Goal: Task Accomplishment & Management: Manage account settings

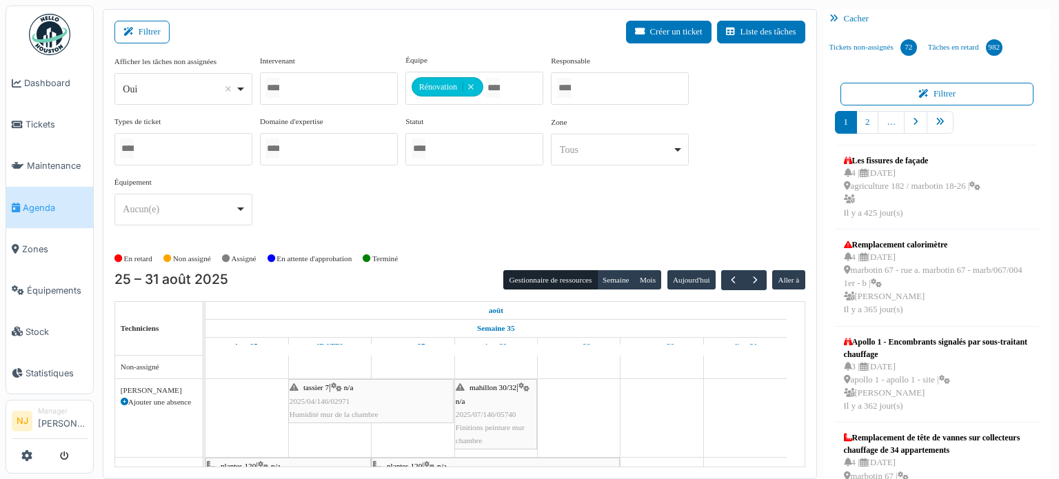
scroll to position [145, 0]
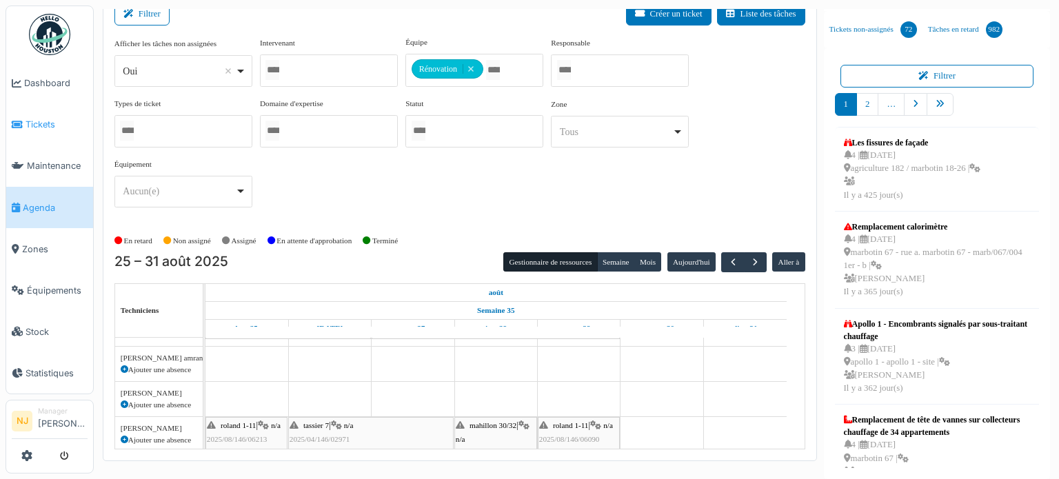
click at [43, 118] on span "Tickets" at bounding box center [57, 124] width 62 height 13
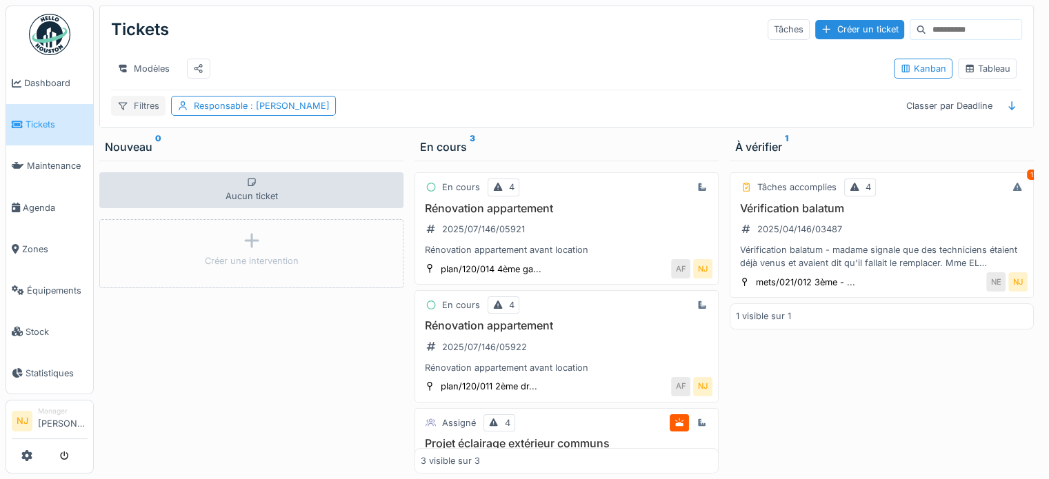
click at [146, 116] on div "Filtres" at bounding box center [138, 106] width 54 height 20
click at [131, 112] on div "Filtres" at bounding box center [138, 106] width 54 height 20
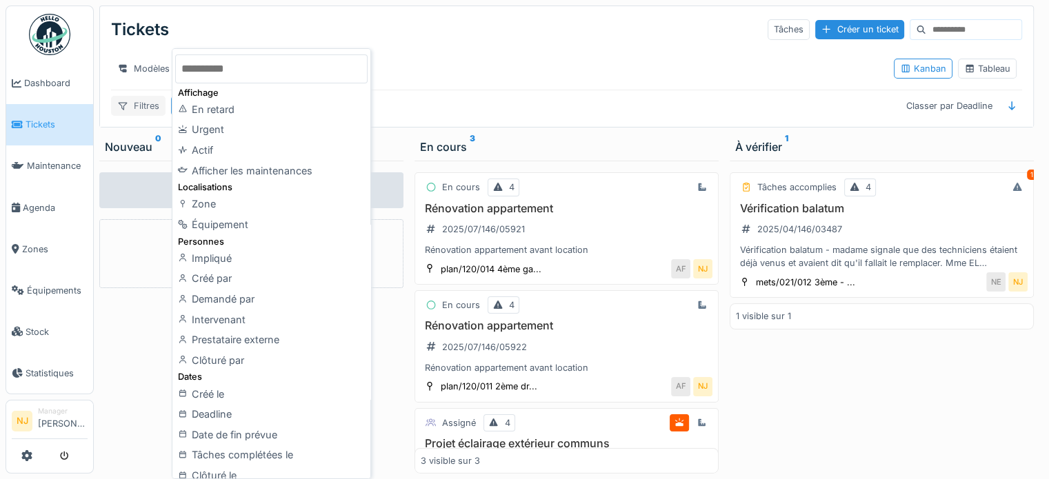
click at [131, 112] on div "Filtres" at bounding box center [138, 106] width 54 height 20
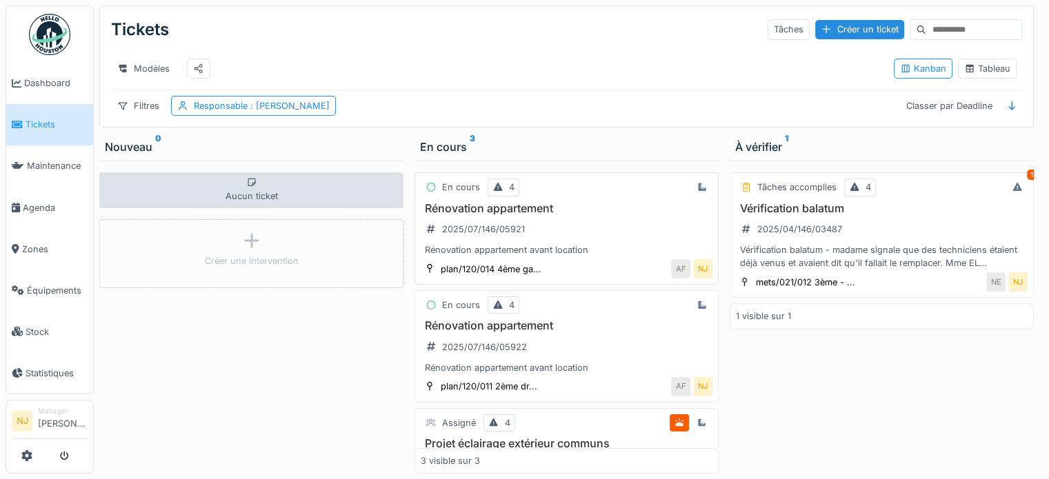
click at [499, 215] on h3 "Rénovation appartement" at bounding box center [567, 208] width 292 height 13
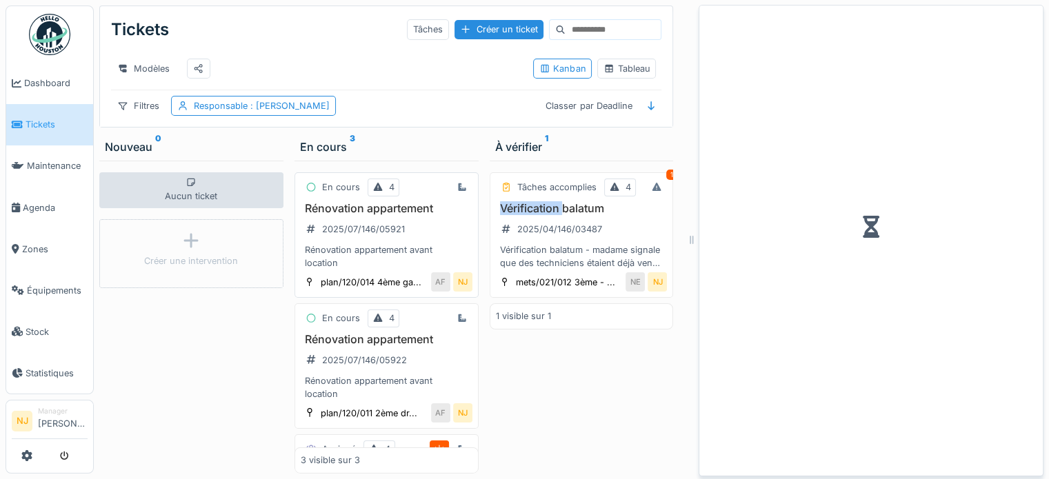
click at [499, 215] on h3 "Vérification balatum" at bounding box center [582, 208] width 172 height 13
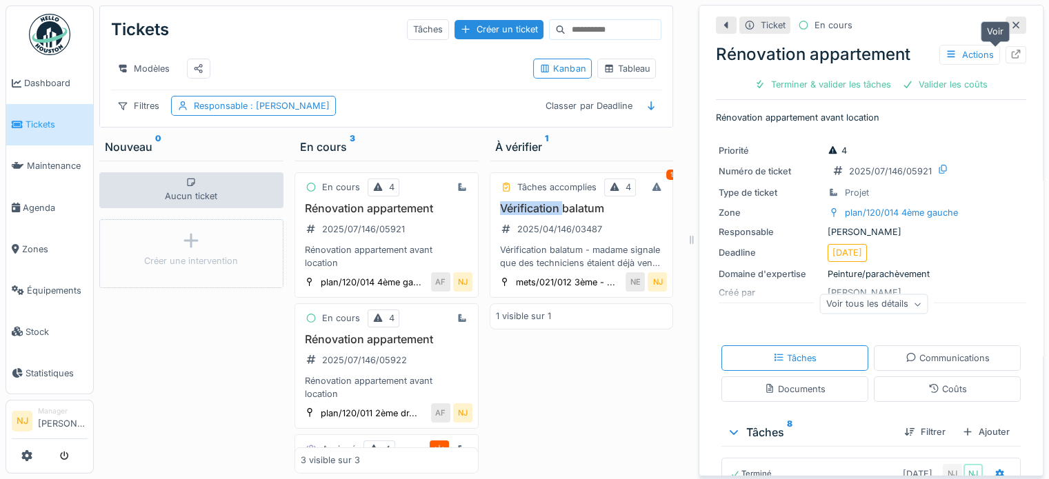
click at [1010, 52] on icon at bounding box center [1015, 54] width 11 height 9
click at [384, 90] on div "Modèles Kanban Tableau" at bounding box center [386, 69] width 550 height 42
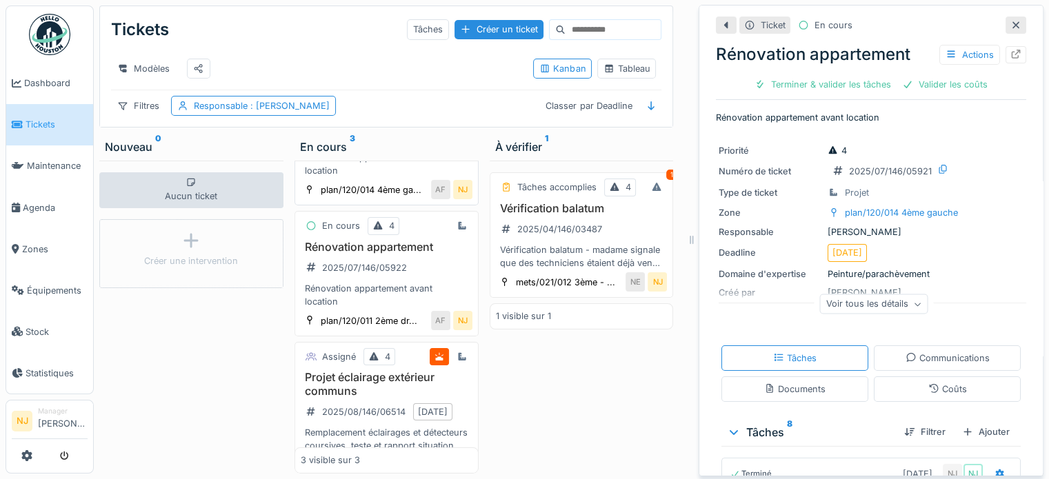
scroll to position [138, 0]
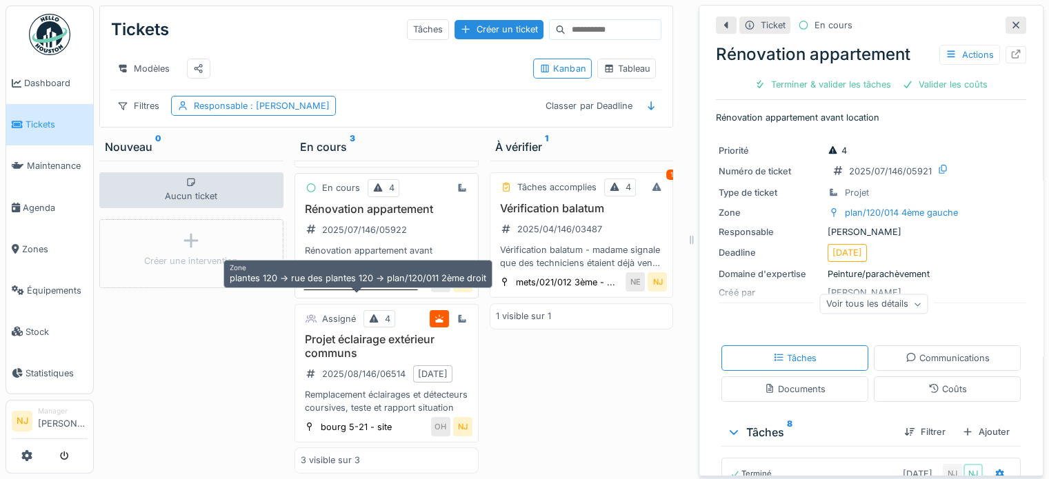
click at [379, 290] on div "plan/120/011 2ème dr..." at bounding box center [369, 283] width 97 height 13
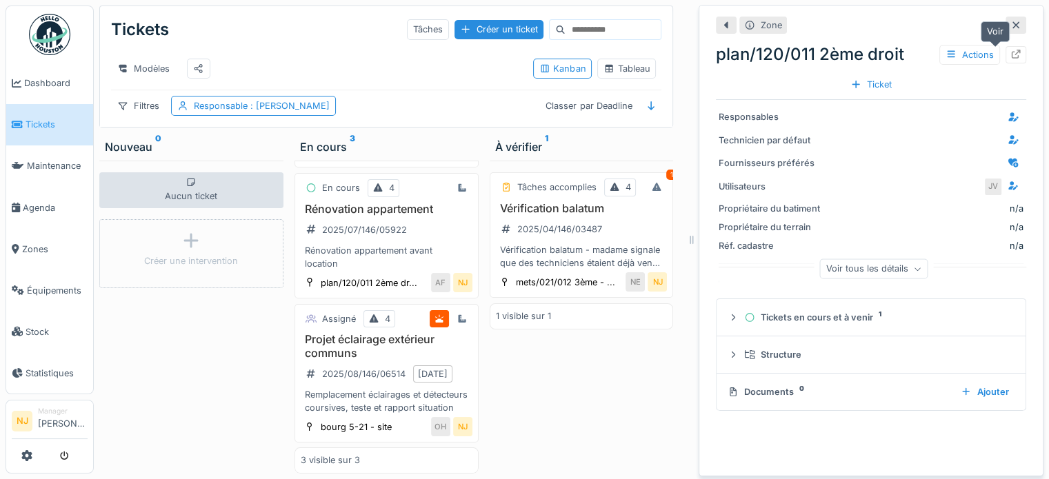
click at [1012, 52] on icon at bounding box center [1016, 54] width 9 height 9
click at [335, 216] on h3 "Rénovation appartement" at bounding box center [387, 209] width 172 height 13
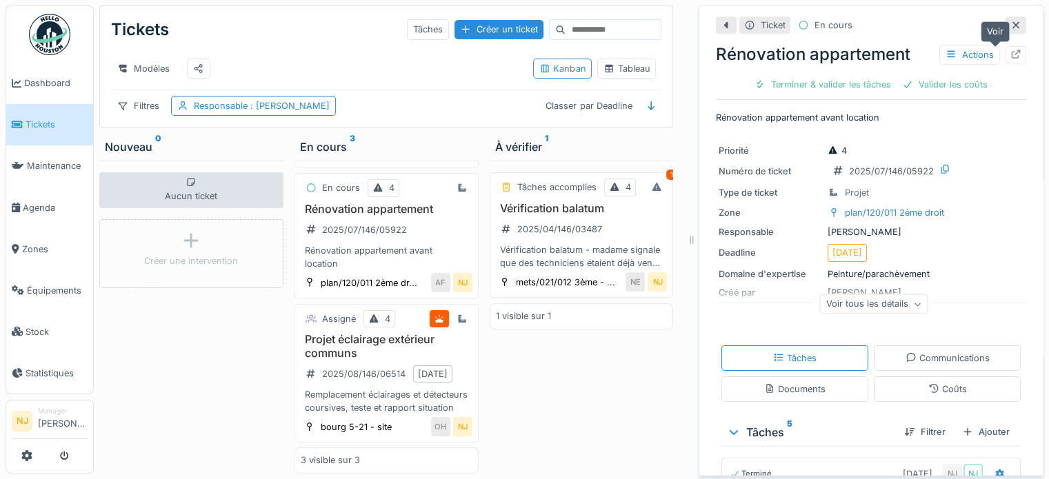
click at [1010, 54] on icon at bounding box center [1015, 54] width 11 height 9
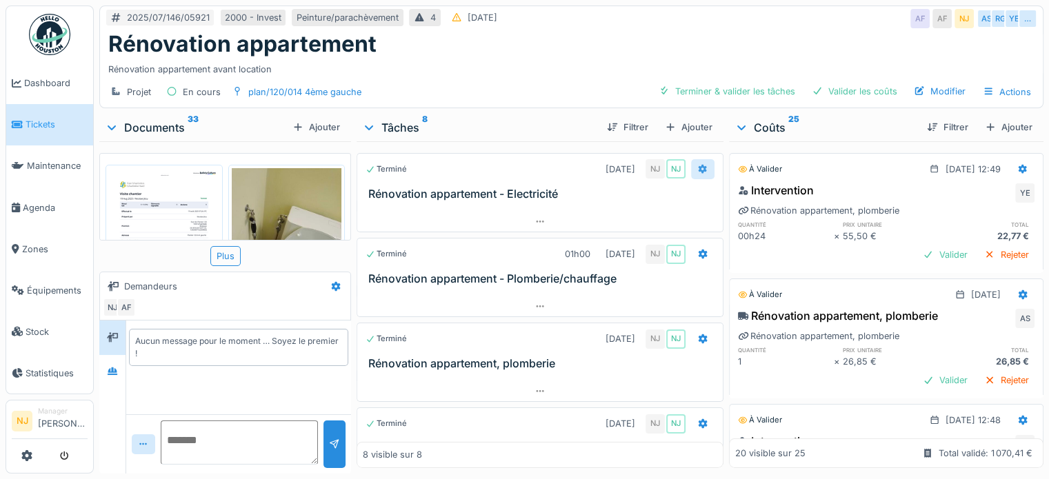
click at [698, 166] on icon at bounding box center [702, 169] width 9 height 10
click at [508, 212] on div at bounding box center [540, 222] width 366 height 20
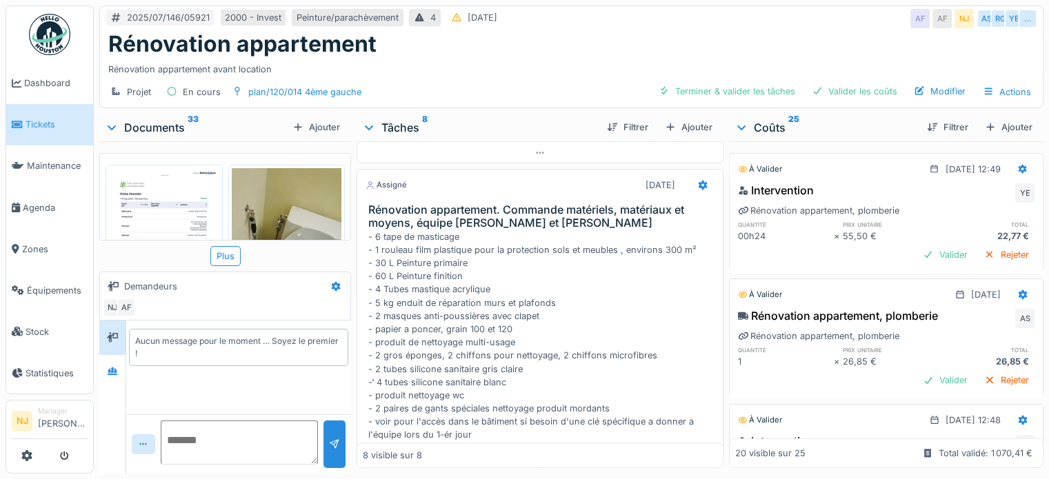
scroll to position [690, 0]
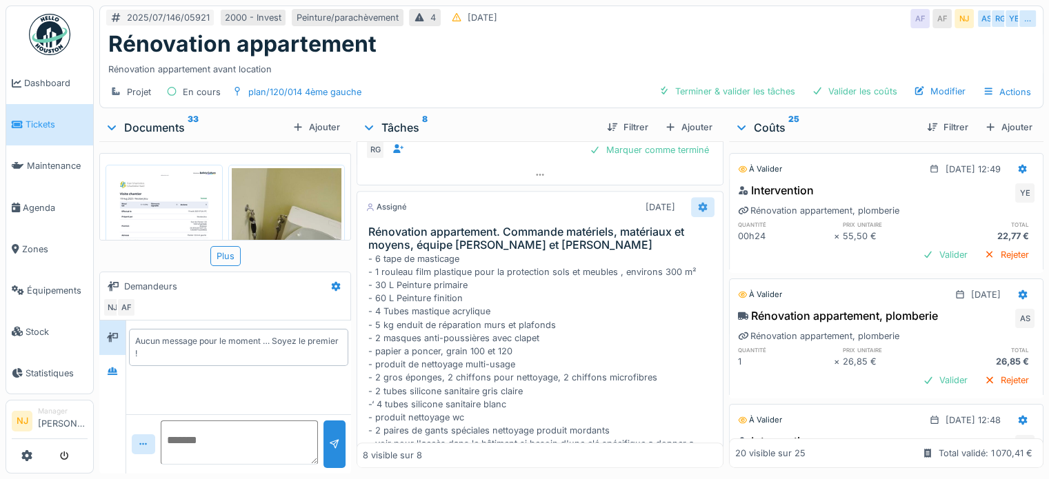
click at [697, 203] on icon at bounding box center [702, 207] width 11 height 9
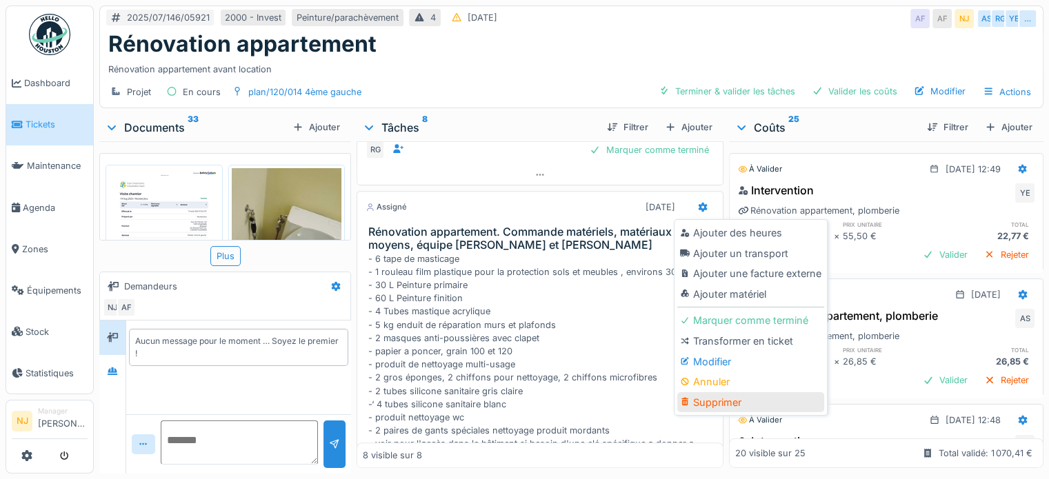
click at [704, 399] on div "Supprimer" at bounding box center [750, 402] width 147 height 21
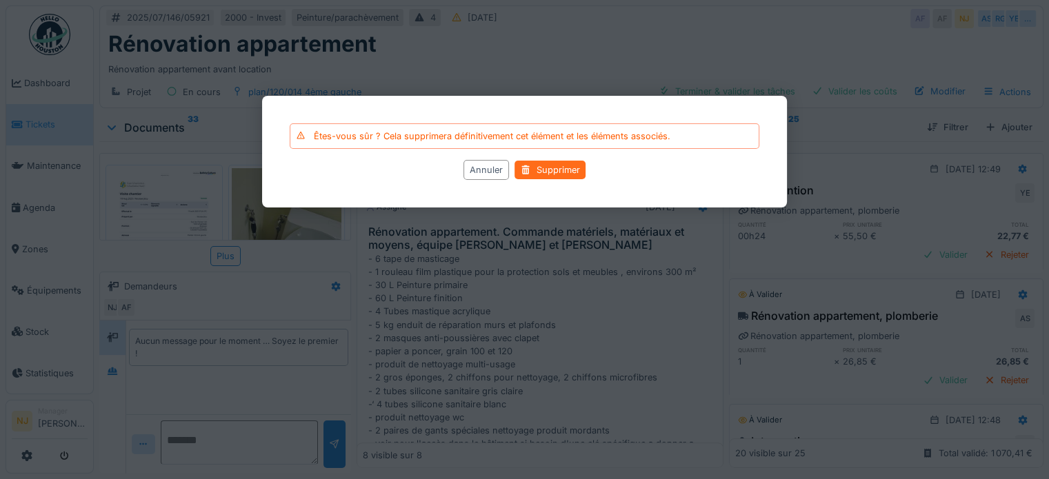
click at [555, 167] on div "Supprimer" at bounding box center [550, 170] width 71 height 19
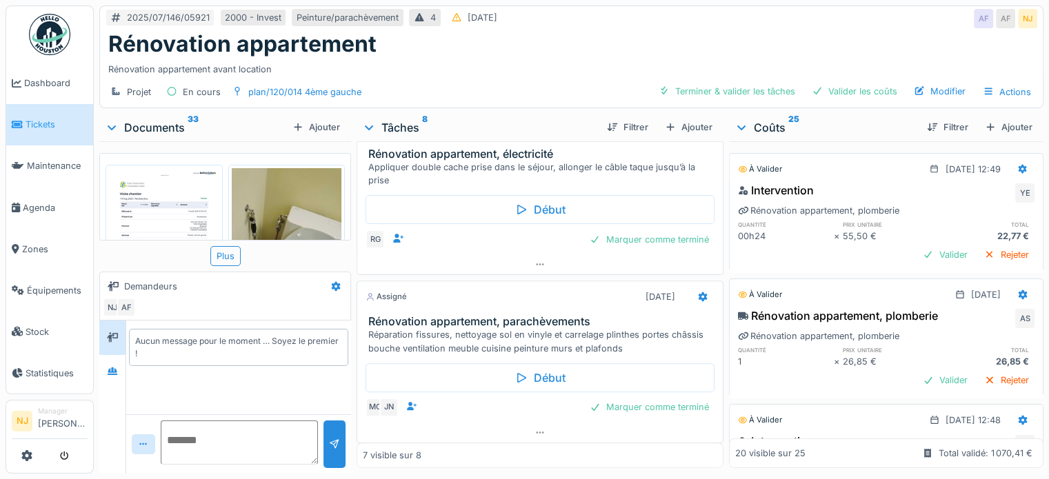
scroll to position [10, 0]
click at [697, 292] on icon at bounding box center [702, 296] width 11 height 9
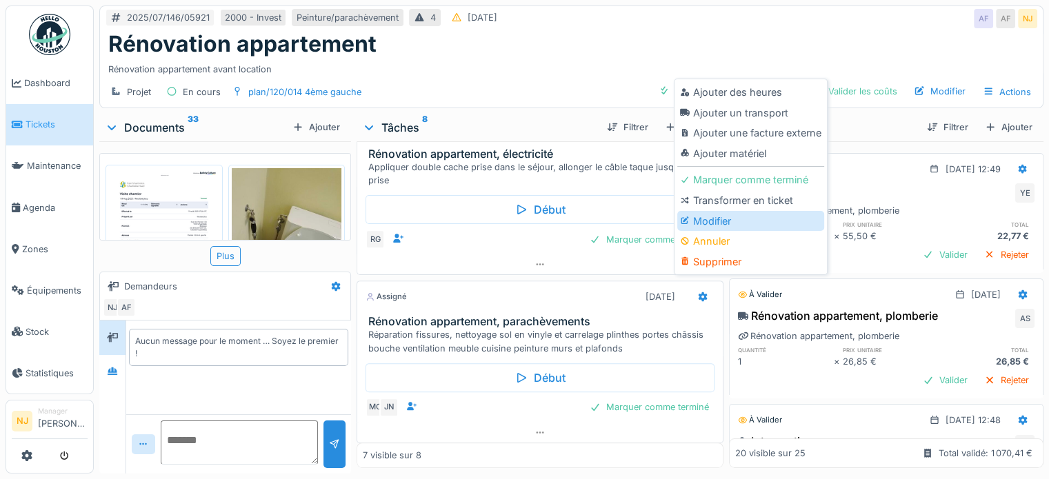
click at [726, 211] on div "Modifier" at bounding box center [750, 221] width 147 height 21
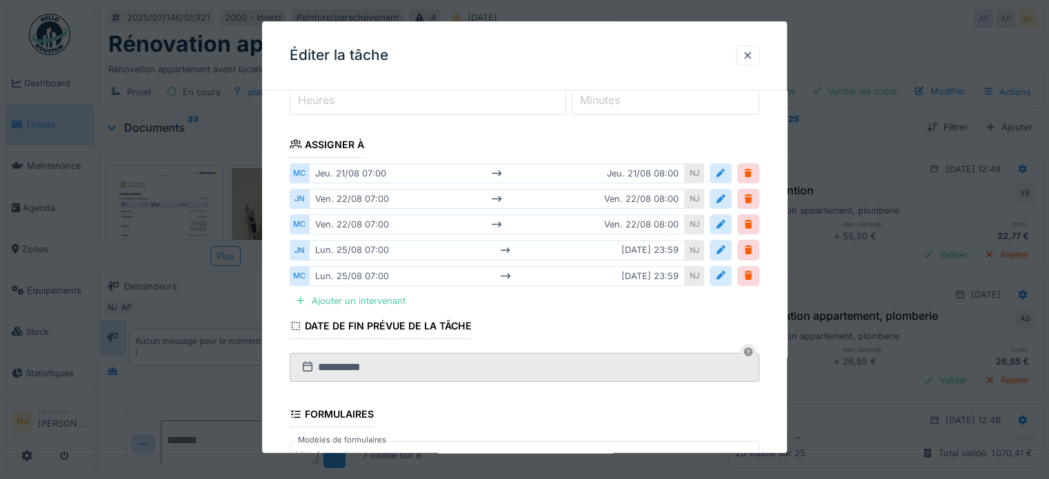
scroll to position [207, 0]
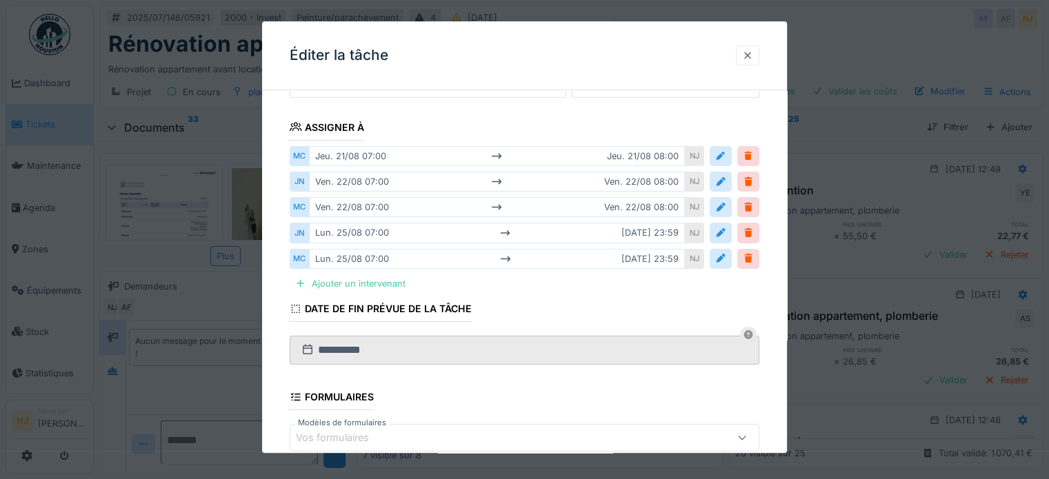
click at [750, 54] on div at bounding box center [747, 55] width 11 height 13
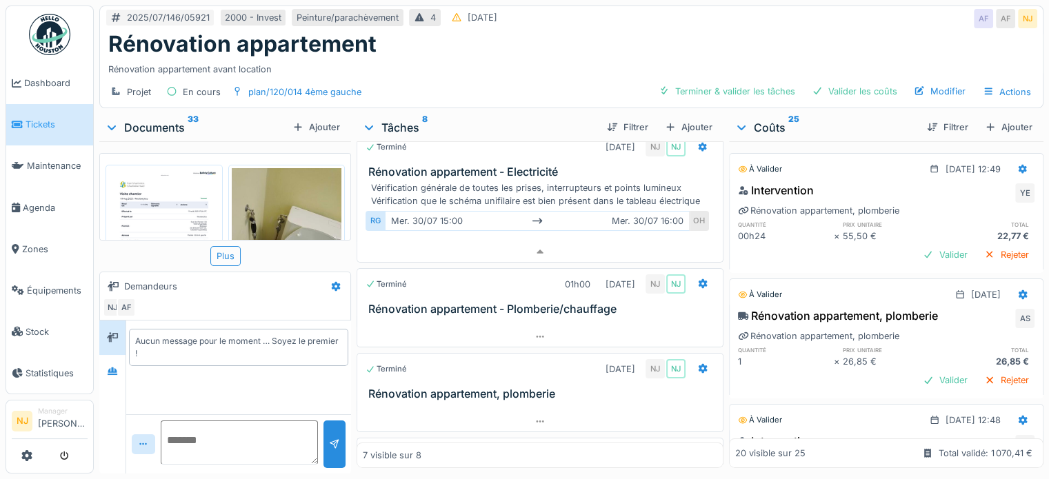
scroll to position [0, 0]
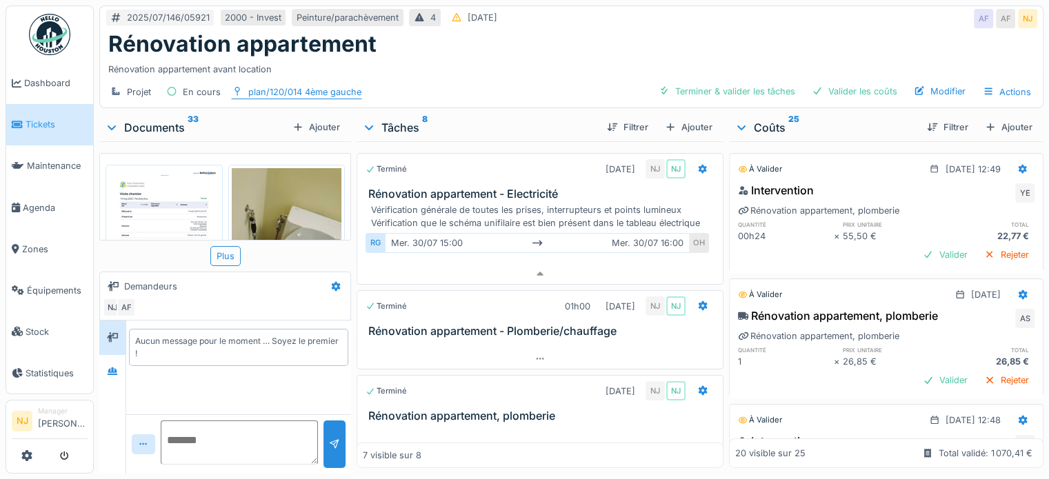
click at [287, 86] on div "plan/120/014 4ème gauche" at bounding box center [304, 92] width 113 height 13
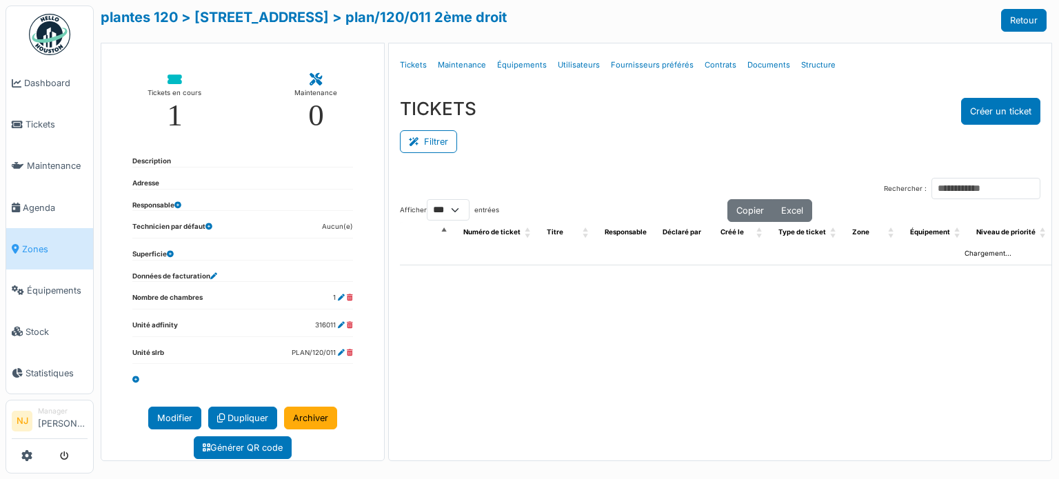
select select "***"
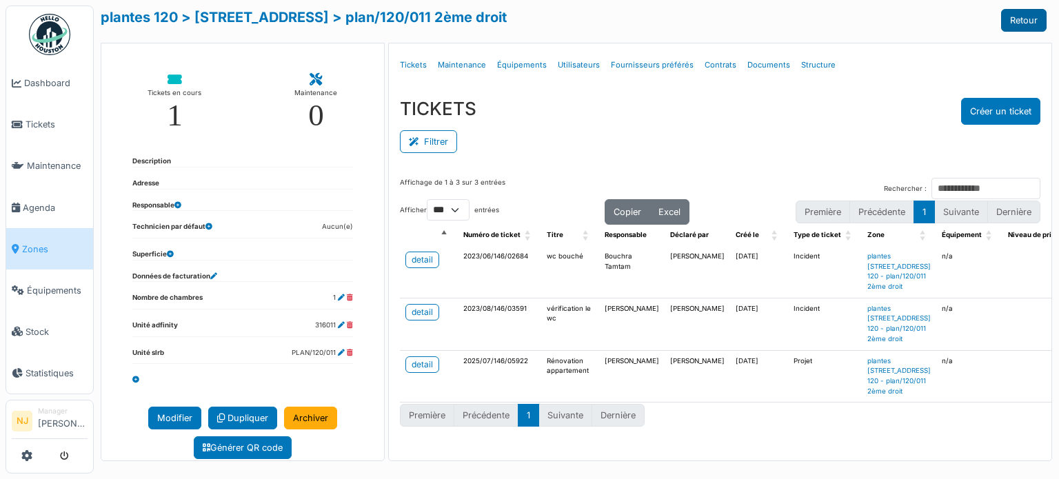
click at [1008, 20] on link "Retour" at bounding box center [1024, 20] width 46 height 23
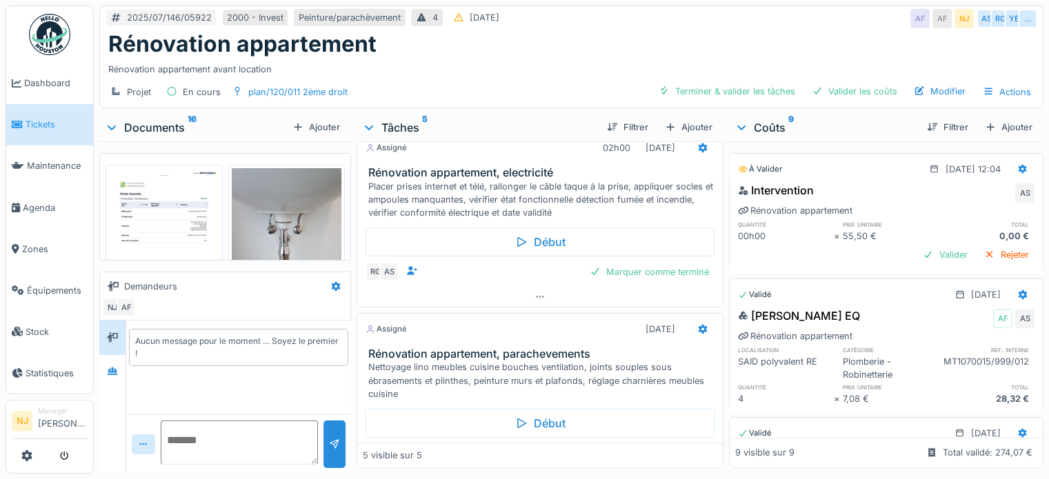
scroll to position [207, 0]
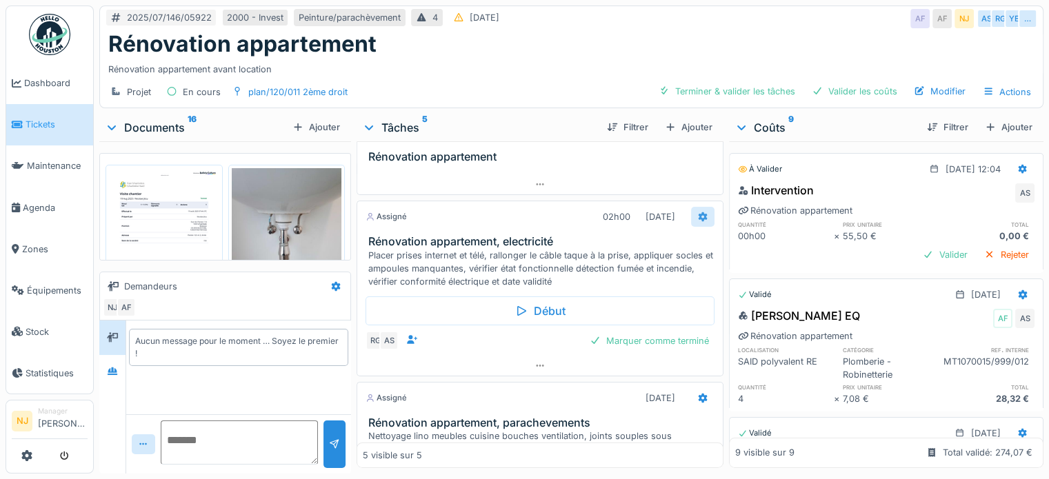
click at [698, 212] on icon at bounding box center [702, 217] width 9 height 10
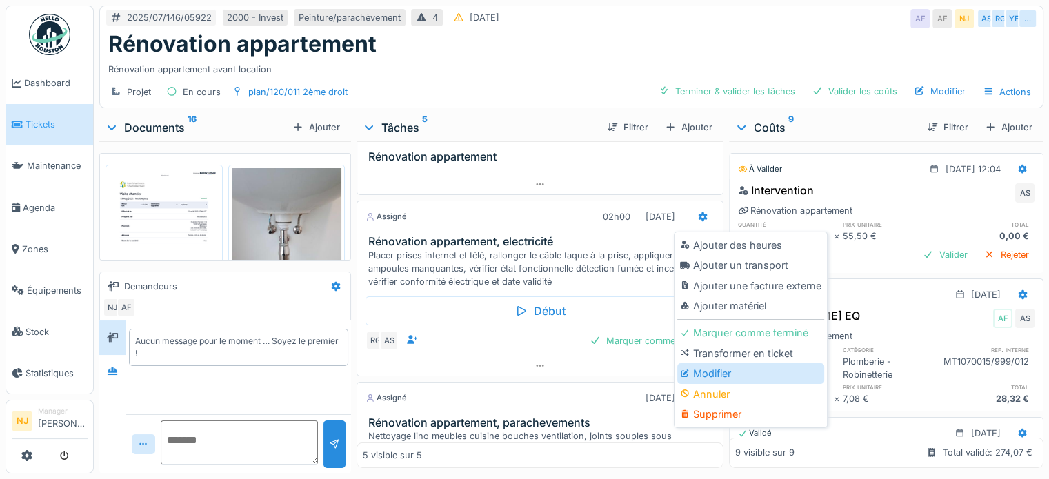
click at [715, 372] on div "Modifier" at bounding box center [750, 373] width 147 height 21
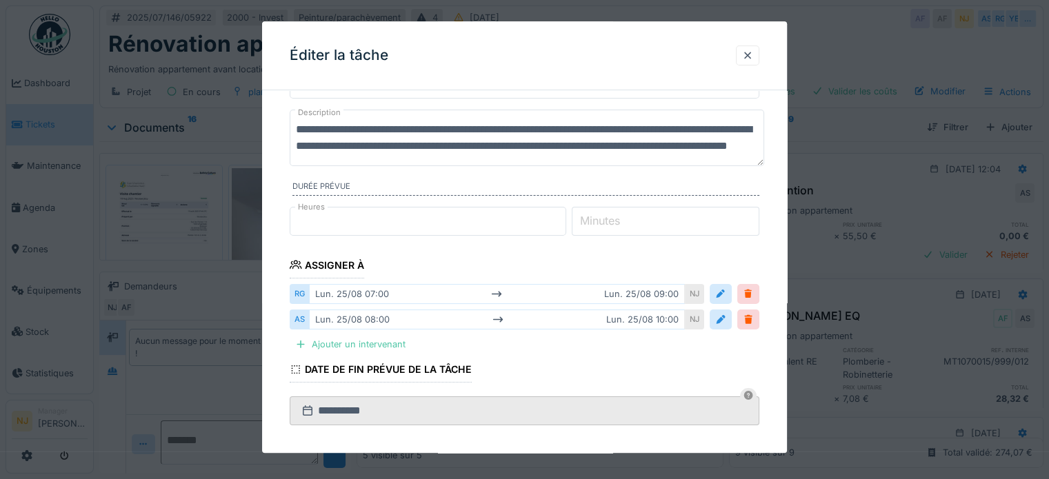
scroll to position [0, 0]
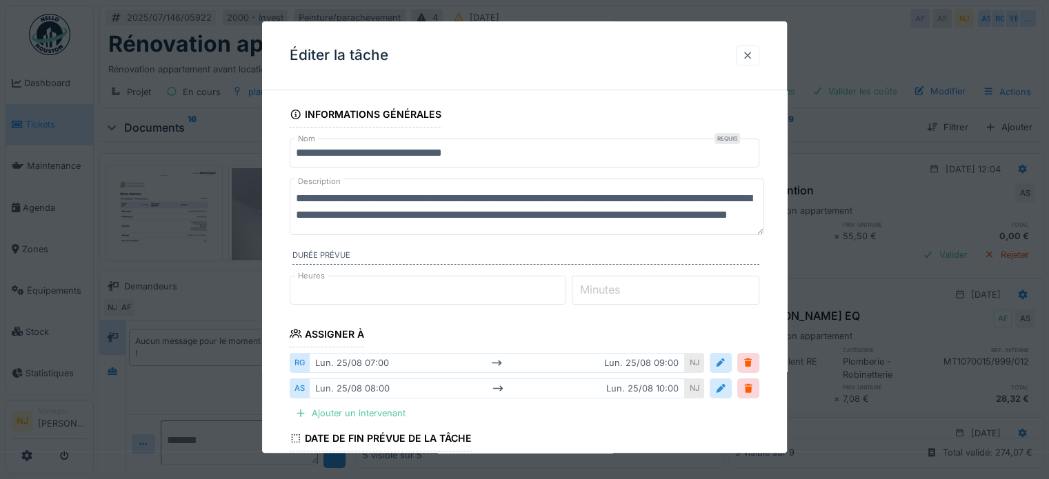
click at [753, 57] on div at bounding box center [747, 55] width 11 height 13
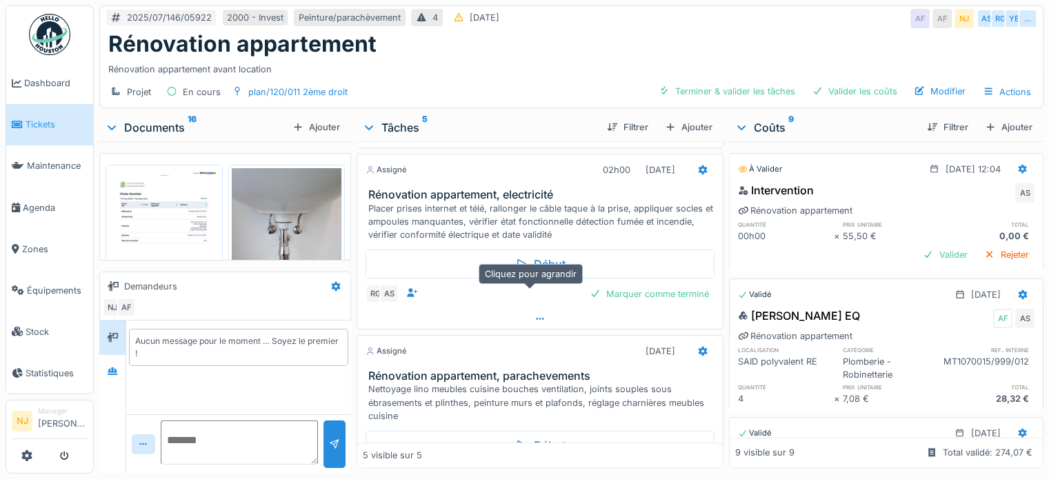
scroll to position [323, 0]
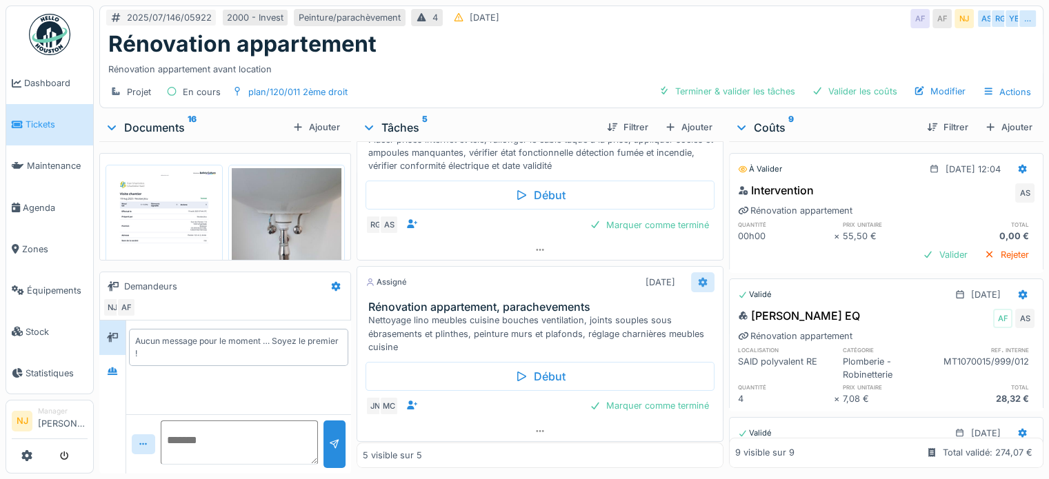
click at [698, 277] on icon at bounding box center [702, 282] width 9 height 10
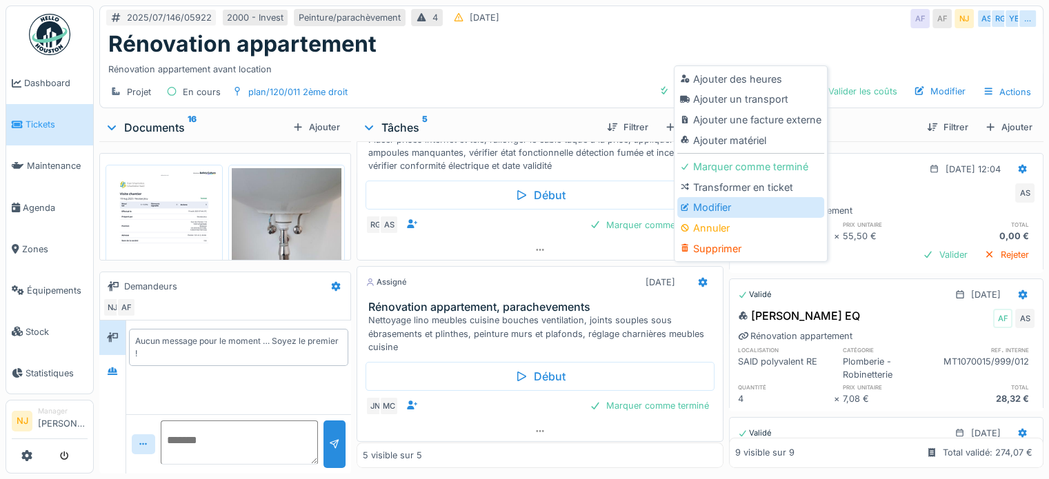
click at [717, 206] on div "Modifier" at bounding box center [750, 207] width 147 height 21
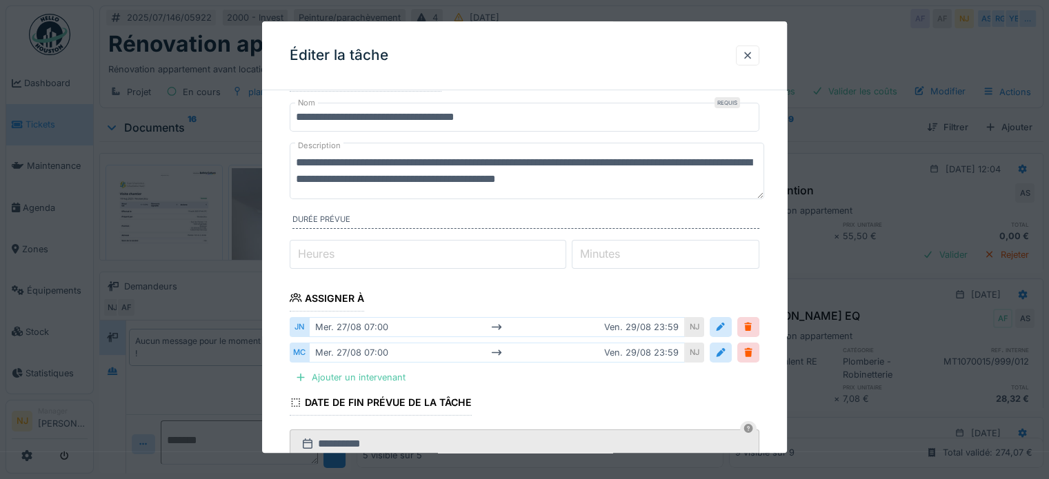
scroll to position [69, 0]
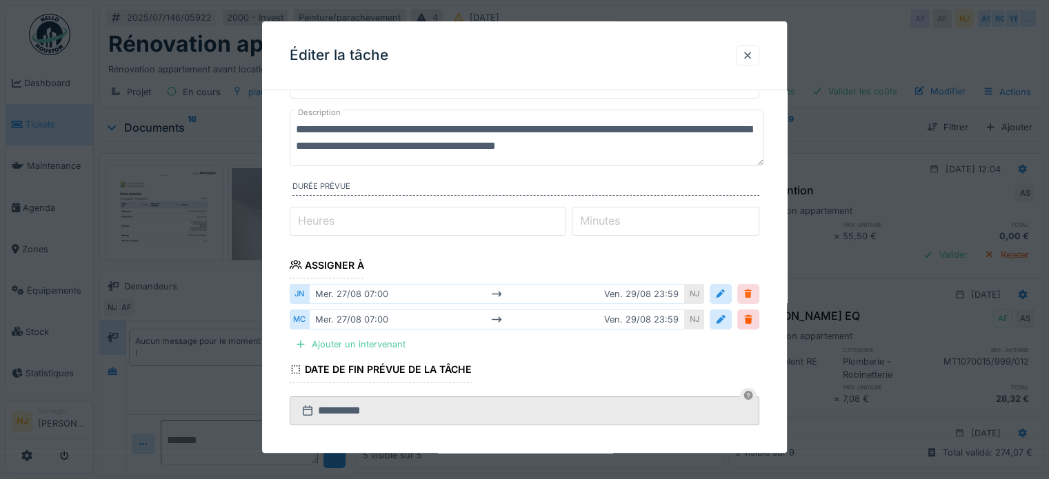
click at [750, 292] on div at bounding box center [748, 294] width 11 height 13
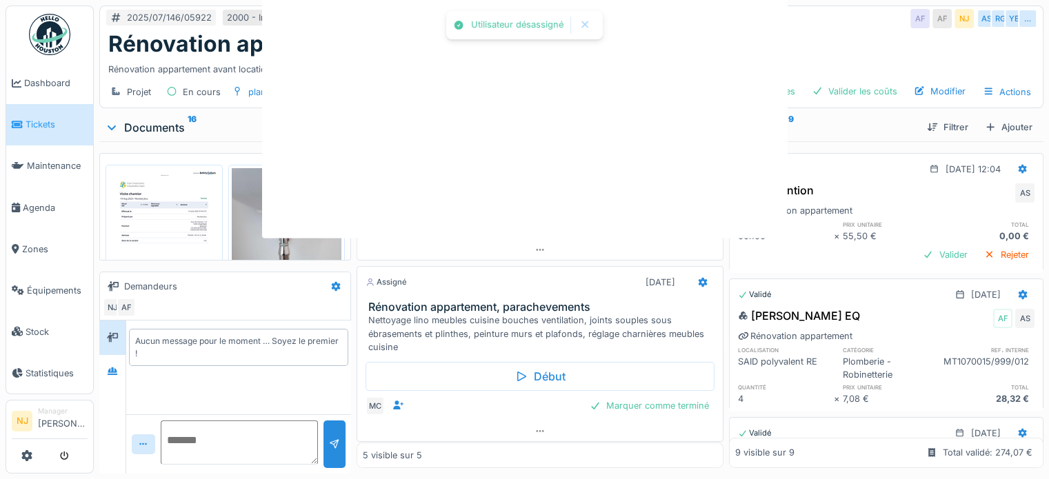
scroll to position [0, 0]
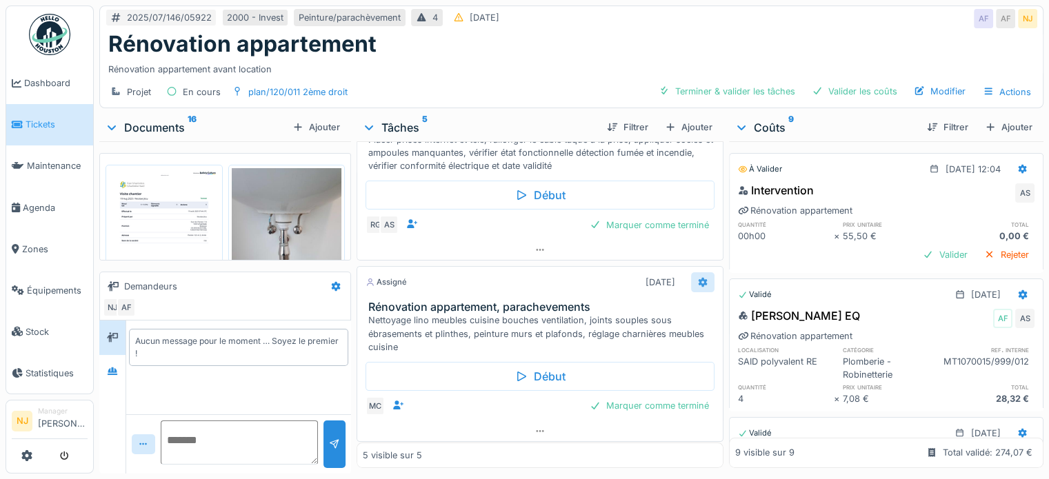
click at [698, 277] on icon at bounding box center [702, 282] width 9 height 10
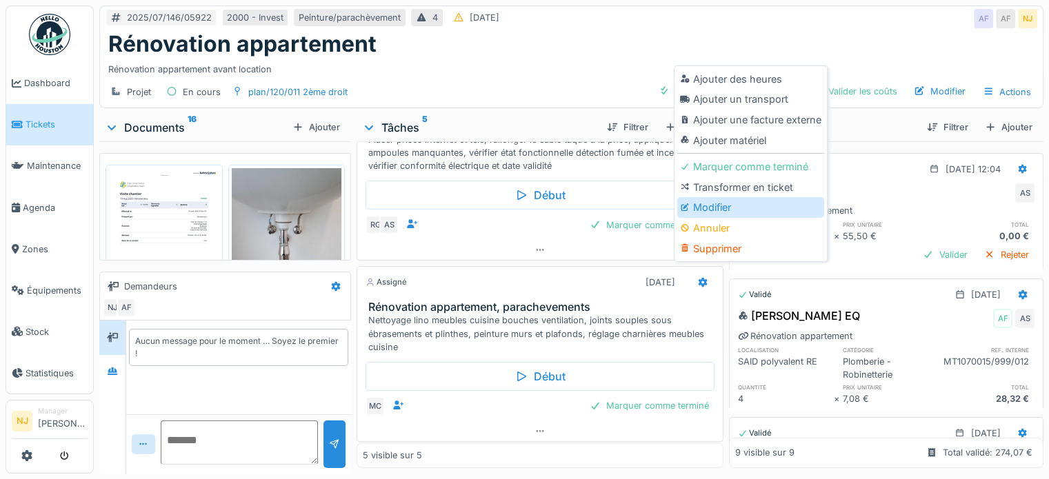
click at [710, 206] on div "Modifier" at bounding box center [750, 207] width 147 height 21
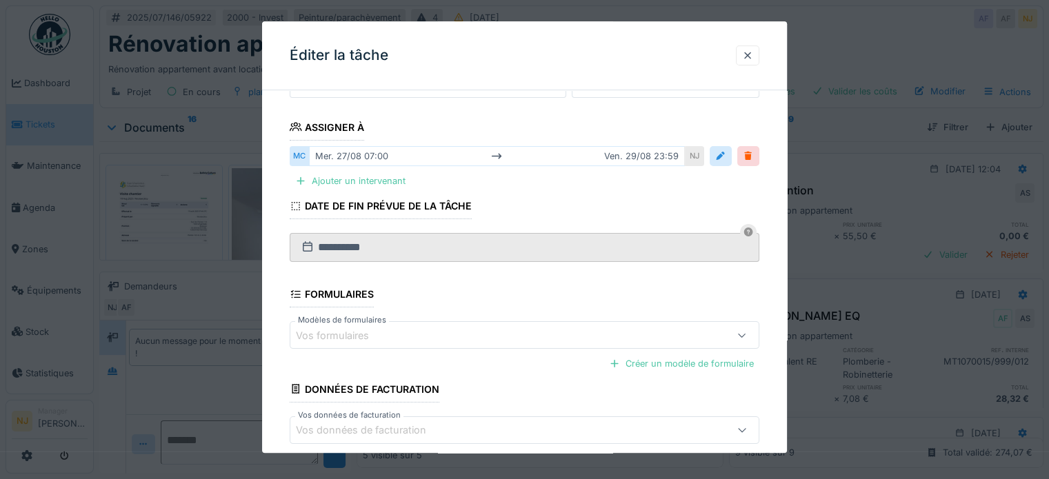
scroll to position [138, 0]
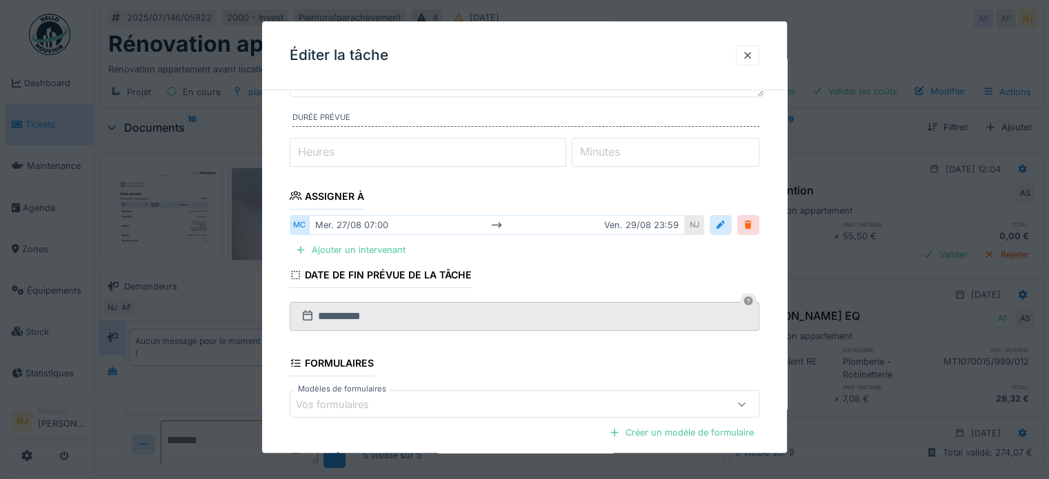
click at [754, 223] on div at bounding box center [748, 225] width 11 height 13
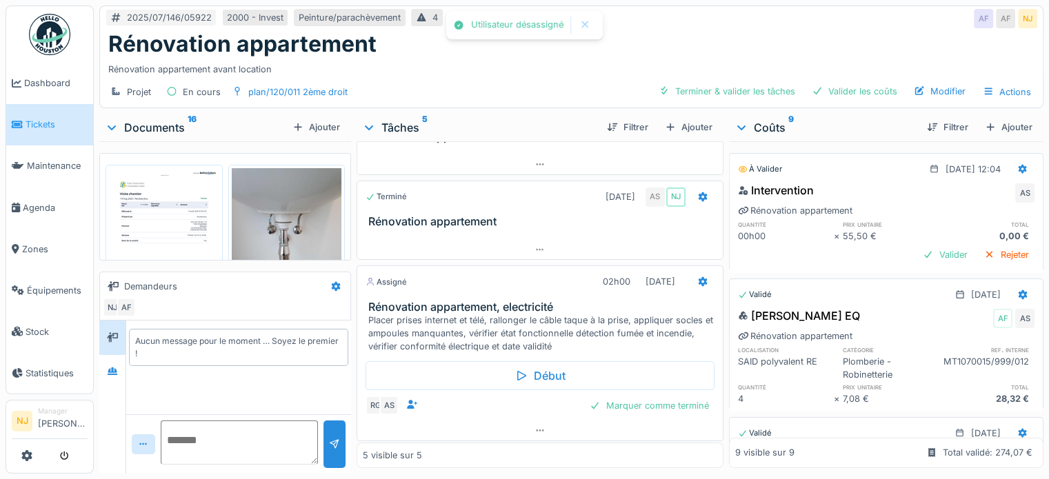
scroll to position [0, 0]
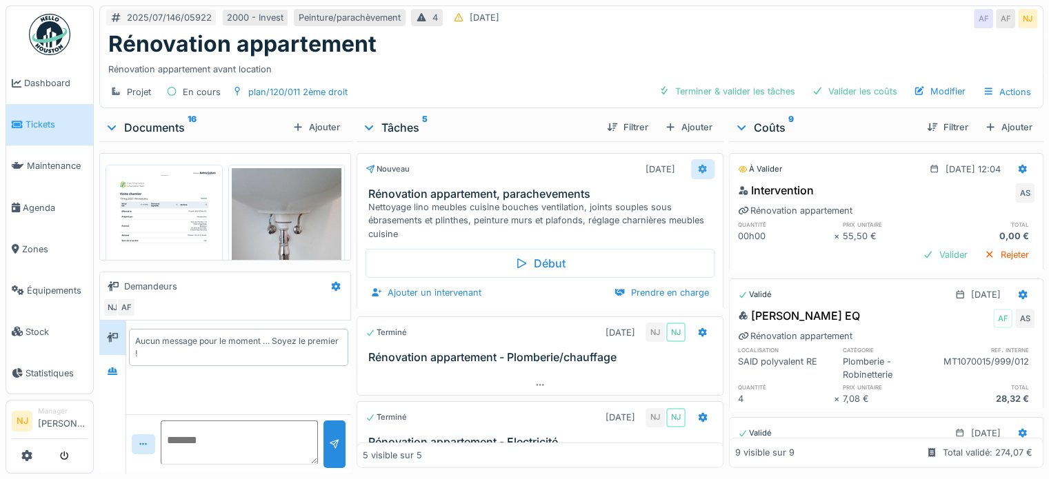
click at [698, 166] on icon at bounding box center [702, 169] width 9 height 10
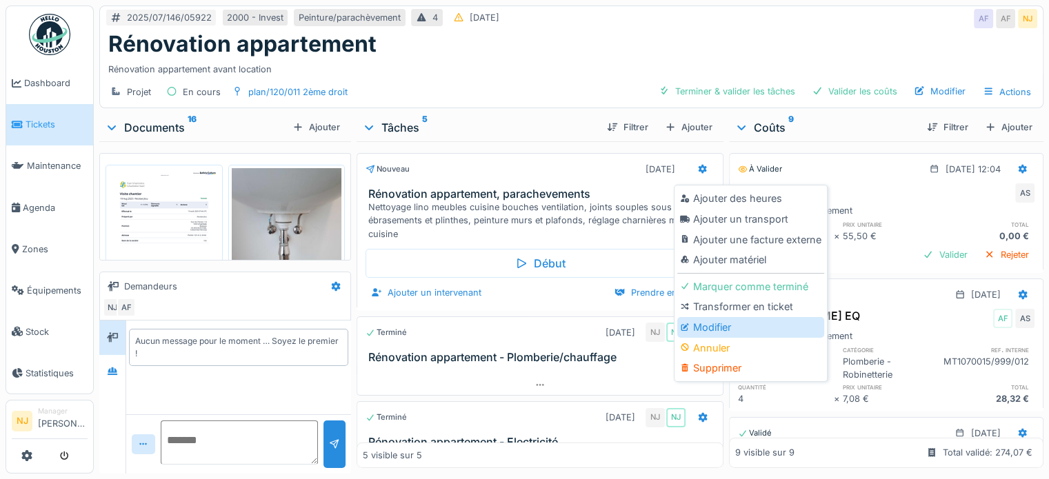
click at [710, 329] on div "Modifier" at bounding box center [750, 327] width 147 height 21
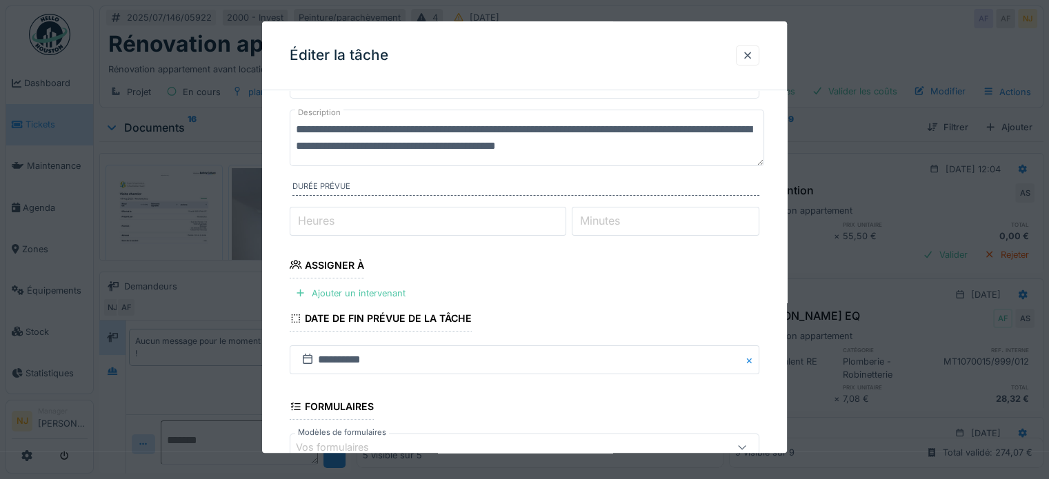
scroll to position [138, 0]
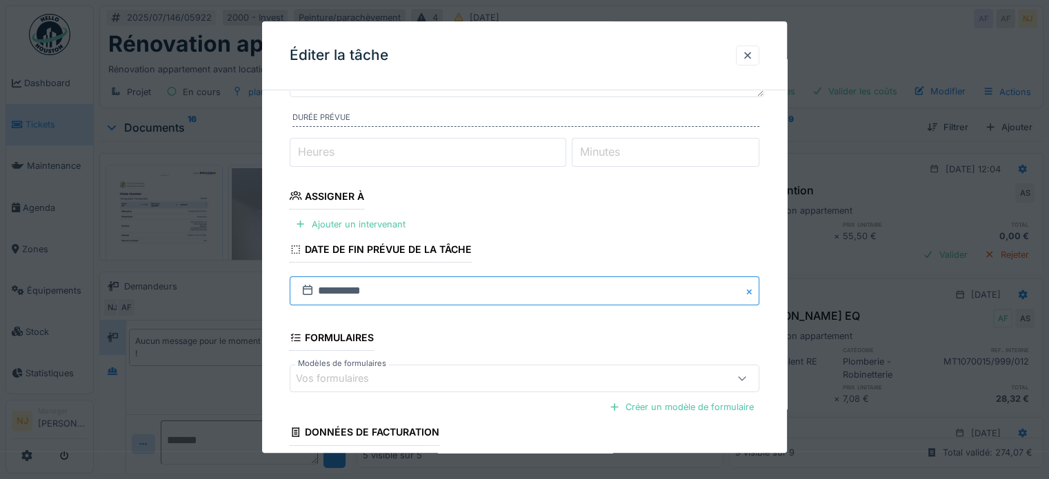
click at [334, 292] on input "**********" at bounding box center [525, 291] width 470 height 29
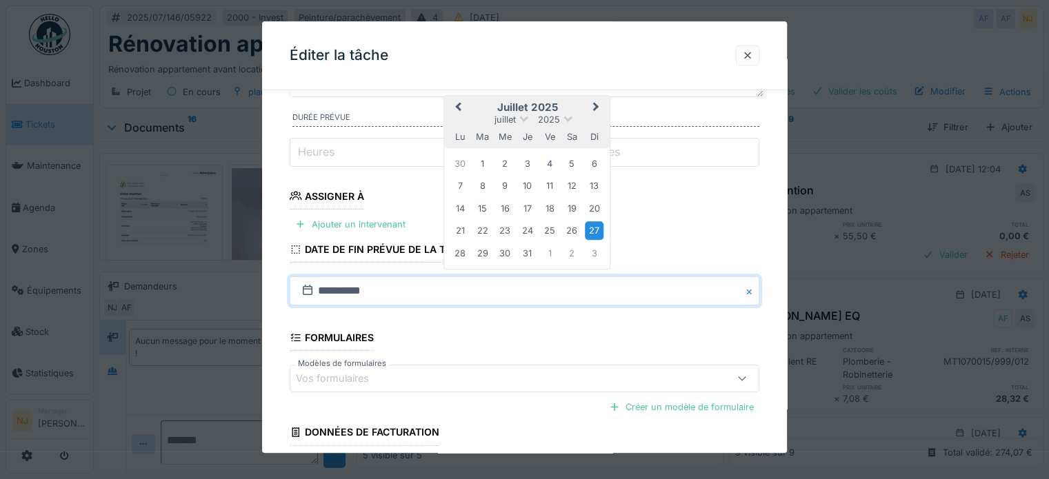
click at [657, 222] on fieldset "**********" at bounding box center [525, 250] width 470 height 575
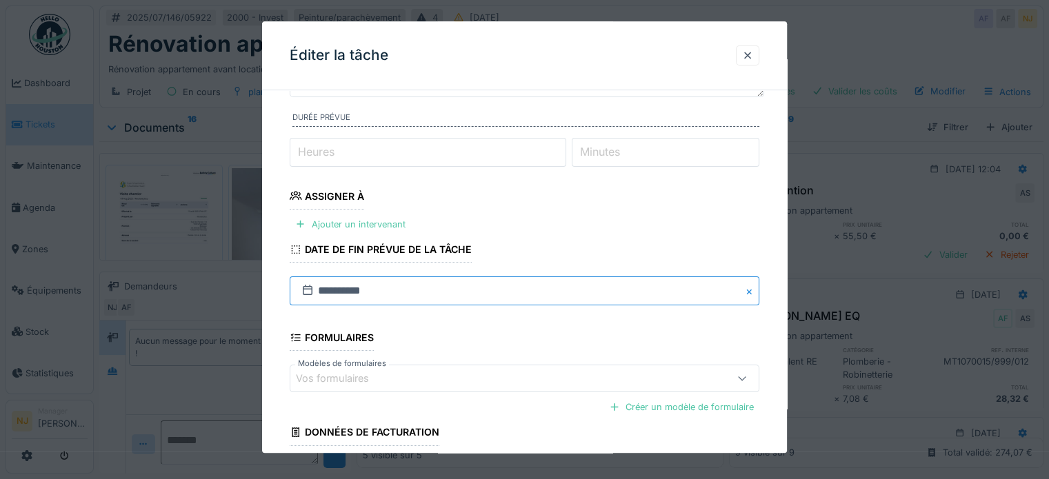
click at [332, 289] on input "**********" at bounding box center [525, 291] width 470 height 29
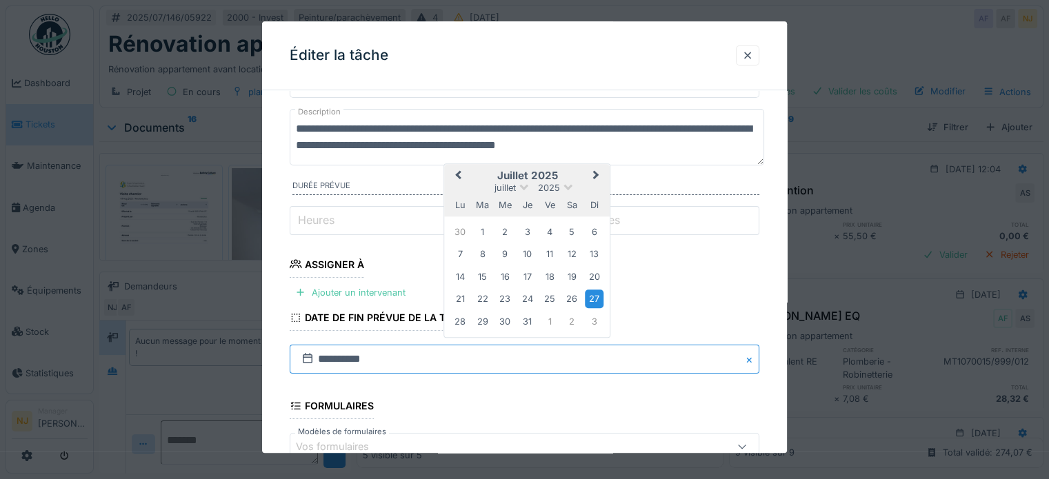
scroll to position [69, 0]
click at [343, 212] on input "*" at bounding box center [428, 221] width 277 height 29
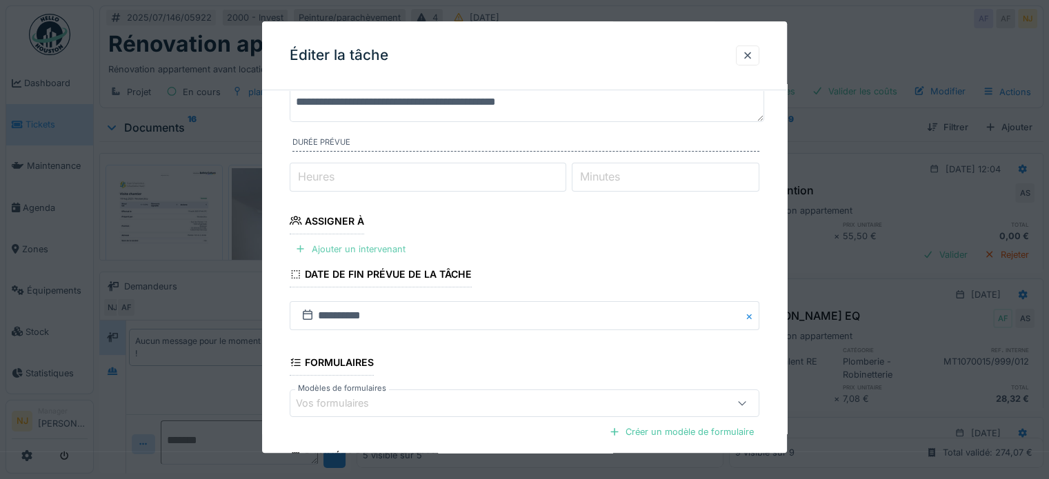
scroll to position [110, 0]
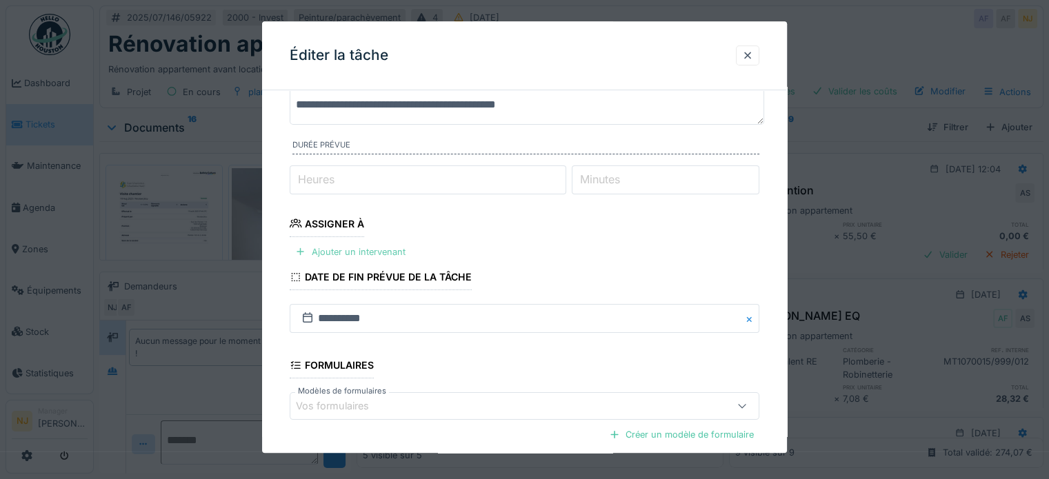
click at [364, 251] on div "Ajouter un intervenant" at bounding box center [350, 252] width 121 height 19
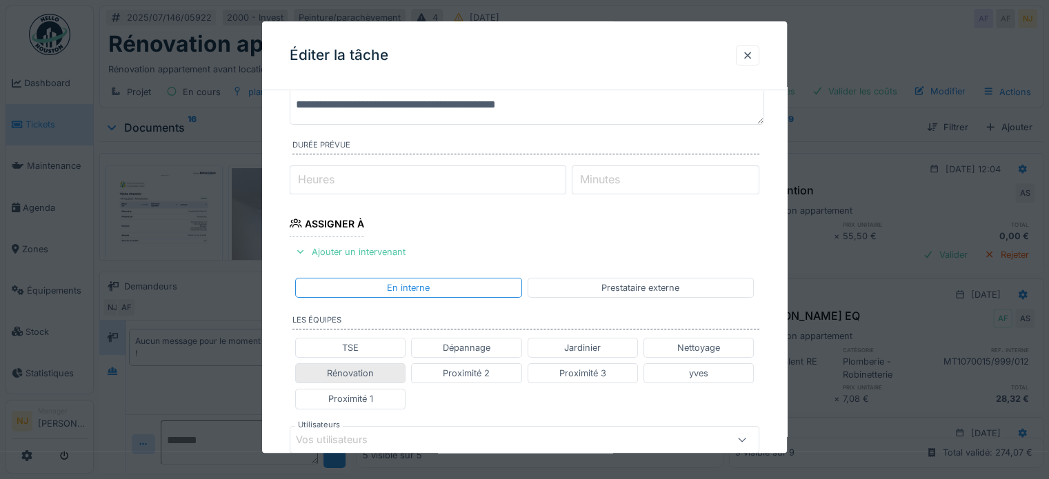
click at [340, 372] on div "Rénovation" at bounding box center [350, 373] width 47 height 13
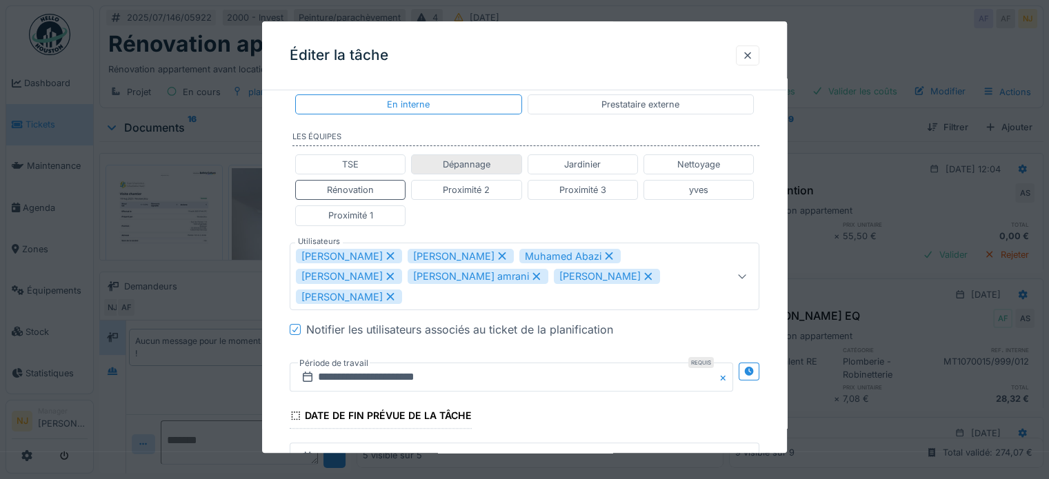
scroll to position [317, 0]
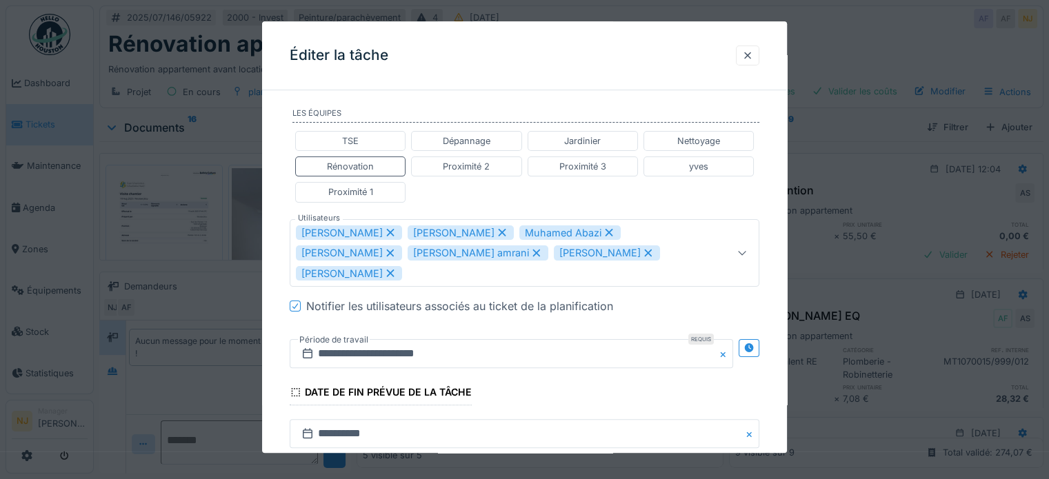
click at [389, 250] on icon at bounding box center [391, 254] width 8 height 8
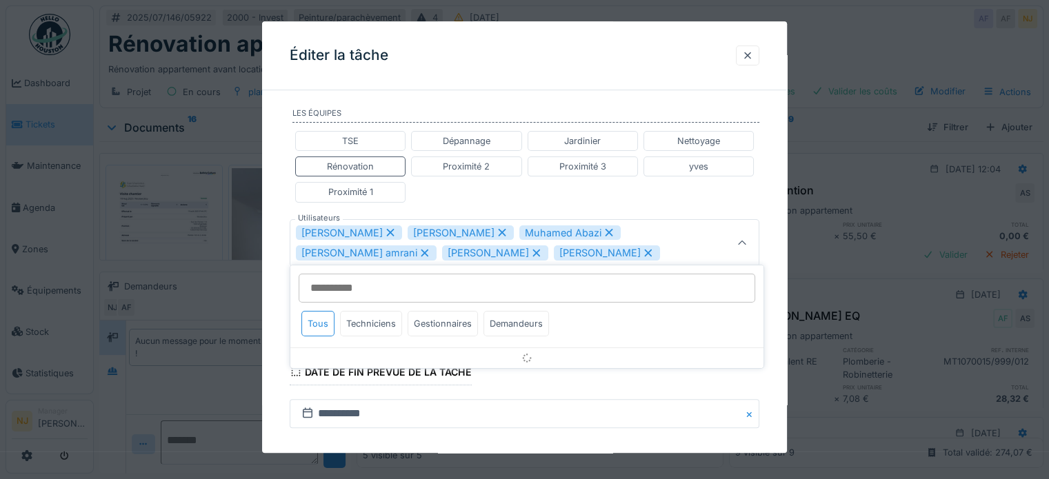
scroll to position [320, 0]
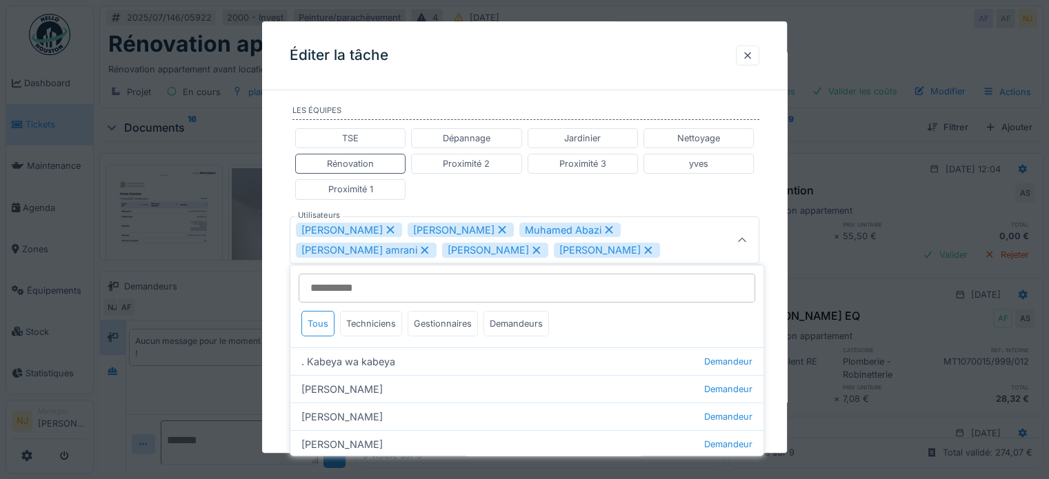
click at [533, 247] on icon at bounding box center [537, 251] width 8 height 8
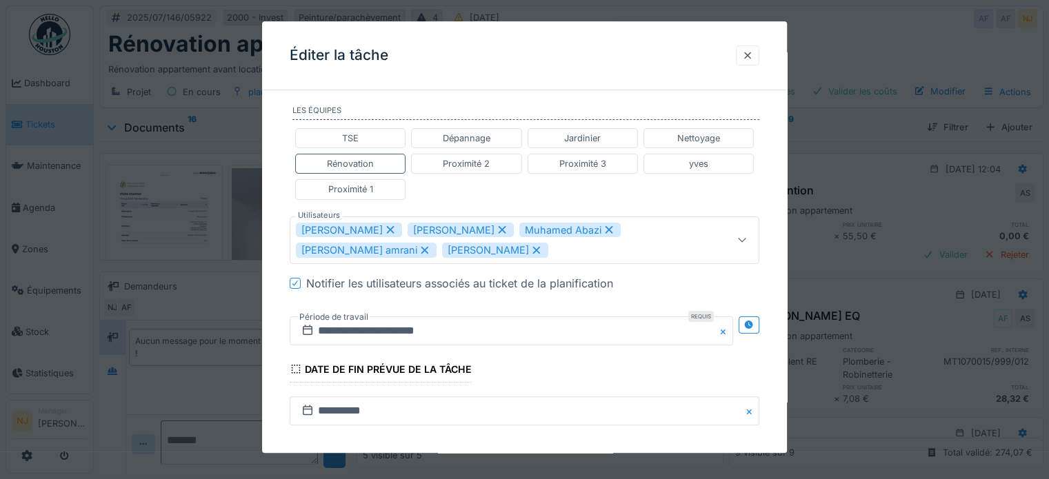
click at [419, 250] on icon at bounding box center [425, 251] width 12 height 10
click at [395, 247] on icon at bounding box center [391, 251] width 8 height 8
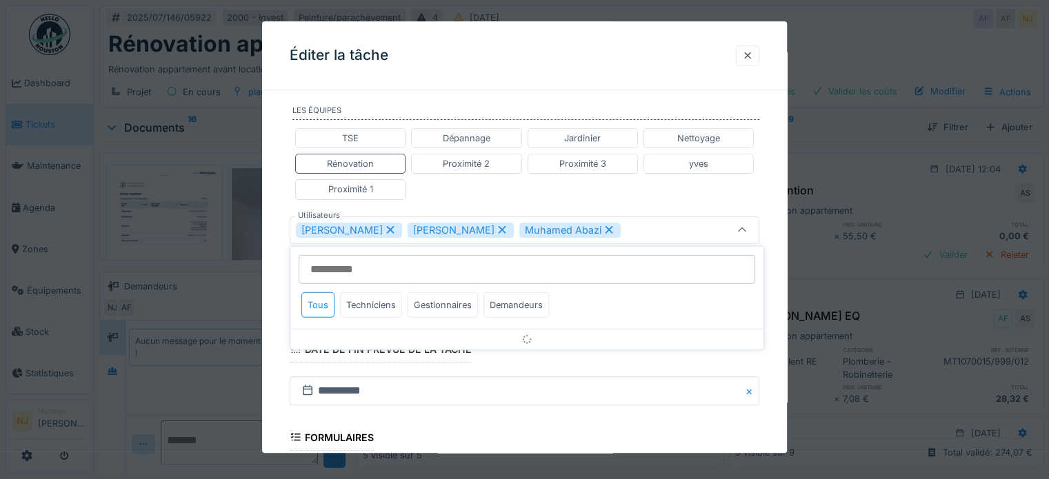
scroll to position [310, 0]
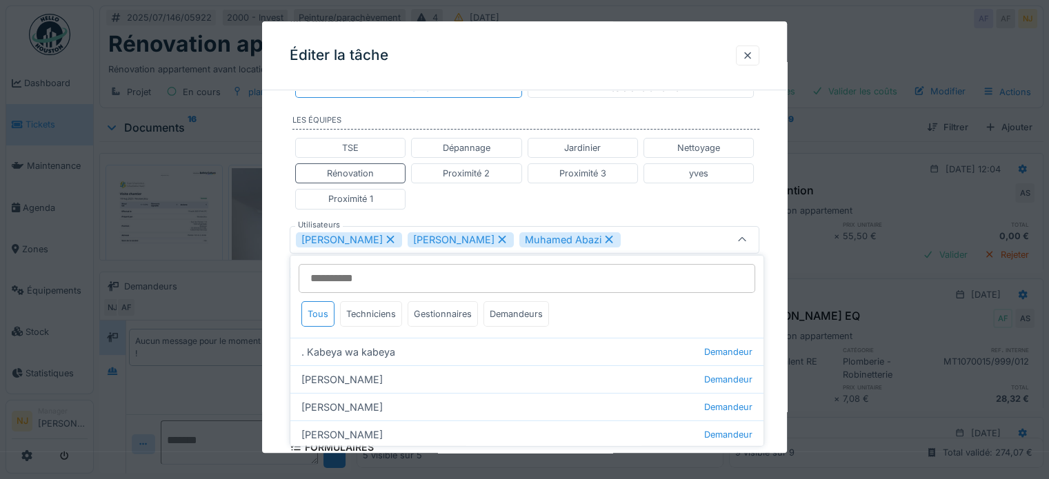
click at [603, 236] on icon at bounding box center [609, 240] width 12 height 10
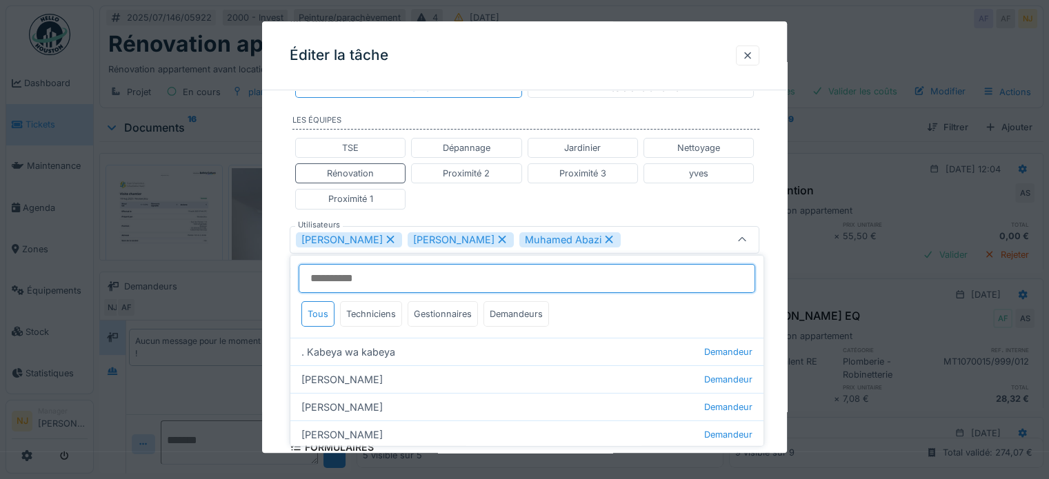
type input "*********"
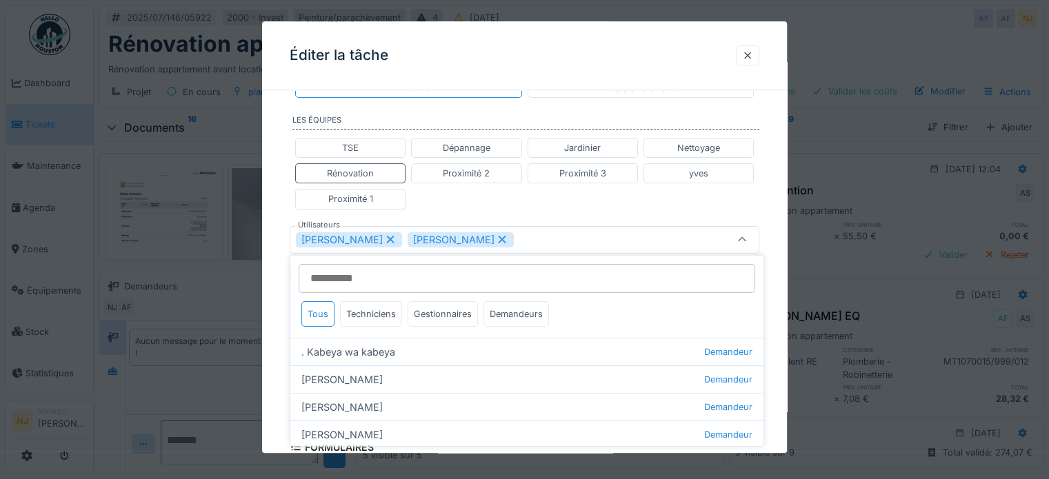
click at [277, 317] on div "**********" at bounding box center [524, 233] width 525 height 884
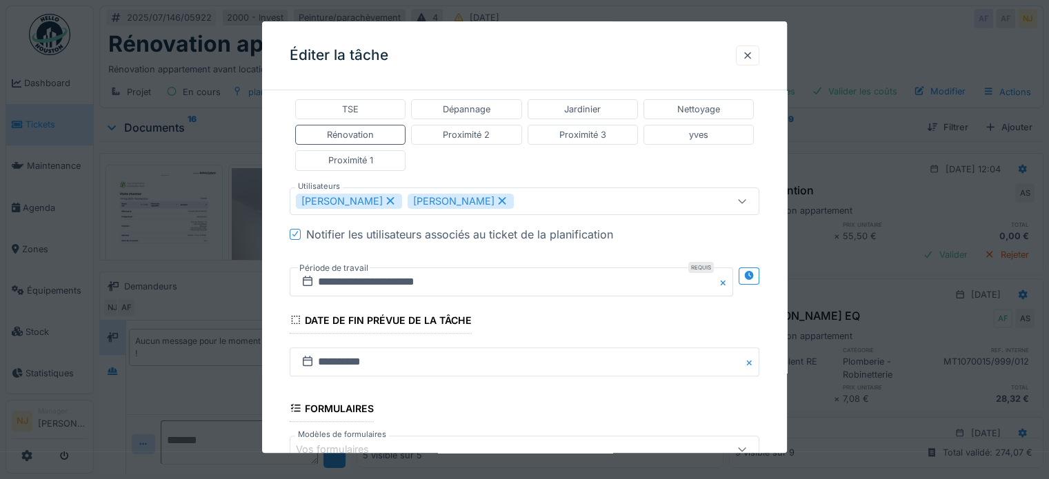
scroll to position [379, 0]
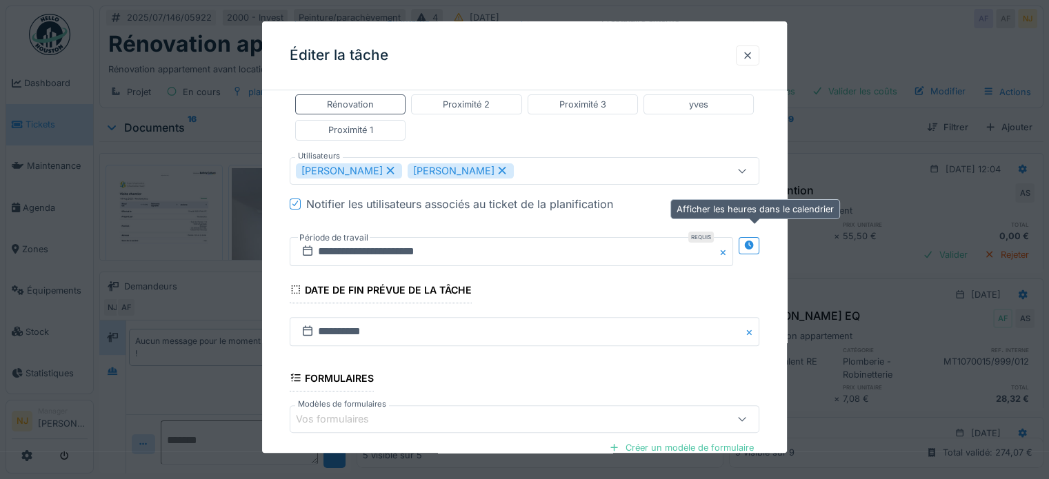
click at [751, 241] on icon at bounding box center [749, 245] width 11 height 9
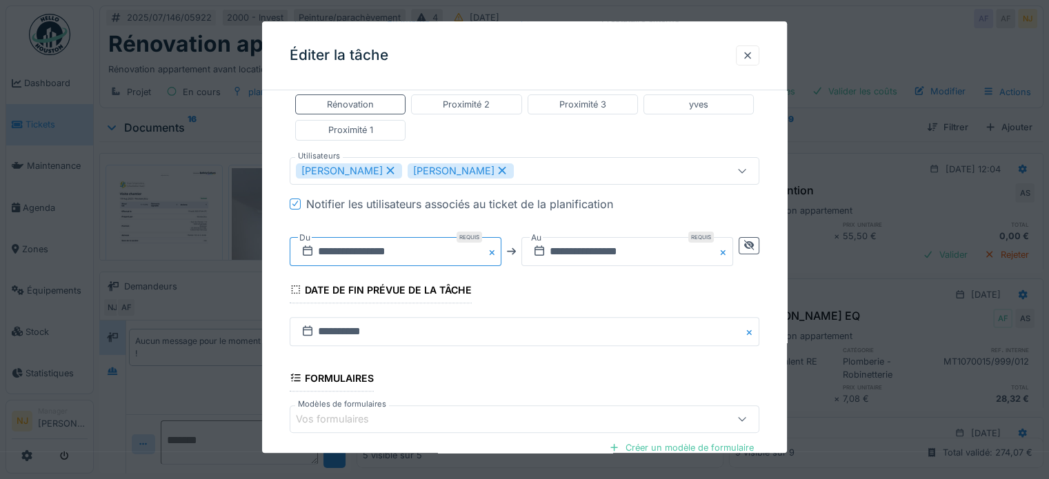
click at [328, 248] on input "**********" at bounding box center [396, 251] width 212 height 29
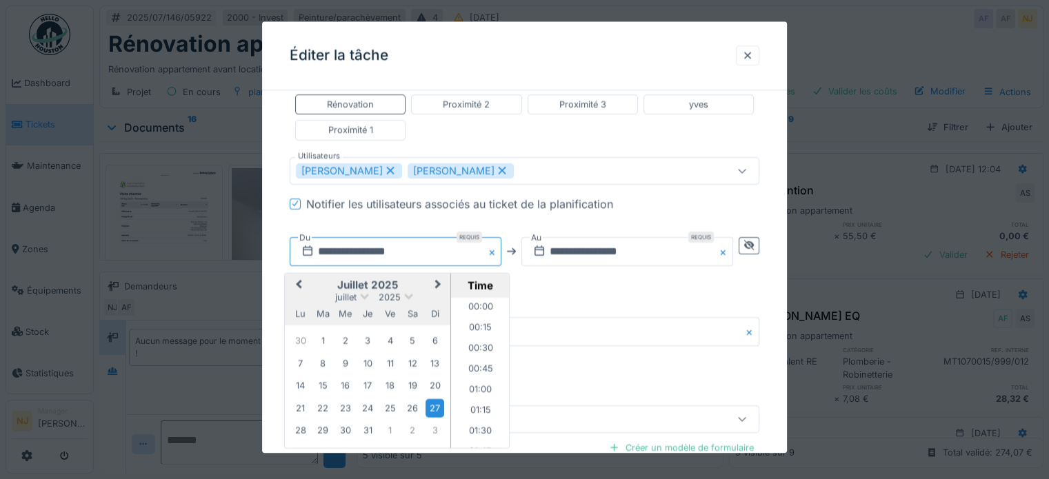
scroll to position [515, 0]
click at [608, 286] on fieldset "**********" at bounding box center [525, 150] width 470 height 857
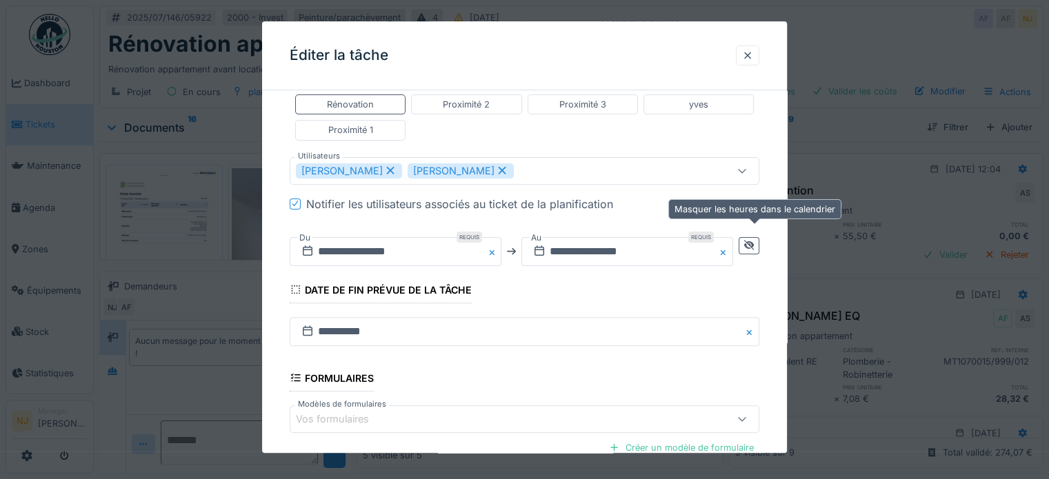
click at [755, 242] on icon at bounding box center [749, 245] width 11 height 9
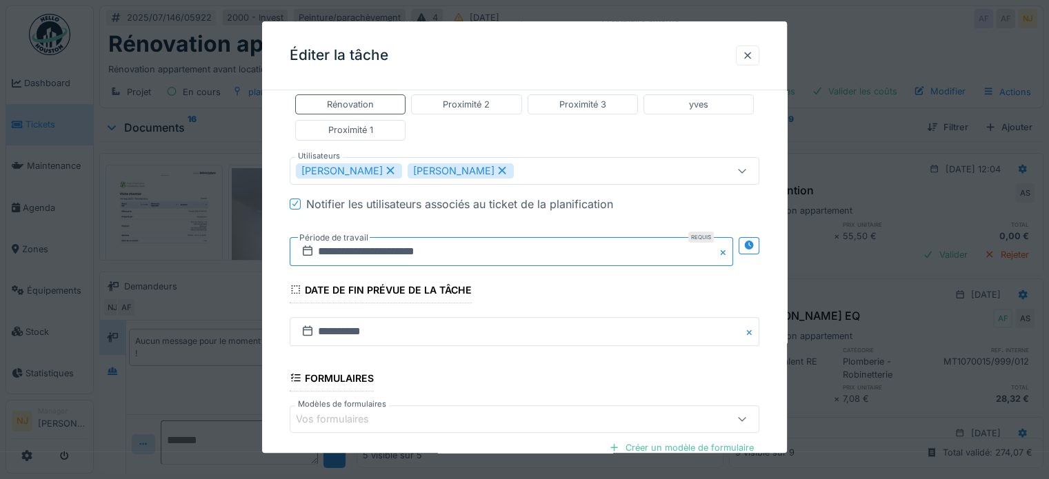
click at [361, 249] on input "**********" at bounding box center [511, 251] width 443 height 29
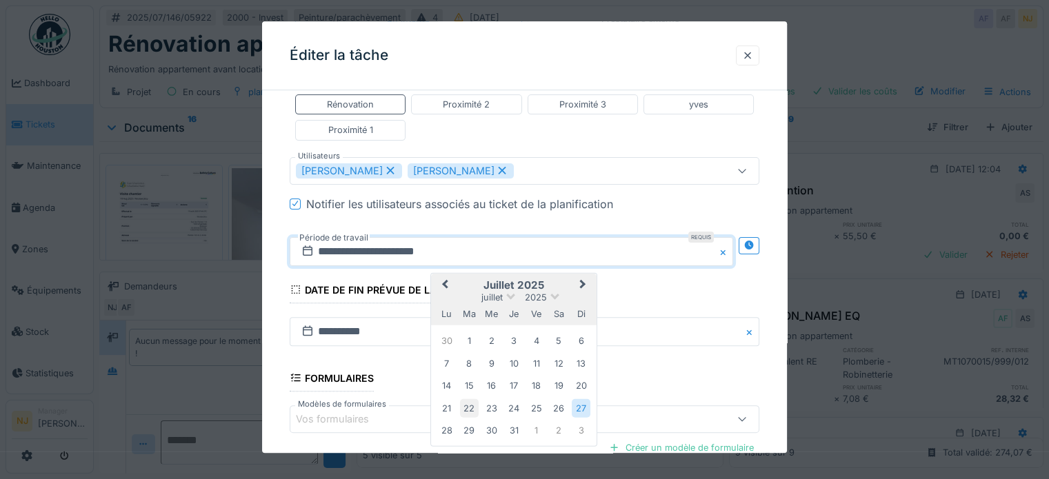
click at [469, 405] on div "22" at bounding box center [469, 408] width 19 height 19
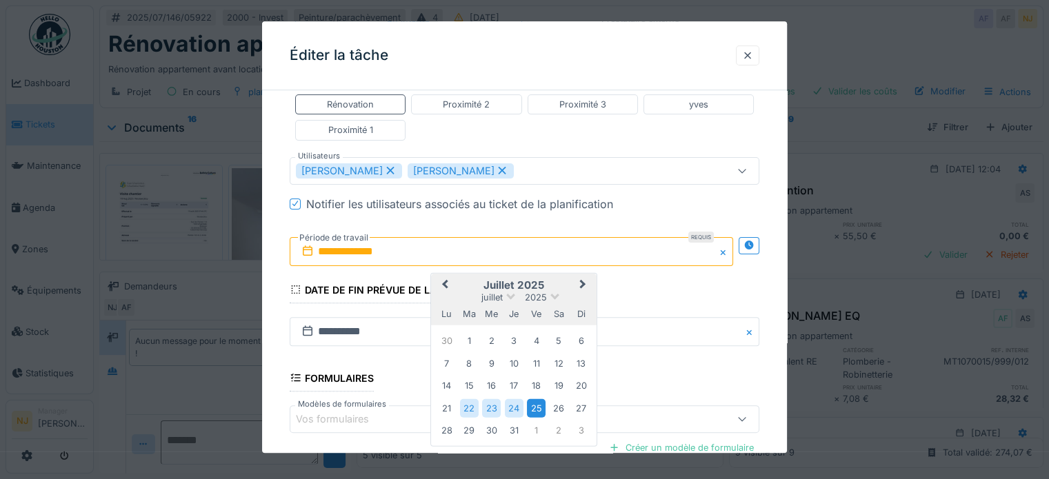
click at [537, 403] on div "25" at bounding box center [536, 408] width 19 height 19
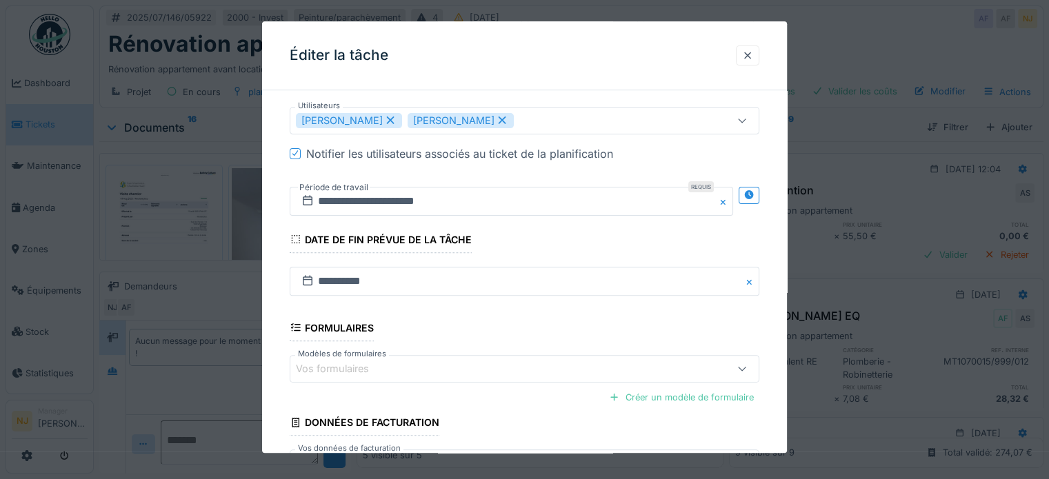
scroll to position [529, 0]
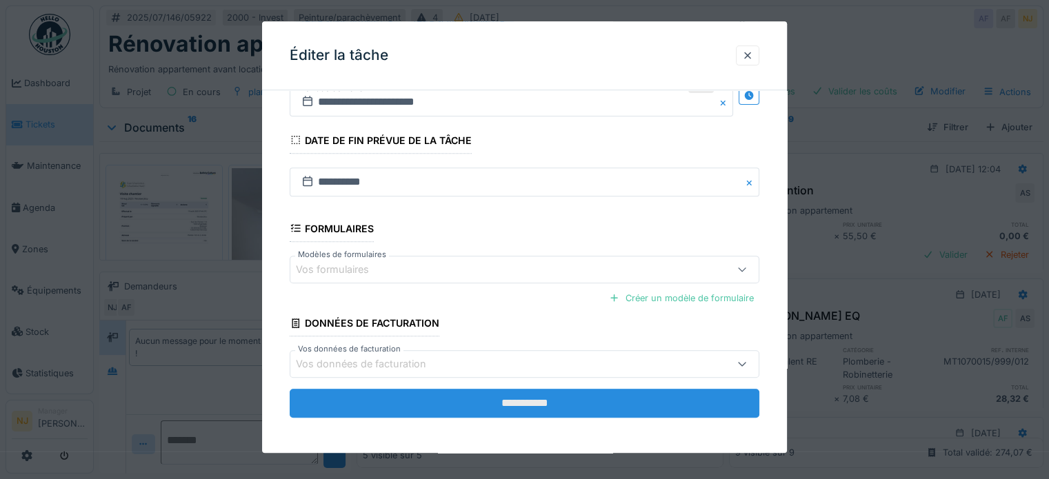
click at [531, 400] on input "**********" at bounding box center [525, 403] width 470 height 29
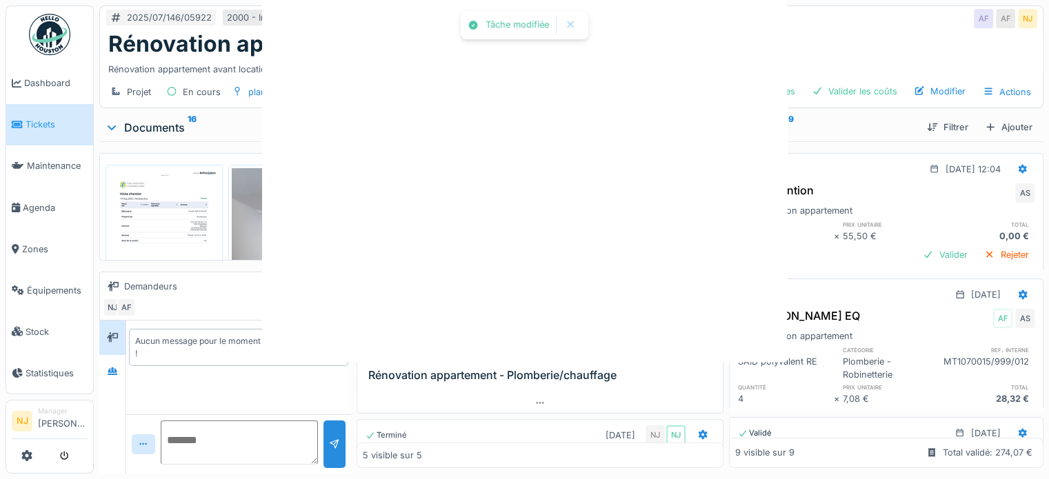
scroll to position [0, 0]
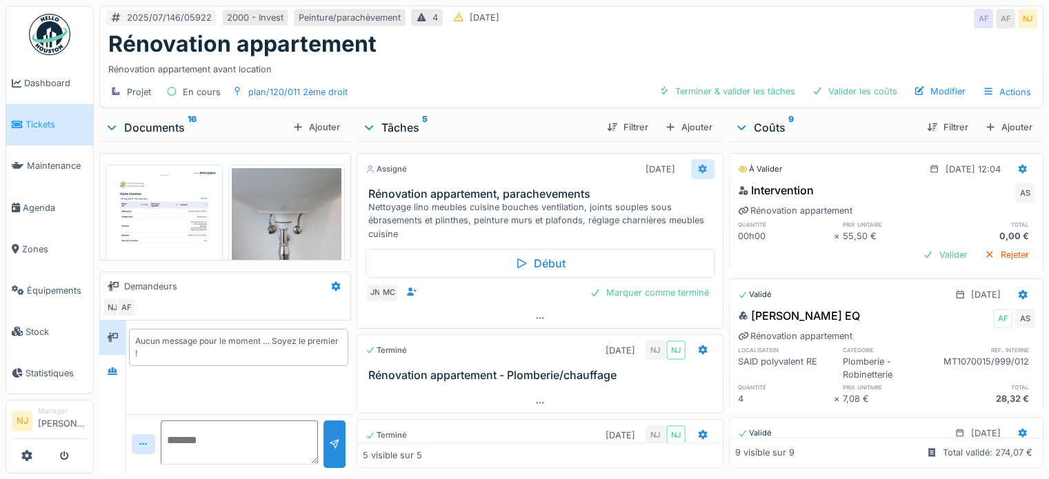
click at [698, 166] on icon at bounding box center [702, 169] width 9 height 10
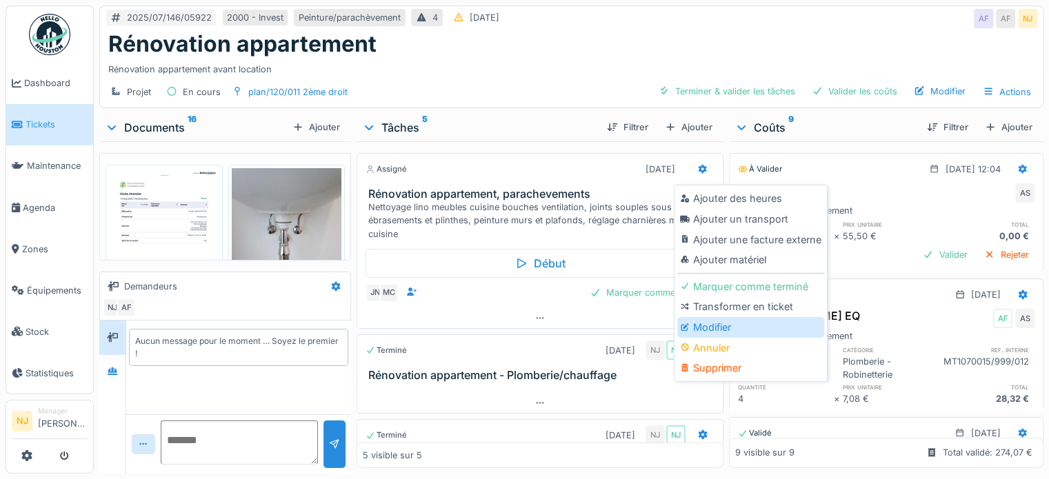
click at [705, 328] on div "Modifier" at bounding box center [750, 327] width 147 height 21
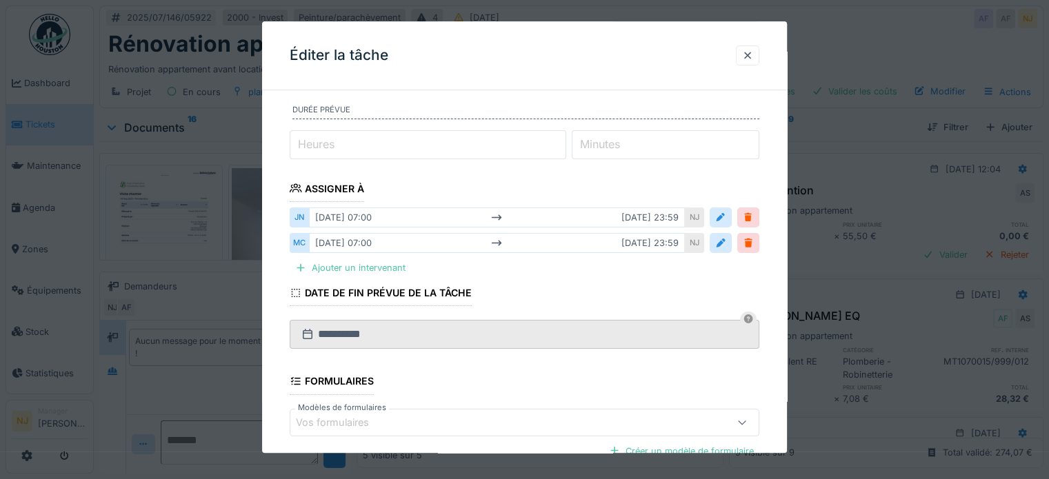
scroll to position [207, 0]
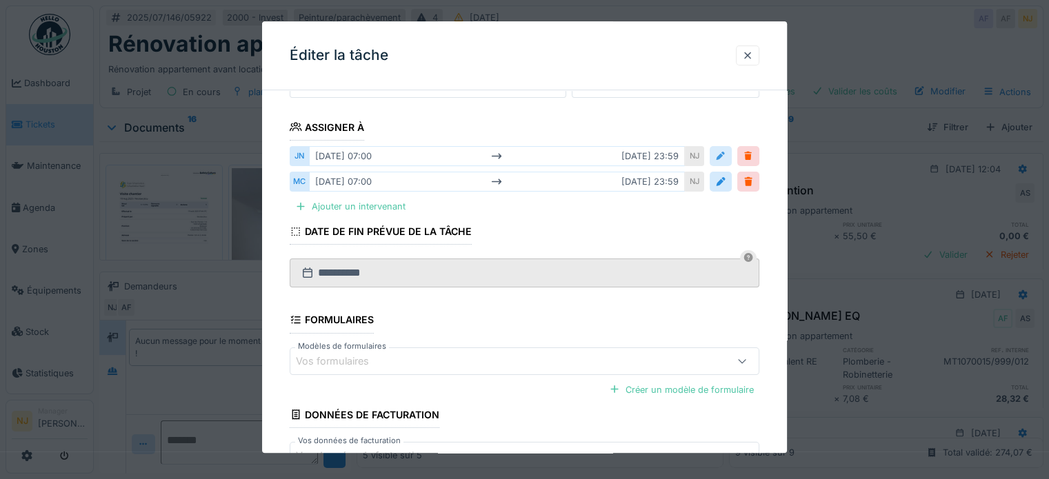
click at [726, 154] on div at bounding box center [720, 156] width 11 height 13
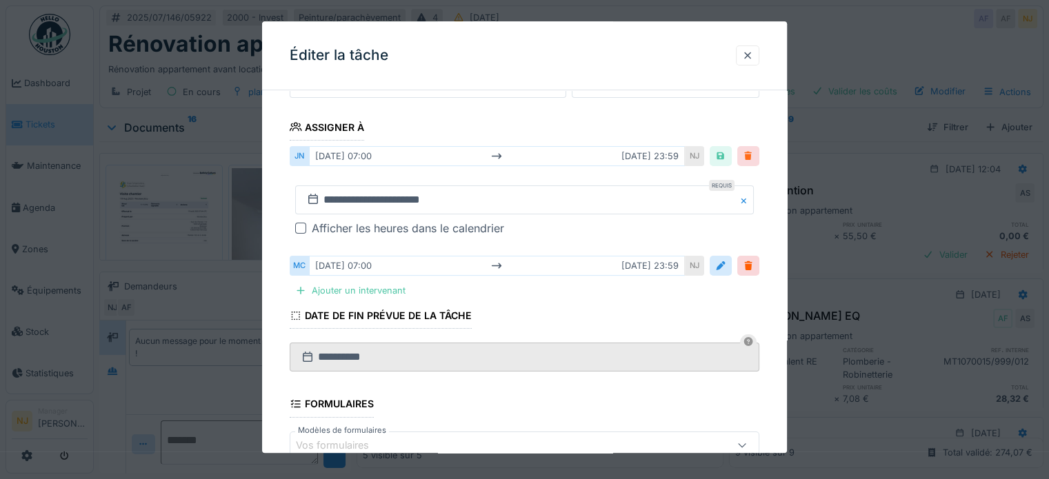
click at [754, 156] on div at bounding box center [748, 156] width 11 height 13
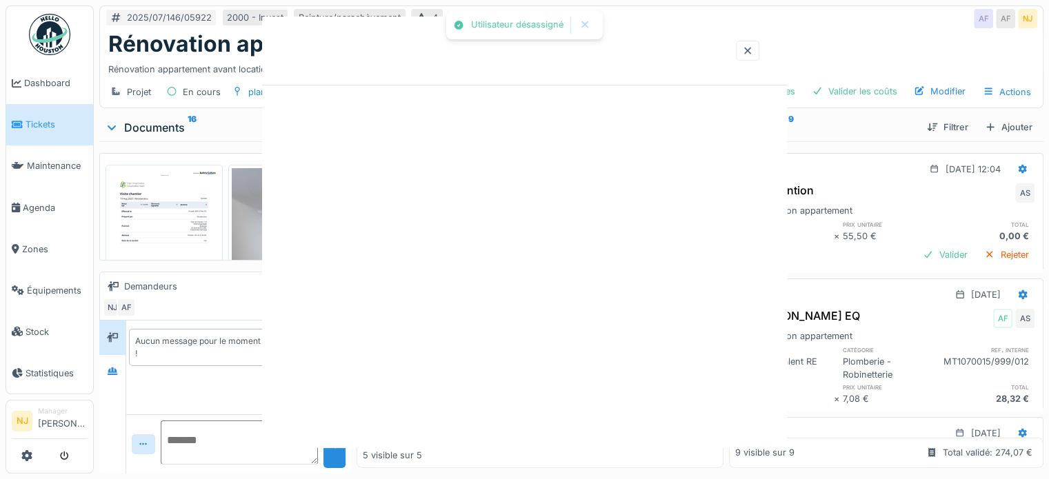
scroll to position [0, 0]
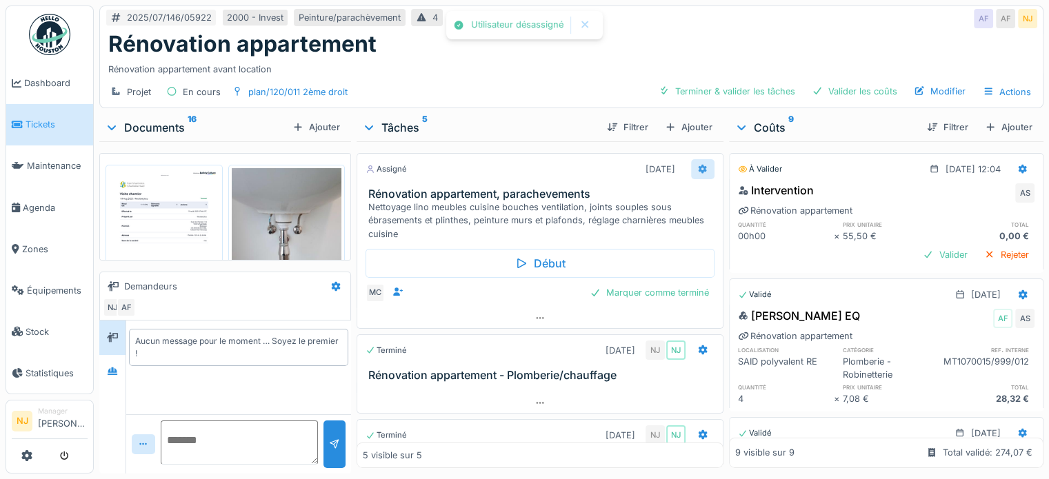
click at [698, 168] on icon at bounding box center [702, 169] width 9 height 10
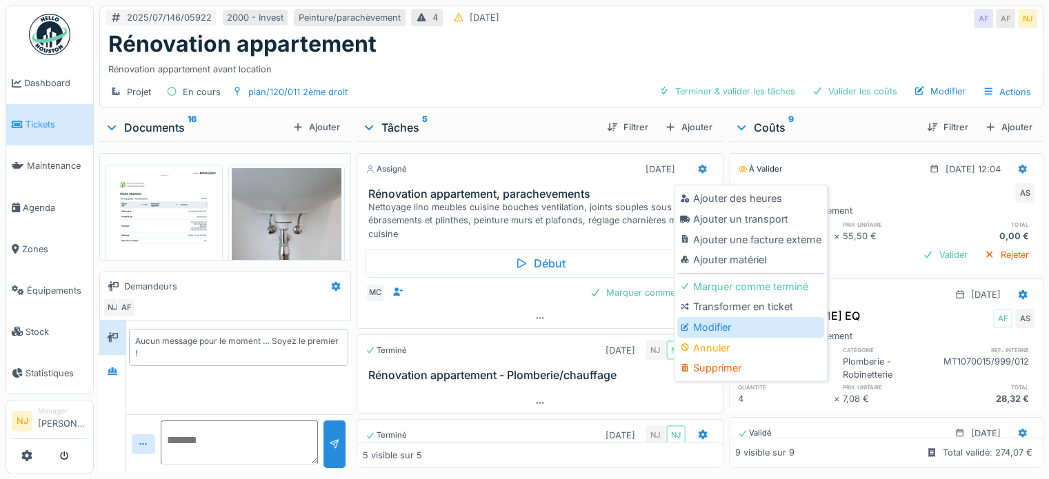
click at [702, 322] on div "Modifier" at bounding box center [750, 327] width 147 height 21
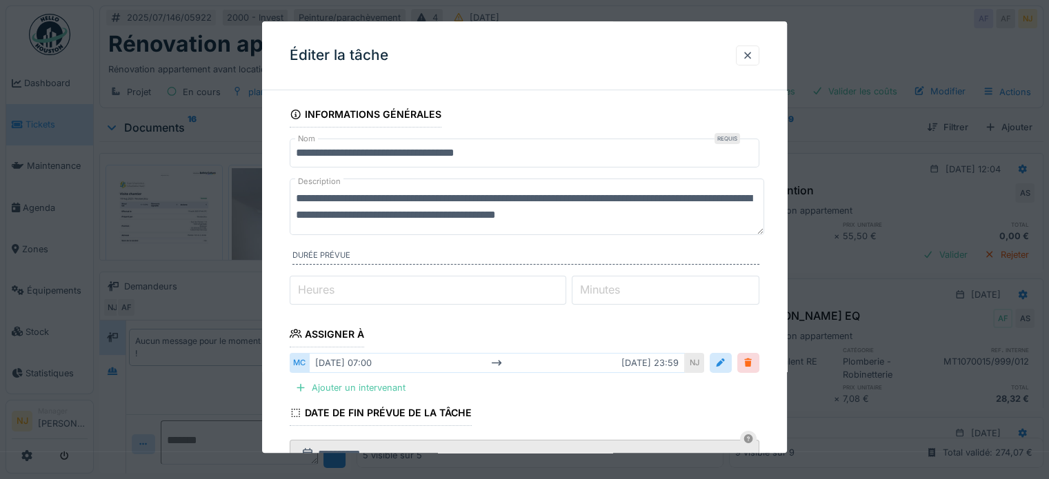
click at [749, 361] on div at bounding box center [748, 363] width 11 height 13
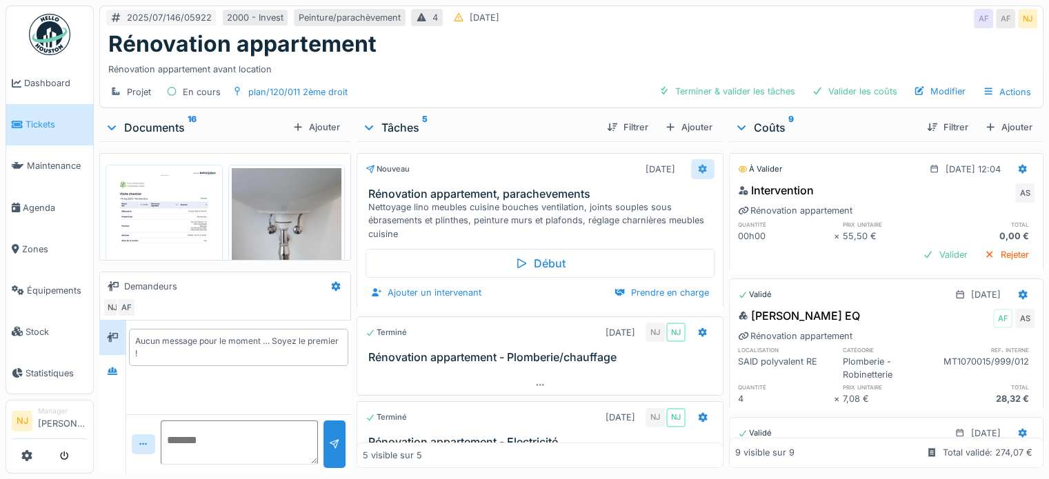
click at [698, 168] on icon at bounding box center [702, 169] width 9 height 10
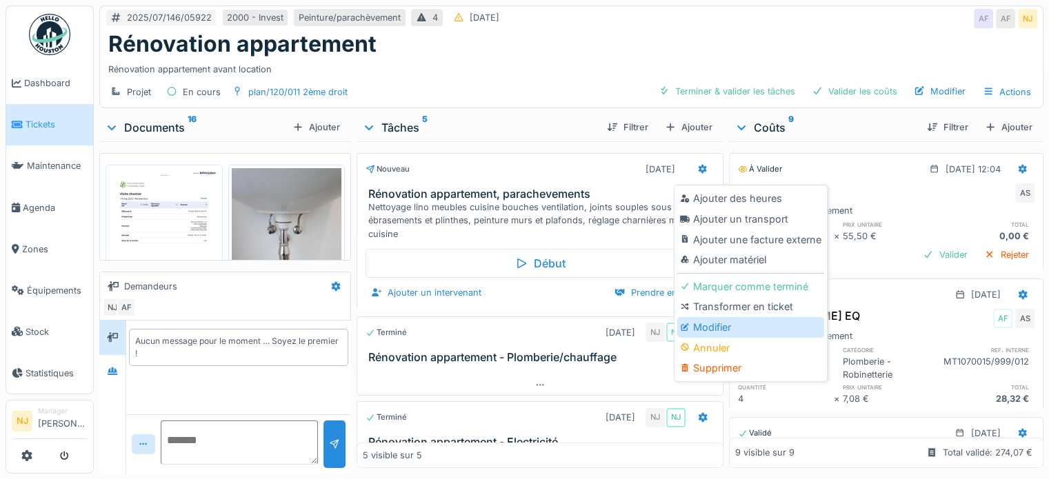
click at [706, 324] on div "Modifier" at bounding box center [750, 327] width 147 height 21
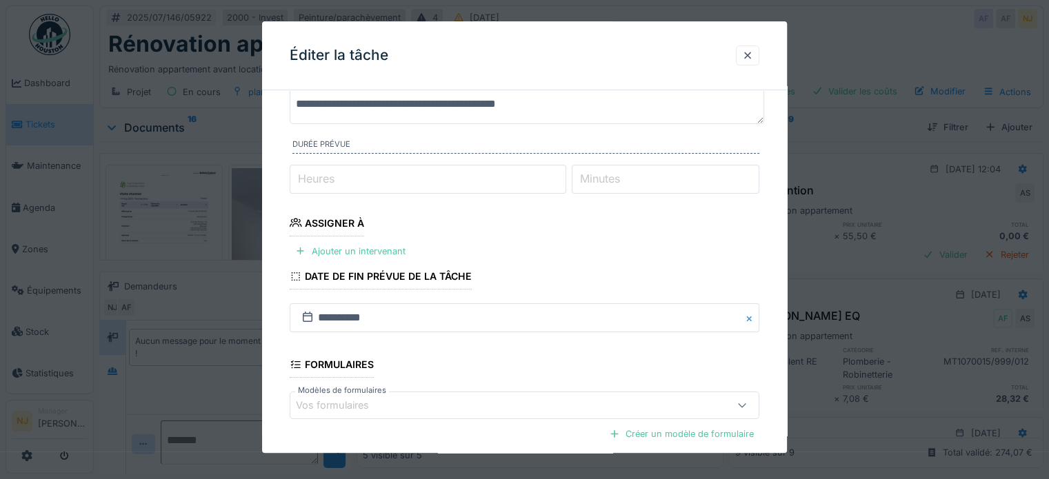
scroll to position [138, 0]
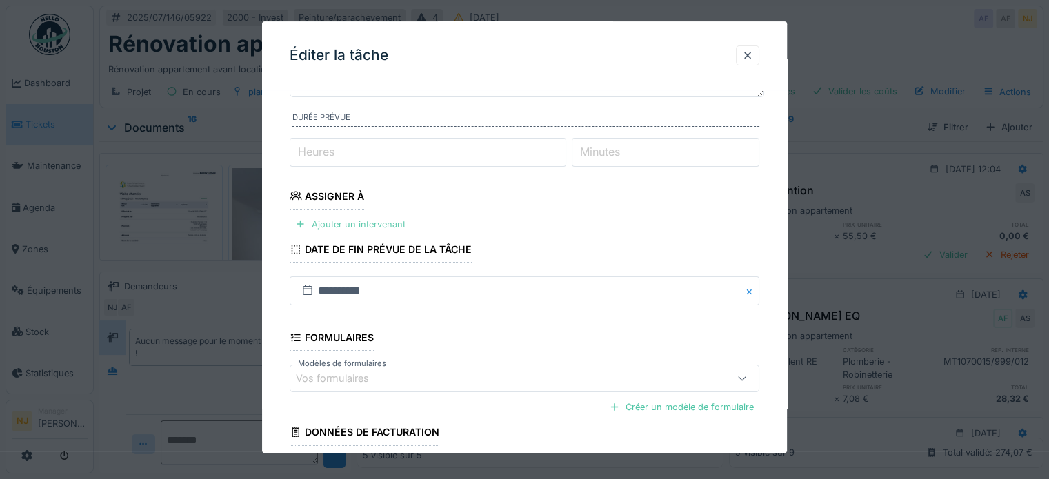
click at [307, 223] on div "Ajouter un intervenant" at bounding box center [350, 224] width 121 height 19
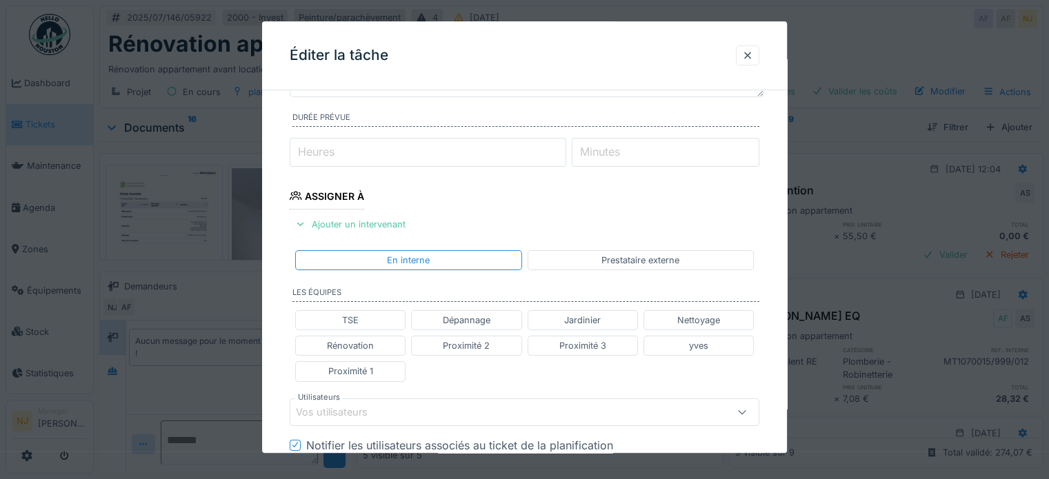
scroll to position [207, 0]
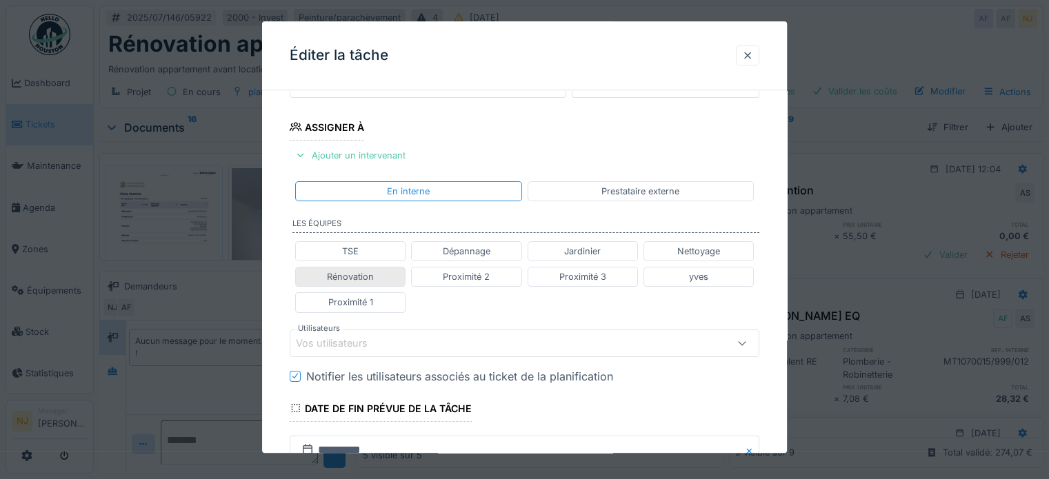
click at [359, 277] on div "Rénovation" at bounding box center [350, 276] width 47 height 13
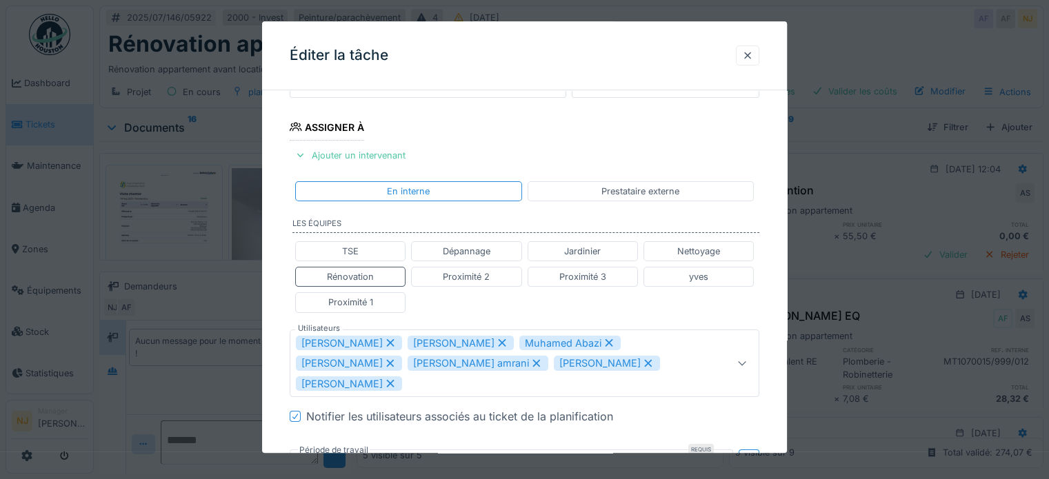
click at [387, 362] on icon at bounding box center [391, 364] width 8 height 8
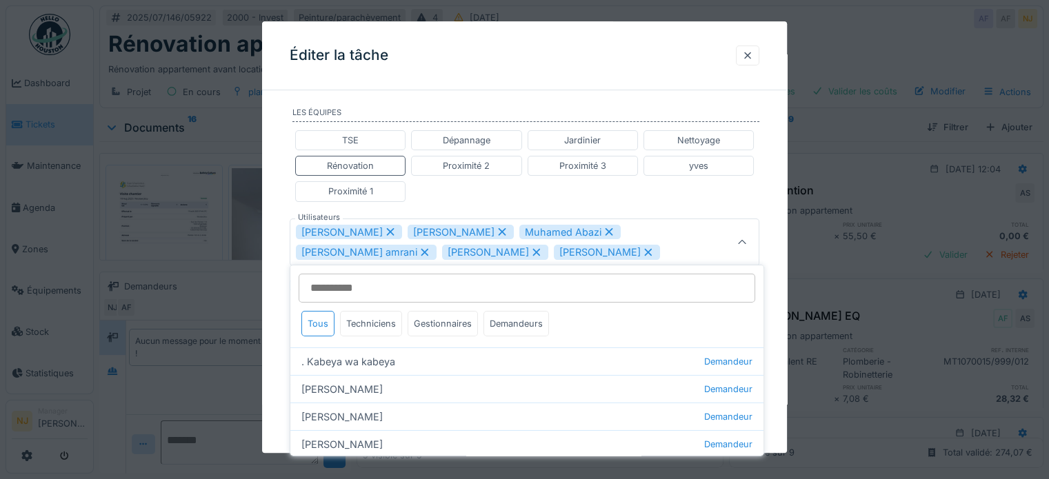
scroll to position [320, 0]
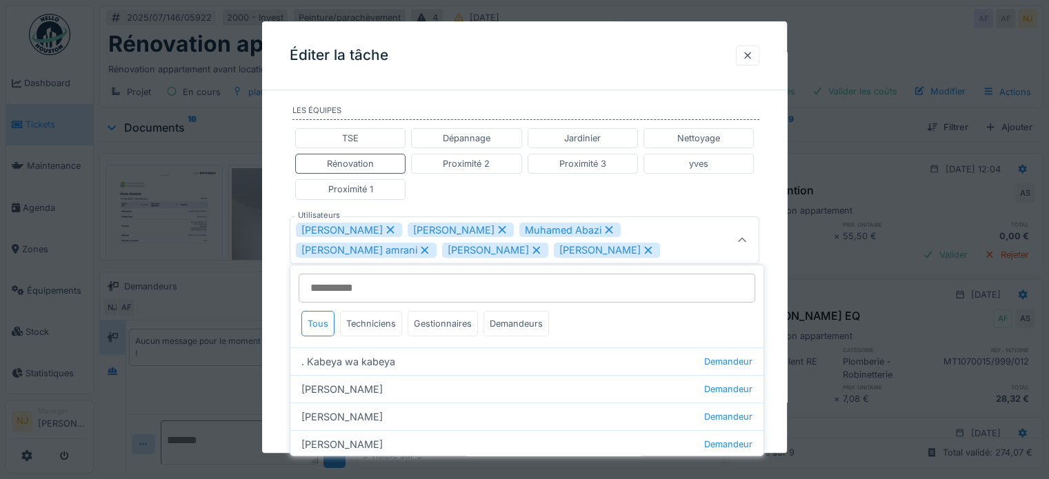
click at [421, 247] on icon at bounding box center [425, 251] width 8 height 8
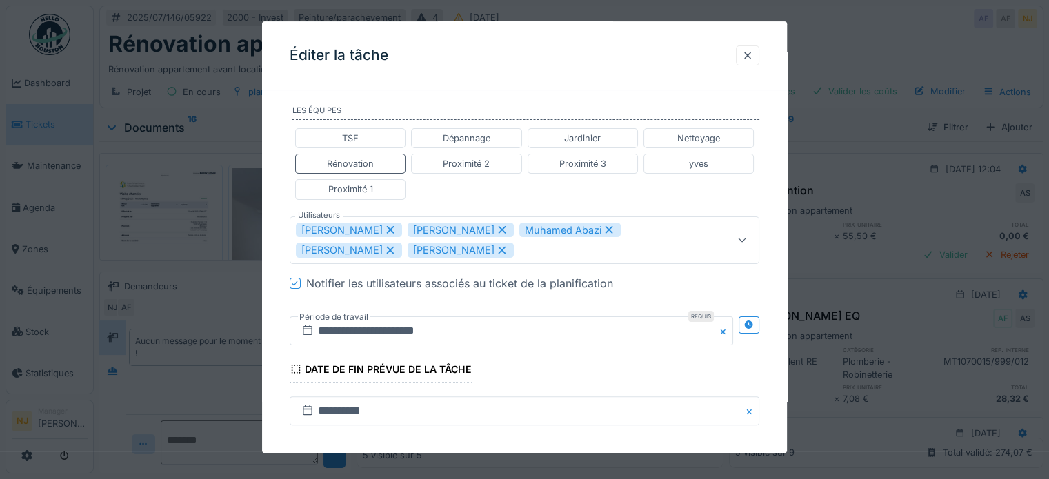
click at [508, 247] on icon at bounding box center [502, 251] width 12 height 10
click at [392, 247] on icon at bounding box center [391, 251] width 8 height 8
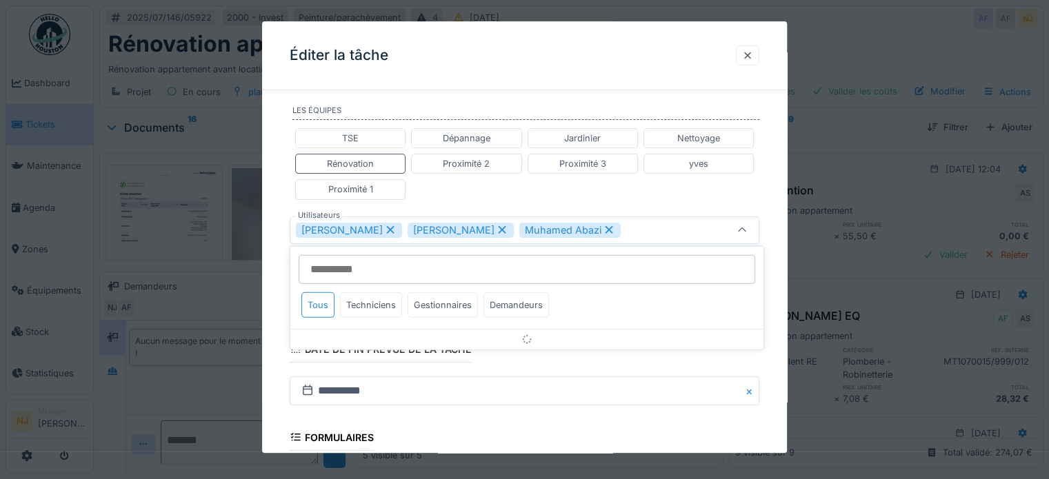
scroll to position [310, 0]
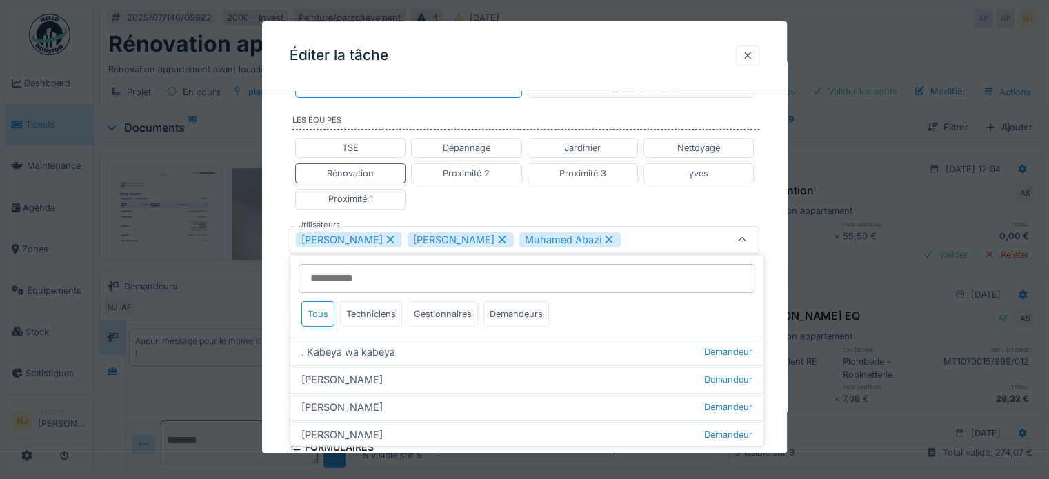
click at [603, 239] on icon at bounding box center [609, 240] width 12 height 10
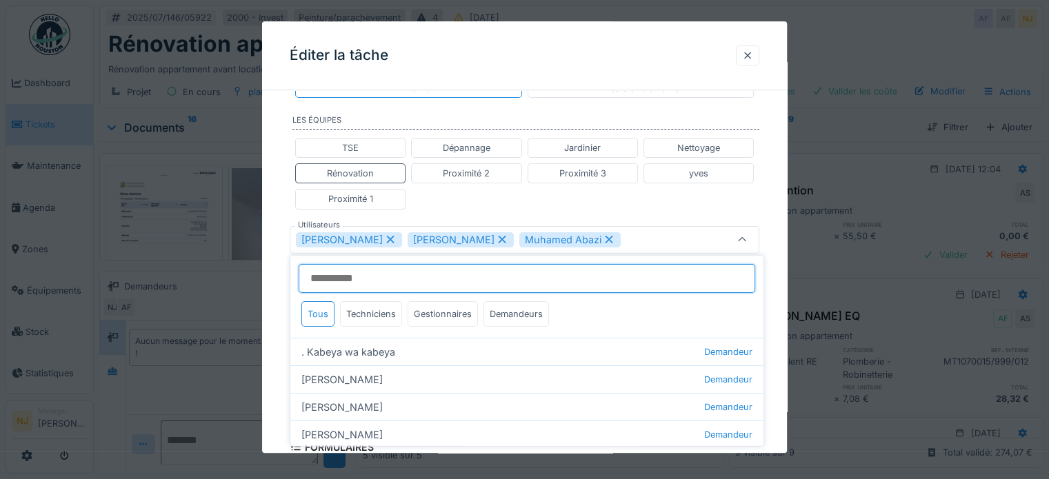
type input "*********"
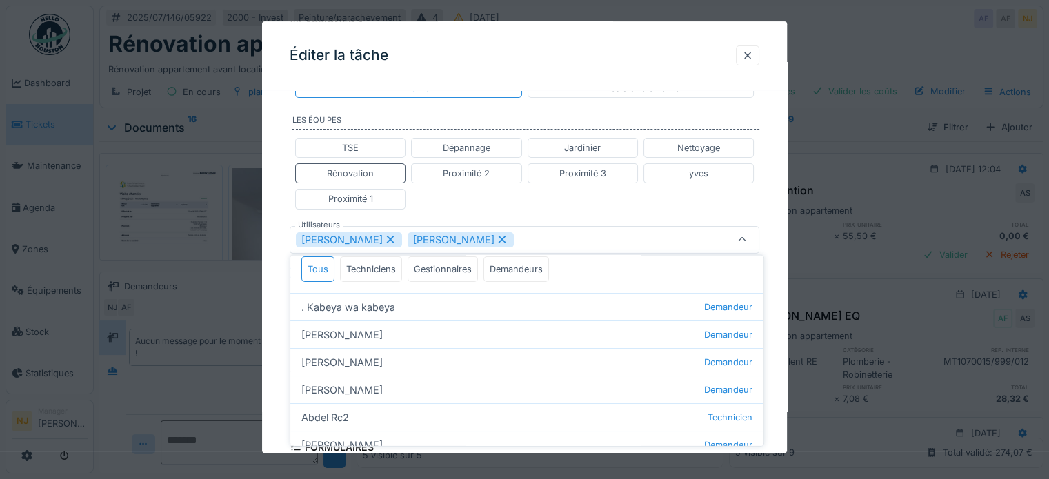
scroll to position [69, 0]
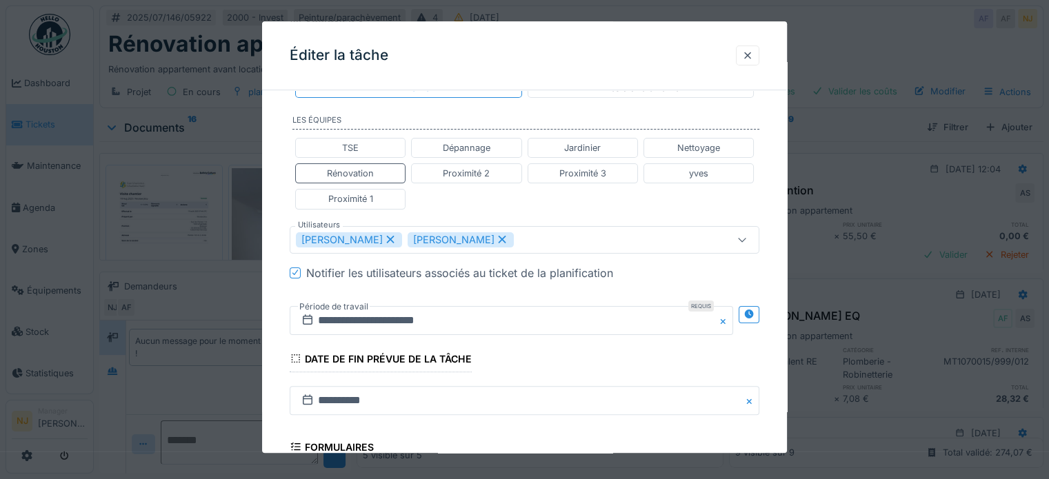
click at [277, 229] on div "**********" at bounding box center [524, 233] width 525 height 884
click at [359, 319] on input "**********" at bounding box center [511, 320] width 443 height 29
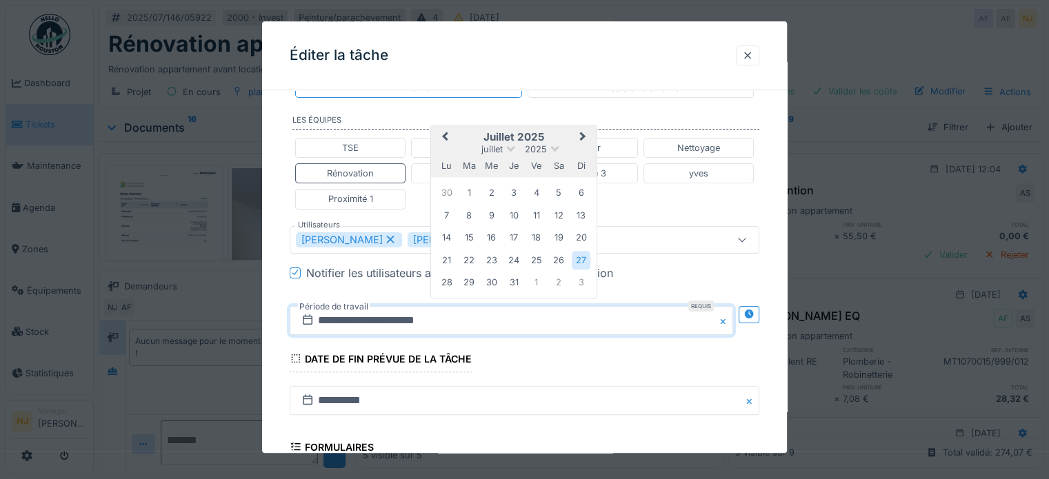
click at [584, 130] on button "Next Month" at bounding box center [584, 138] width 22 height 22
click at [536, 256] on div "22" at bounding box center [536, 260] width 19 height 19
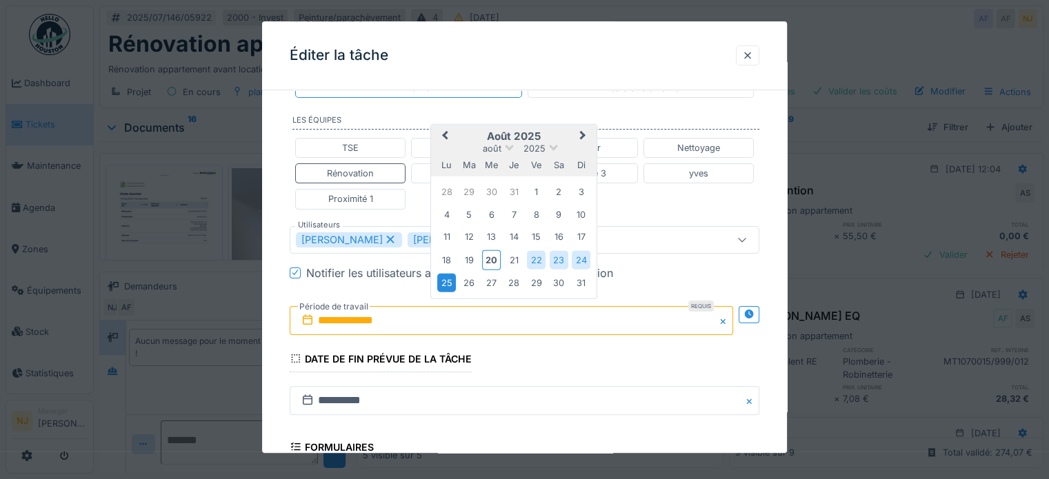
click at [447, 277] on div "25" at bounding box center [446, 283] width 19 height 19
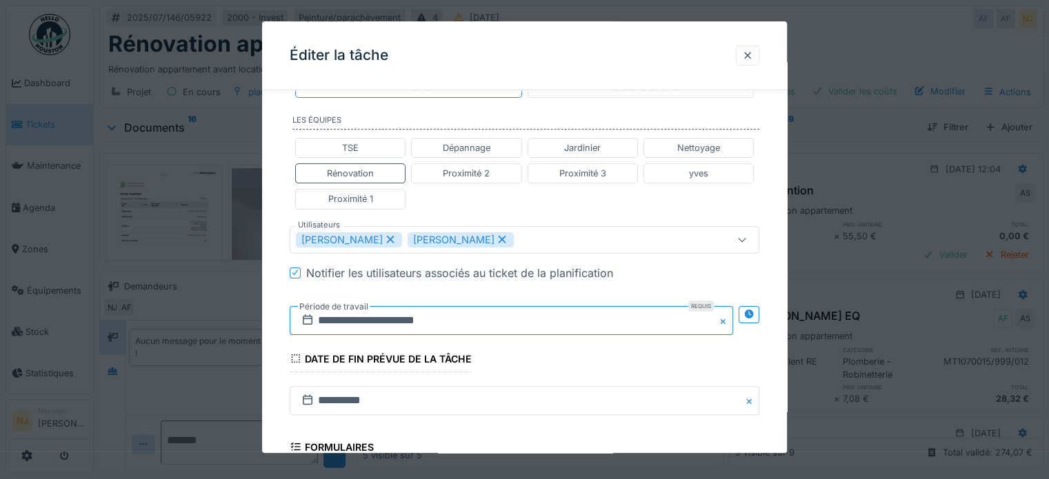
click at [398, 314] on input "**********" at bounding box center [511, 320] width 443 height 29
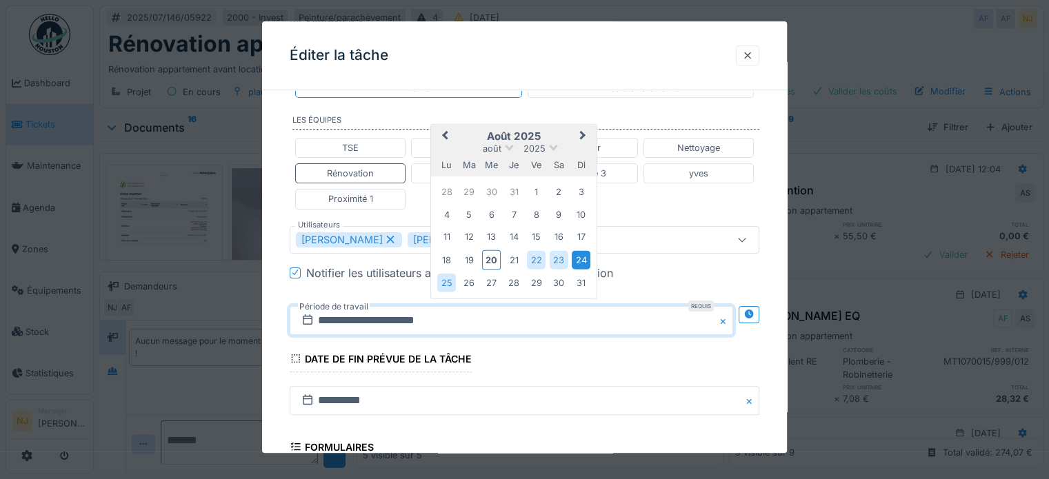
click at [579, 257] on div "24" at bounding box center [581, 260] width 19 height 19
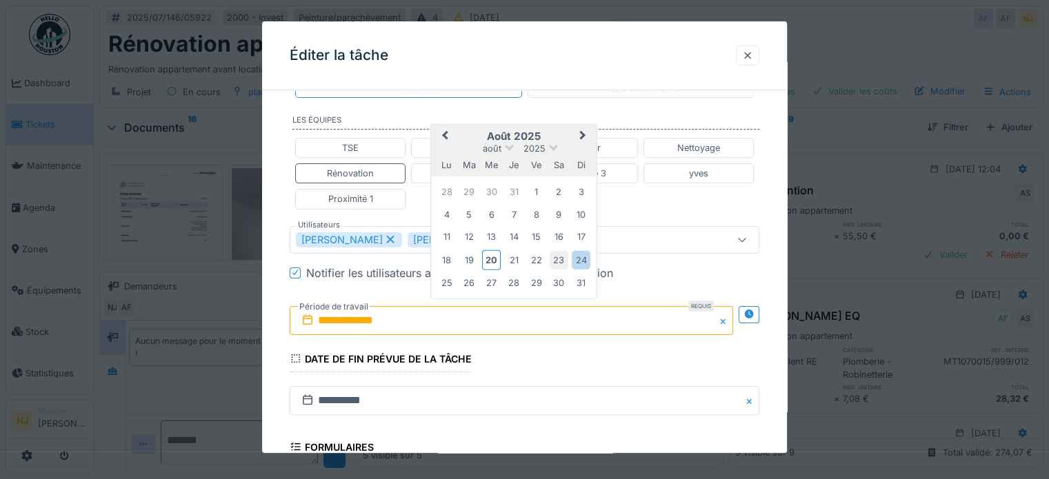
click at [563, 257] on div "23" at bounding box center [559, 260] width 19 height 19
click at [535, 256] on div "22" at bounding box center [536, 260] width 19 height 19
click at [534, 256] on div "22" at bounding box center [536, 260] width 19 height 19
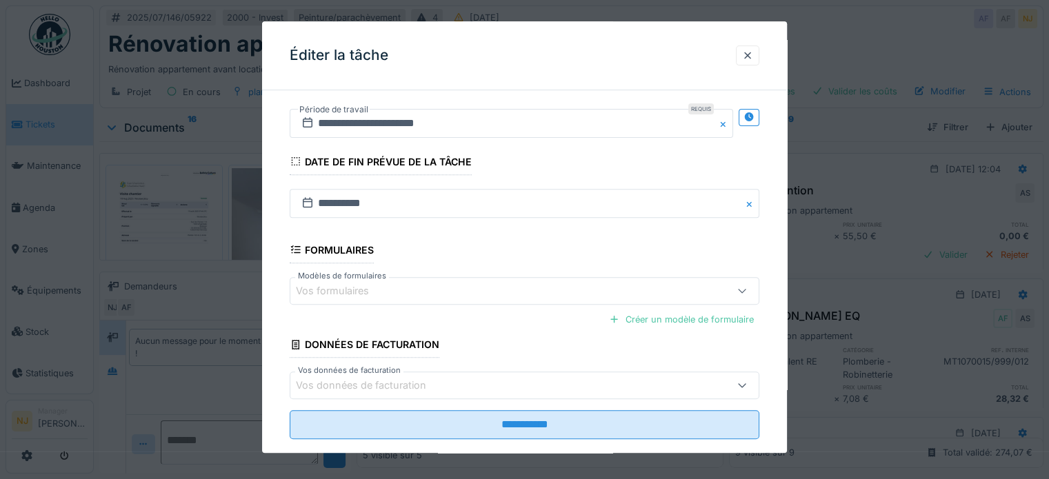
scroll to position [529, 0]
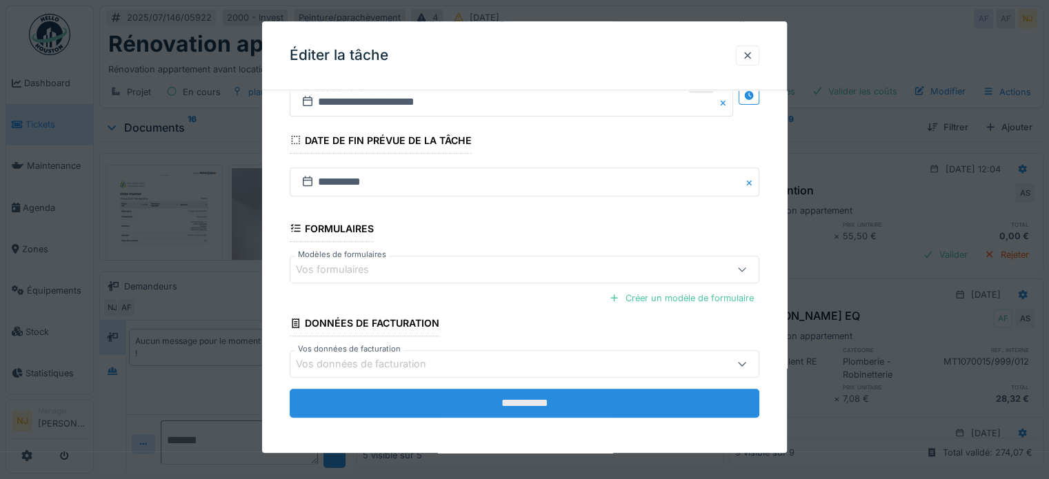
click at [528, 397] on input "**********" at bounding box center [525, 403] width 470 height 29
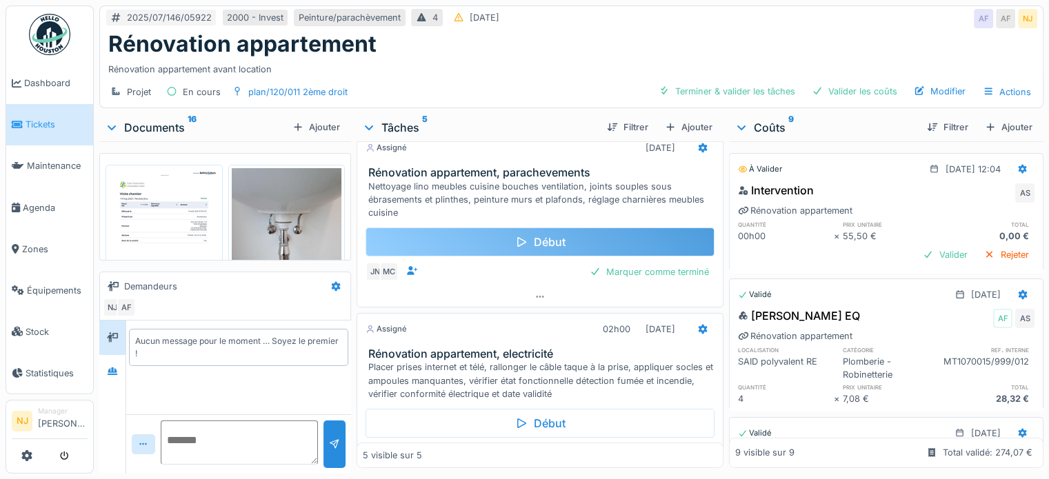
scroll to position [207, 0]
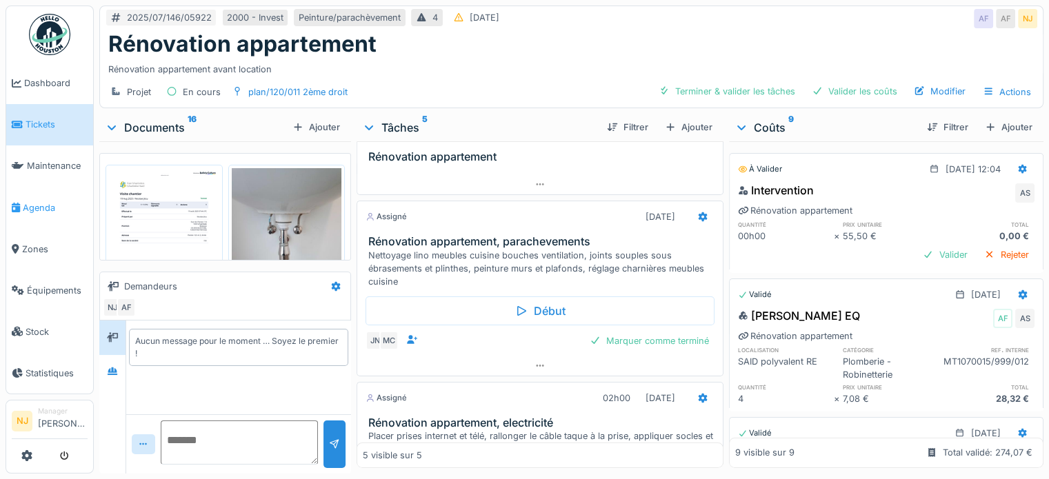
click at [38, 201] on span "Agenda" at bounding box center [55, 207] width 65 height 13
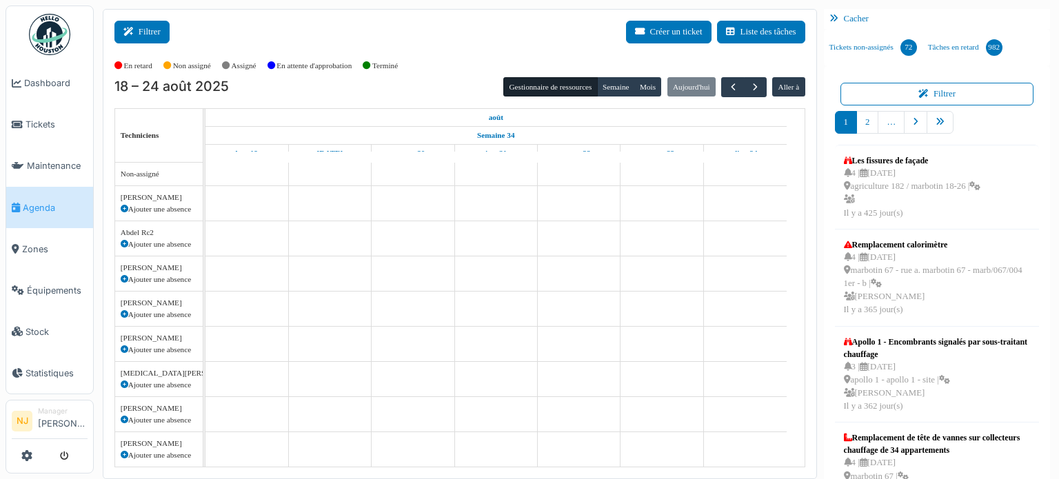
click at [142, 32] on button "Filtrer" at bounding box center [141, 32] width 55 height 23
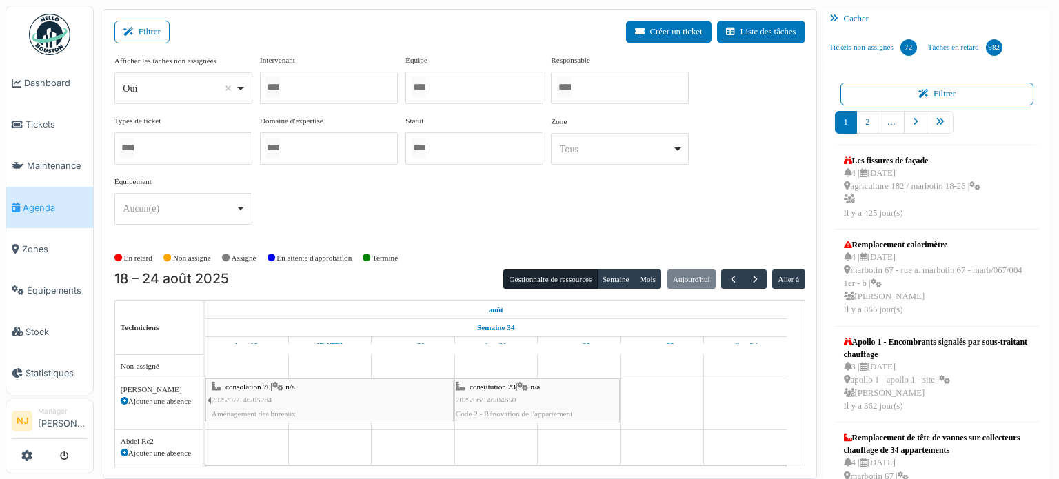
click at [309, 94] on div at bounding box center [329, 88] width 138 height 32
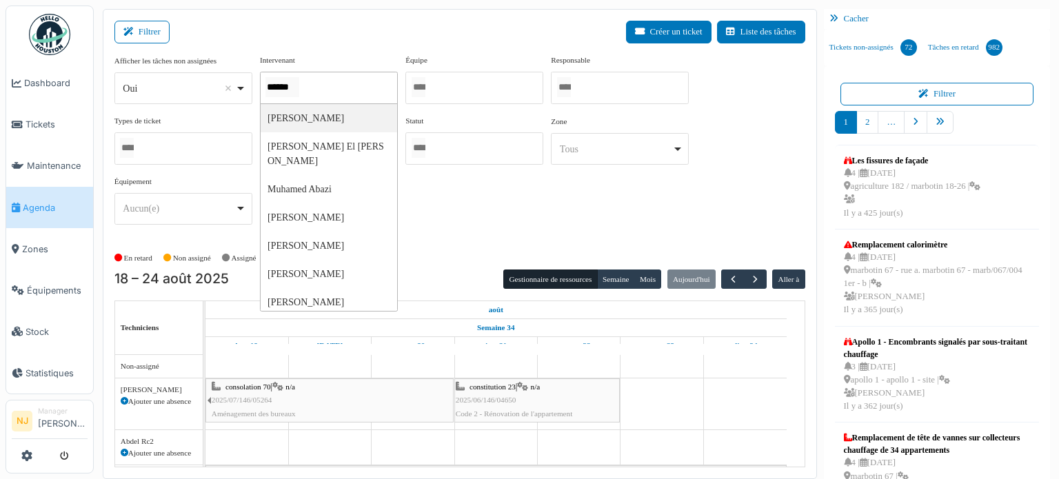
type input "*******"
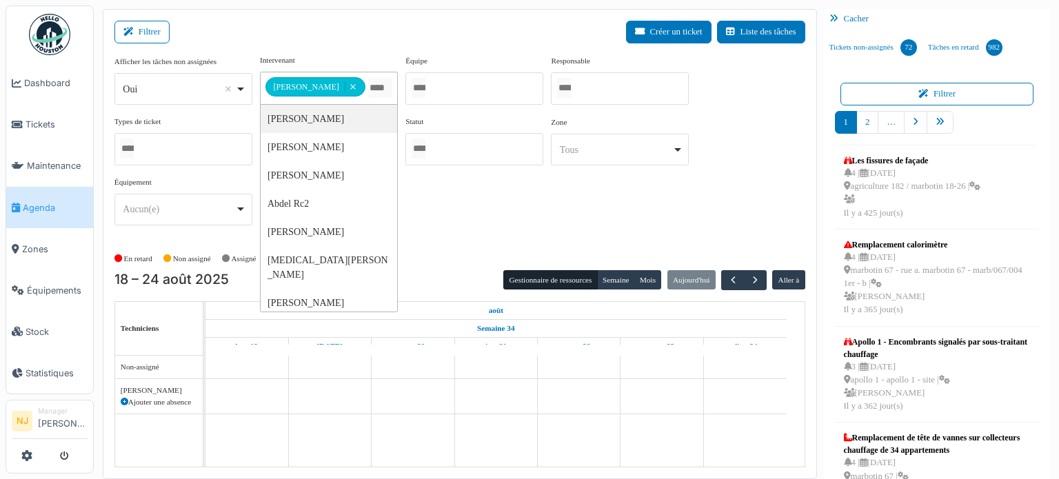
click at [361, 39] on div "Filtrer Créer un ticket Liste des tâches" at bounding box center [459, 38] width 691 height 34
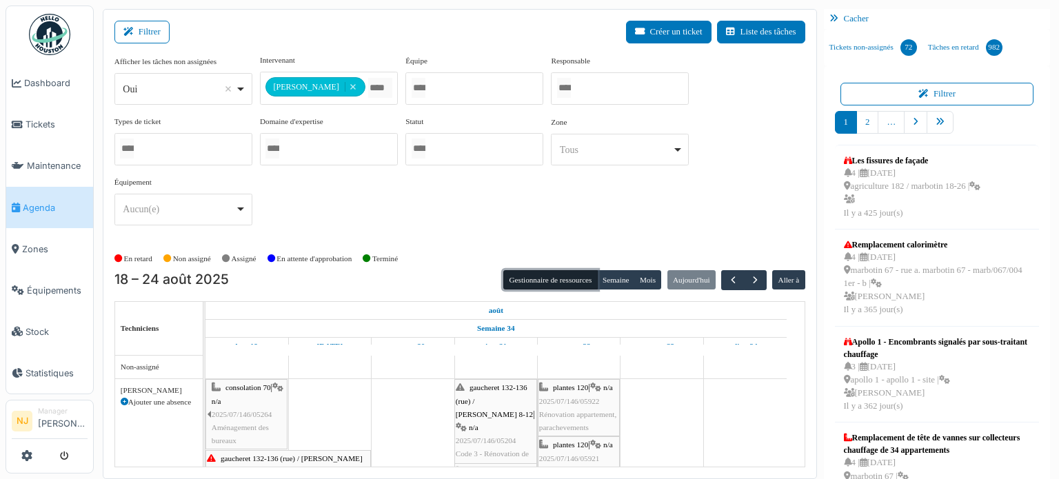
click at [554, 278] on button "Gestionnaire de ressources" at bounding box center [550, 279] width 94 height 19
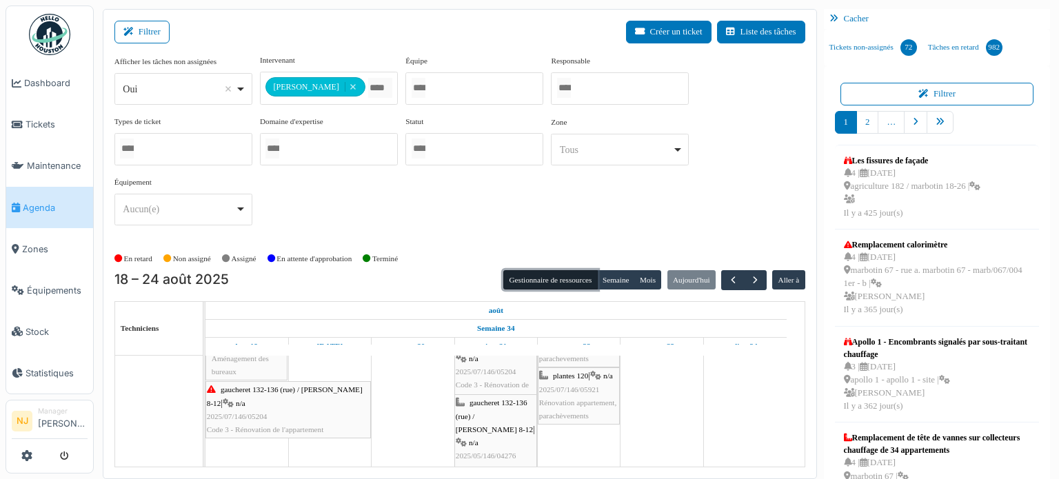
click at [575, 375] on span "plantes 120" at bounding box center [570, 376] width 35 height 8
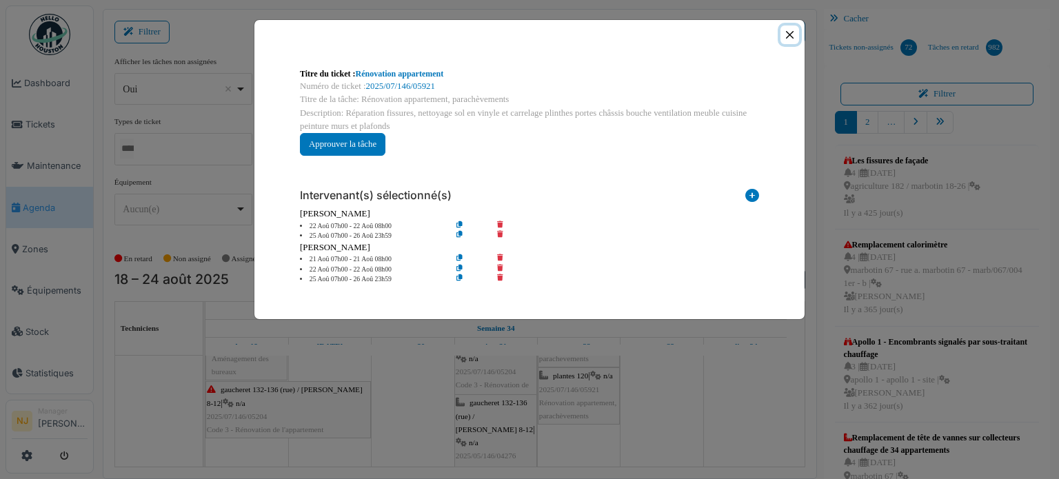
click at [790, 32] on button "Close" at bounding box center [790, 35] width 19 height 19
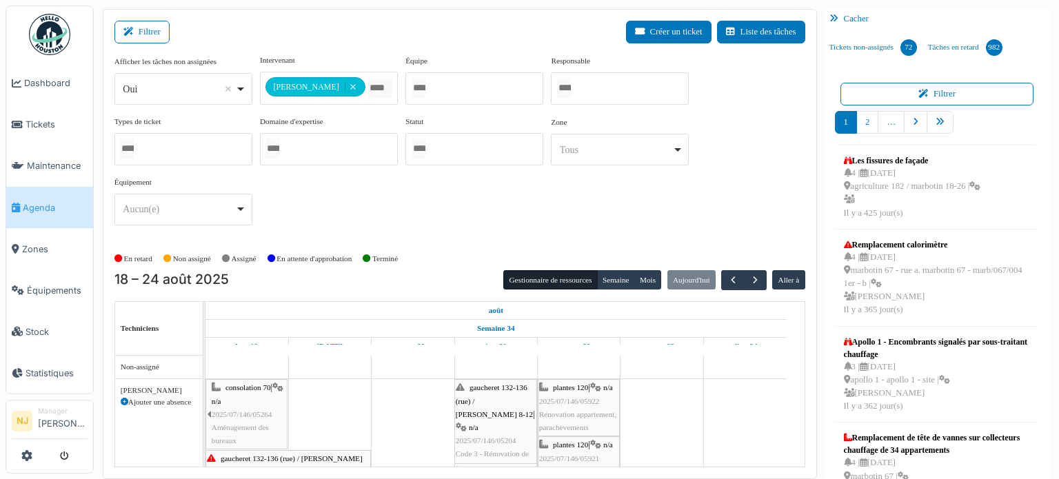
click at [571, 389] on span "plantes 120" at bounding box center [570, 387] width 35 height 8
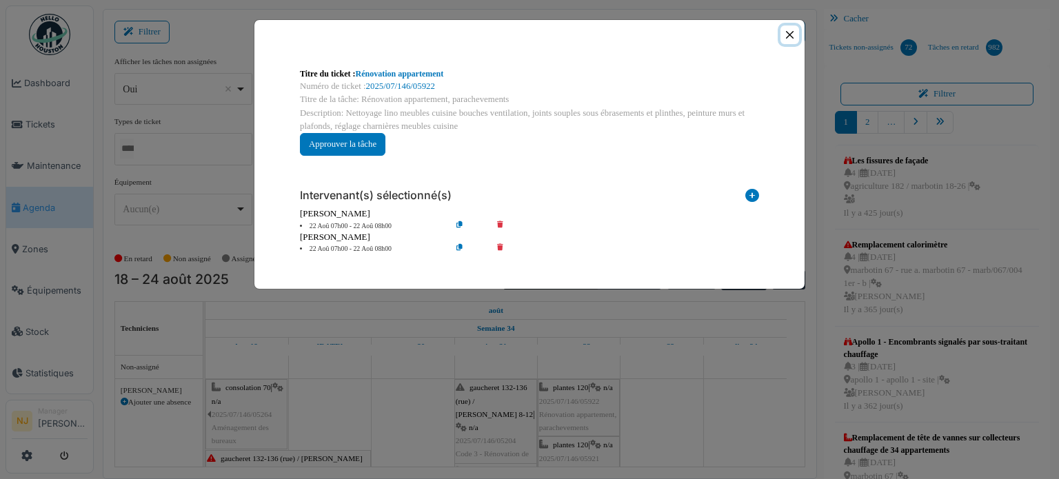
click at [792, 35] on button "Close" at bounding box center [790, 35] width 19 height 19
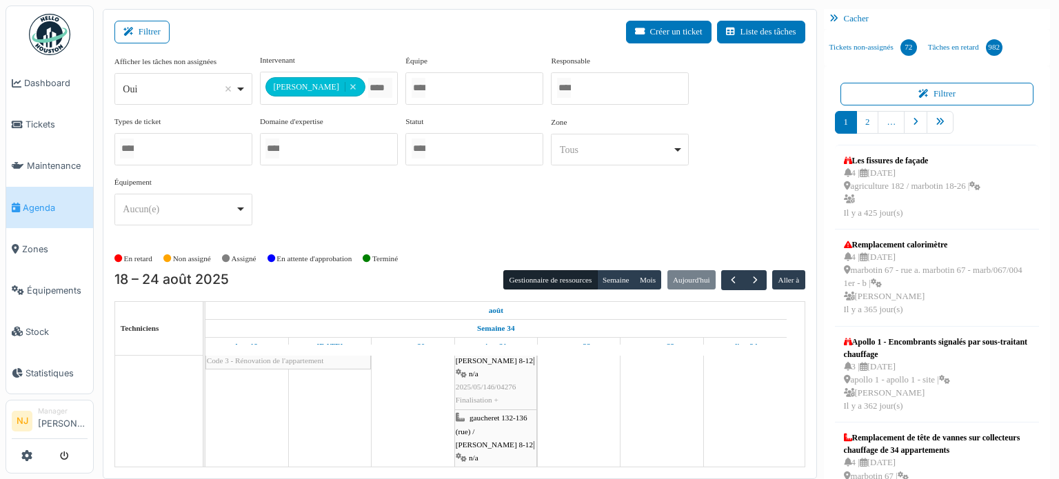
scroll to position [69, 0]
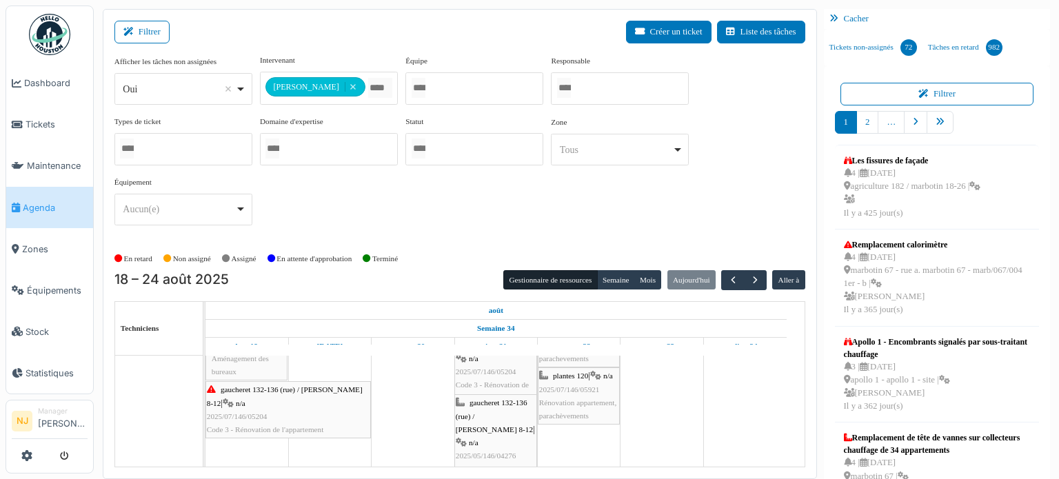
click at [566, 388] on span "2025/07/146/05921" at bounding box center [569, 390] width 61 height 8
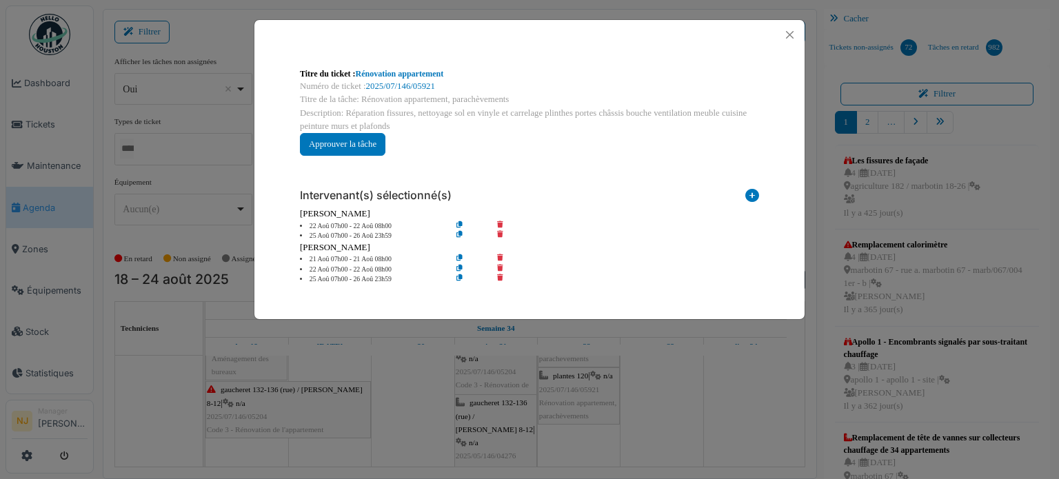
click at [499, 275] on icon at bounding box center [509, 280] width 39 height 10
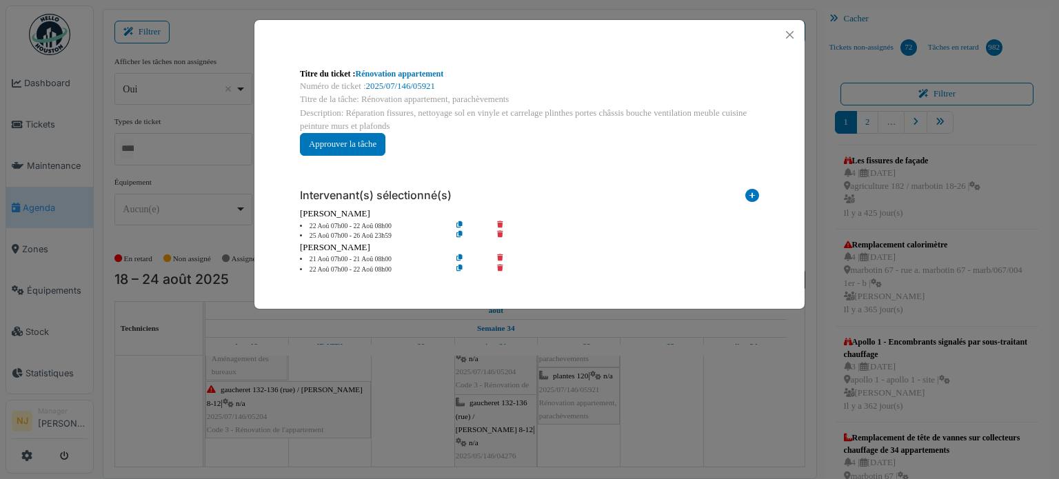
click at [501, 266] on icon at bounding box center [509, 270] width 39 height 10
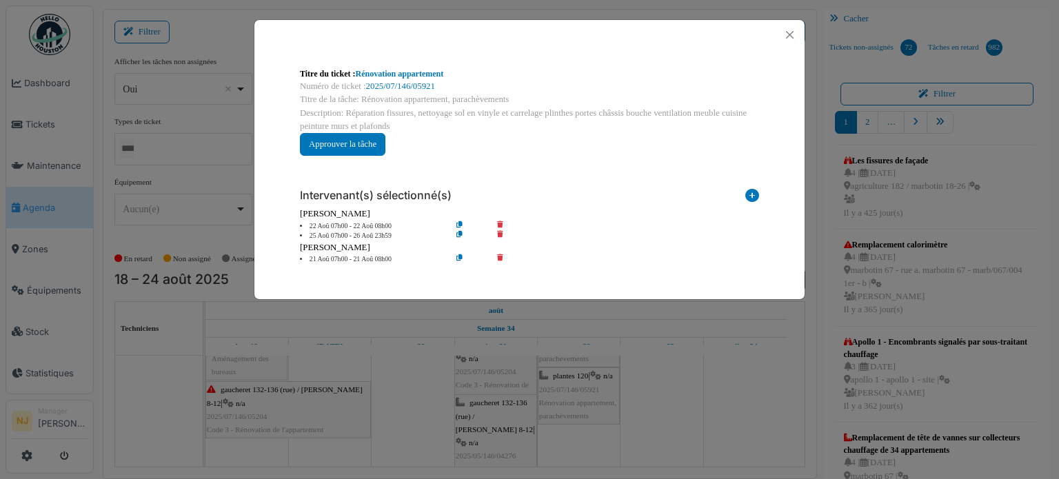
click at [499, 255] on icon at bounding box center [509, 260] width 39 height 10
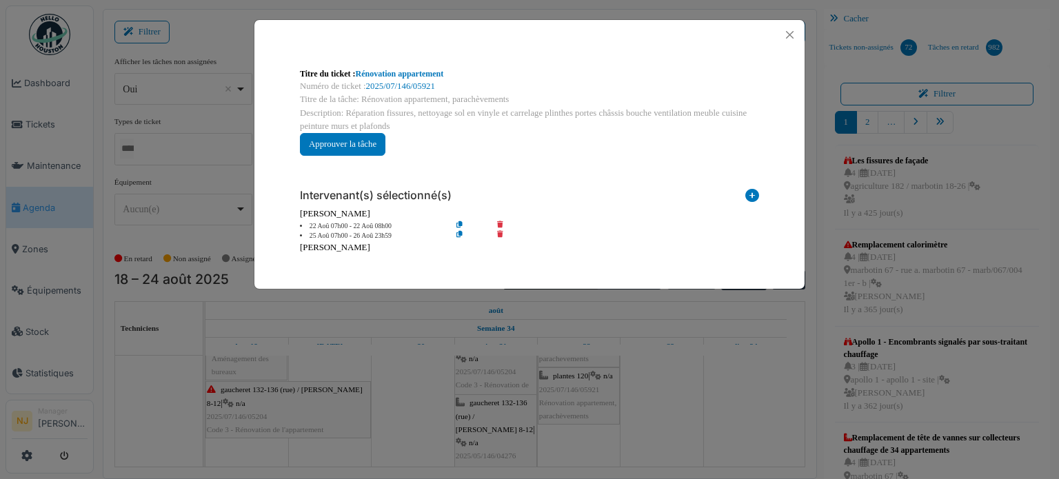
click at [501, 231] on icon at bounding box center [509, 236] width 39 height 10
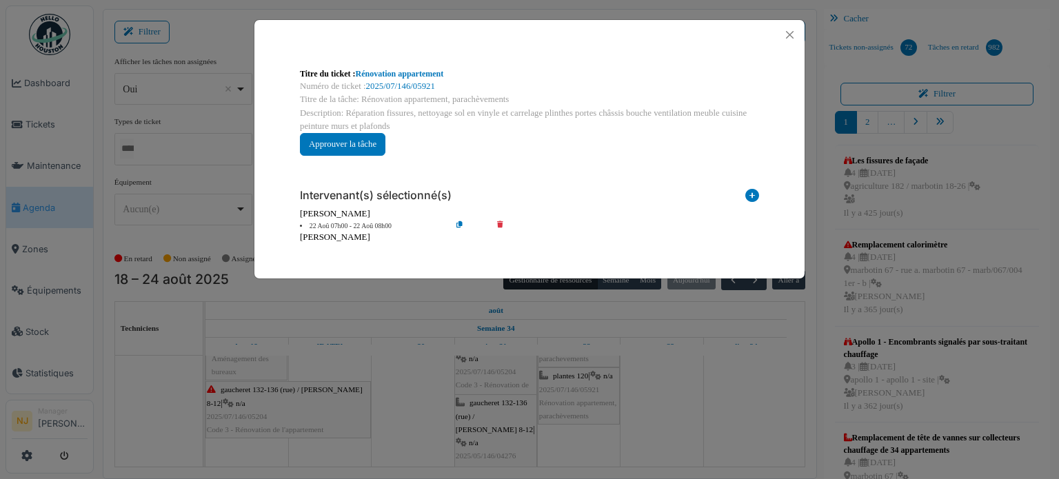
click at [499, 223] on icon at bounding box center [509, 226] width 39 height 10
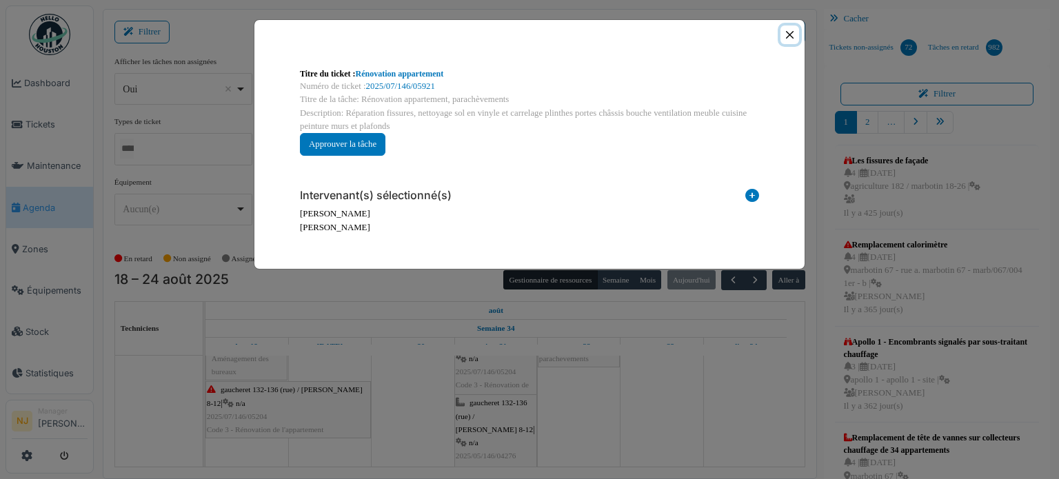
click at [785, 33] on button "Close" at bounding box center [790, 35] width 19 height 19
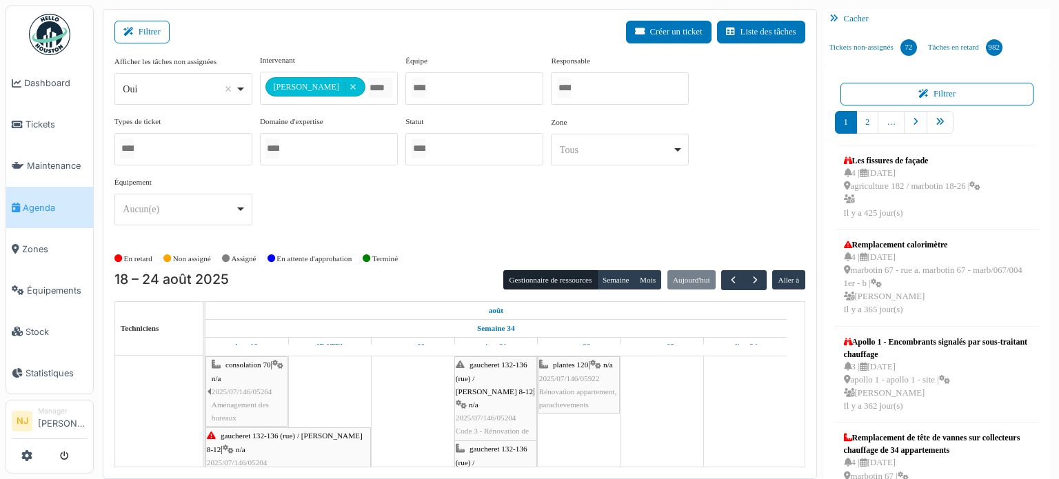
scroll to position [0, 0]
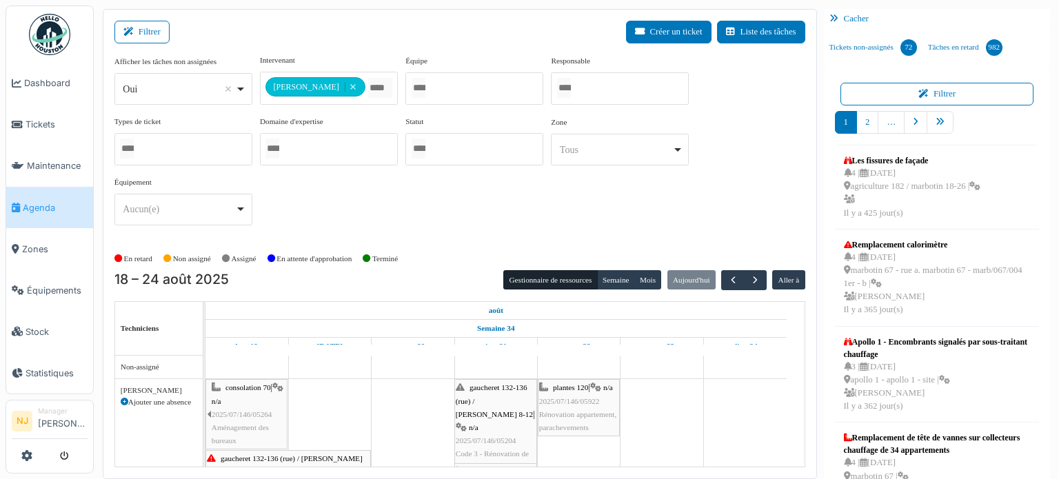
click at [486, 394] on span "gaucheret 132-136 (rue) / [PERSON_NAME] 8-12" at bounding box center [494, 400] width 77 height 34
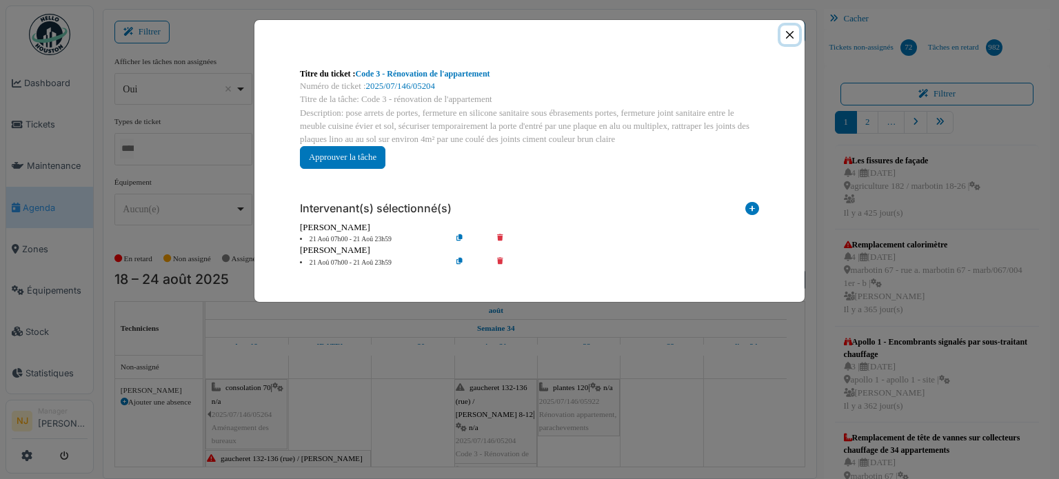
click at [790, 32] on button "Close" at bounding box center [790, 35] width 19 height 19
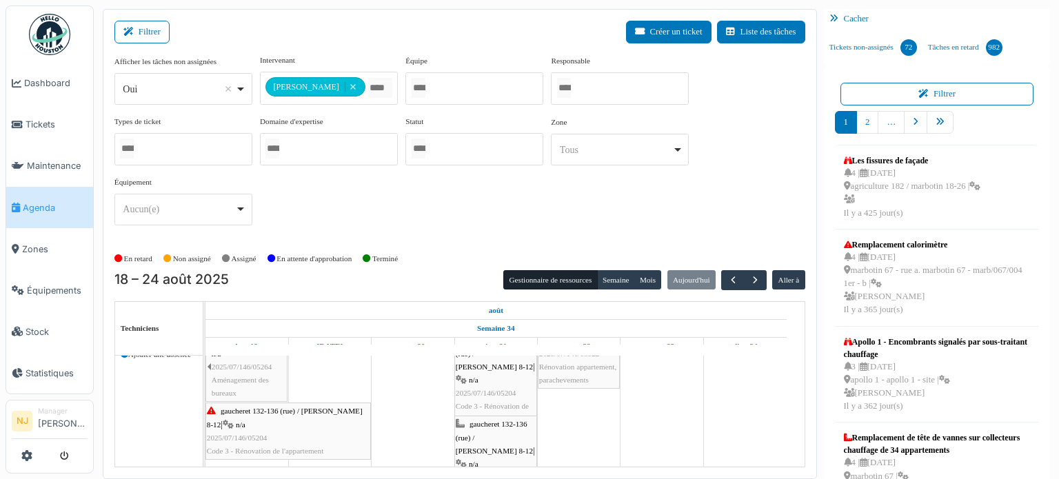
scroll to position [69, 0]
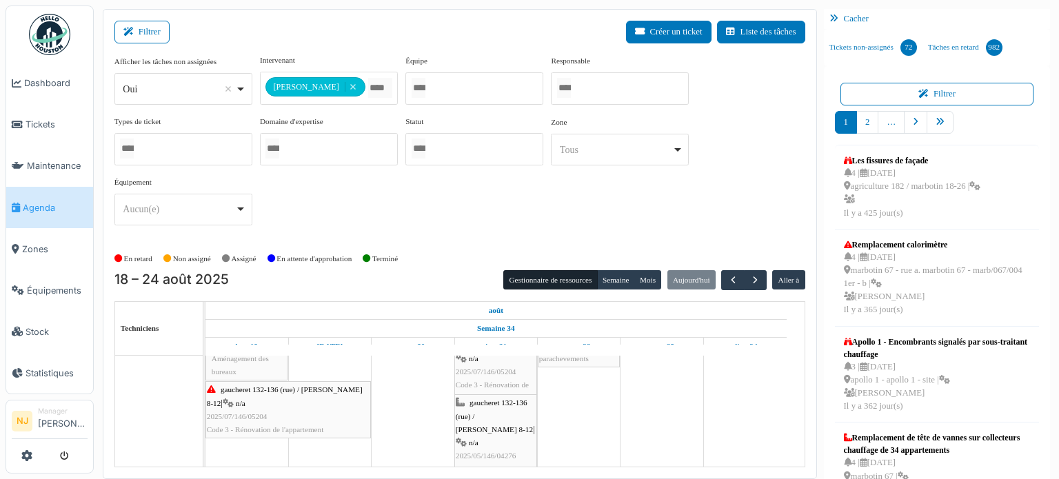
click at [481, 408] on div "gaucheret 132-136 (rue) / [PERSON_NAME] 8-12 | n/a 2025/05/146/04276 Finalisati…" at bounding box center [496, 443] width 80 height 92
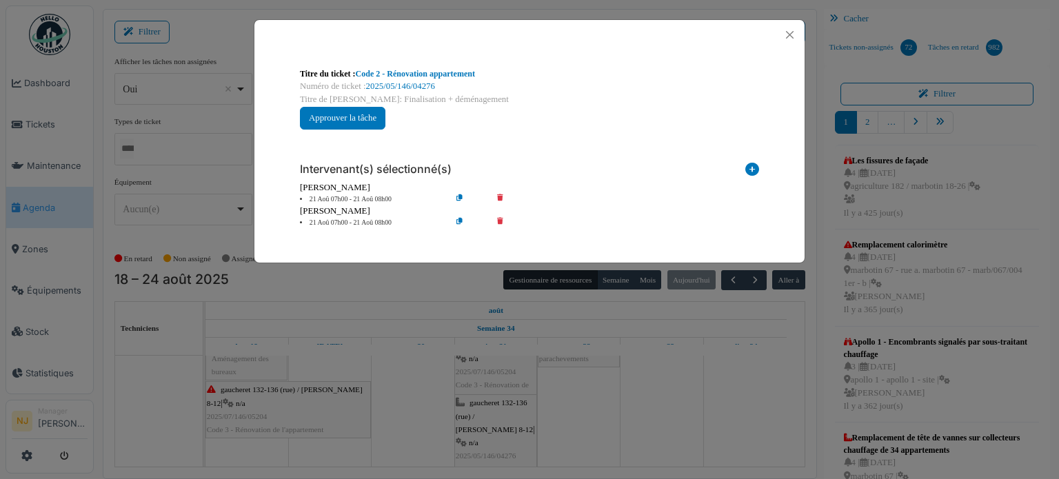
click at [499, 220] on icon at bounding box center [509, 223] width 39 height 10
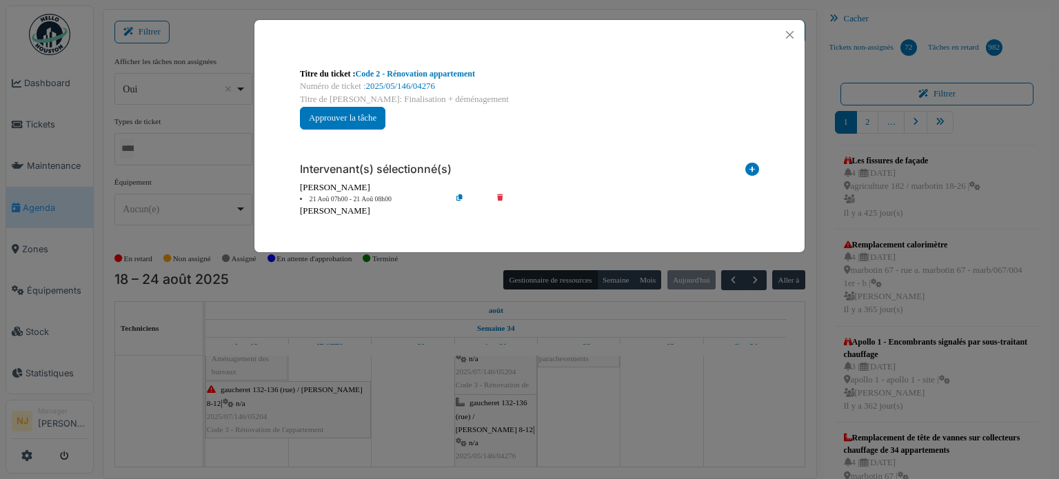
click at [501, 196] on icon at bounding box center [509, 200] width 39 height 10
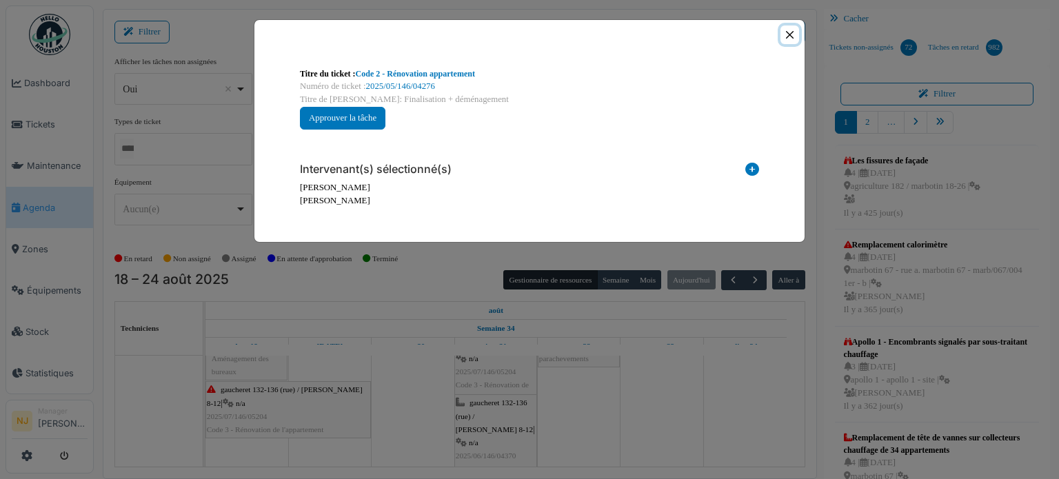
click at [792, 32] on button "Close" at bounding box center [790, 35] width 19 height 19
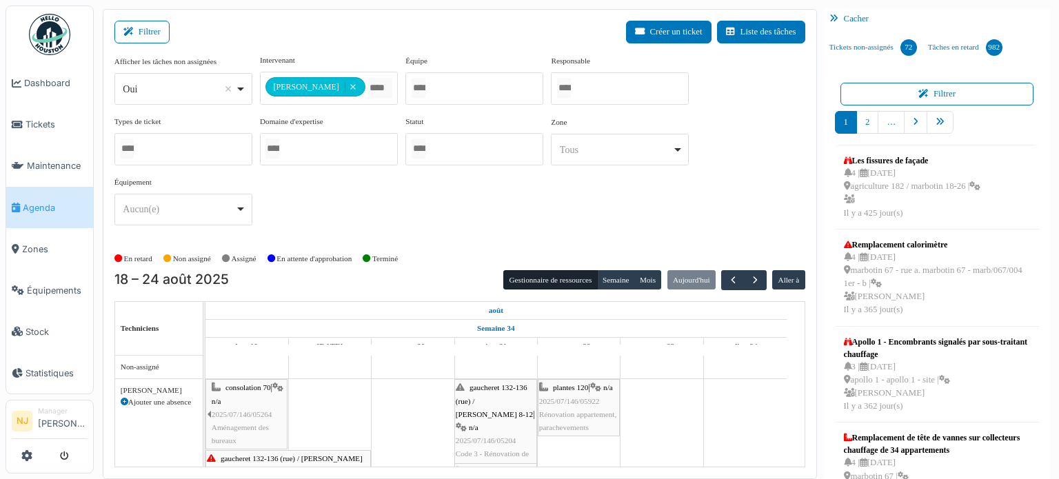
click at [493, 402] on span "gaucheret 132-136 (rue) / thomas 8-12" at bounding box center [494, 400] width 77 height 34
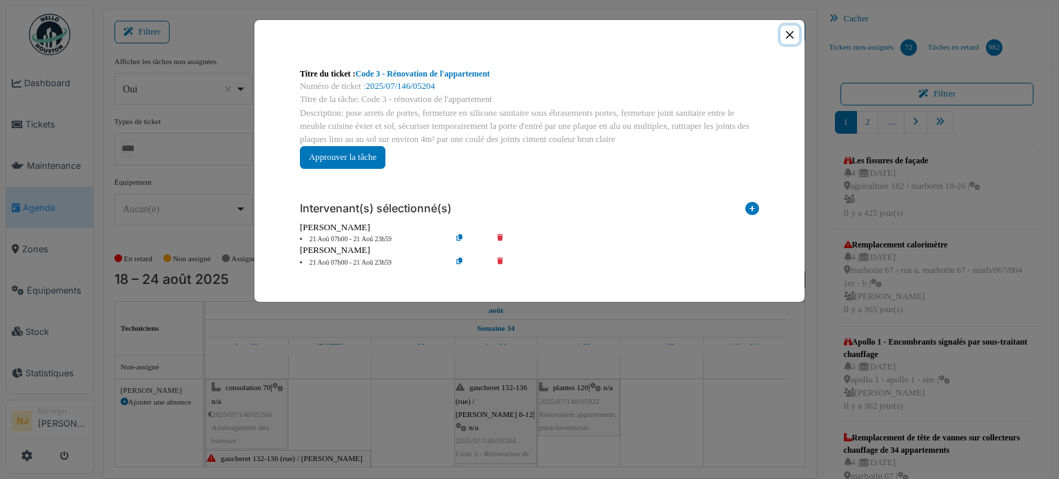
click at [789, 30] on button "Close" at bounding box center [790, 35] width 19 height 19
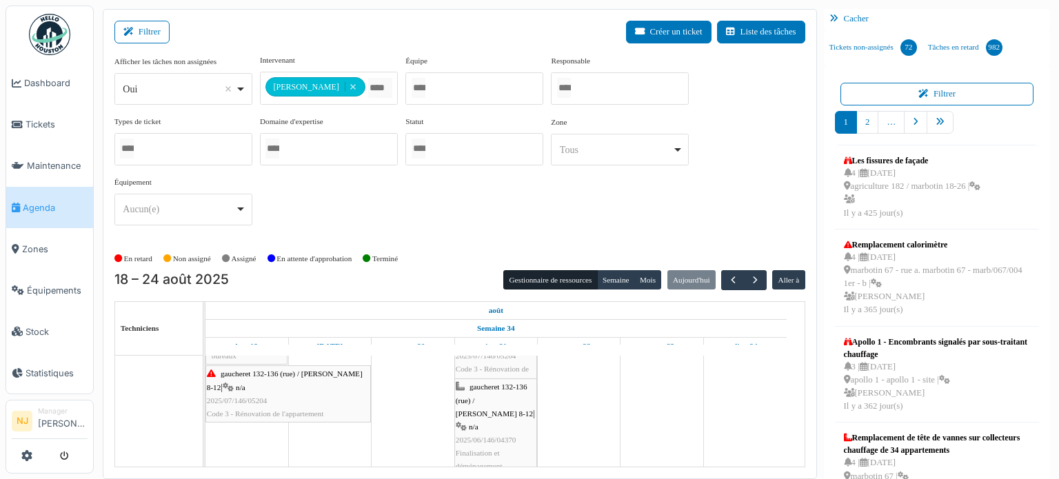
click at [472, 391] on div "gaucheret 132-136 (rue) / thomas 8-12 | n/a 2025/06/146/04370 Finalisation et d…" at bounding box center [496, 427] width 80 height 92
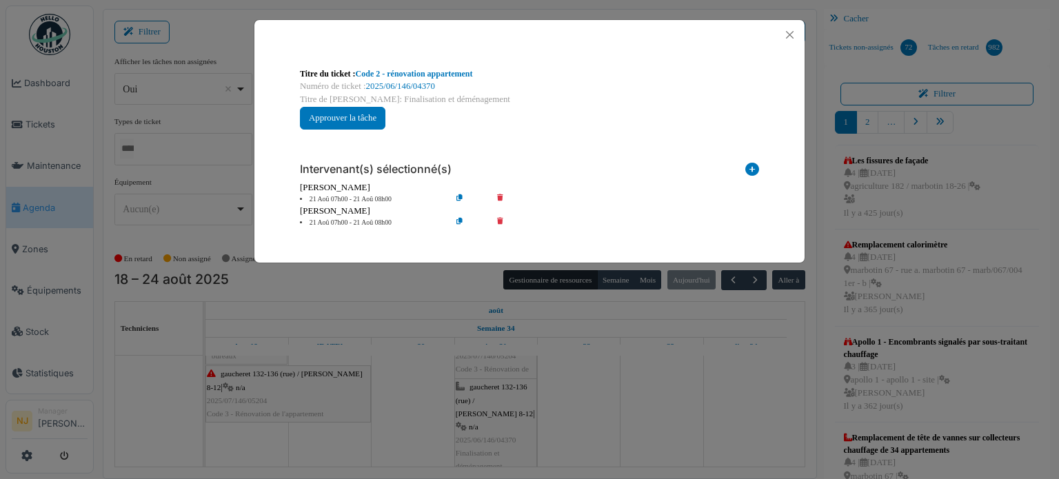
click at [499, 218] on icon at bounding box center [509, 223] width 39 height 10
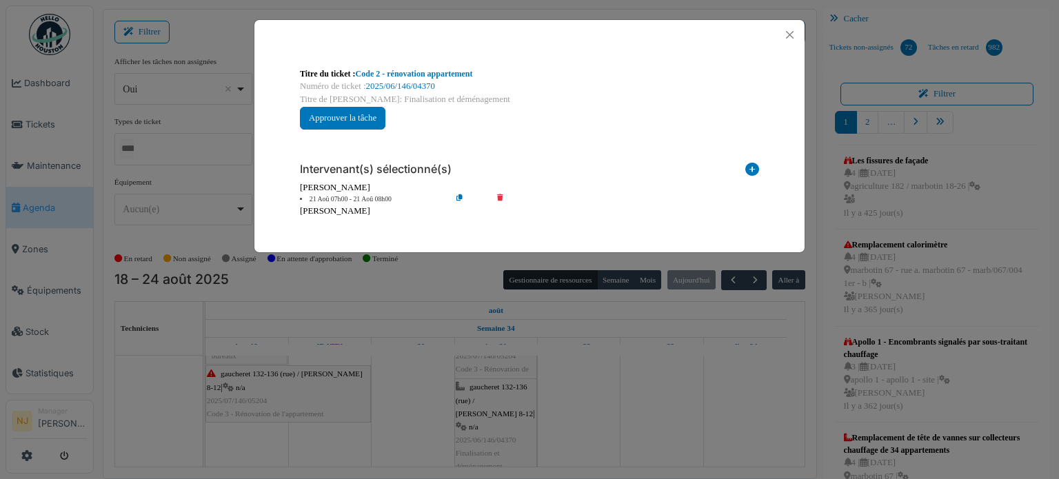
click at [498, 192] on div "[PERSON_NAME]" at bounding box center [529, 187] width 459 height 13
click at [499, 195] on icon at bounding box center [509, 200] width 39 height 10
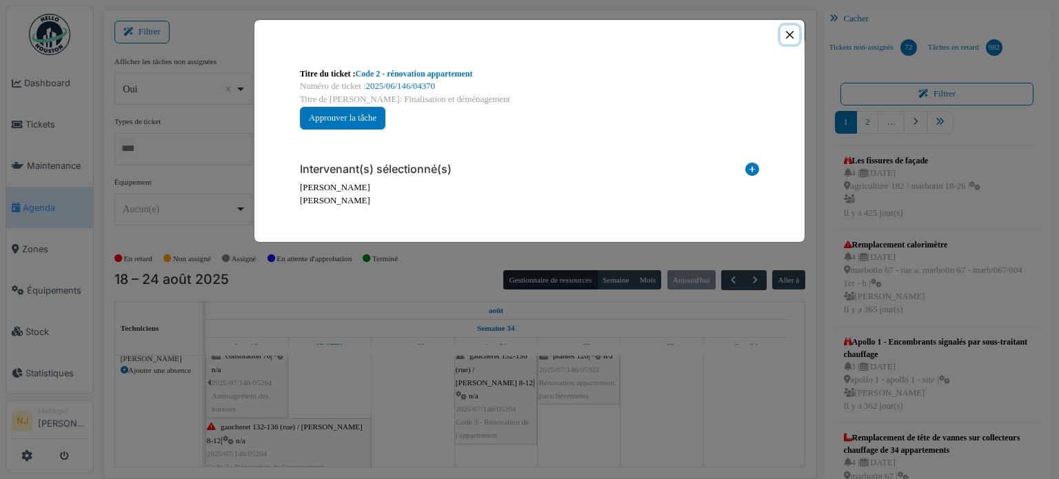
click at [790, 32] on button "Close" at bounding box center [790, 35] width 19 height 19
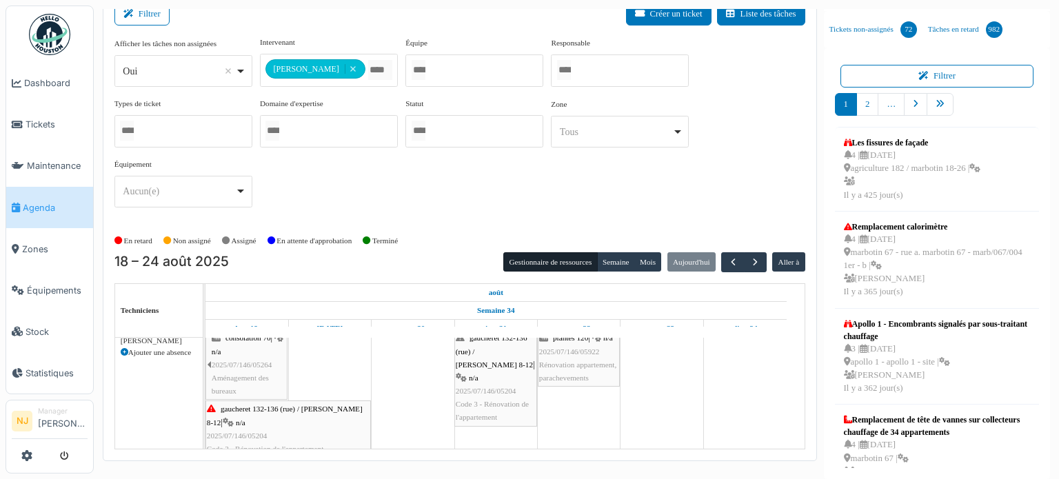
drag, startPoint x: 204, startPoint y: 421, endPoint x: 307, endPoint y: 426, distance: 102.9
click at [307, 426] on link "gaucheret 132-136 (rue) / thomas 8-12 | n/a 2025/07/146/05204 Code 3 - Rénovati…" at bounding box center [289, 429] width 166 height 57
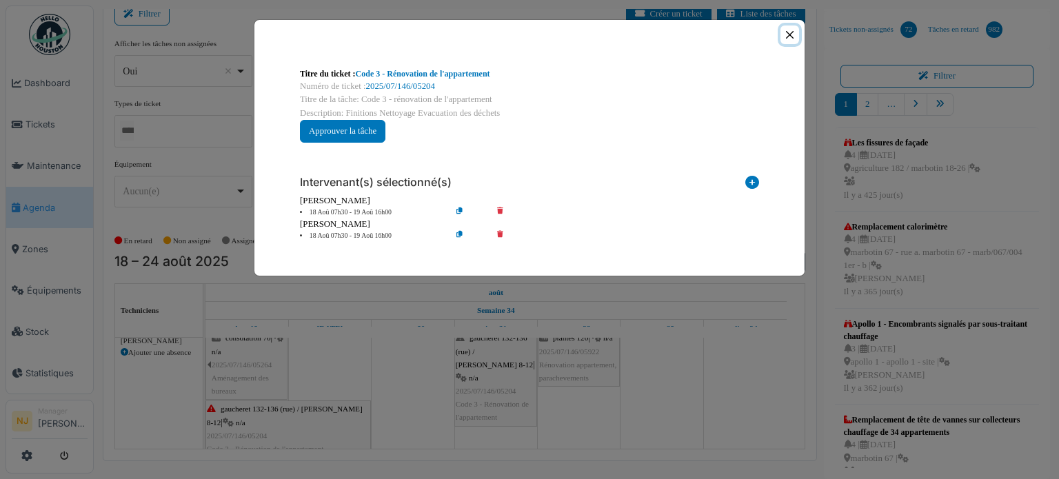
click at [792, 34] on button "Close" at bounding box center [790, 35] width 19 height 19
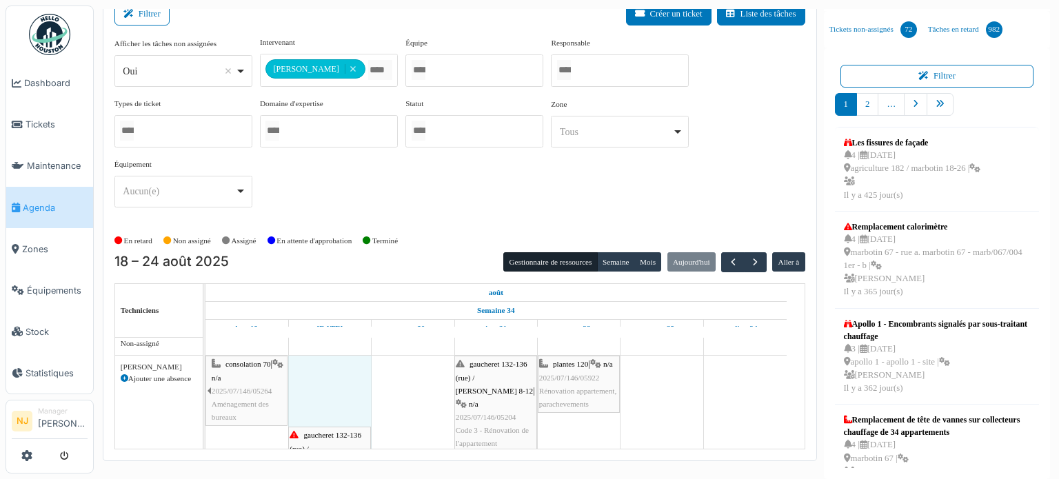
drag, startPoint x: 207, startPoint y: 419, endPoint x: 320, endPoint y: 387, distance: 117.5
click at [320, 387] on div "consolation 70 | n/a 2025/07/146/05264 Aménagement des bureaux gaucheret 132-13…" at bounding box center [496, 417] width 581 height 122
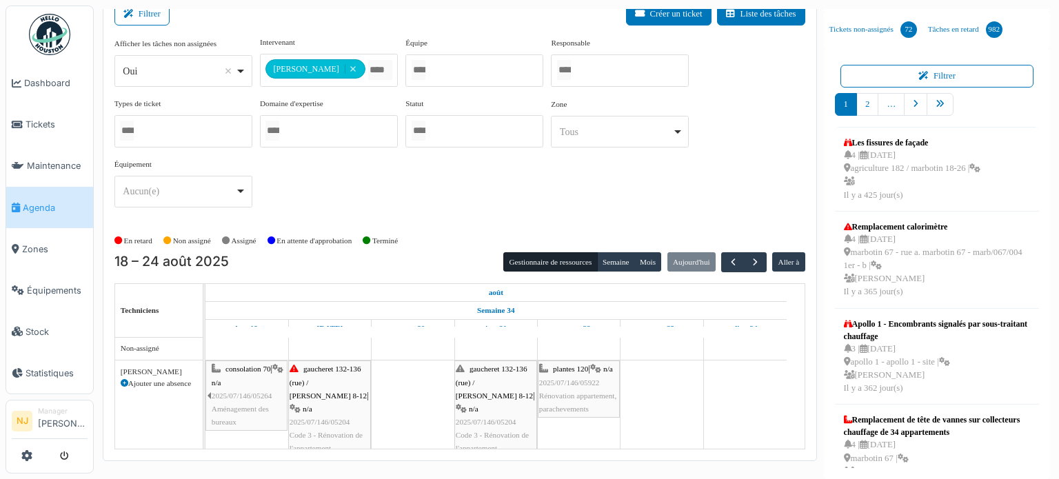
click at [730, 408] on td at bounding box center [745, 394] width 83 height 115
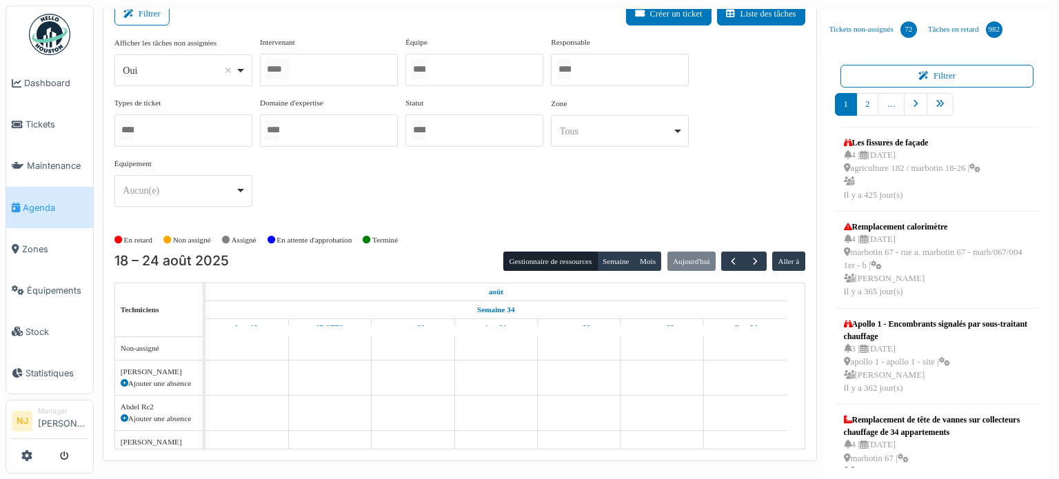
click at [317, 68] on div at bounding box center [329, 70] width 138 height 32
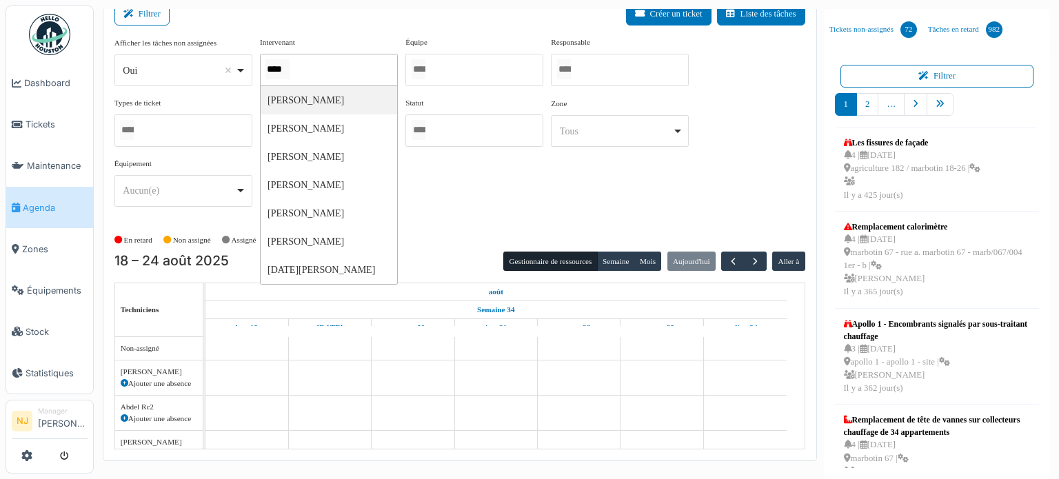
type input "*****"
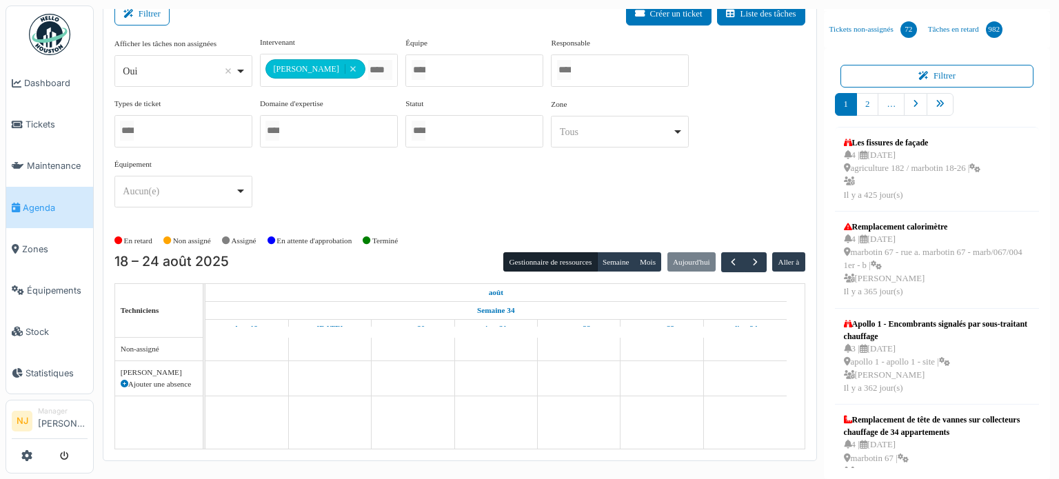
click at [379, 23] on div "Filtrer Créer un ticket Liste des tâches" at bounding box center [459, 20] width 691 height 34
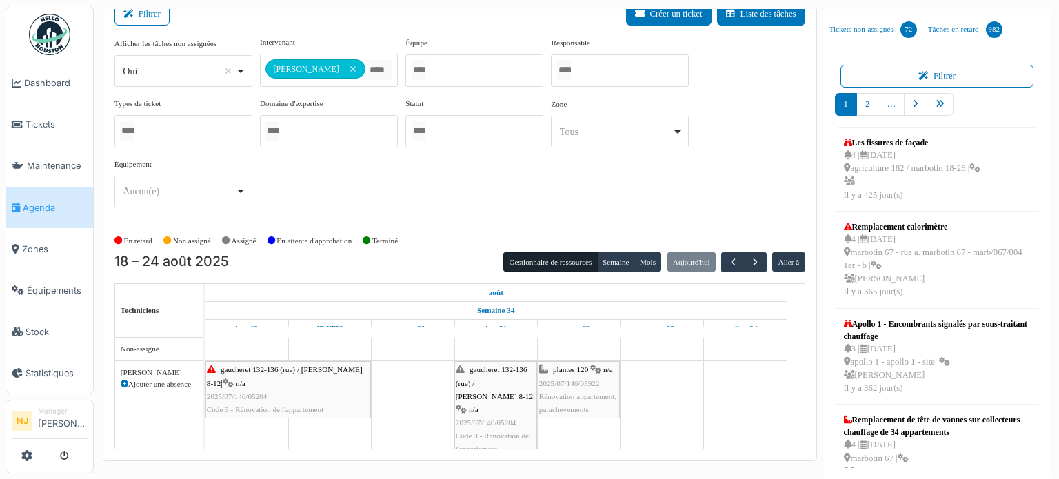
click at [568, 369] on span "plantes 120" at bounding box center [570, 370] width 35 height 8
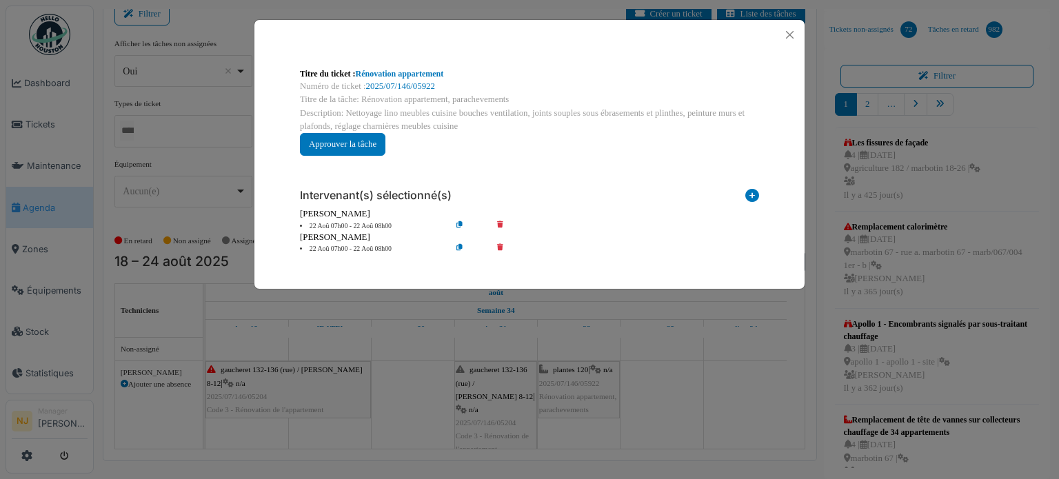
click at [679, 377] on div "Titre du ticket : Rénovation appartement Numéro de ticket : 2025/07/146/05922 T…" at bounding box center [529, 239] width 1059 height 479
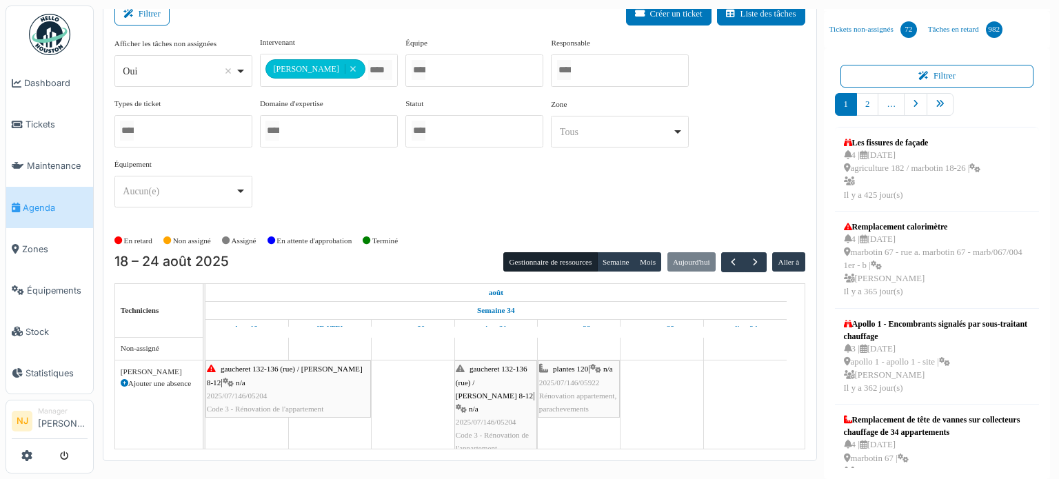
click at [492, 369] on span "gaucheret 132-136 (rue) / thomas 8-12" at bounding box center [494, 382] width 77 height 34
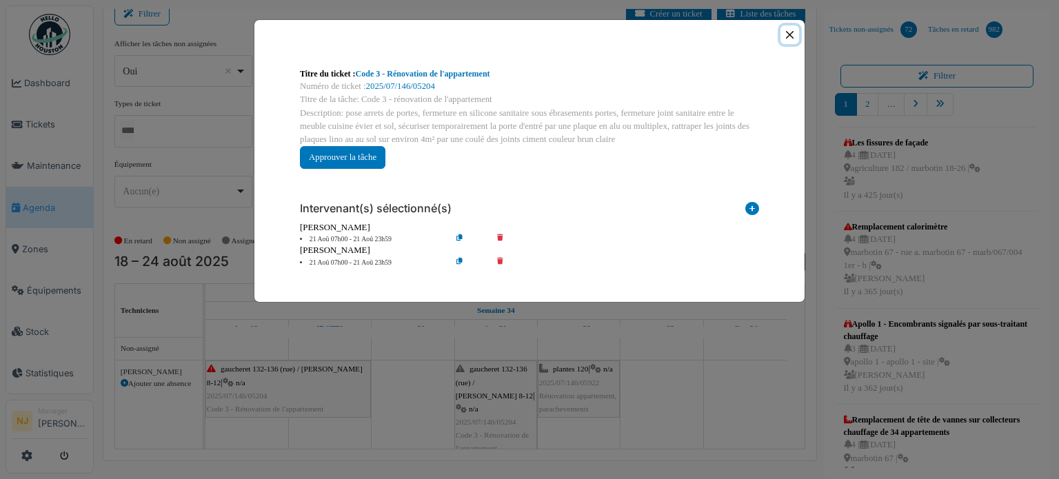
click at [790, 34] on button "Close" at bounding box center [790, 35] width 19 height 19
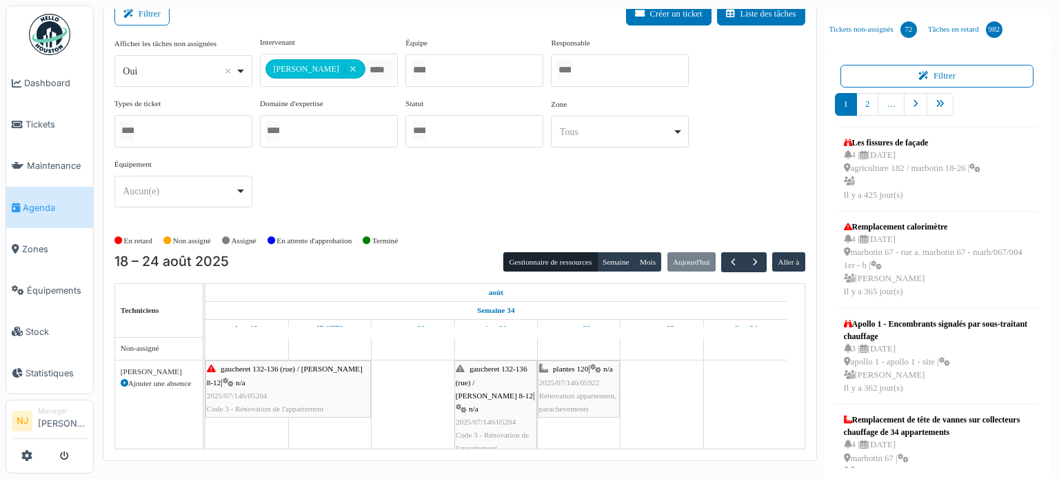
scroll to position [0, 0]
click at [501, 391] on div "gaucheret 132-136 (rue) / thomas 8-12 | n/a 2025/07/146/05204 Code 3 - Rénovati…" at bounding box center [496, 409] width 80 height 92
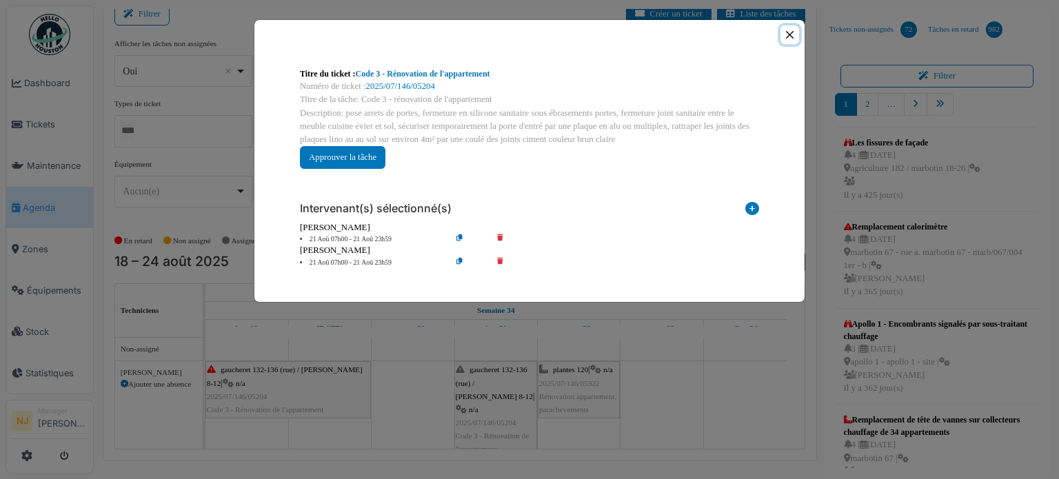
click at [788, 32] on button "Close" at bounding box center [790, 35] width 19 height 19
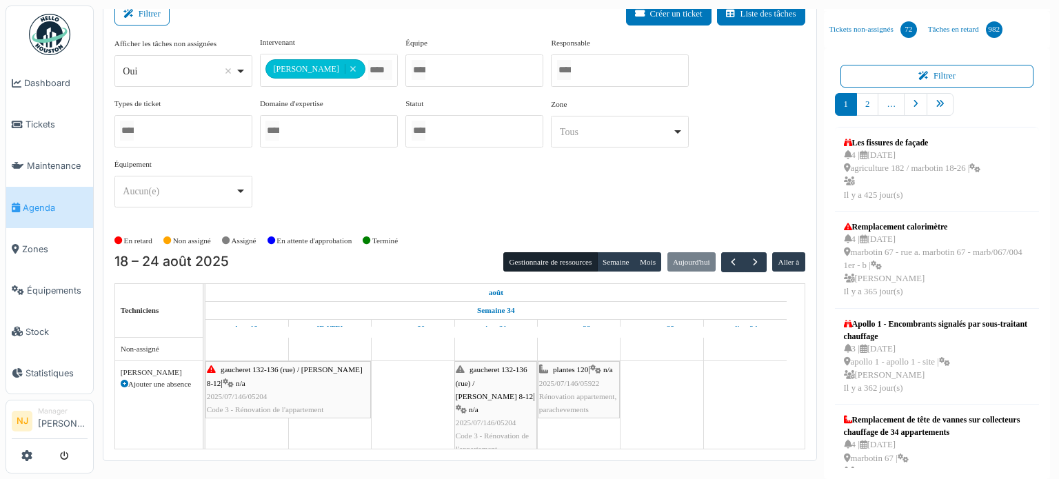
scroll to position [1, 0]
click at [582, 372] on div "plantes 120 | n/a 2025/07/146/05922 Rénovation appartement, parachevements" at bounding box center [578, 389] width 79 height 53
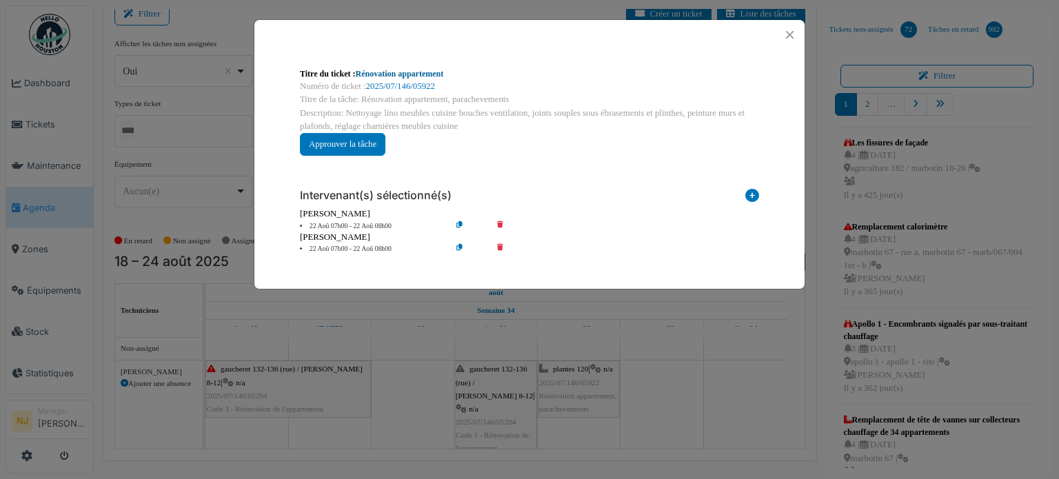
click at [427, 75] on link "Rénovation appartement" at bounding box center [400, 74] width 88 height 10
click at [788, 32] on button "Close" at bounding box center [790, 35] width 19 height 19
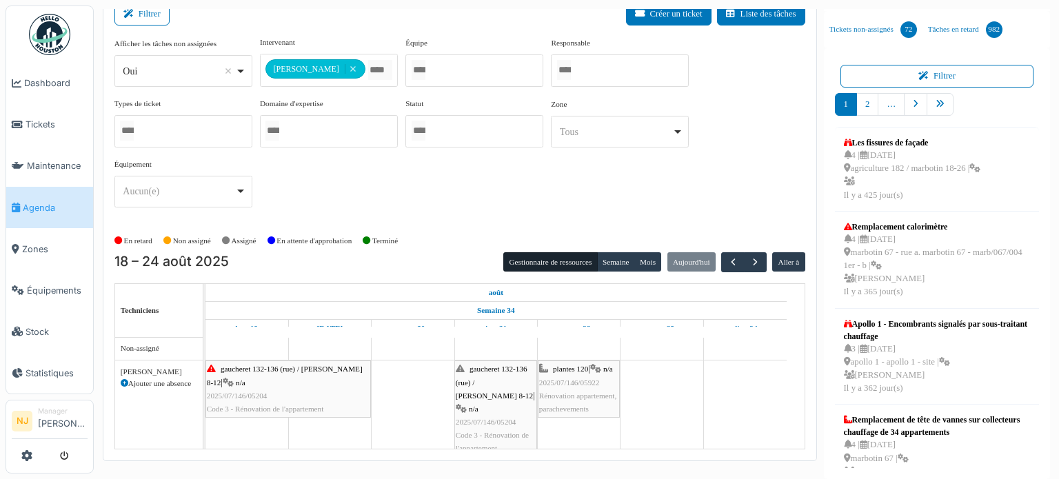
scroll to position [0, 0]
click at [481, 388] on div "gaucheret 132-136 (rue) / thomas 8-12 | n/a 2025/07/146/05204 Code 3 - Rénovati…" at bounding box center [496, 409] width 80 height 92
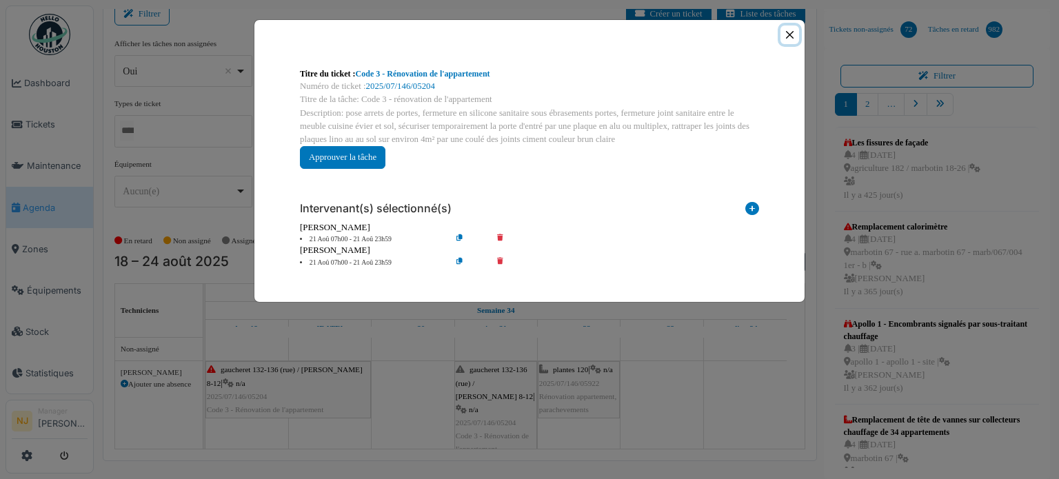
click at [789, 33] on button "Close" at bounding box center [790, 35] width 19 height 19
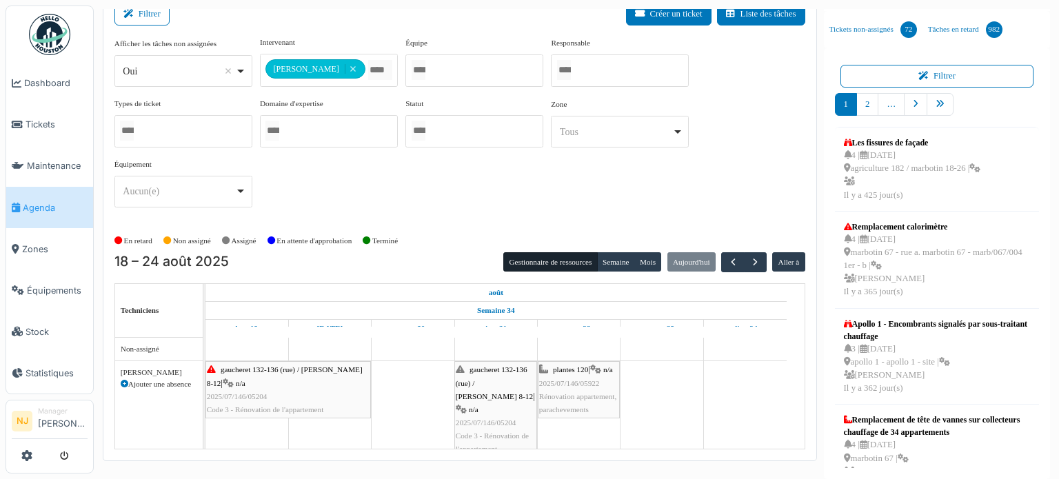
click at [579, 386] on div "plantes 120 | n/a 2025/07/146/05922 Rénovation appartement, parachevements" at bounding box center [578, 389] width 79 height 53
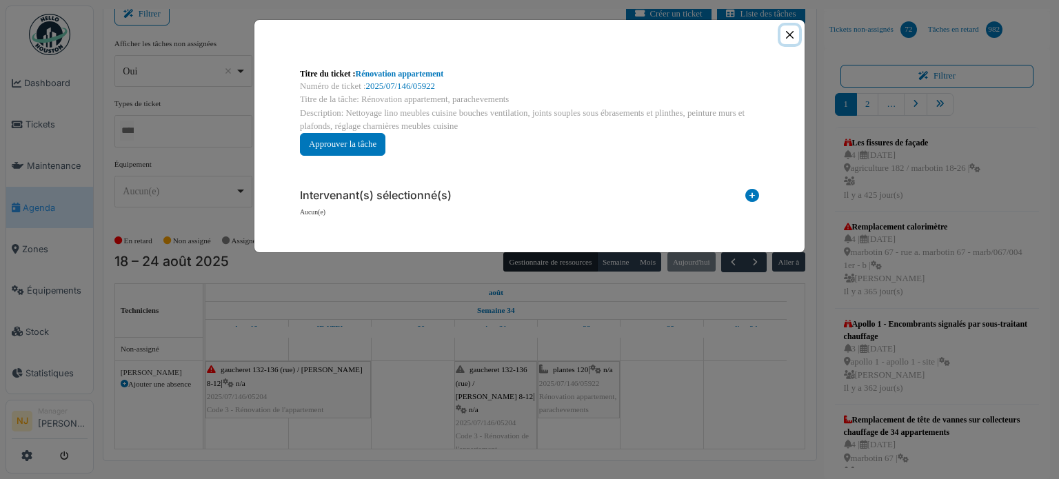
click at [791, 31] on button "Close" at bounding box center [790, 35] width 19 height 19
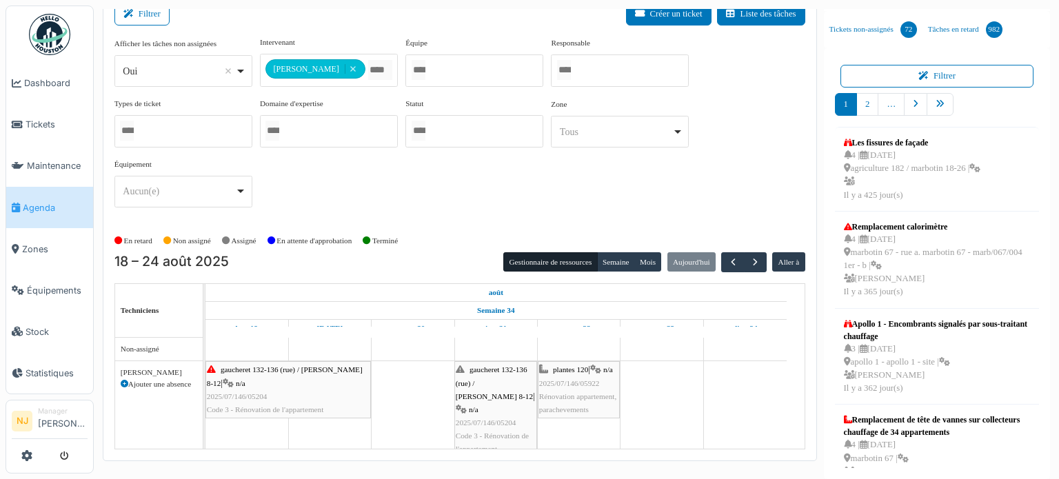
click at [497, 383] on span "gaucheret 132-136 (rue) / [PERSON_NAME] 8-12" at bounding box center [494, 383] width 77 height 34
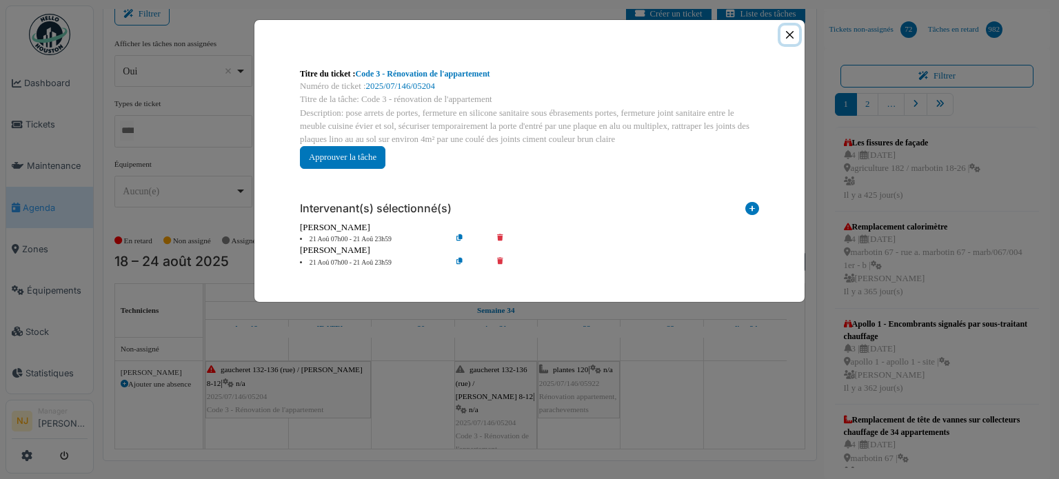
click at [787, 32] on button "Close" at bounding box center [790, 35] width 19 height 19
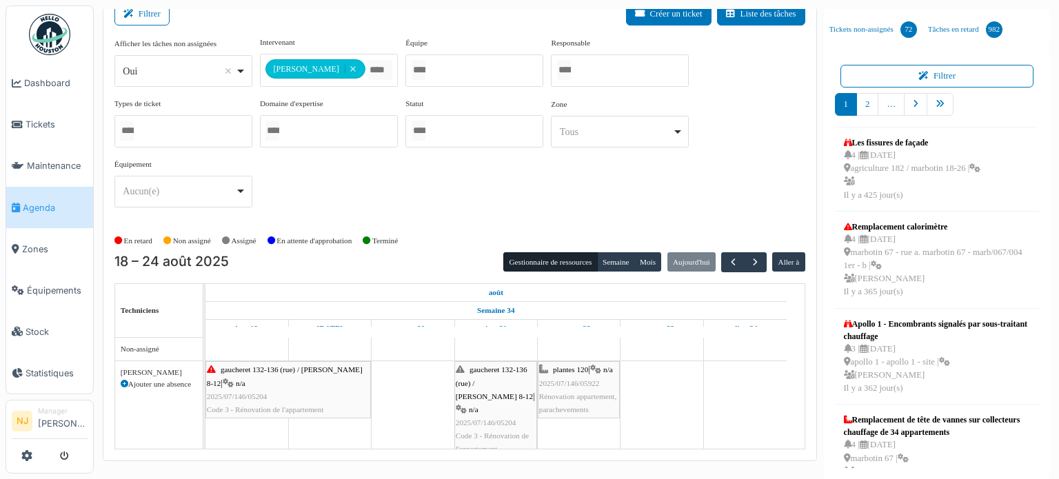
click at [560, 388] on div "plantes 120 | n/a 2025/07/146/05922 Rénovation appartement, parachevements" at bounding box center [578, 389] width 79 height 53
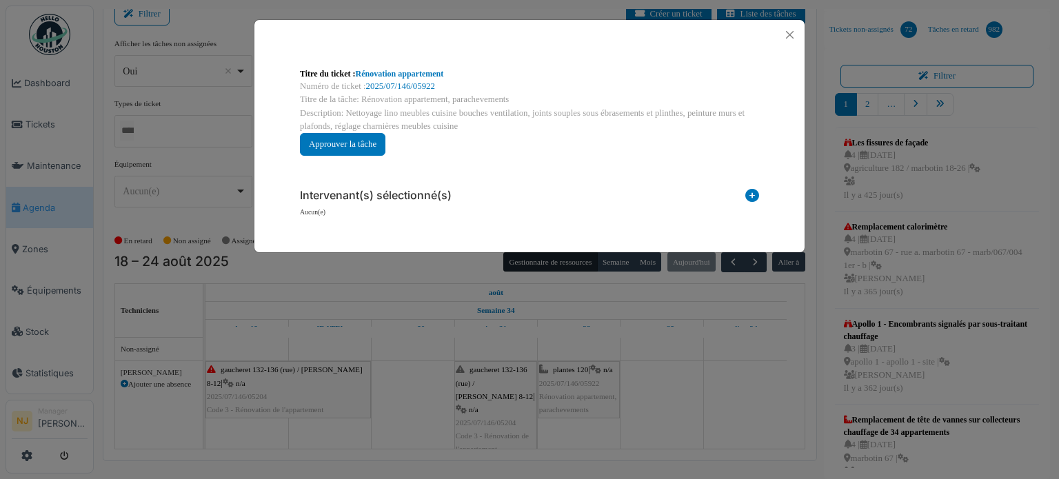
click at [752, 192] on icon at bounding box center [753, 198] width 14 height 19
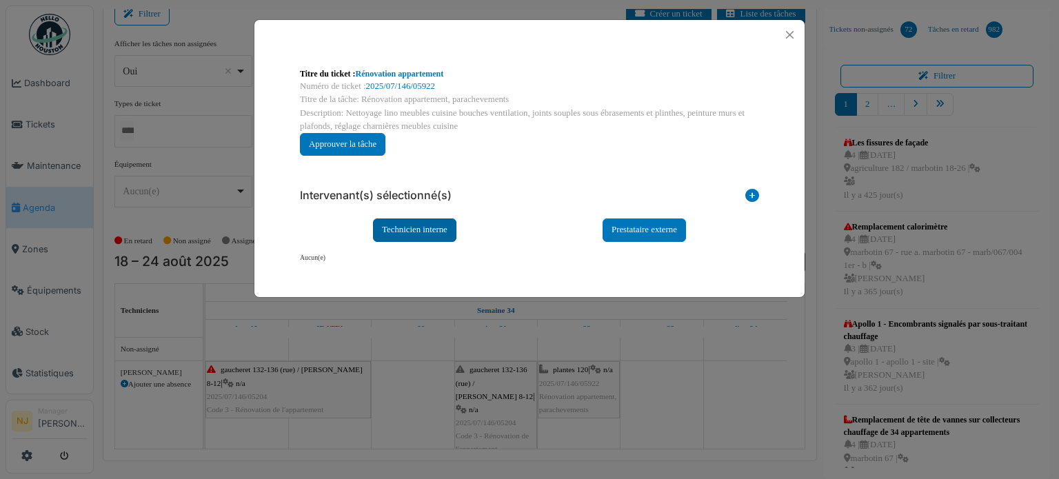
click at [419, 228] on div "Technicien interne" at bounding box center [414, 230] width 83 height 23
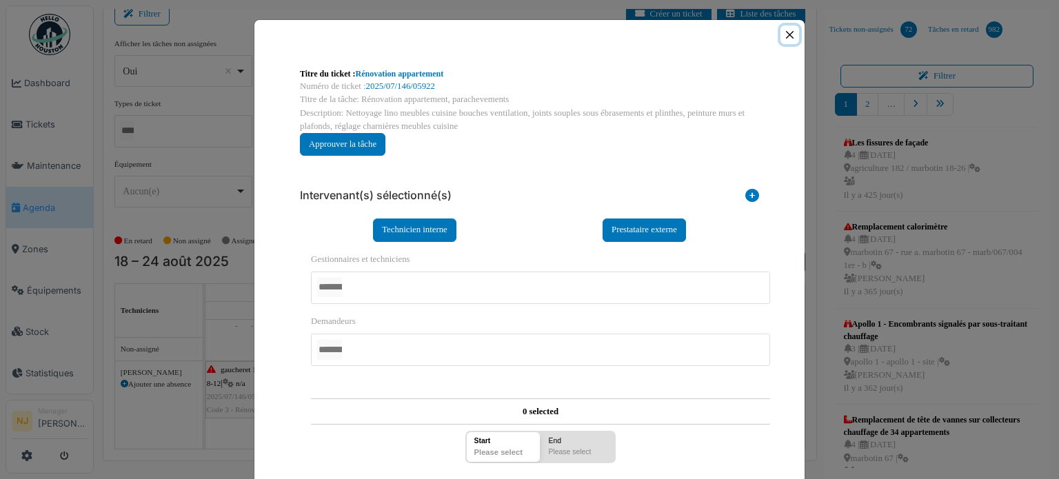
click at [784, 33] on button "Close" at bounding box center [790, 35] width 19 height 19
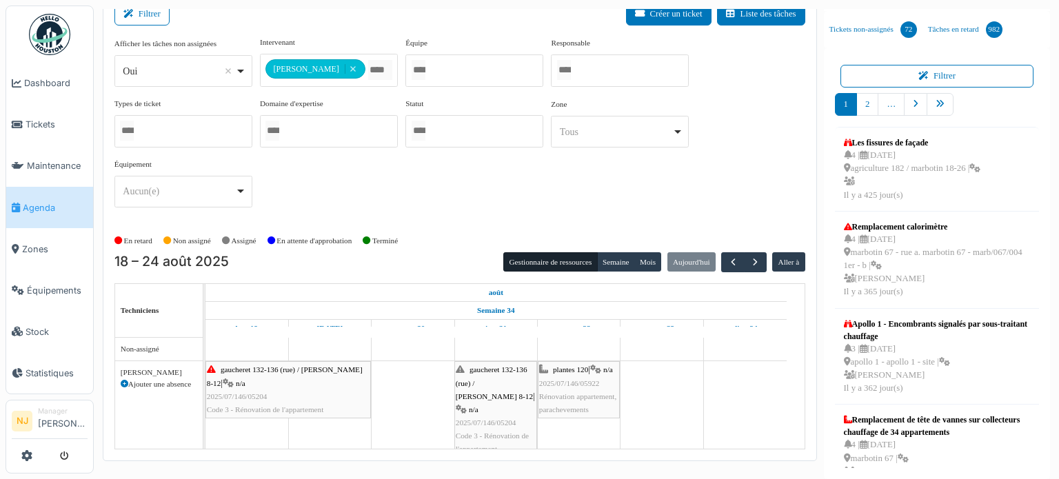
click at [580, 368] on span "plantes 120" at bounding box center [570, 370] width 35 height 8
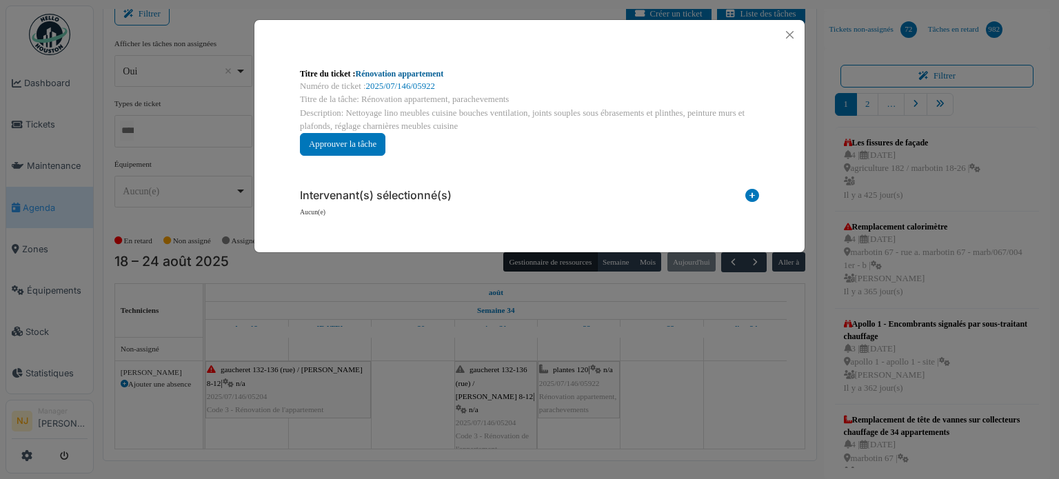
click at [405, 74] on link "Rénovation appartement" at bounding box center [400, 74] width 88 height 10
click at [786, 32] on button "Close" at bounding box center [790, 35] width 19 height 19
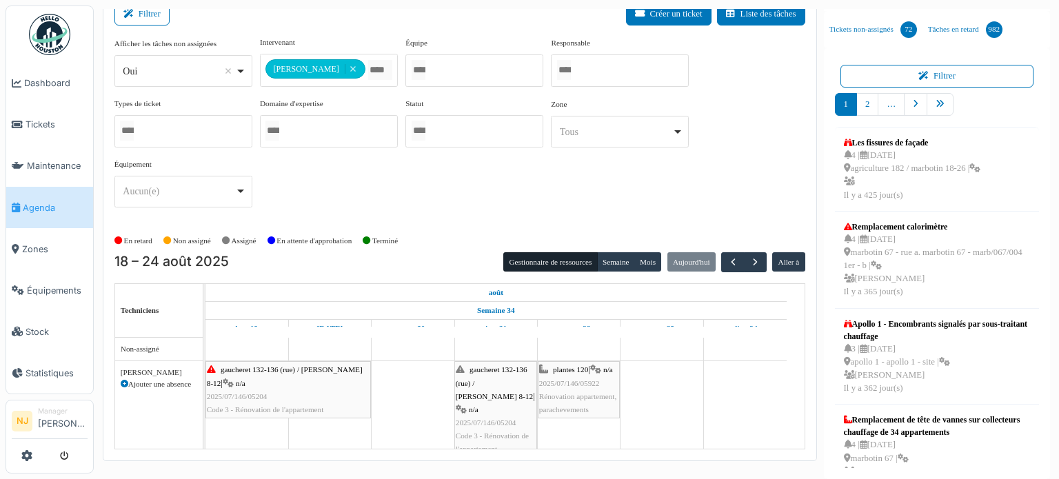
click at [493, 379] on span "gaucheret 132-136 (rue) / [PERSON_NAME] 8-12" at bounding box center [494, 383] width 77 height 34
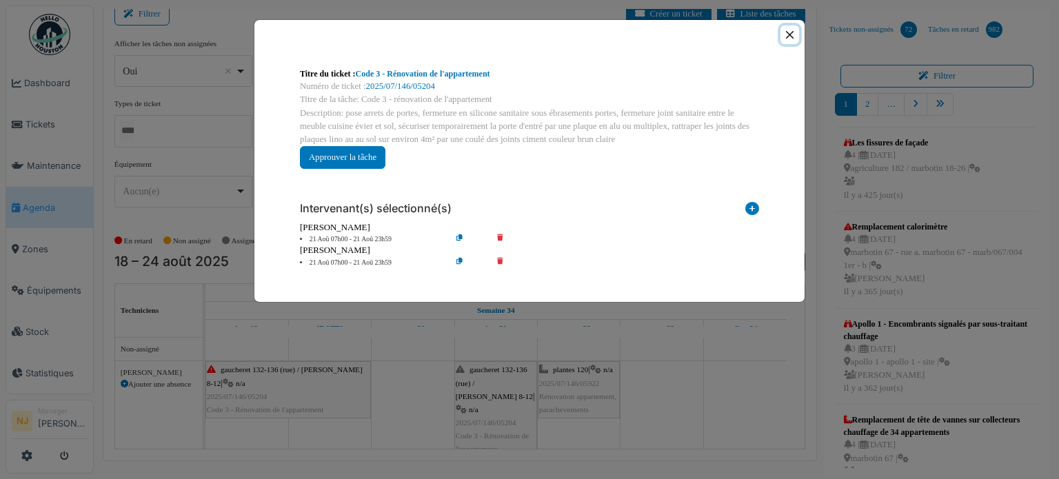
click at [792, 29] on button "Close" at bounding box center [790, 35] width 19 height 19
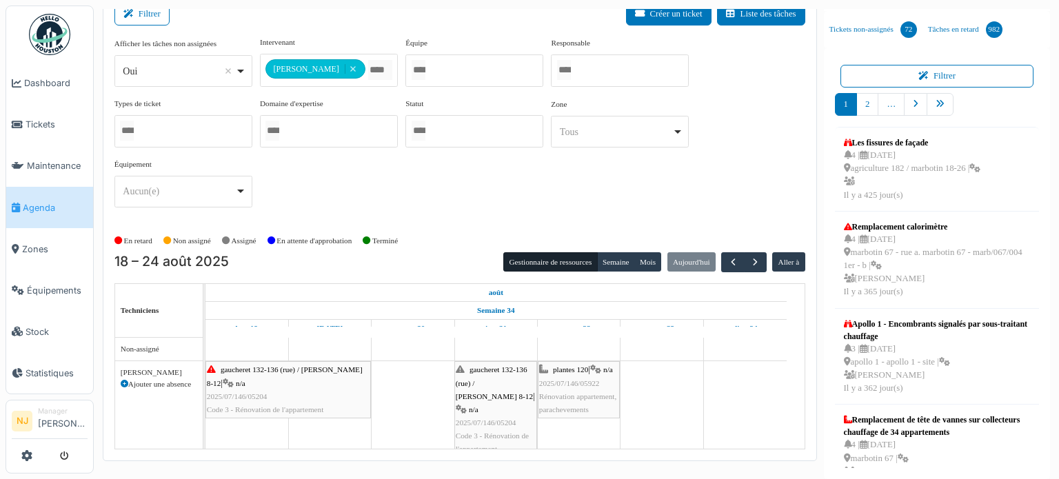
click at [566, 379] on span "2025/07/146/05922" at bounding box center [569, 383] width 61 height 8
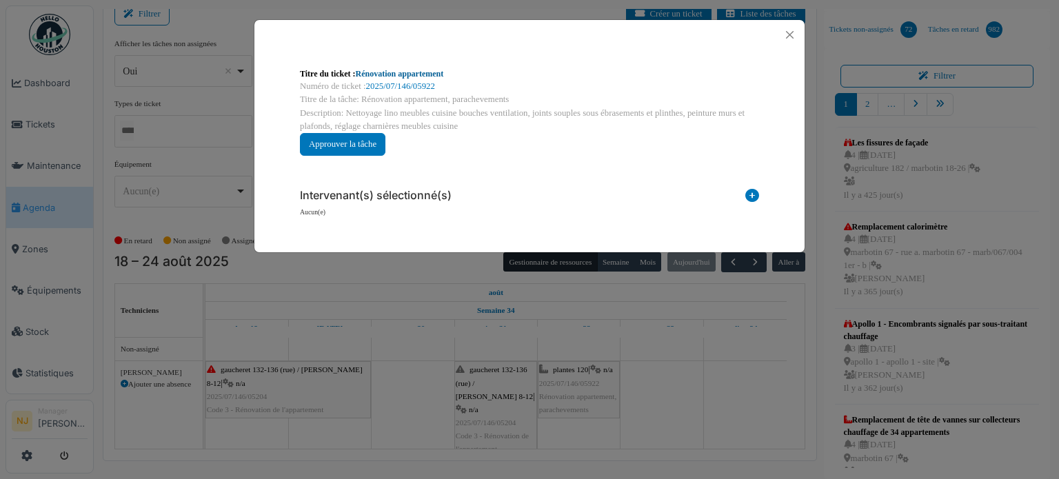
click at [405, 70] on link "Rénovation appartement" at bounding box center [400, 74] width 88 height 10
click at [787, 35] on button "Close" at bounding box center [790, 35] width 19 height 19
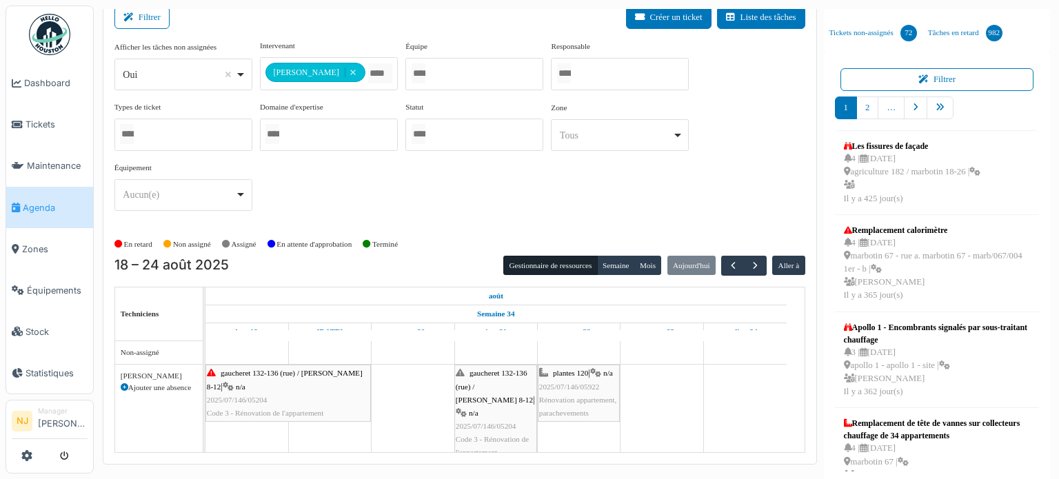
scroll to position [18, 0]
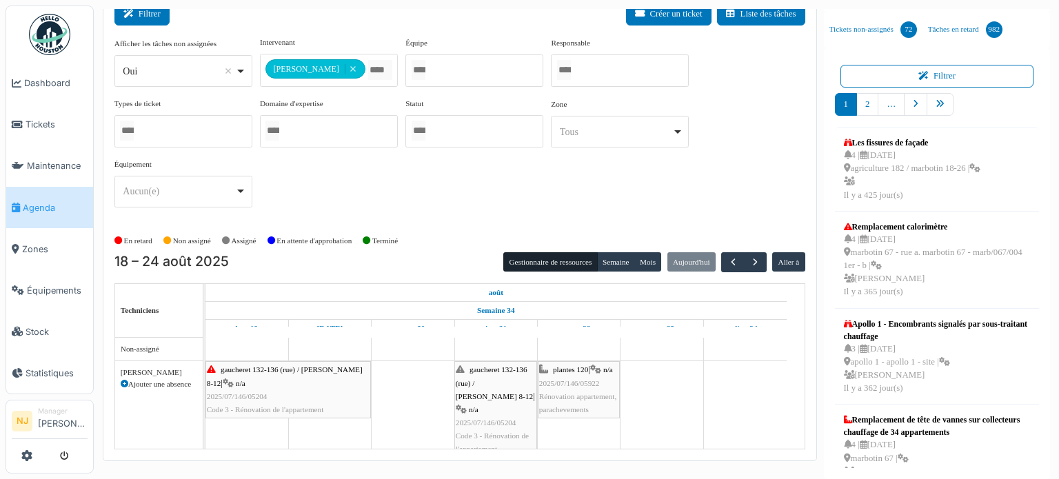
click at [149, 17] on button "Filtrer" at bounding box center [141, 14] width 55 height 23
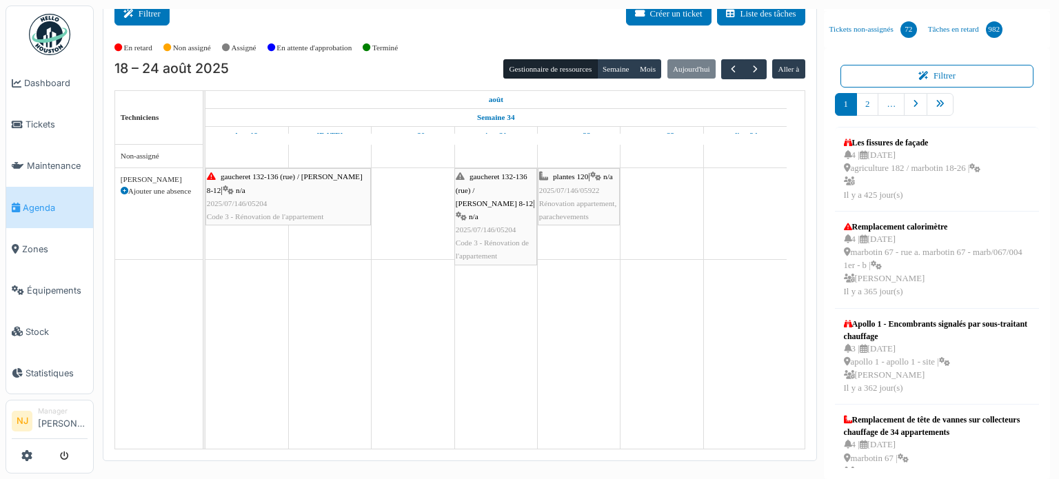
click at [149, 16] on button "Filtrer" at bounding box center [141, 14] width 55 height 23
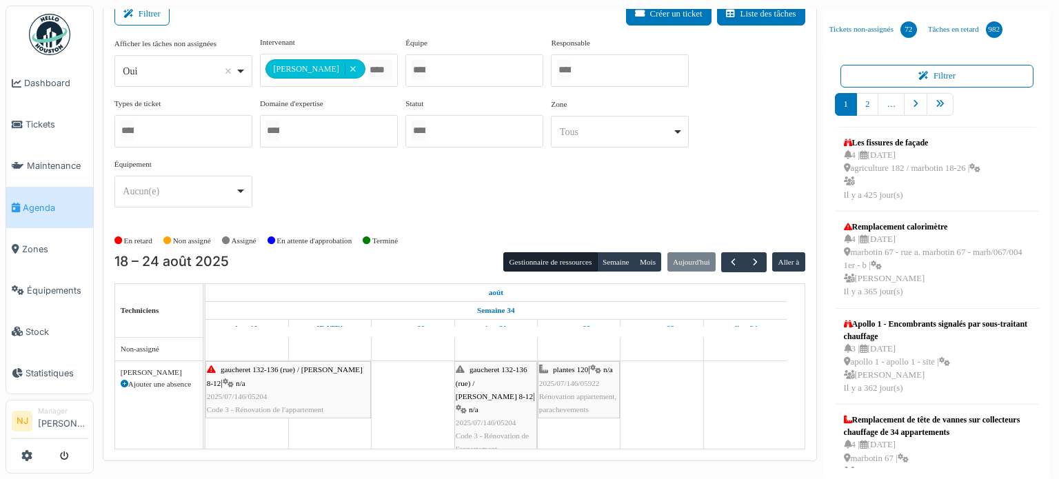
click at [365, 17] on div "Filtrer Créer un ticket Liste des tâches" at bounding box center [459, 20] width 691 height 34
click at [608, 259] on button "Semaine" at bounding box center [616, 261] width 38 height 19
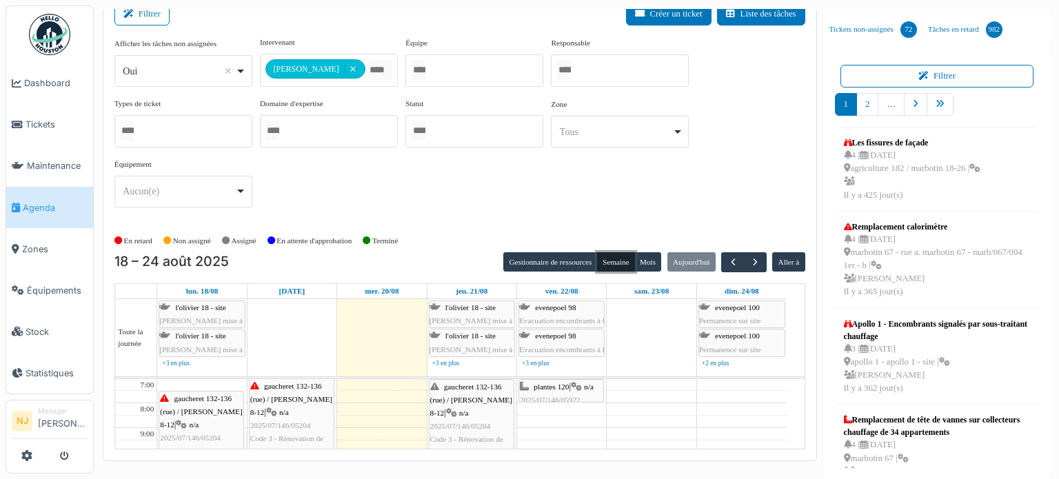
click at [606, 261] on button "Semaine" at bounding box center [616, 261] width 38 height 19
click at [552, 259] on button "Gestionnaire de ressources" at bounding box center [550, 261] width 94 height 19
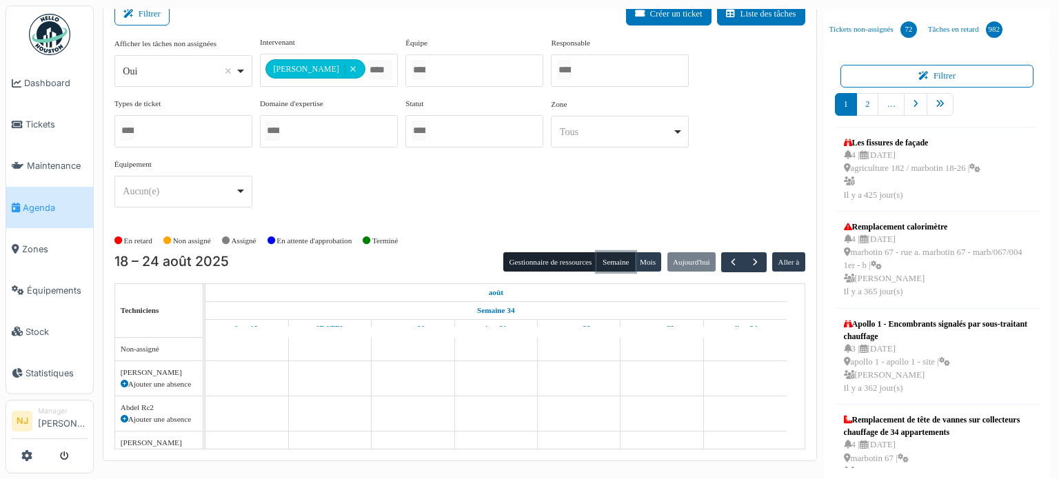
click at [606, 257] on button "Semaine" at bounding box center [616, 261] width 38 height 19
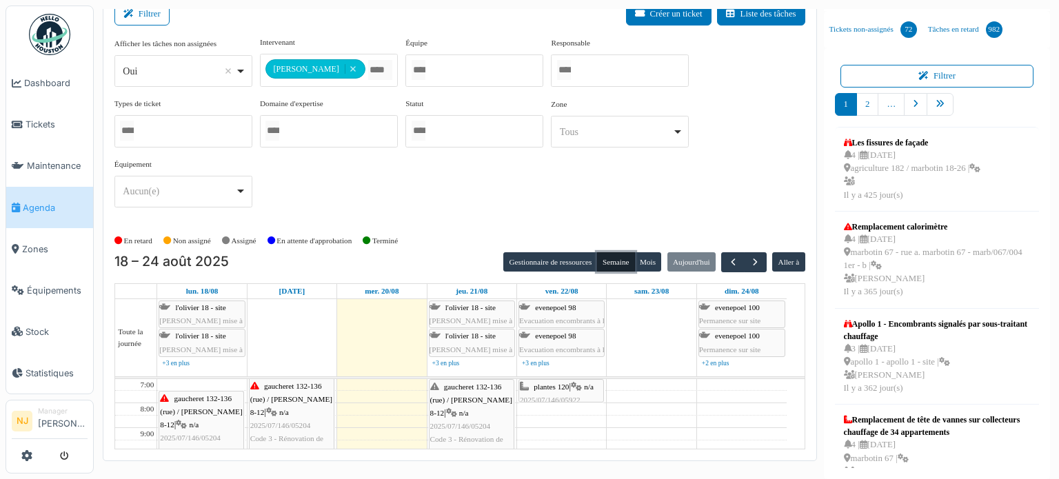
click at [606, 257] on button "Semaine" at bounding box center [616, 261] width 38 height 19
click at [559, 257] on button "Gestionnaire de ressources" at bounding box center [550, 261] width 94 height 19
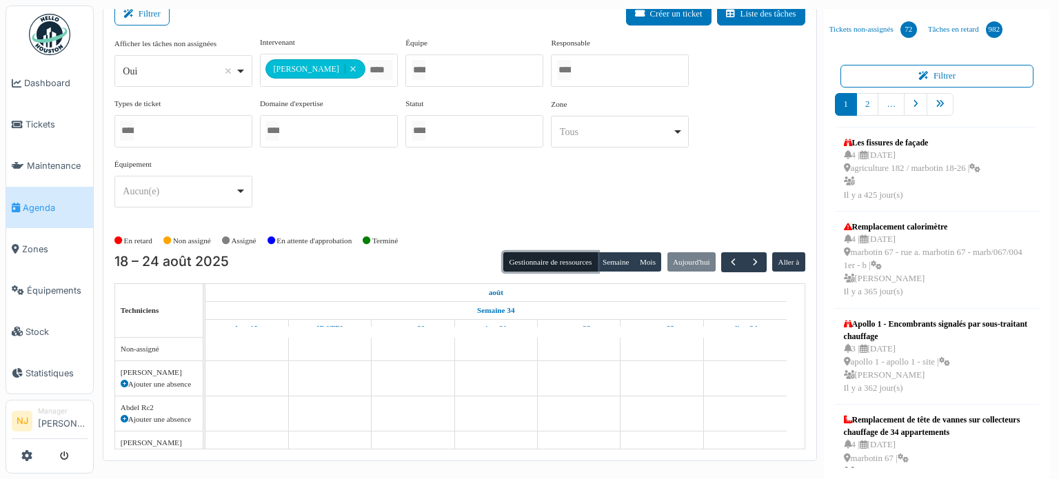
click at [559, 257] on button "Gestionnaire de ressources" at bounding box center [550, 261] width 94 height 19
click at [361, 160] on div "**********" at bounding box center [459, 128] width 691 height 182
click at [558, 259] on button "Gestionnaire de ressources" at bounding box center [550, 261] width 94 height 19
click at [604, 256] on button "Semaine" at bounding box center [616, 261] width 38 height 19
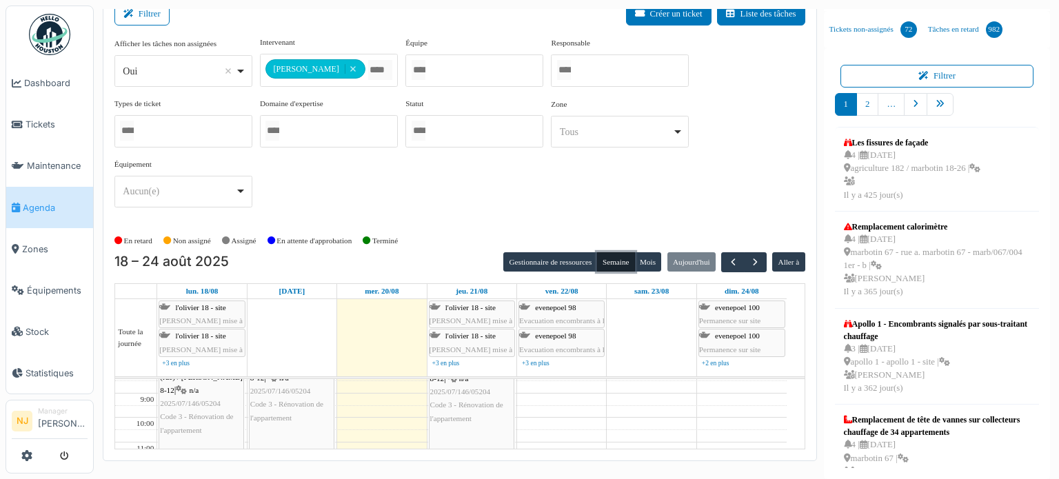
scroll to position [0, 0]
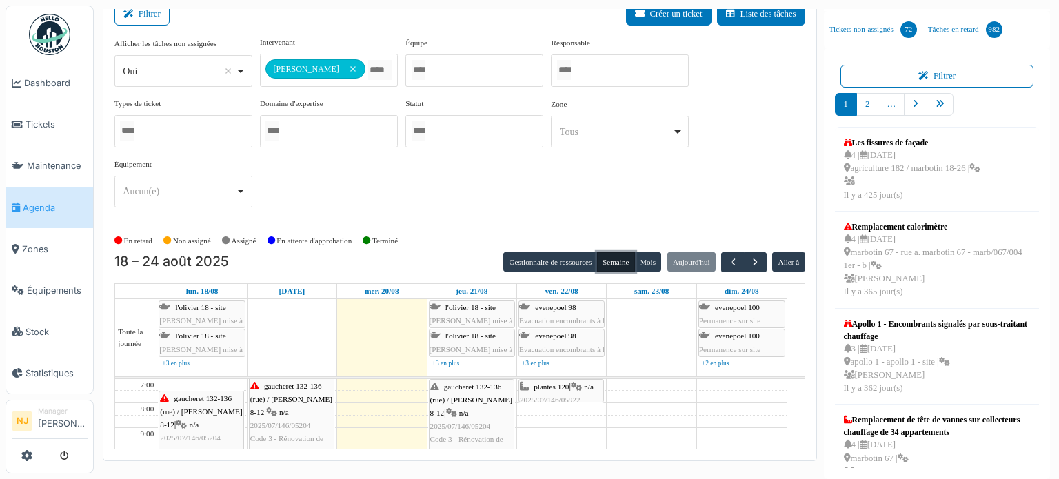
click at [552, 386] on span "plantes 120" at bounding box center [551, 387] width 35 height 8
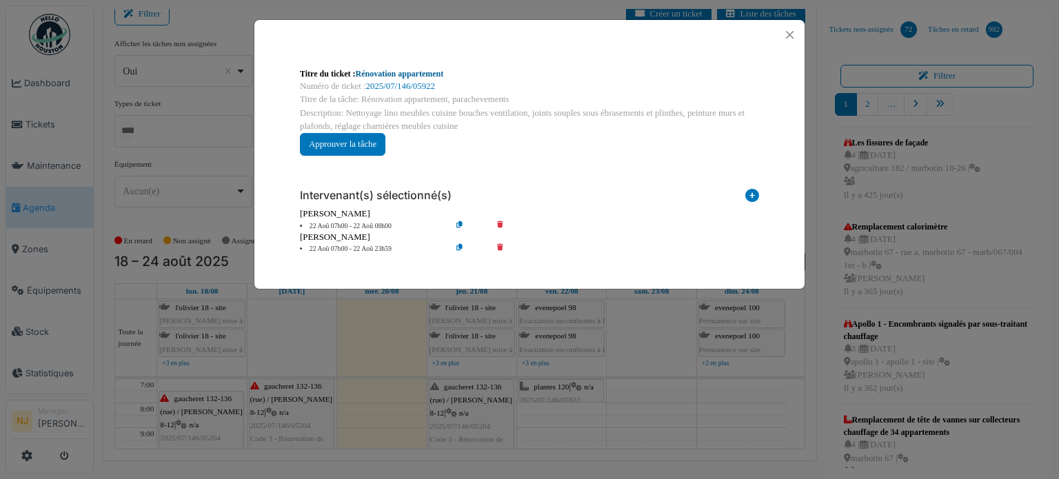
click at [408, 74] on link "Rénovation appartement" at bounding box center [400, 74] width 88 height 10
click at [792, 32] on button "Close" at bounding box center [790, 35] width 19 height 19
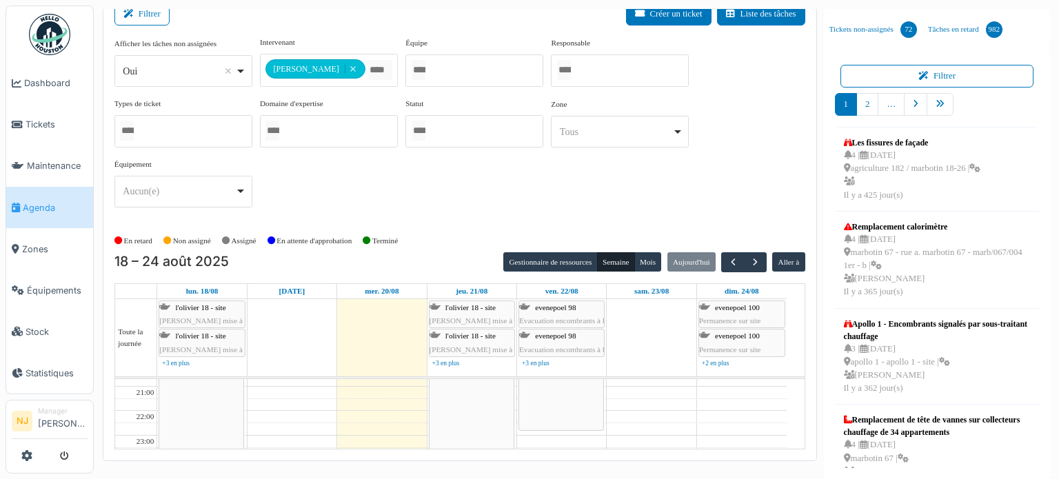
scroll to position [339, 0]
drag, startPoint x: 565, startPoint y: 398, endPoint x: 559, endPoint y: 440, distance: 42.5
click at [559, 440] on div "plantes 120 | n/a 2025/07/146/05922 Rénovation appartement, parachevements plan…" at bounding box center [561, 249] width 89 height 417
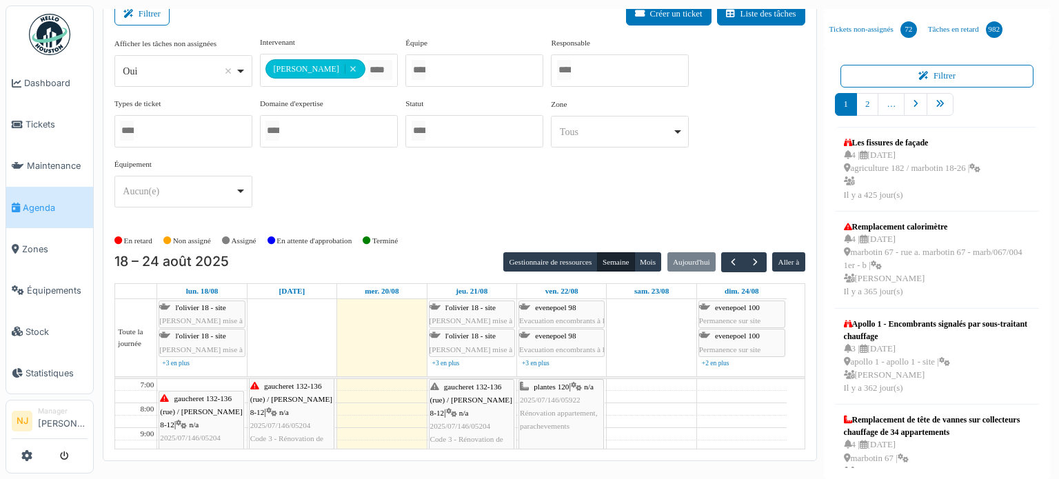
click at [555, 386] on span "plantes 120" at bounding box center [551, 387] width 35 height 8
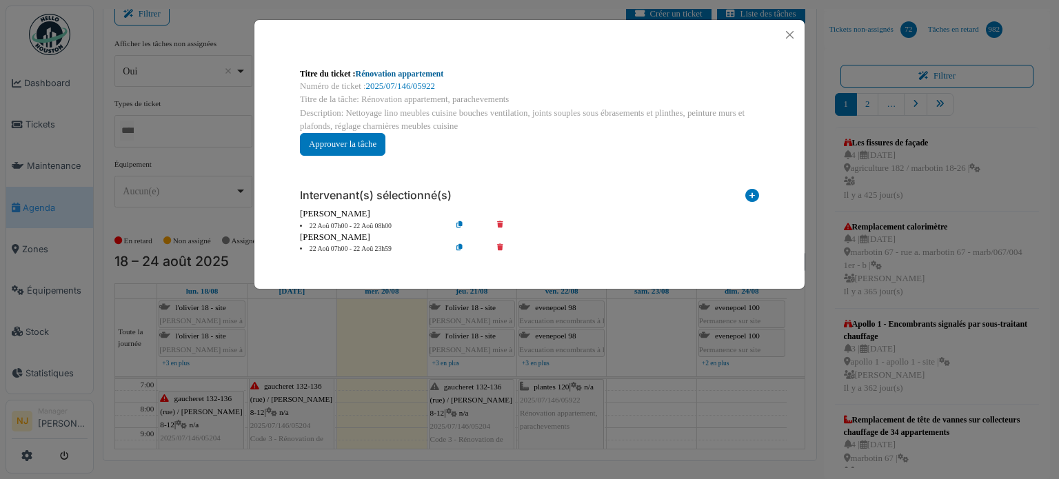
click at [426, 71] on link "Rénovation appartement" at bounding box center [400, 74] width 88 height 10
click at [790, 29] on button "Close" at bounding box center [790, 35] width 19 height 19
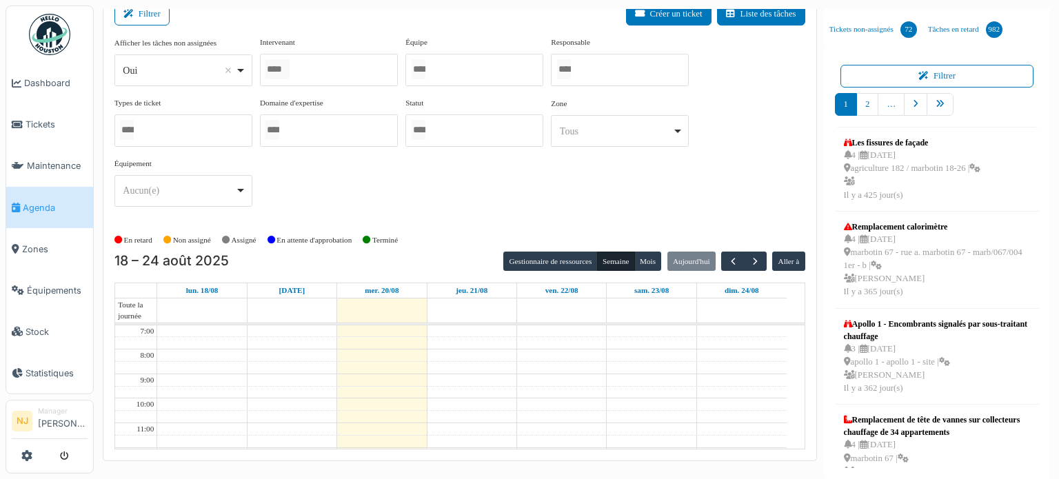
click at [321, 70] on div at bounding box center [329, 70] width 138 height 32
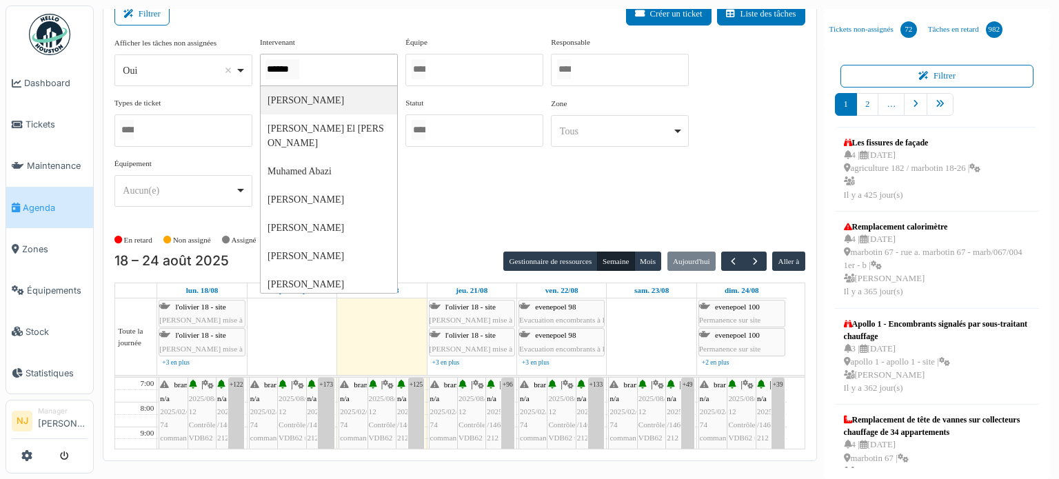
type input "*******"
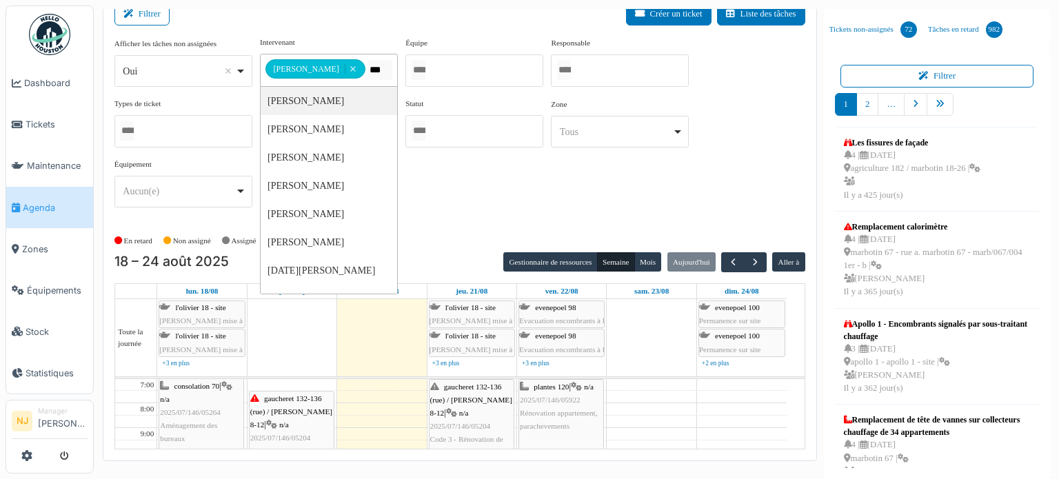
type input "****"
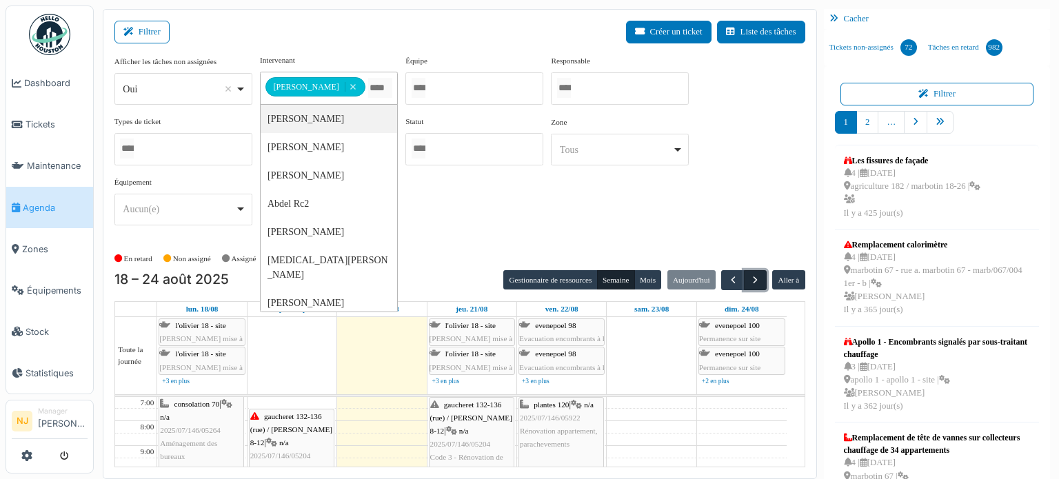
click at [750, 275] on span "button" at bounding box center [756, 281] width 12 height 12
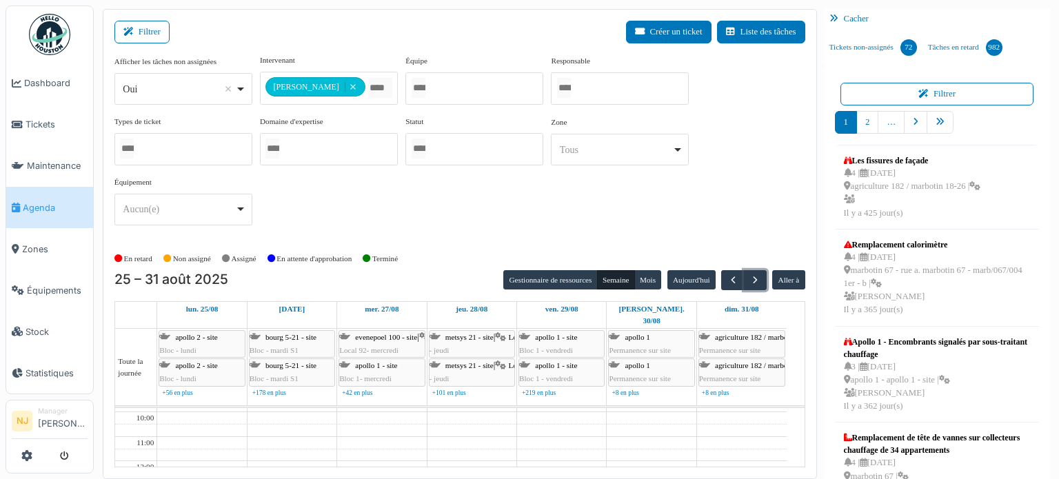
scroll to position [138, 0]
click at [728, 275] on span "button" at bounding box center [734, 281] width 12 height 12
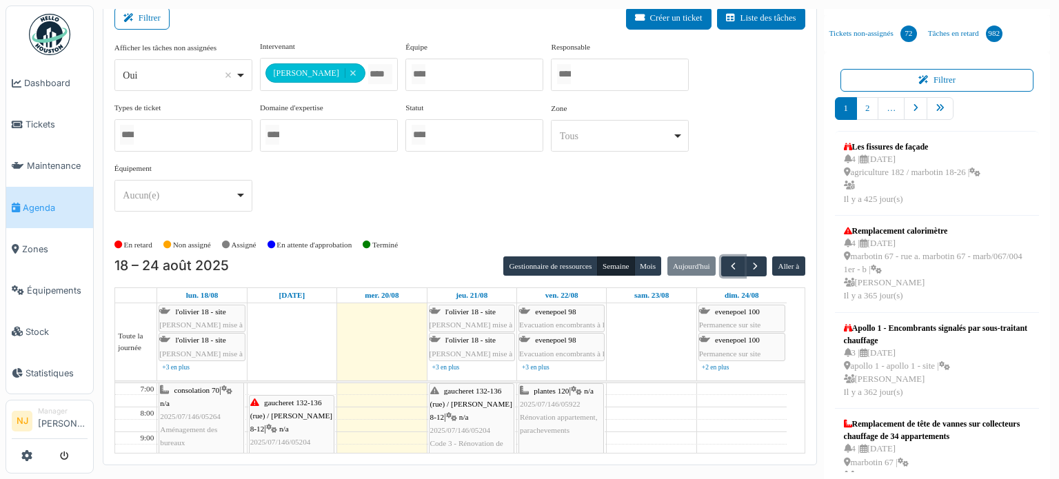
scroll to position [18, 0]
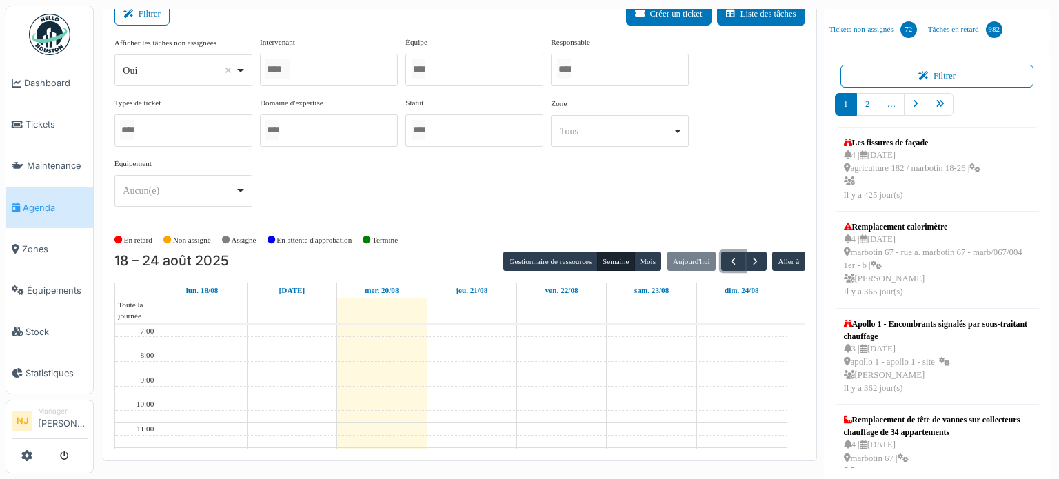
click at [335, 70] on div at bounding box center [329, 70] width 138 height 32
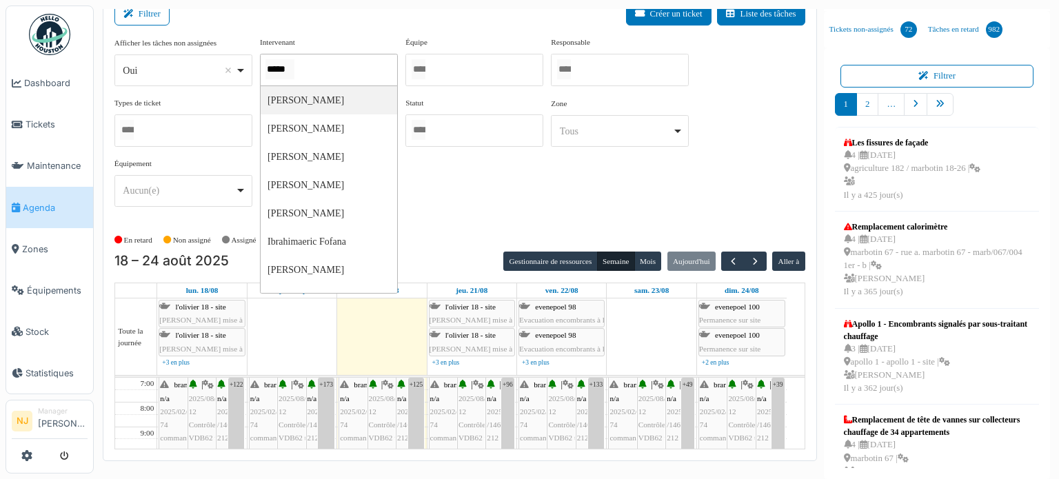
type input "******"
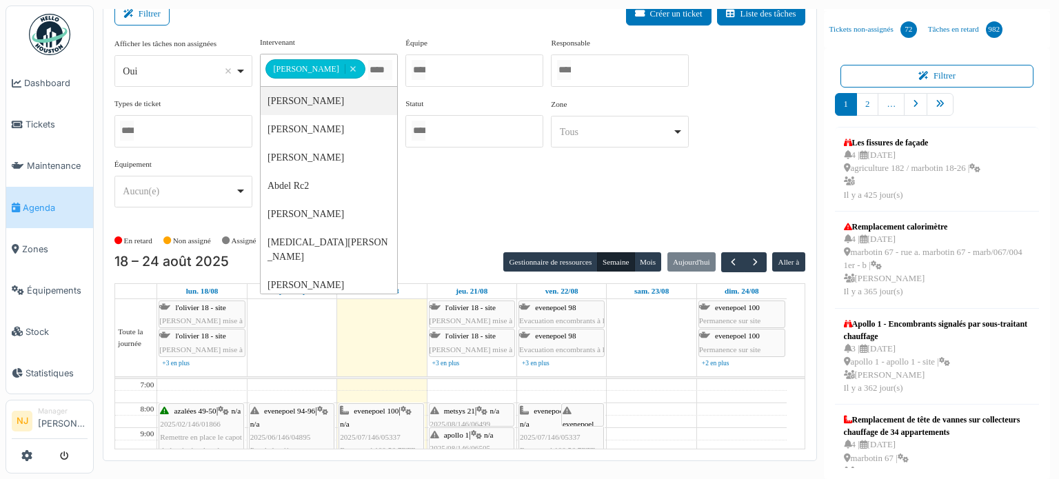
click at [342, 23] on div "Filtrer Créer un ticket Liste des tâches" at bounding box center [459, 20] width 691 height 34
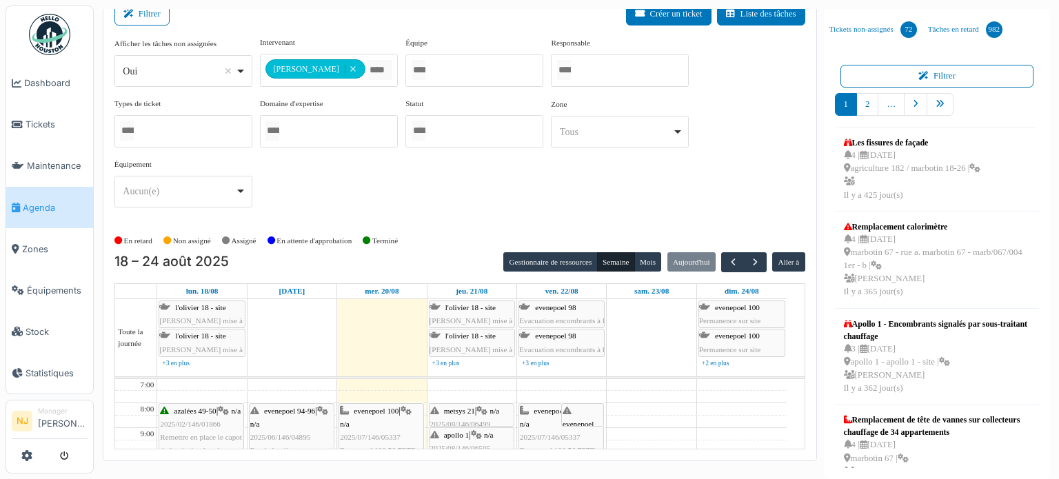
scroll to position [69, 0]
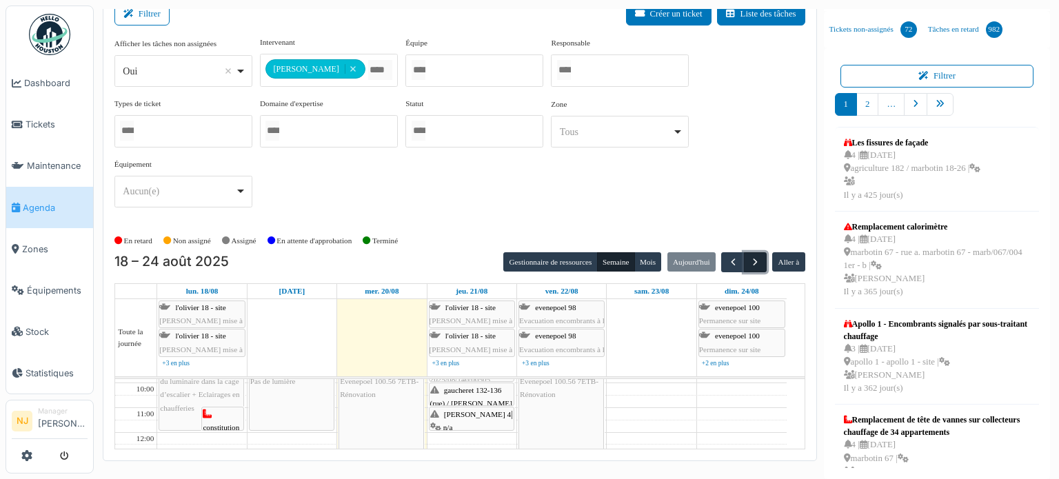
click at [750, 259] on span "button" at bounding box center [756, 263] width 12 height 12
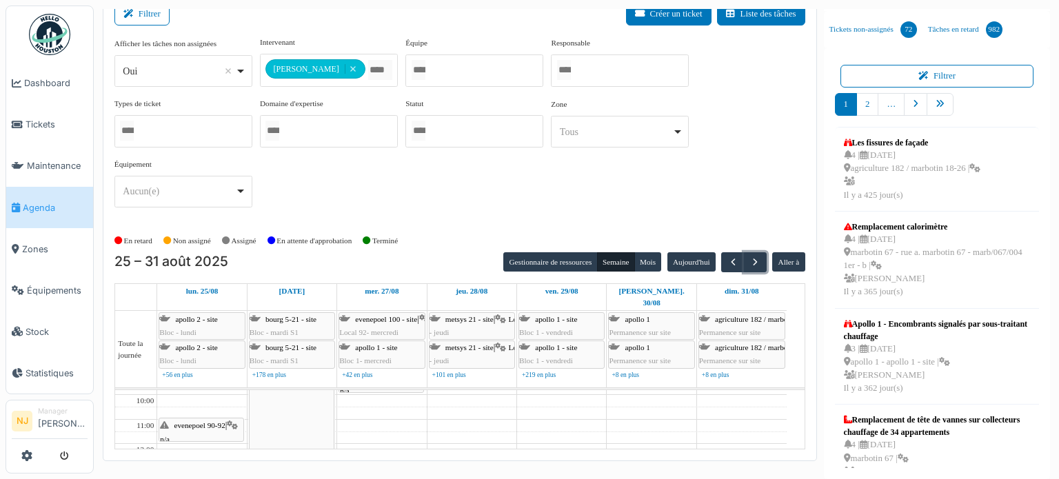
scroll to position [0, 0]
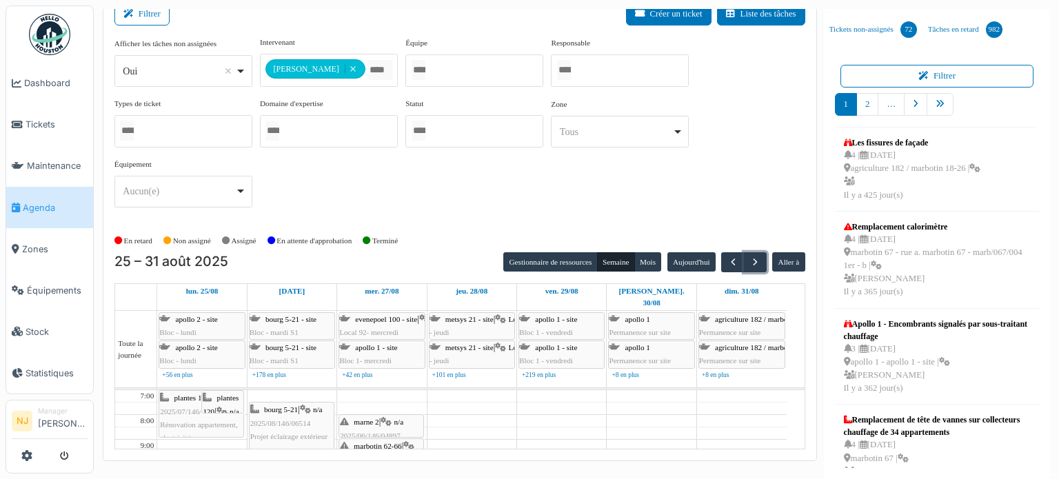
click at [186, 394] on span "plantes 120" at bounding box center [191, 398] width 35 height 8
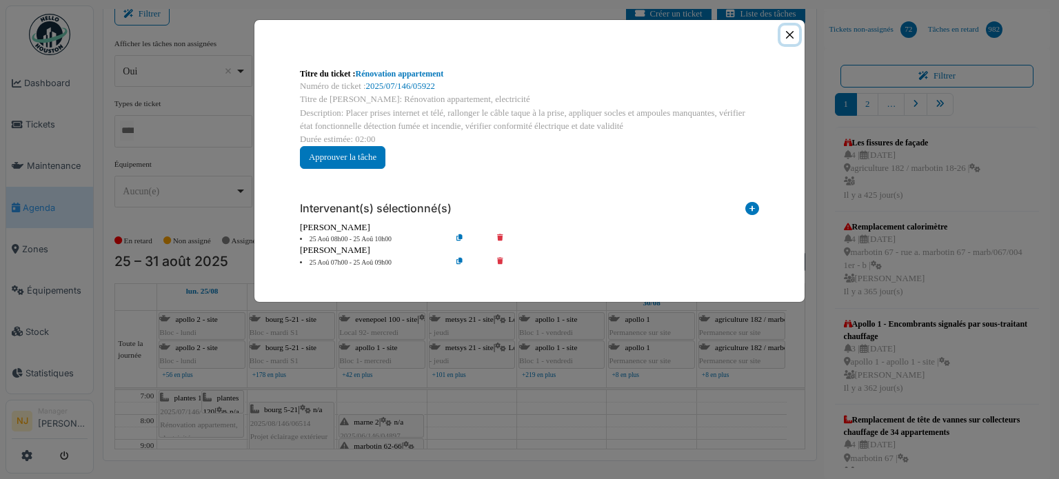
click at [786, 32] on button "Close" at bounding box center [790, 35] width 19 height 19
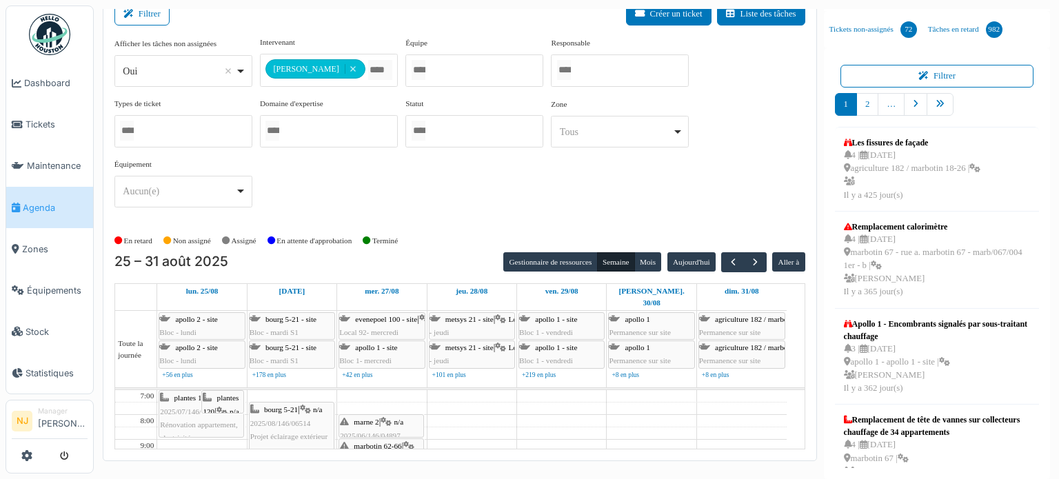
click at [199, 394] on span "plantes 120" at bounding box center [191, 398] width 35 height 8
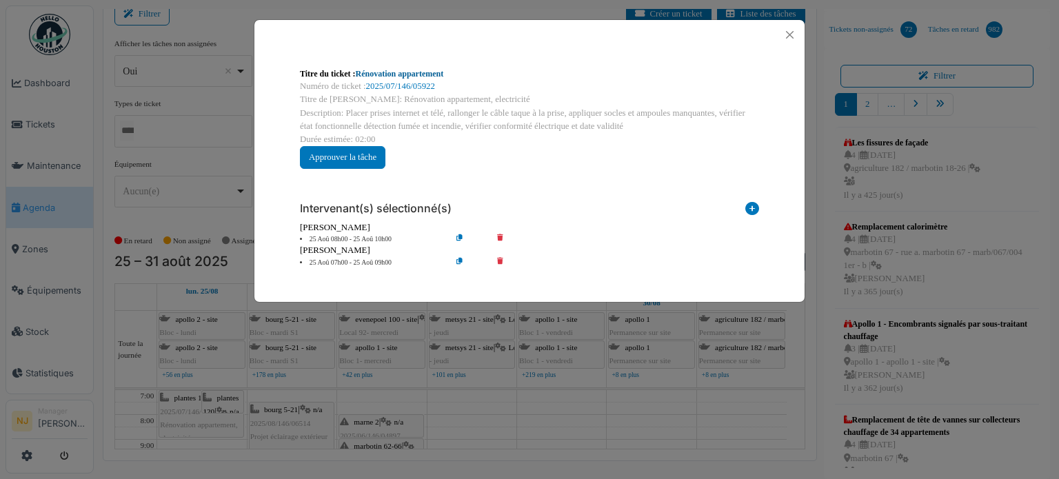
click at [414, 74] on link "Rénovation appartement" at bounding box center [400, 74] width 88 height 10
click at [786, 32] on button "Close" at bounding box center [790, 35] width 19 height 19
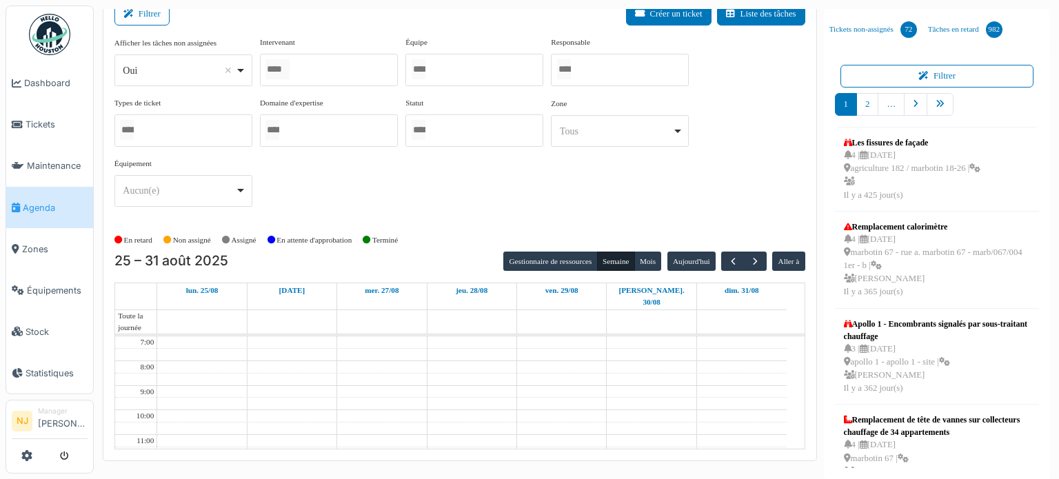
click at [310, 68] on div at bounding box center [329, 70] width 138 height 32
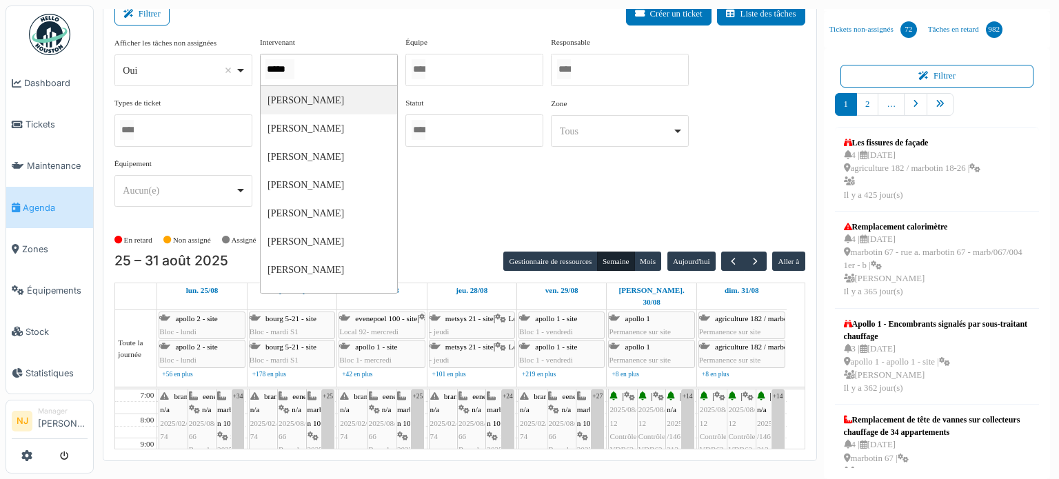
type input "******"
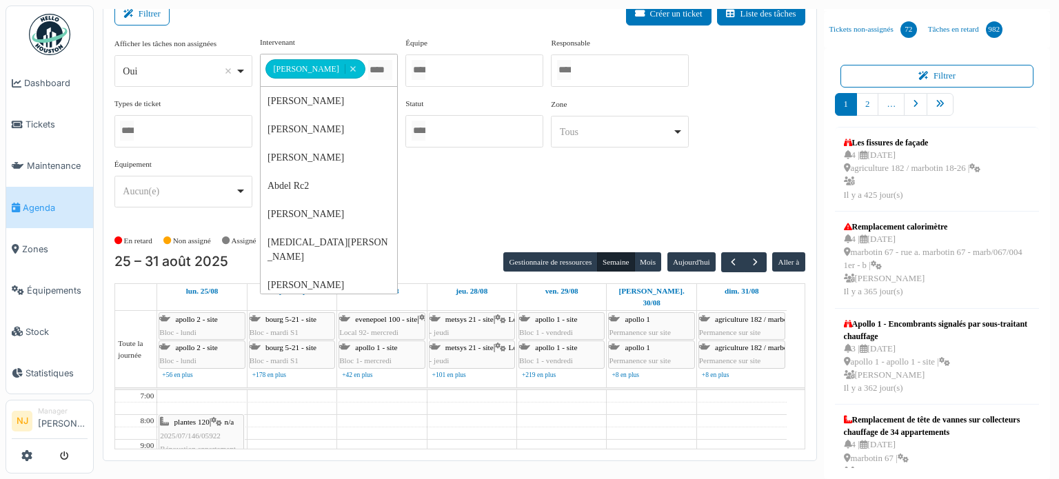
click at [201, 416] on div "plantes 120 | n/a 2025/07/146/05922 Rénovation appartement, electricité" at bounding box center [201, 442] width 83 height 53
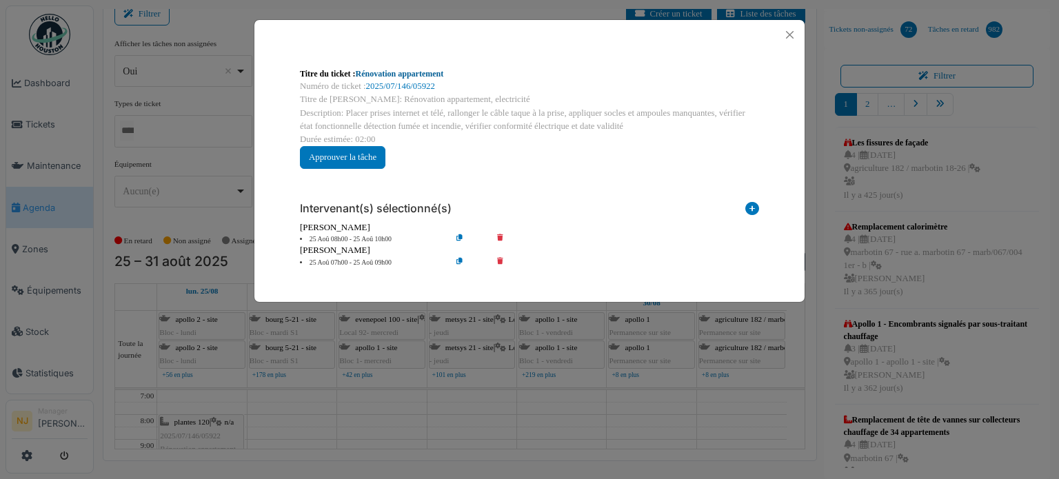
click at [408, 72] on link "Rénovation appartement" at bounding box center [400, 74] width 88 height 10
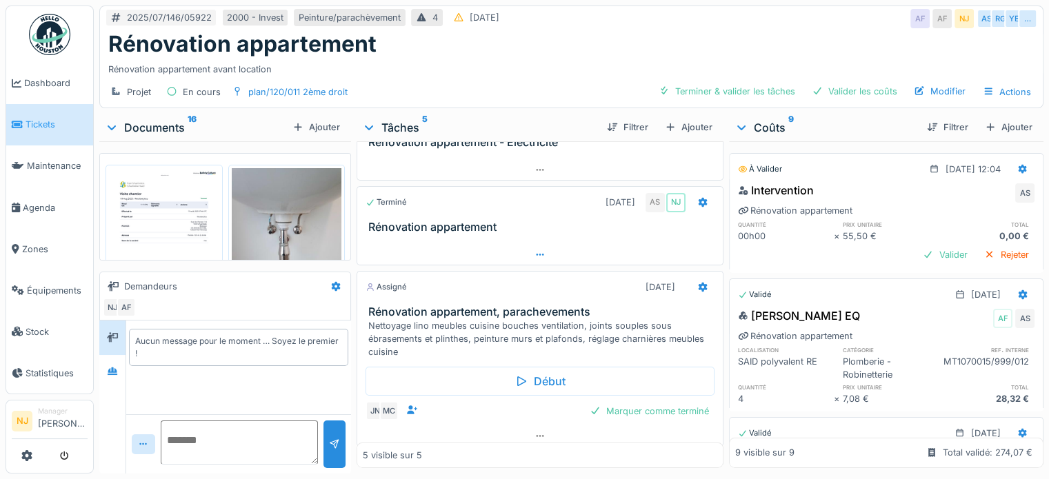
scroll to position [138, 0]
click at [477, 308] on h3 "Rénovation appartement, parachevements" at bounding box center [542, 310] width 349 height 13
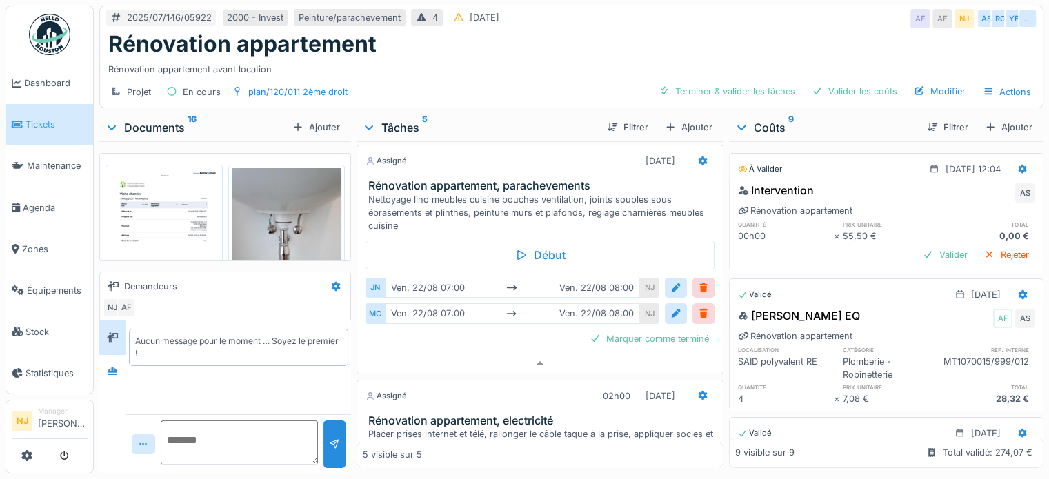
scroll to position [264, 0]
click at [698, 280] on div at bounding box center [703, 286] width 11 height 13
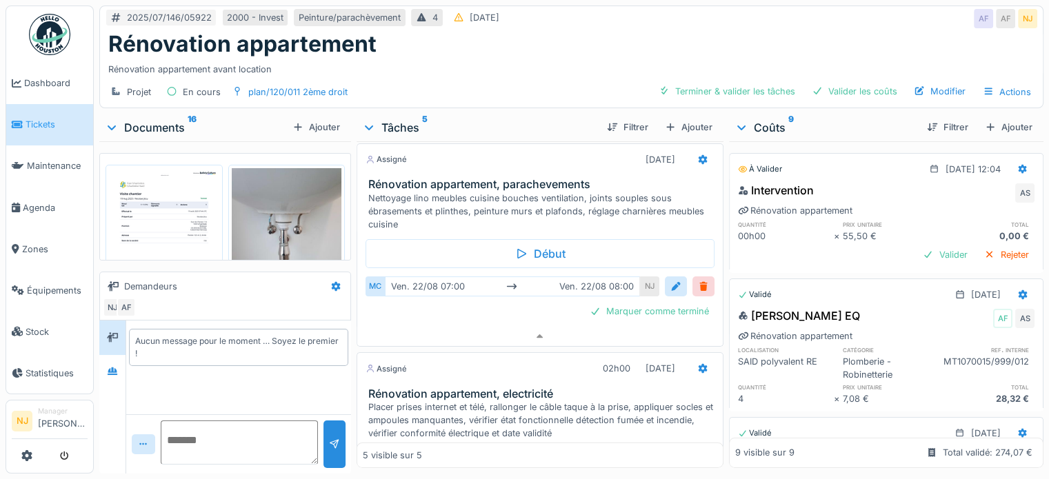
click at [698, 280] on div at bounding box center [703, 286] width 11 height 13
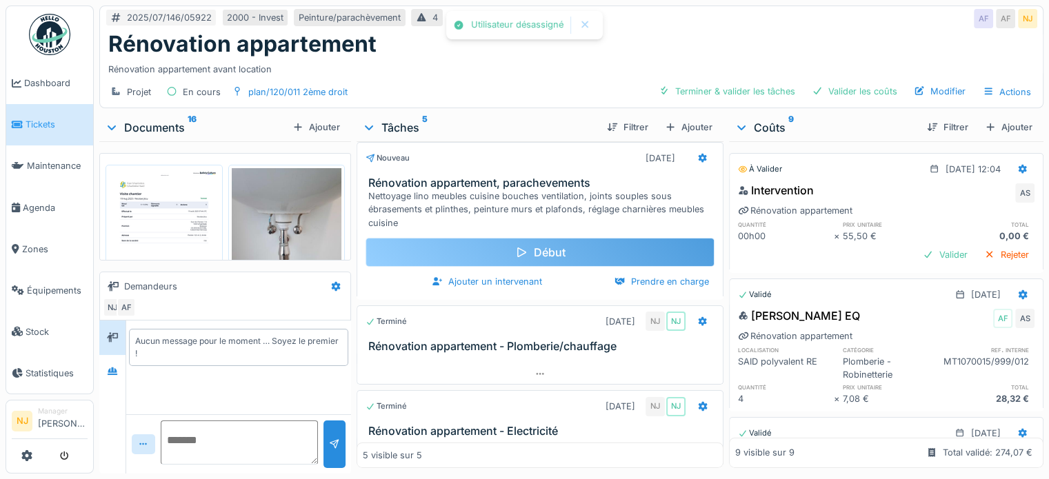
scroll to position [0, 0]
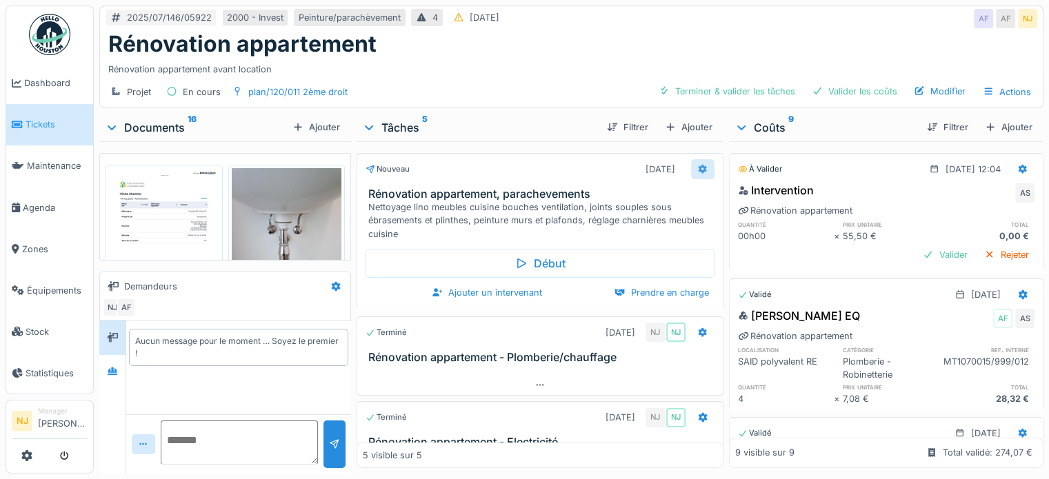
click at [698, 164] on icon at bounding box center [702, 169] width 9 height 10
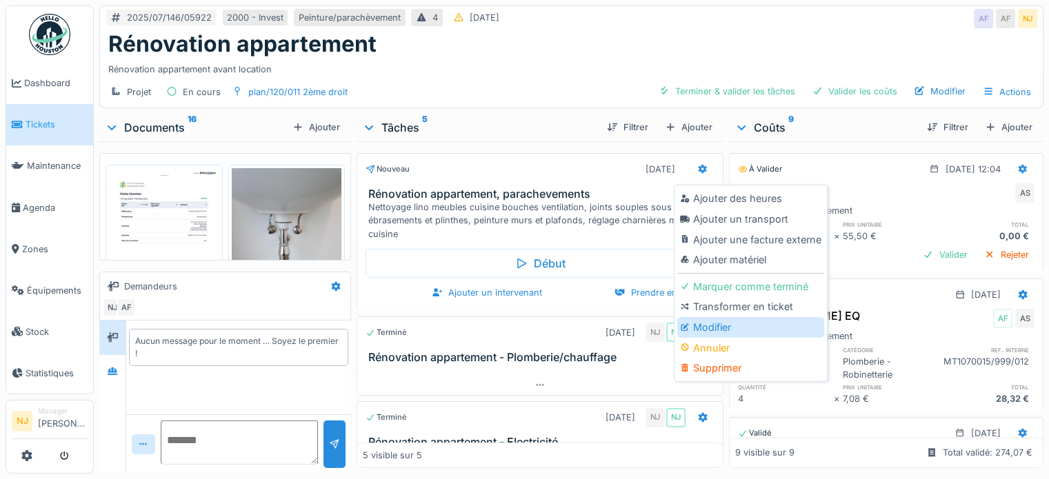
click at [718, 317] on div "Modifier" at bounding box center [750, 327] width 147 height 21
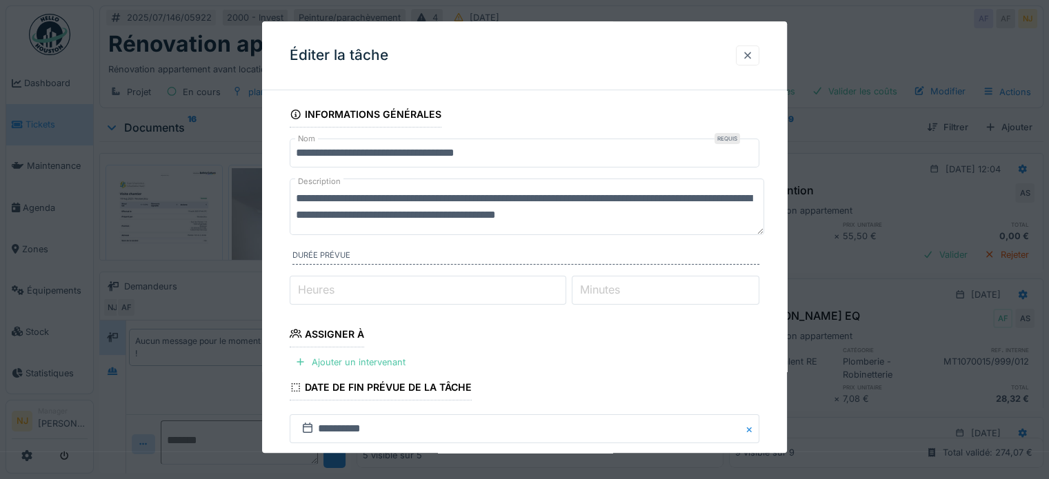
click at [752, 54] on div at bounding box center [747, 55] width 11 height 13
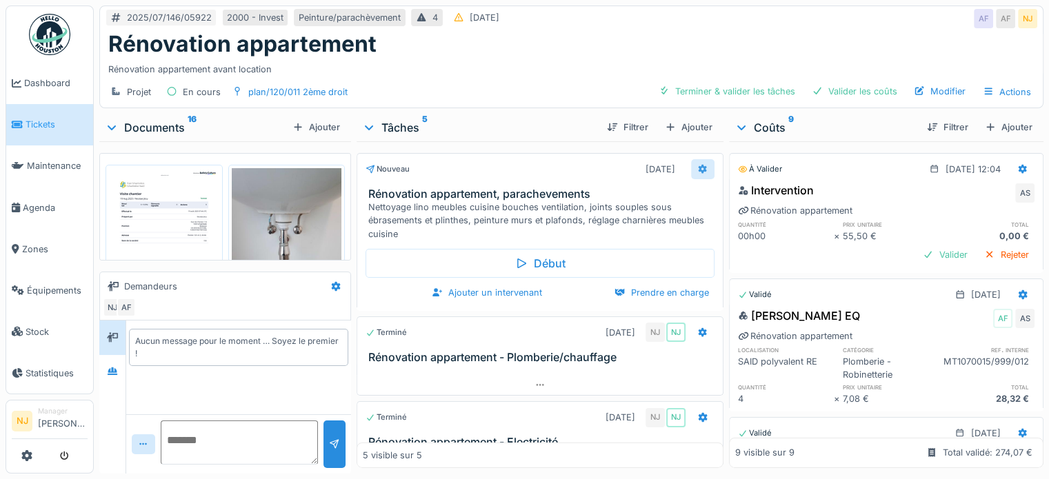
click at [698, 167] on icon at bounding box center [702, 169] width 9 height 10
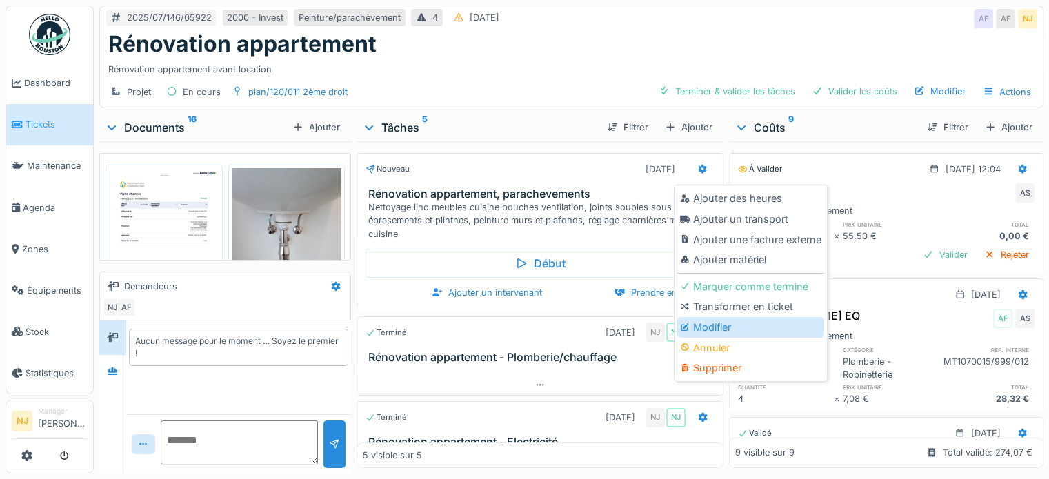
click at [699, 327] on div "Modifier" at bounding box center [750, 327] width 147 height 21
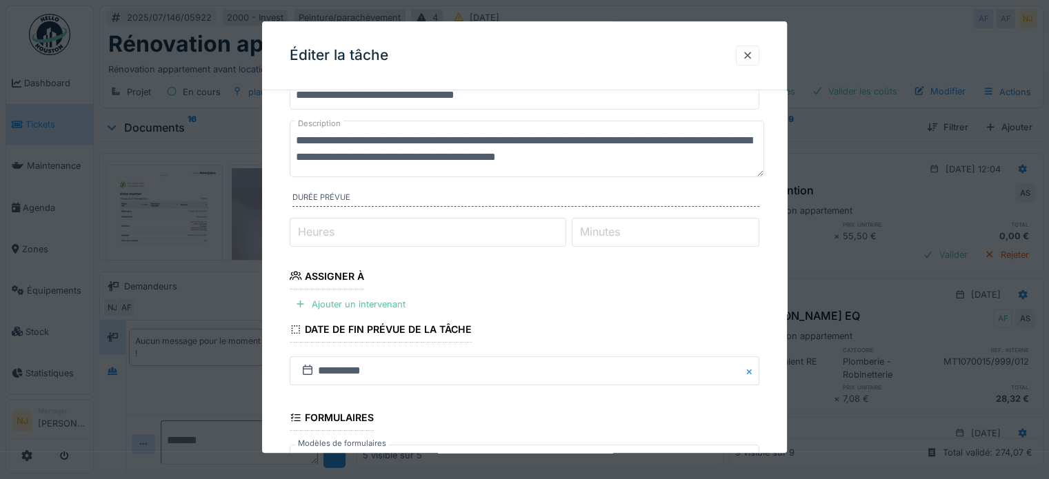
scroll to position [41, 0]
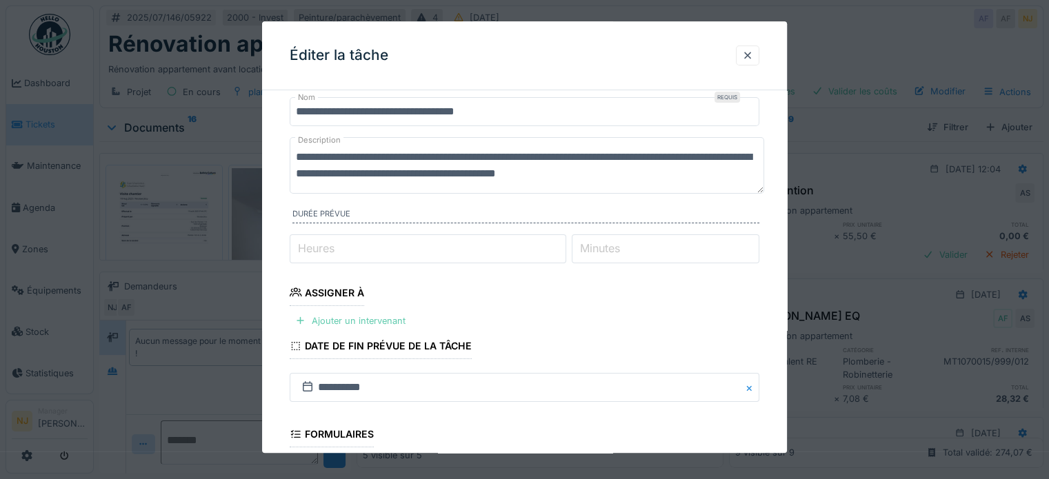
click at [320, 320] on div "Ajouter un intervenant" at bounding box center [350, 321] width 121 height 19
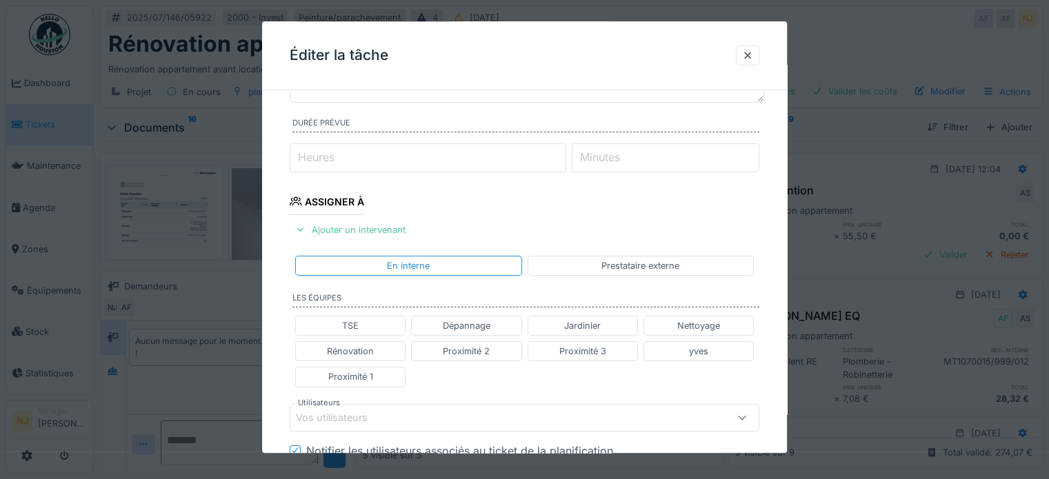
scroll to position [110, 0]
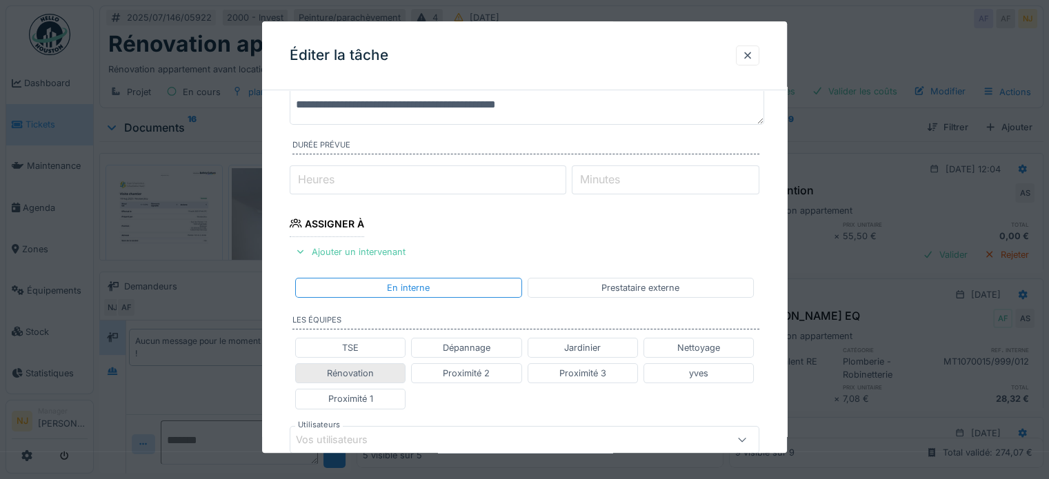
click at [359, 374] on div "Rénovation" at bounding box center [350, 373] width 47 height 13
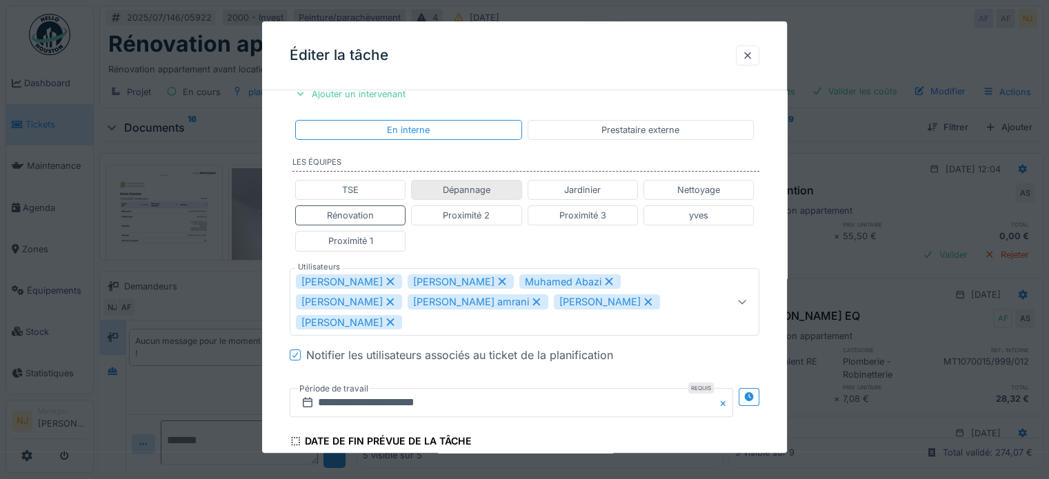
scroll to position [317, 0]
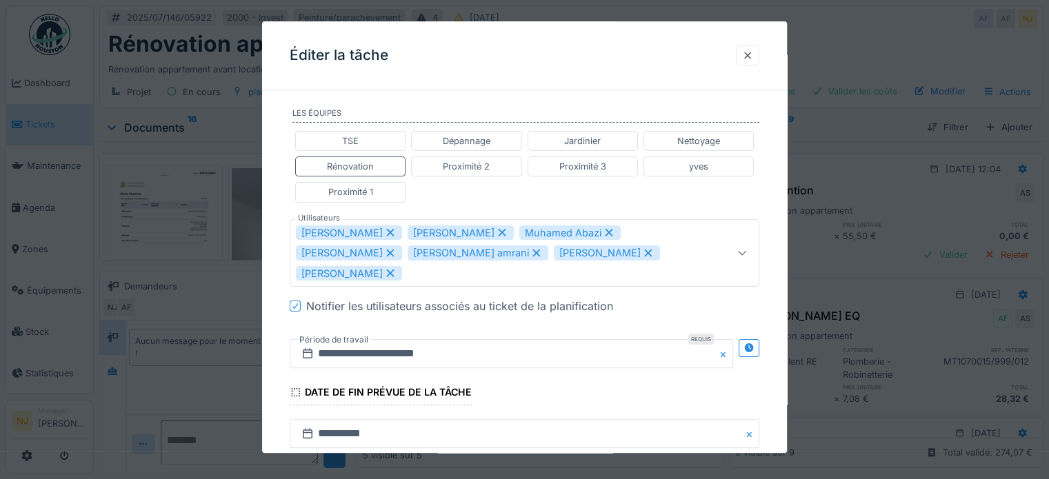
click at [642, 248] on icon at bounding box center [648, 253] width 12 height 10
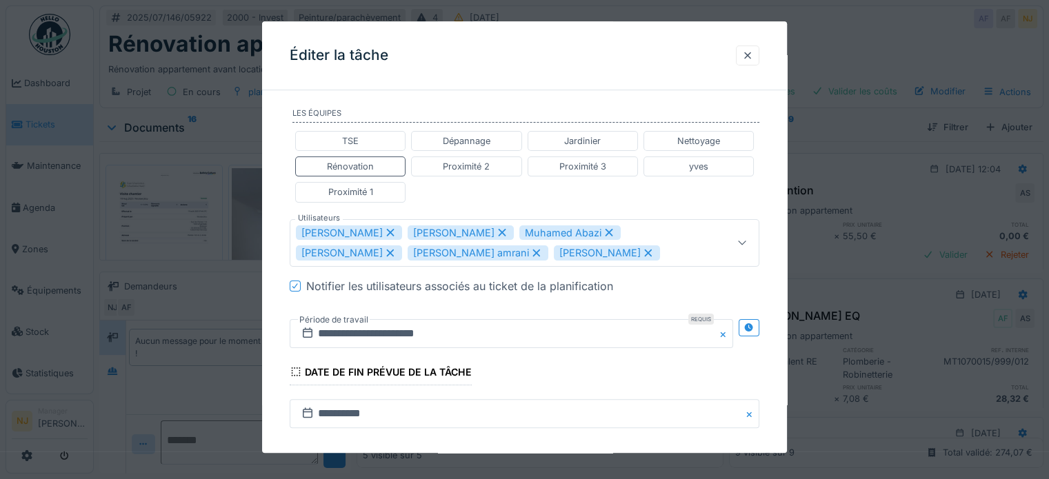
click at [603, 228] on icon at bounding box center [609, 233] width 12 height 10
click at [608, 230] on icon at bounding box center [614, 233] width 12 height 10
click at [395, 251] on icon at bounding box center [391, 254] width 8 height 8
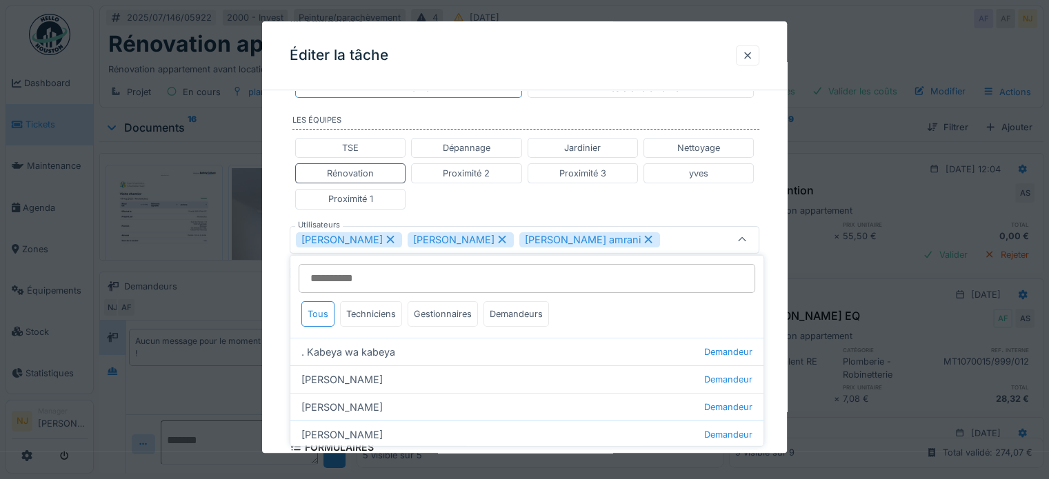
click at [645, 237] on icon at bounding box center [649, 240] width 8 height 8
type input "*********"
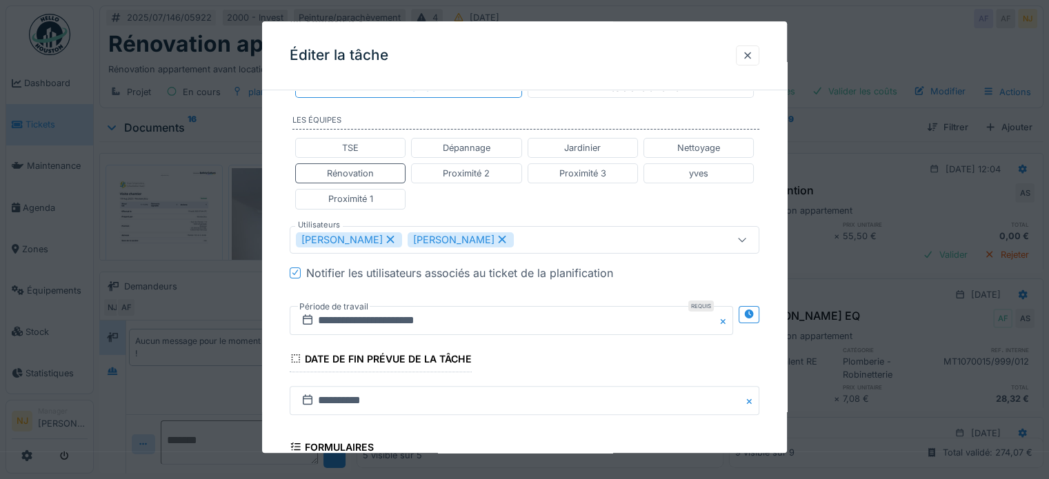
click at [288, 248] on div "**********" at bounding box center [524, 233] width 525 height 884
click at [436, 309] on input "**********" at bounding box center [511, 320] width 443 height 29
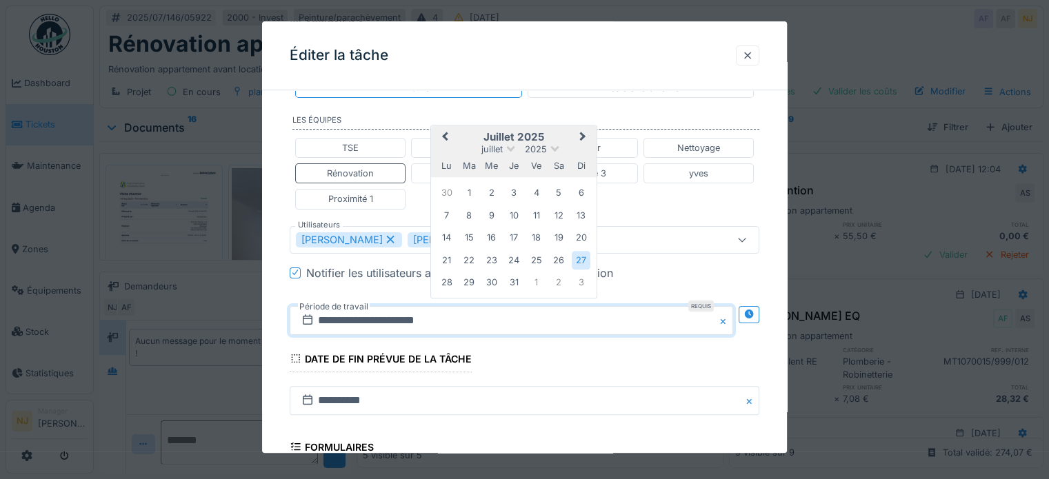
click at [583, 129] on span "Next Month" at bounding box center [583, 137] width 0 height 17
click at [535, 255] on div "22" at bounding box center [536, 260] width 19 height 19
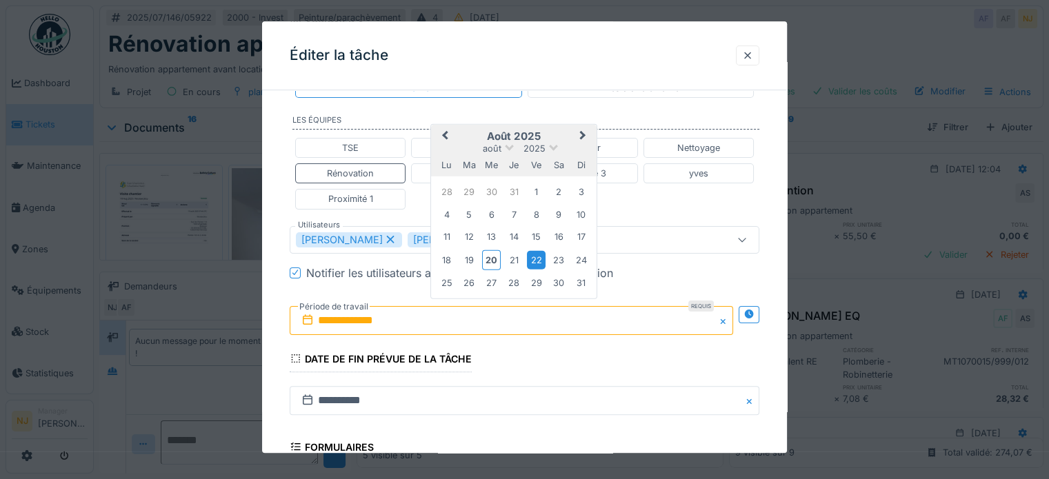
click at [535, 255] on div "22" at bounding box center [536, 260] width 19 height 19
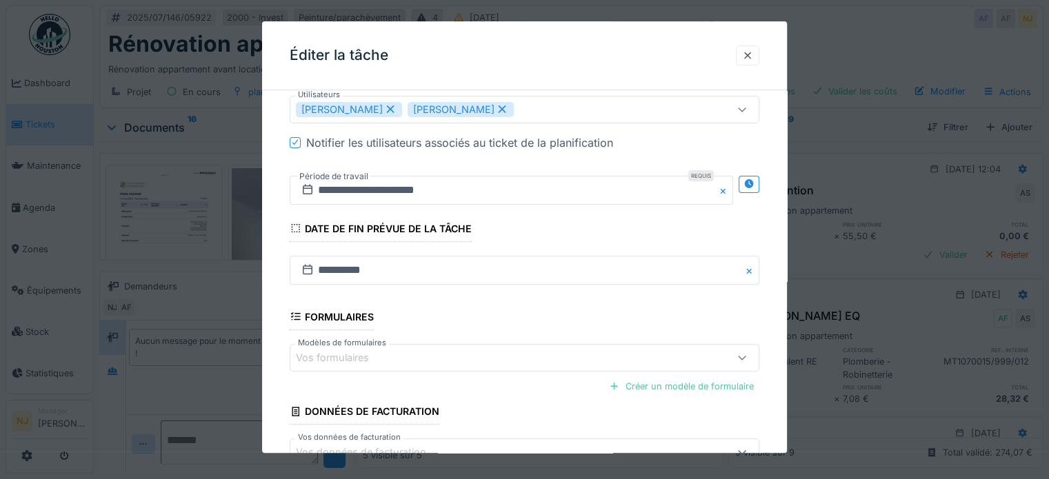
scroll to position [529, 0]
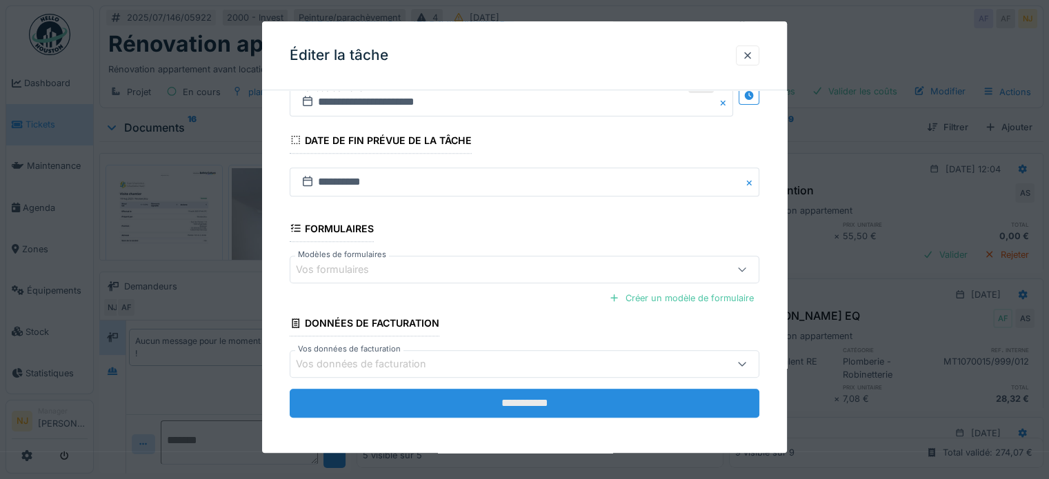
click at [521, 395] on input "**********" at bounding box center [525, 403] width 470 height 29
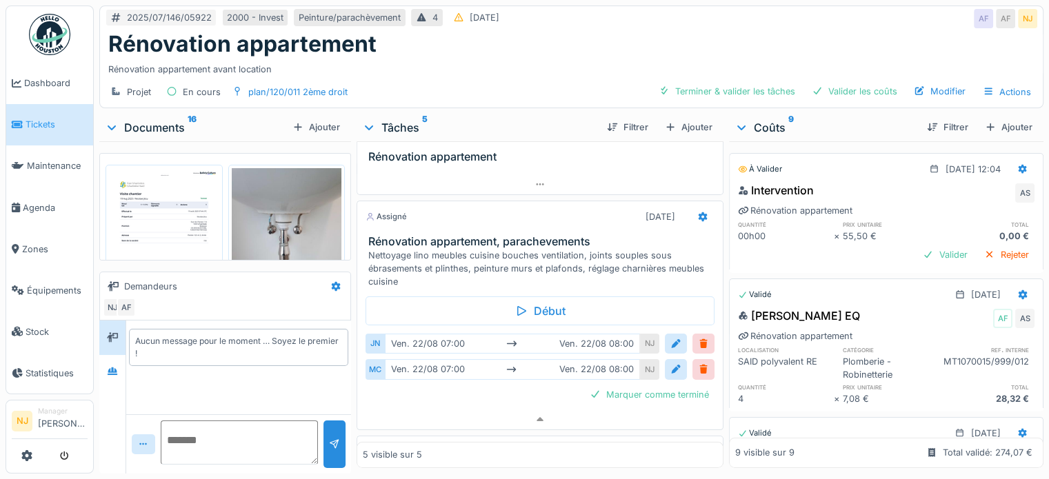
scroll to position [207, 0]
click at [698, 366] on div at bounding box center [703, 369] width 11 height 13
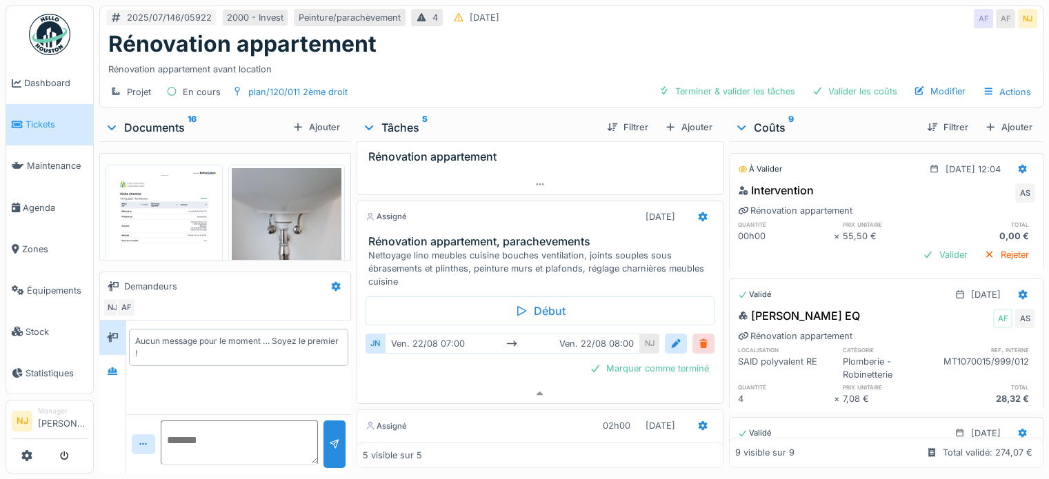
click at [698, 343] on div at bounding box center [703, 343] width 11 height 13
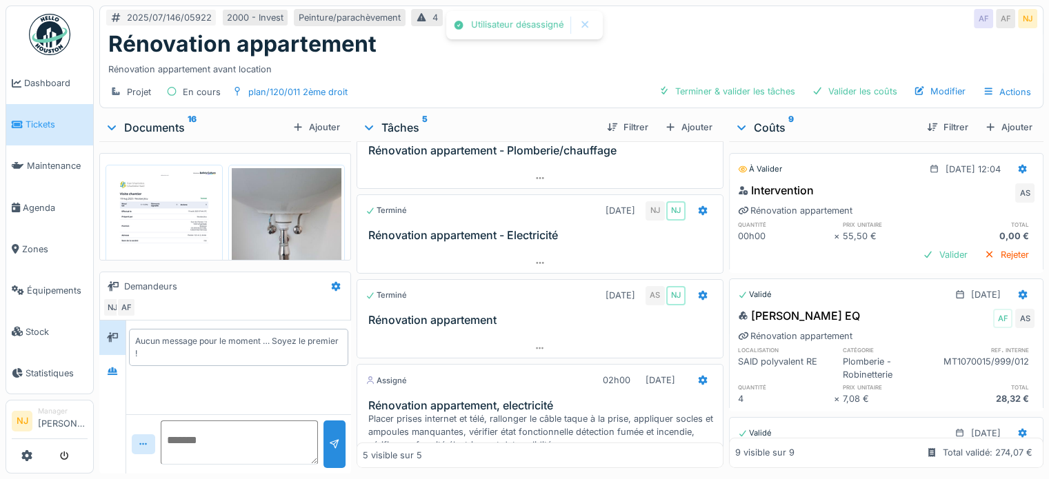
scroll to position [0, 0]
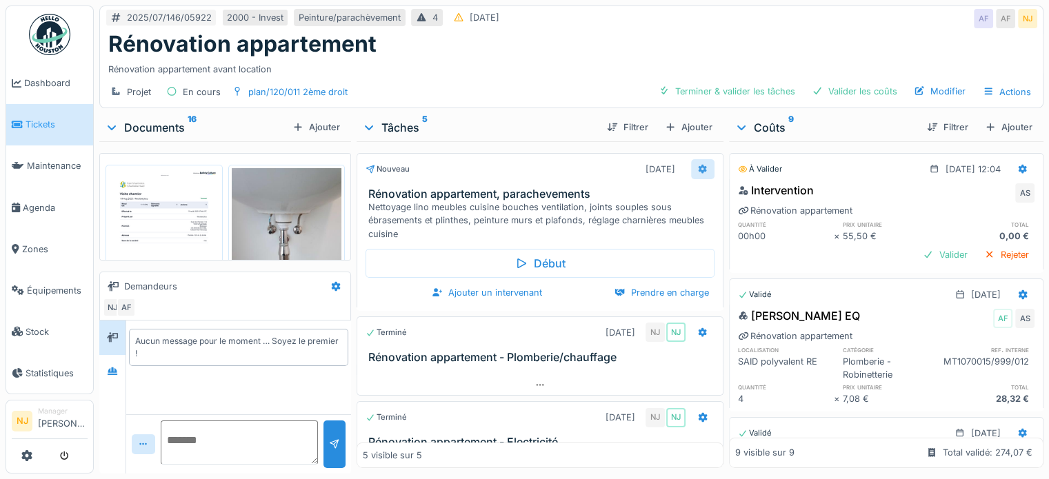
click at [698, 167] on icon at bounding box center [702, 169] width 9 height 10
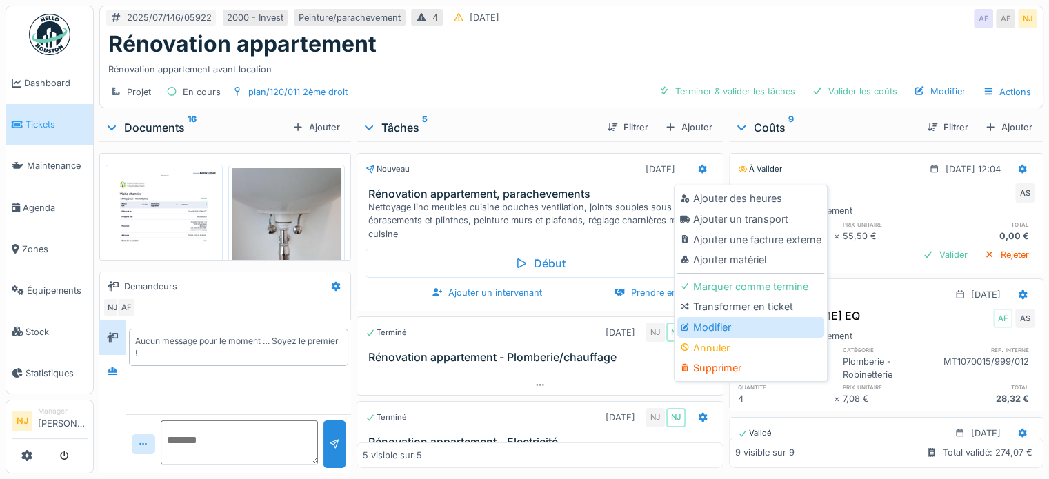
click at [704, 322] on div "Modifier" at bounding box center [750, 327] width 147 height 21
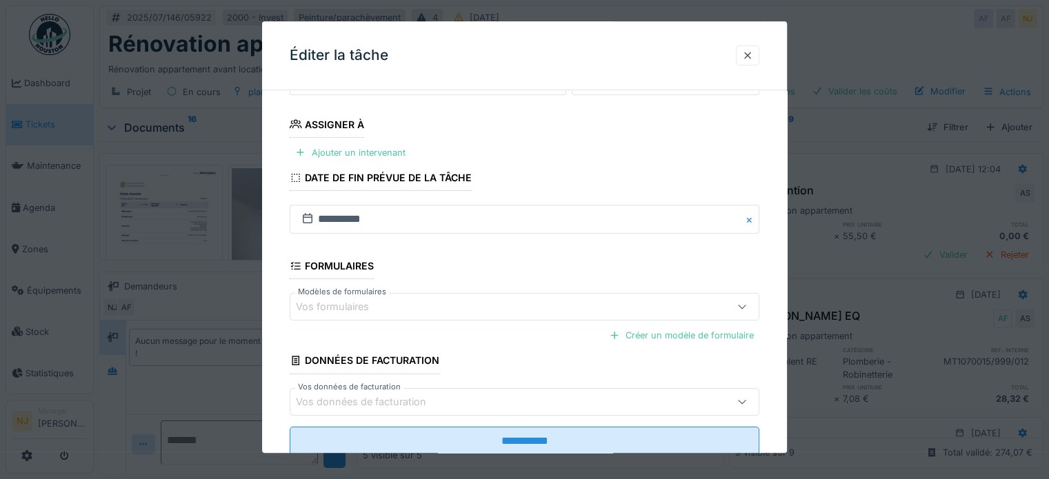
scroll to position [179, 0]
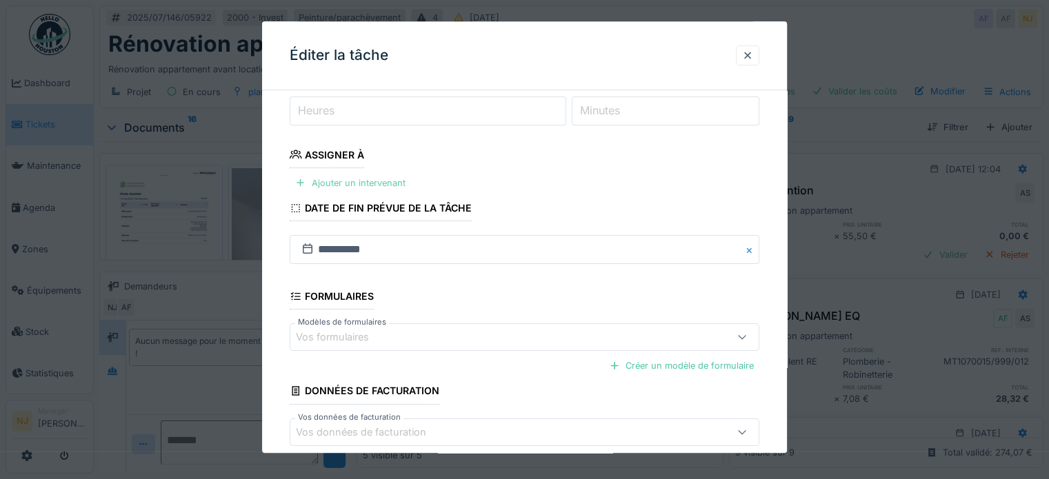
click at [330, 180] on div "Ajouter un intervenant" at bounding box center [350, 183] width 121 height 19
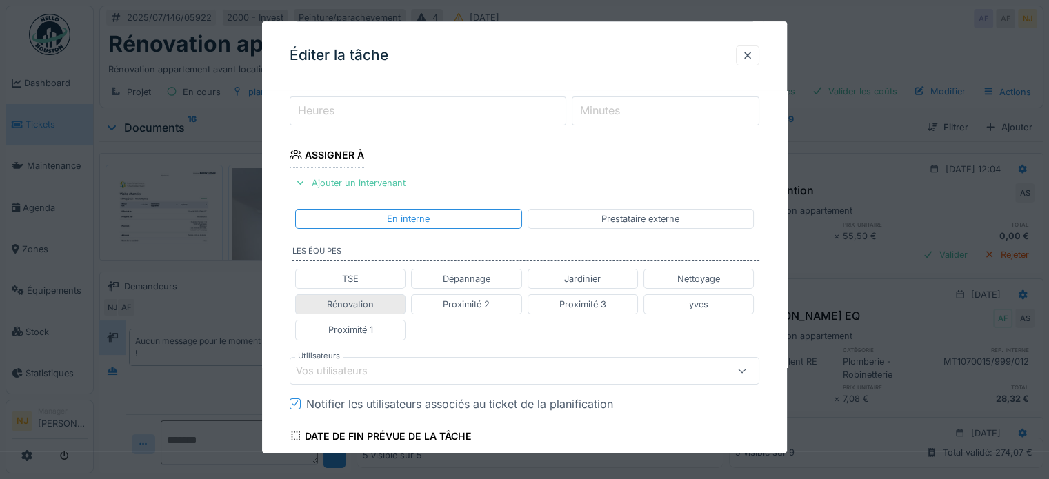
click at [356, 299] on div "Rénovation" at bounding box center [350, 304] width 47 height 13
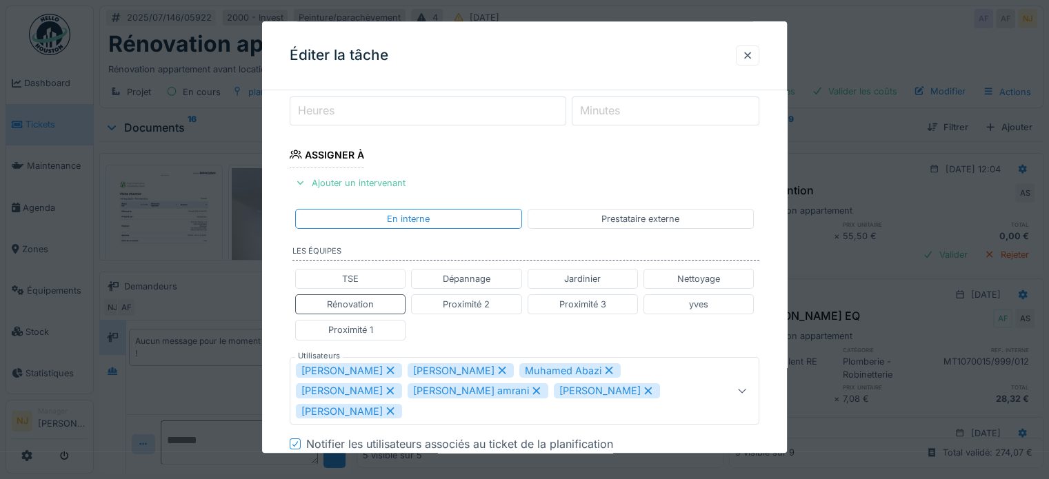
click at [395, 408] on icon at bounding box center [391, 412] width 8 height 8
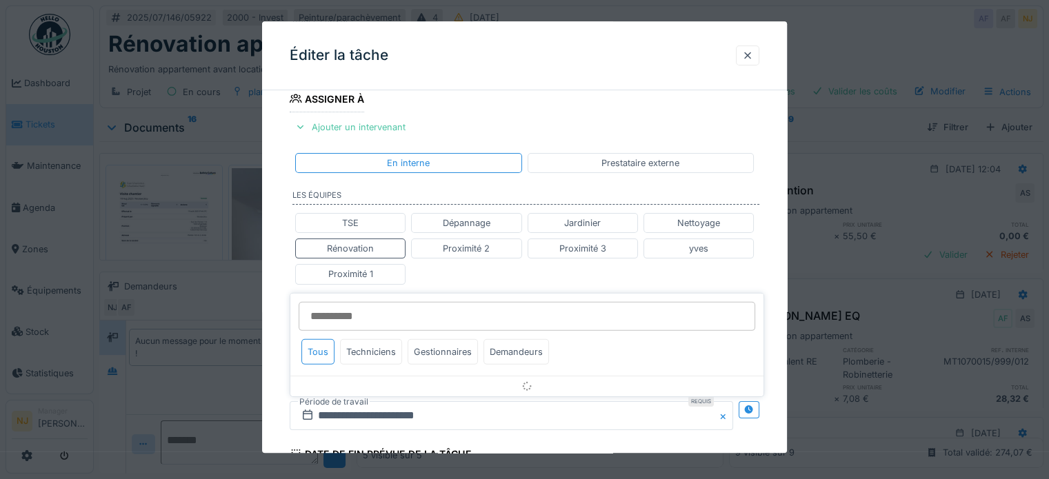
scroll to position [320, 0]
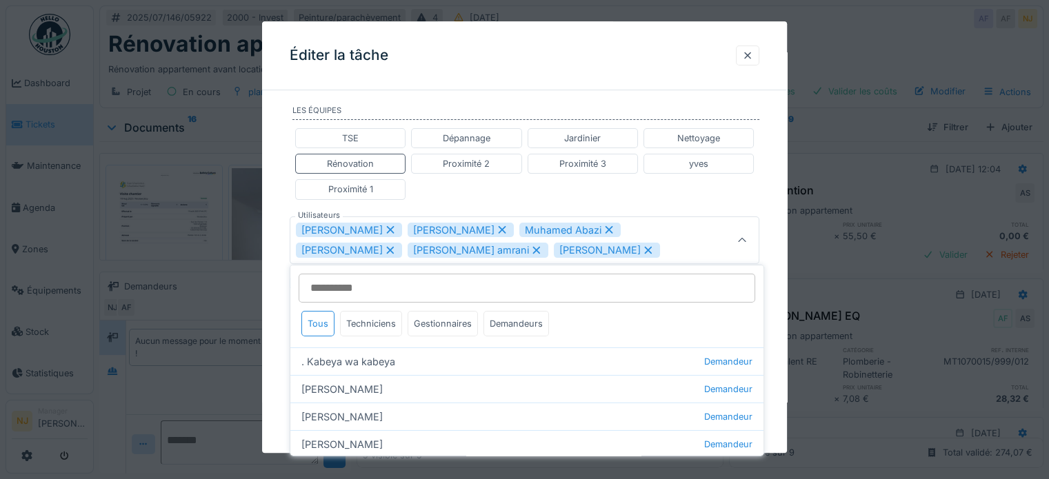
click at [387, 247] on icon at bounding box center [391, 251] width 8 height 8
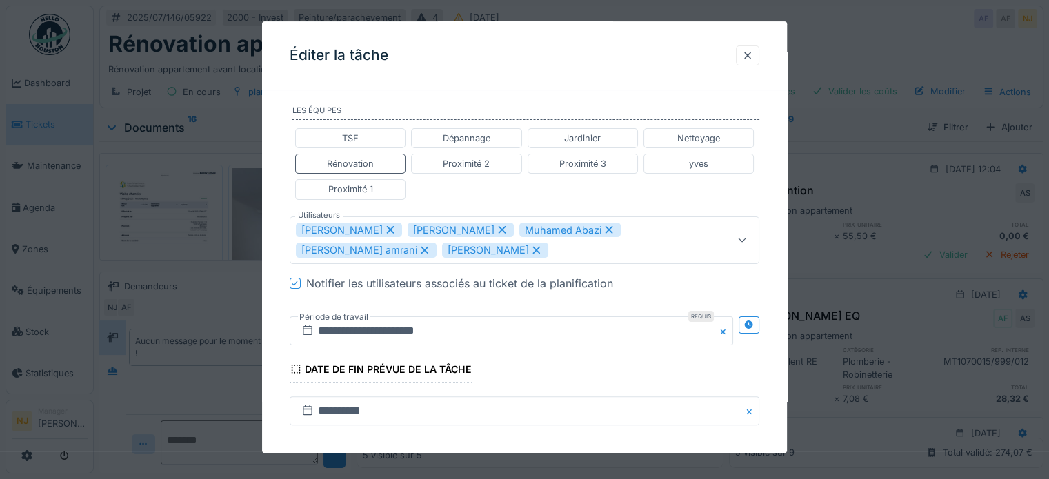
click at [419, 246] on icon at bounding box center [425, 251] width 12 height 10
click at [392, 247] on icon at bounding box center [391, 251] width 8 height 8
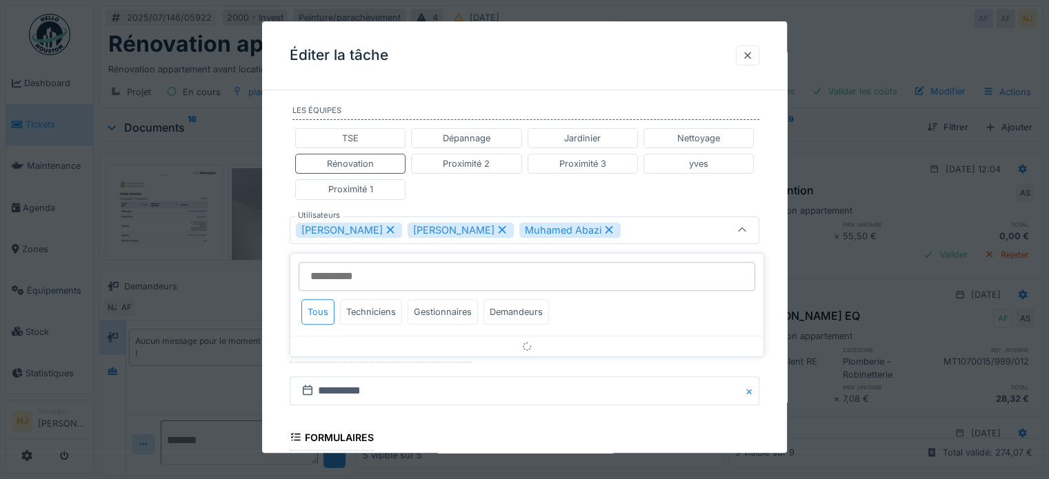
scroll to position [310, 0]
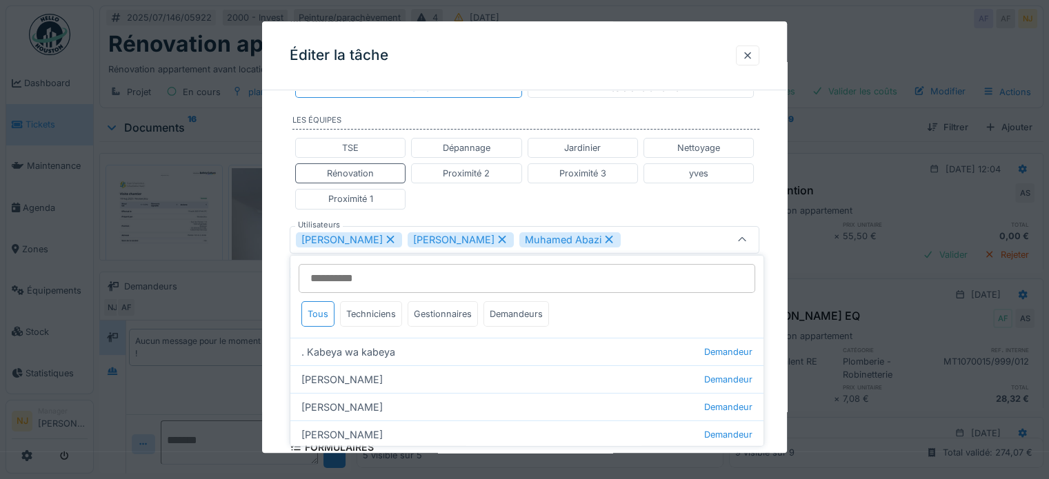
click at [606, 236] on icon at bounding box center [610, 240] width 8 height 8
type input "*********"
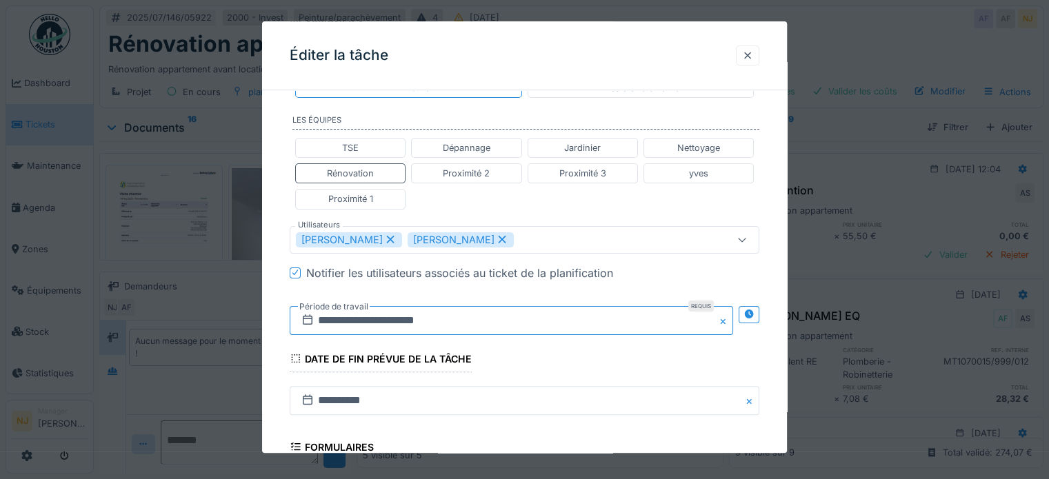
click at [427, 323] on input "**********" at bounding box center [511, 320] width 443 height 29
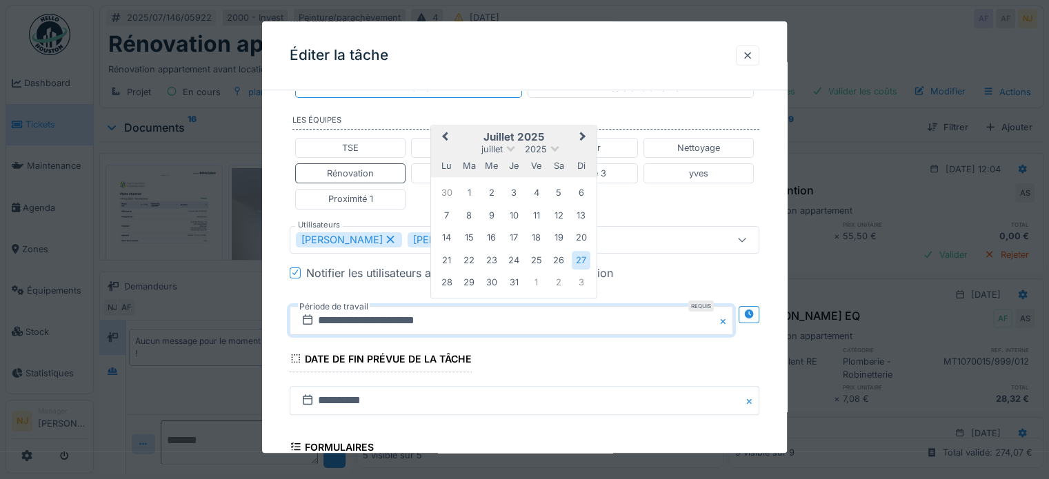
click at [583, 134] on span "Next Month" at bounding box center [583, 137] width 0 height 17
click at [534, 259] on div "22" at bounding box center [536, 260] width 19 height 19
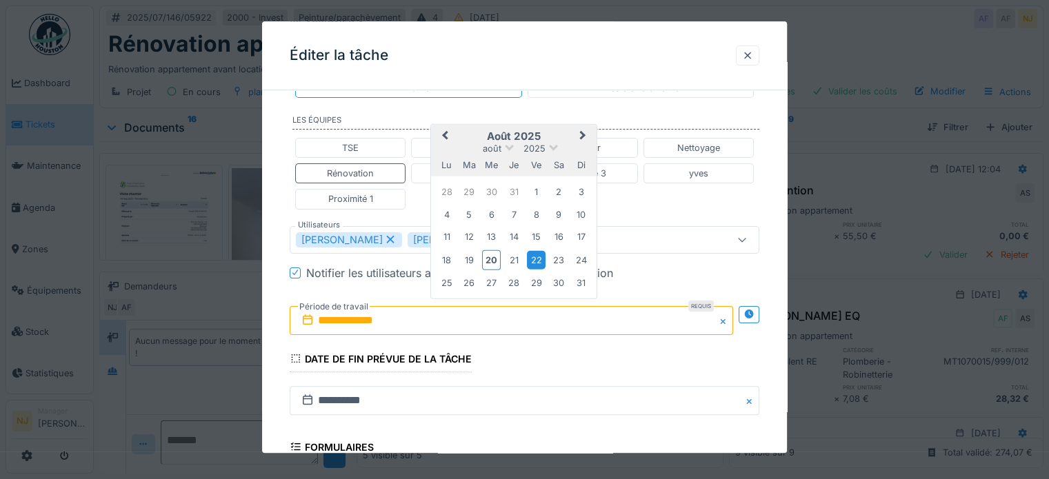
click at [537, 257] on div "22" at bounding box center [536, 260] width 19 height 19
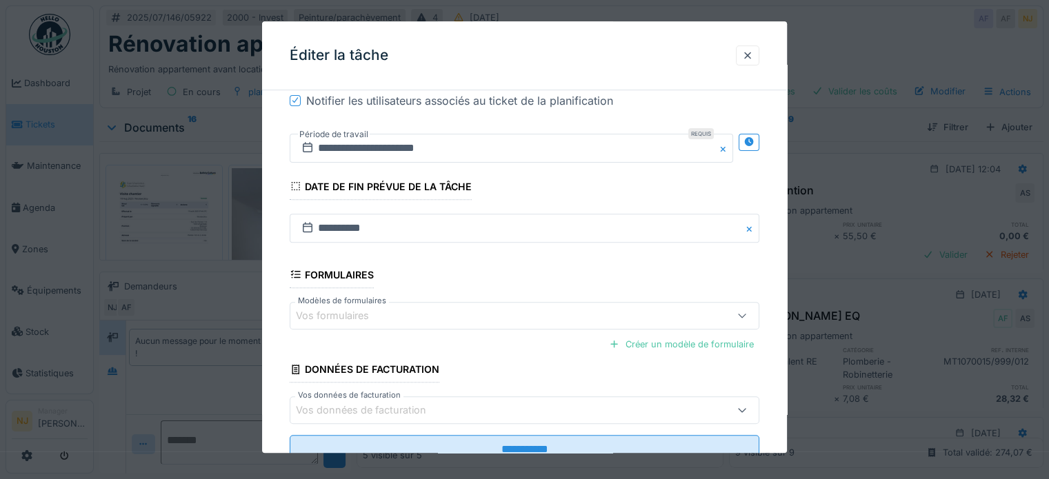
scroll to position [529, 0]
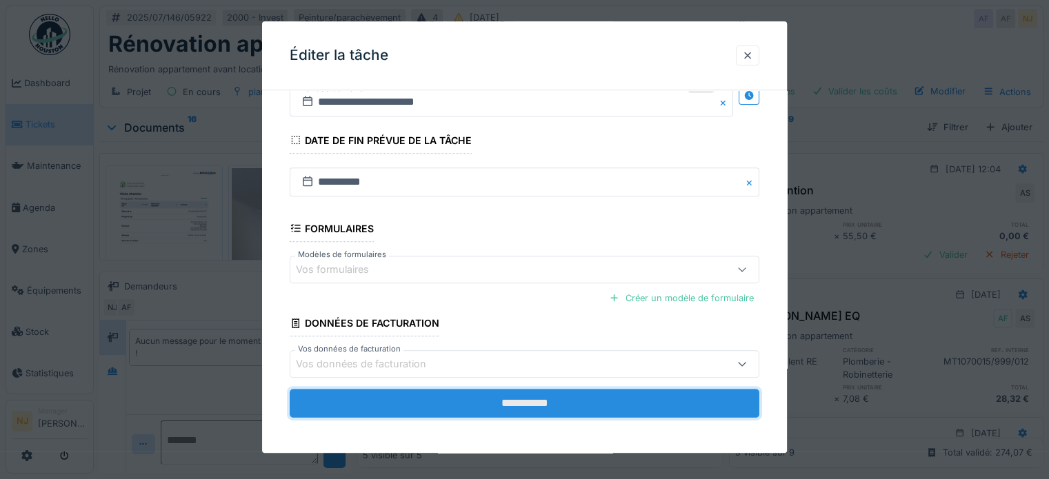
click at [531, 397] on input "**********" at bounding box center [525, 403] width 470 height 29
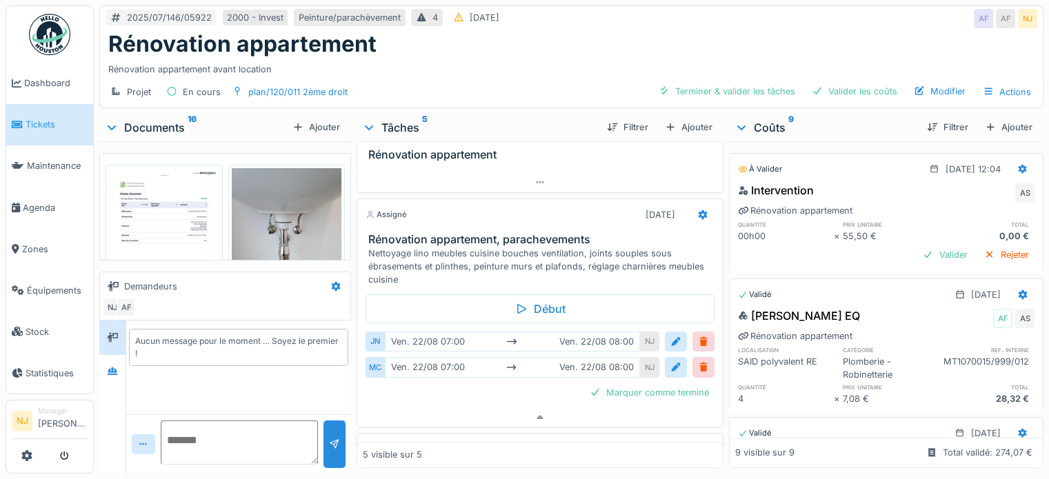
scroll to position [238, 0]
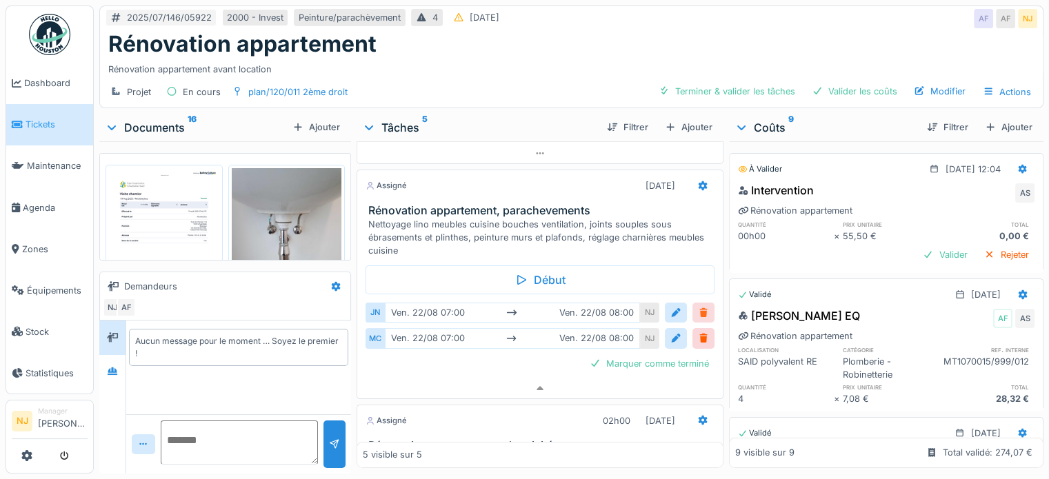
click at [698, 310] on div at bounding box center [703, 312] width 11 height 13
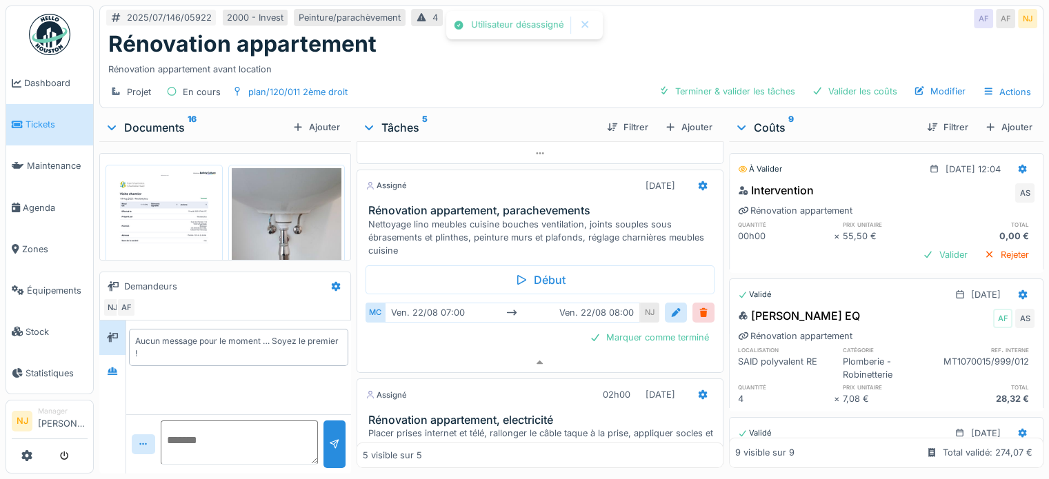
click at [698, 310] on div at bounding box center [703, 312] width 11 height 13
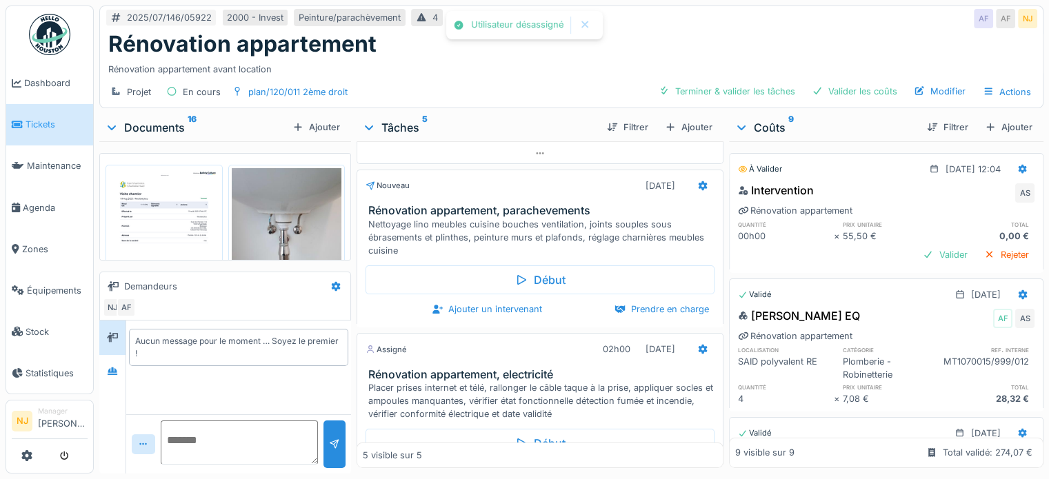
scroll to position [0, 0]
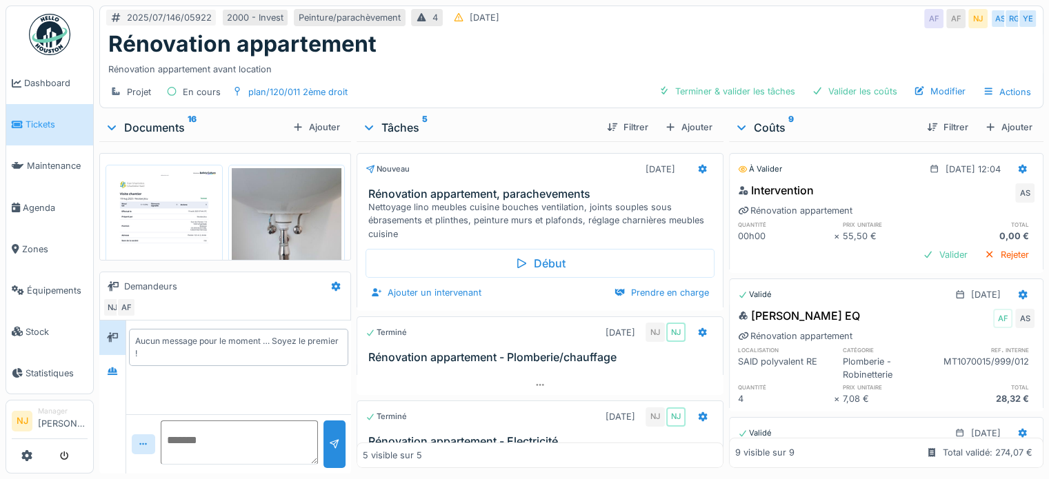
scroll to position [69, 0]
click at [697, 168] on icon at bounding box center [702, 169] width 11 height 9
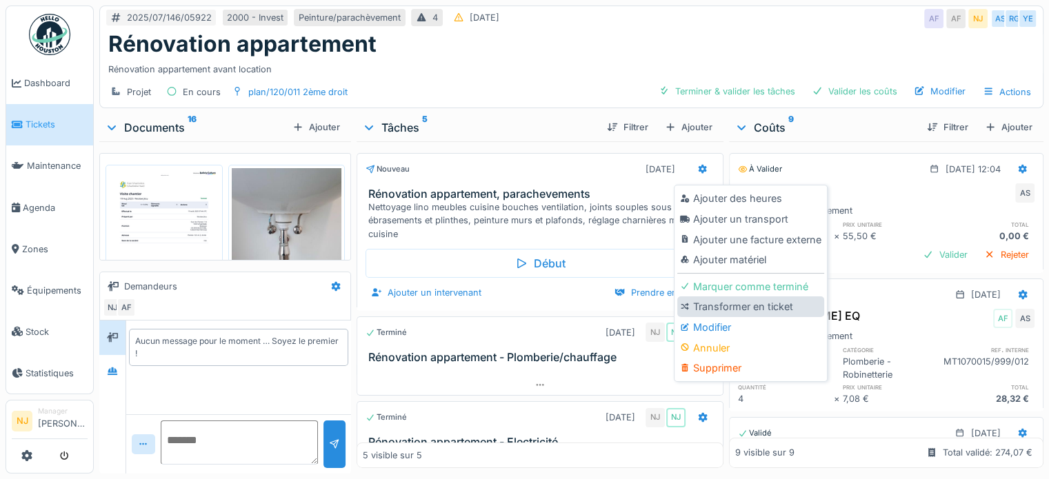
click at [709, 315] on div "Transformer en ticket" at bounding box center [750, 307] width 147 height 21
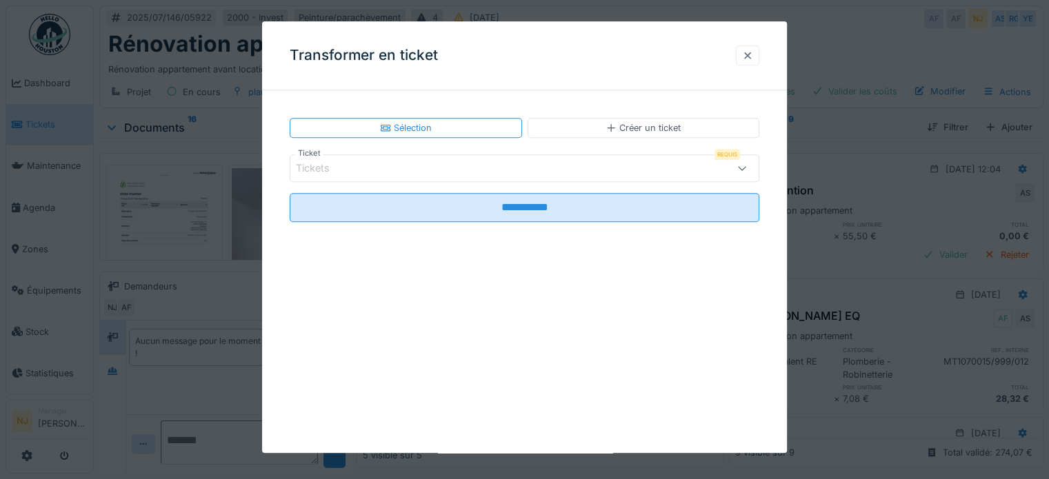
click at [753, 55] on div at bounding box center [747, 55] width 11 height 13
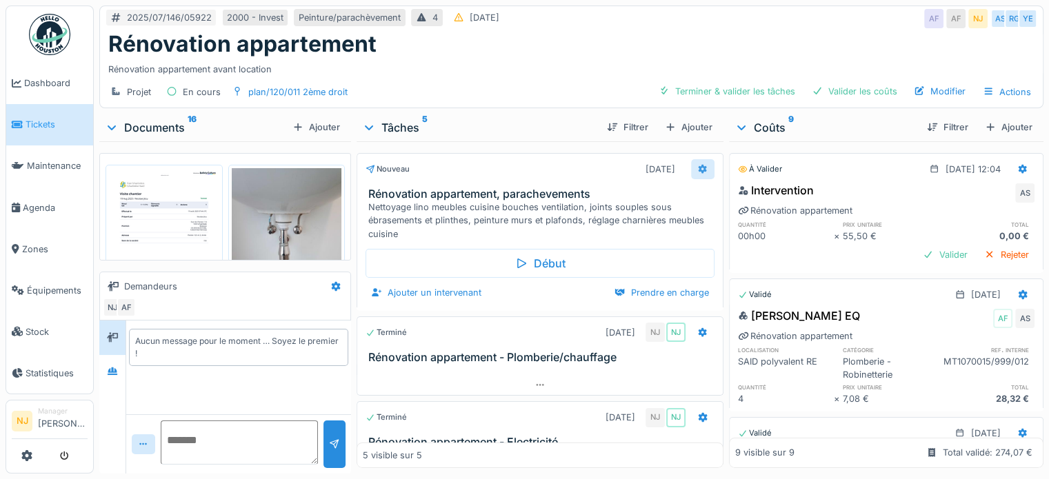
click at [697, 168] on icon at bounding box center [702, 169] width 11 height 9
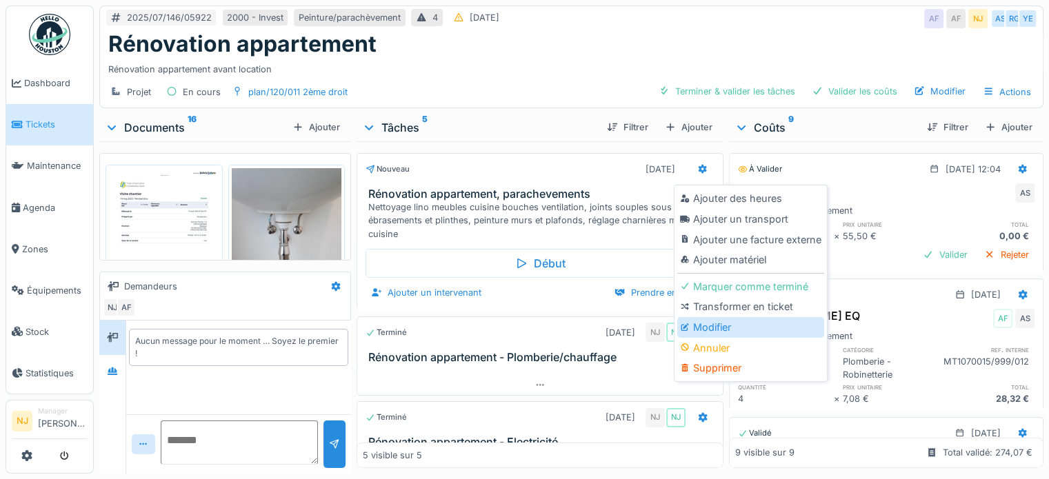
click at [701, 326] on div "Modifier" at bounding box center [750, 327] width 147 height 21
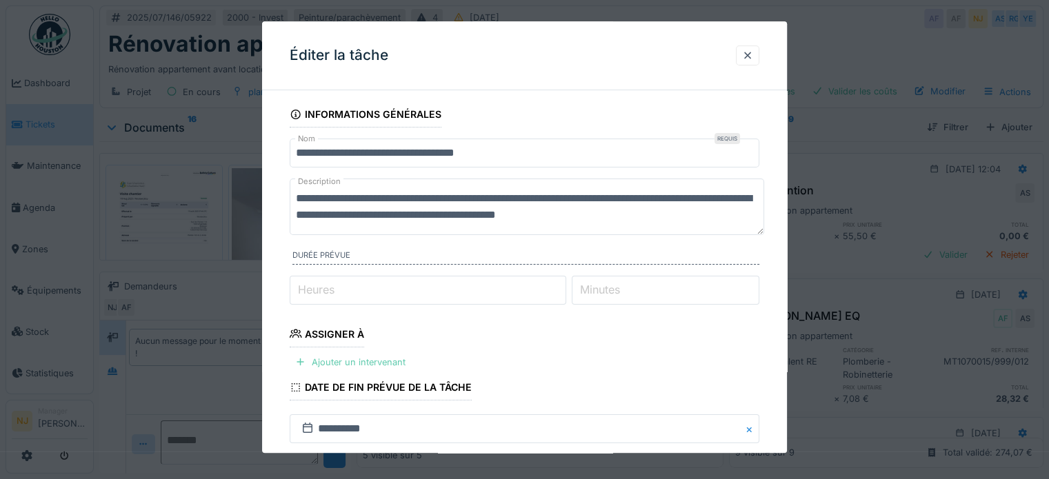
click at [331, 360] on div "Ajouter un intervenant" at bounding box center [350, 362] width 121 height 19
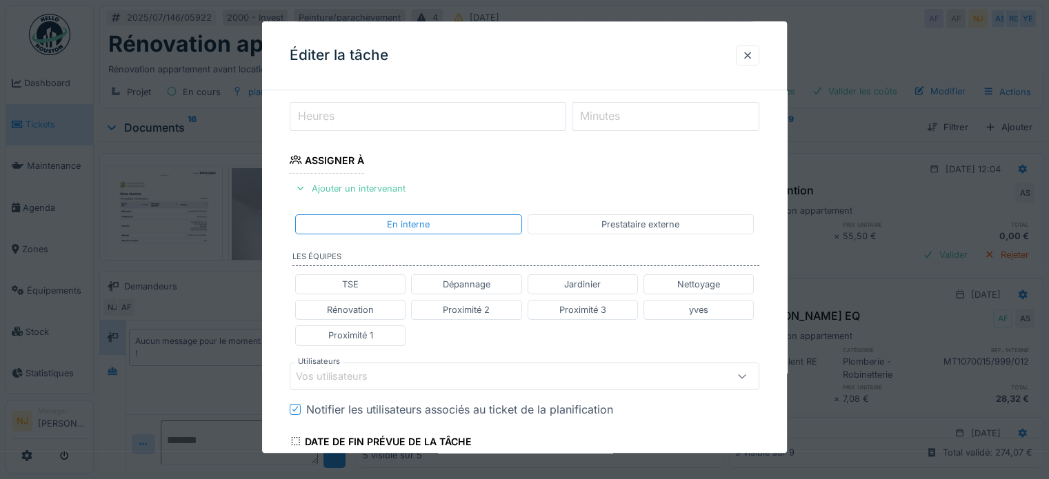
scroll to position [207, 0]
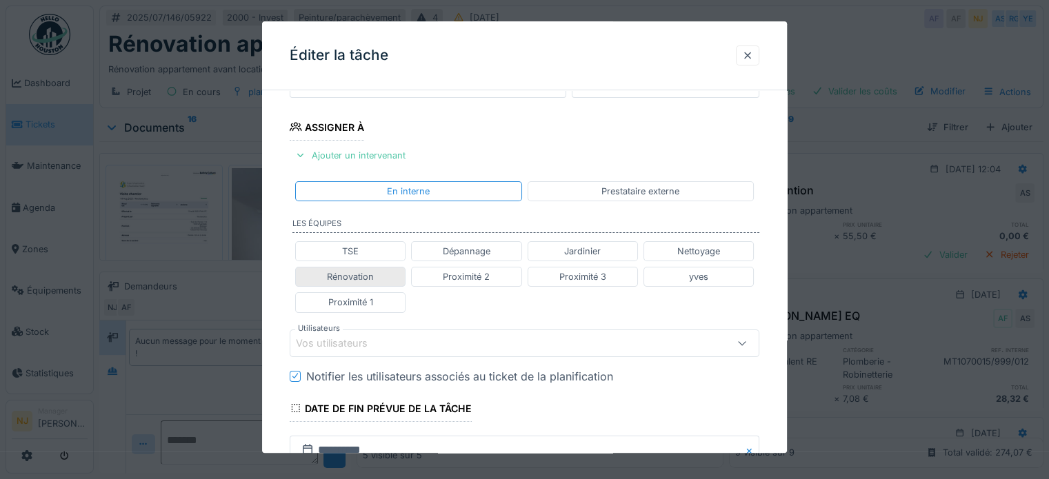
click at [346, 275] on div "Rénovation" at bounding box center [350, 276] width 47 height 13
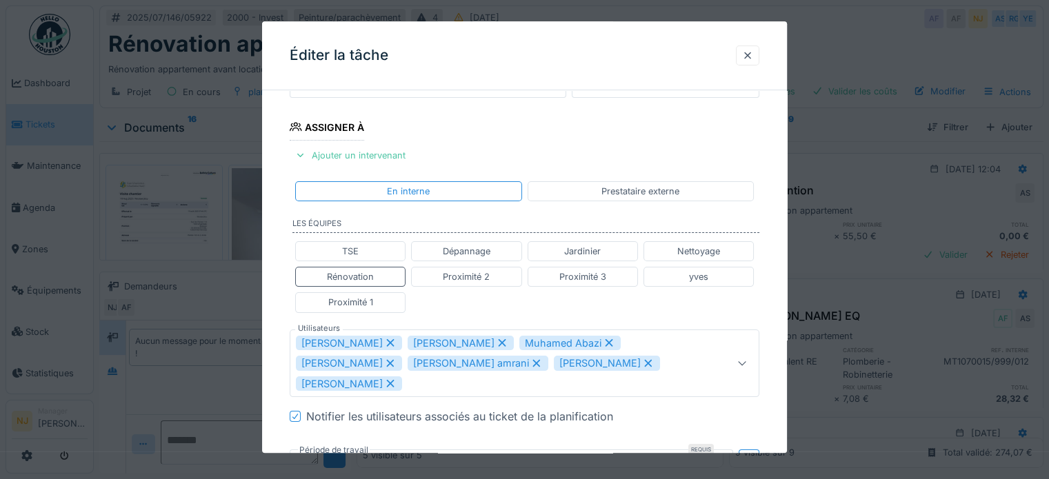
click at [388, 361] on icon at bounding box center [391, 364] width 8 height 8
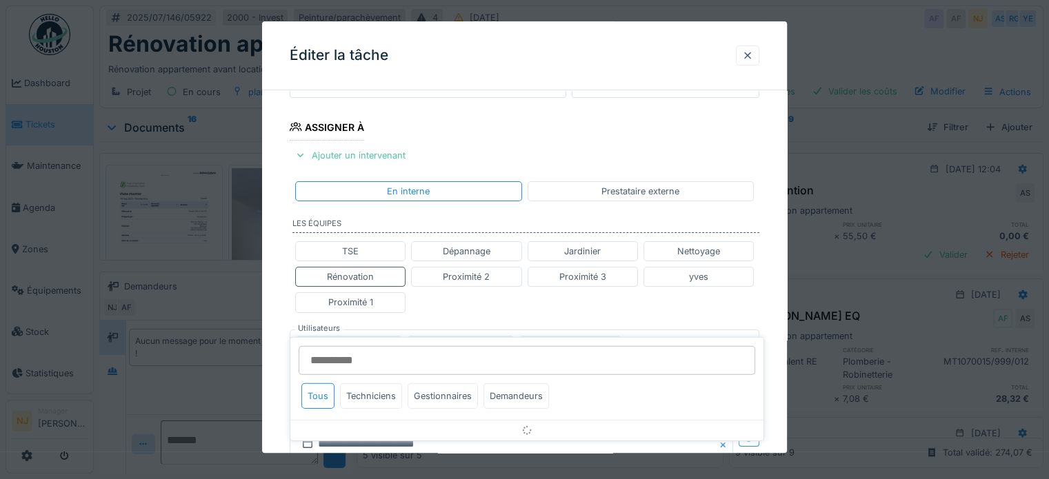
scroll to position [320, 0]
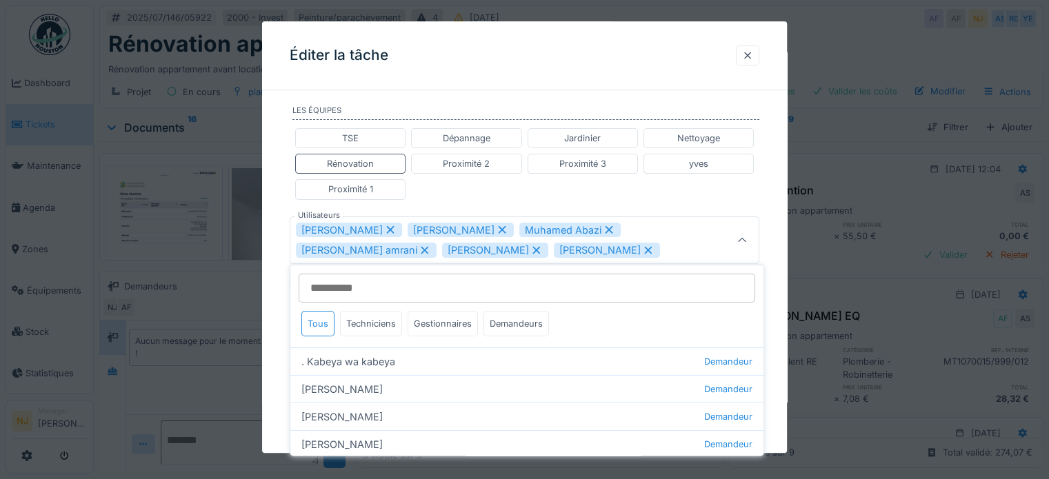
click at [419, 247] on icon at bounding box center [425, 251] width 12 height 10
click at [506, 248] on icon at bounding box center [503, 251] width 8 height 8
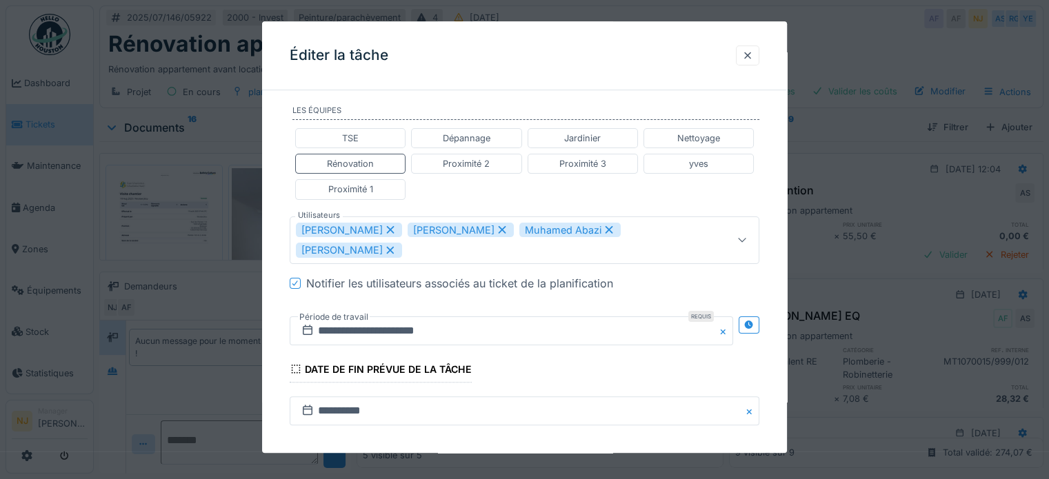
click at [388, 246] on icon at bounding box center [390, 251] width 12 height 10
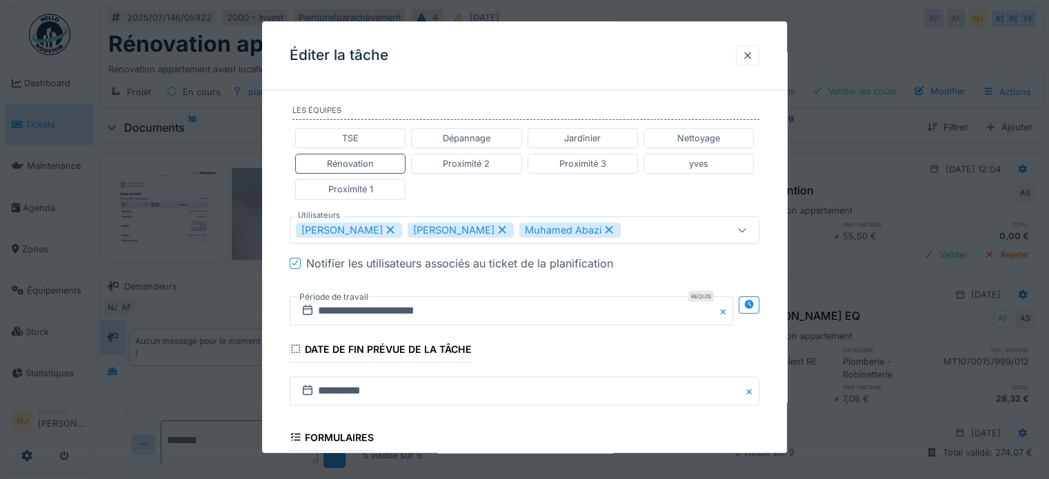
click at [604, 226] on icon at bounding box center [609, 231] width 12 height 10
click at [496, 226] on icon at bounding box center [502, 231] width 12 height 10
type input "****"
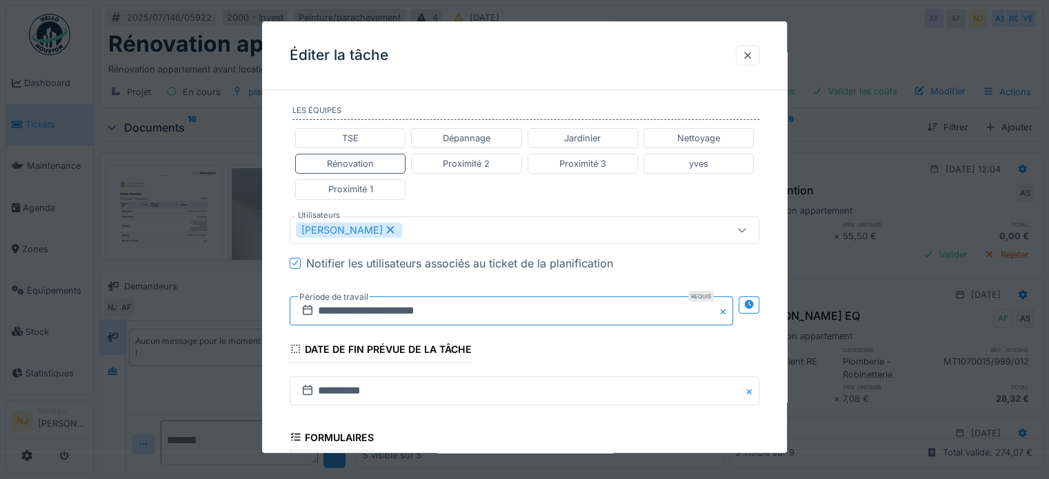
click at [368, 307] on input "**********" at bounding box center [511, 311] width 443 height 29
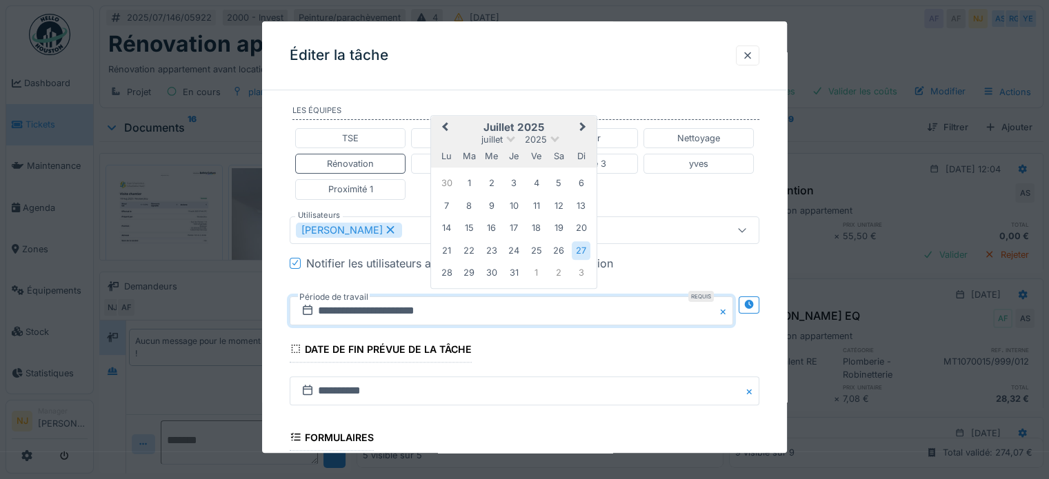
click at [583, 122] on span "Next Month" at bounding box center [583, 127] width 0 height 17
click at [532, 245] on div "22" at bounding box center [536, 250] width 19 height 19
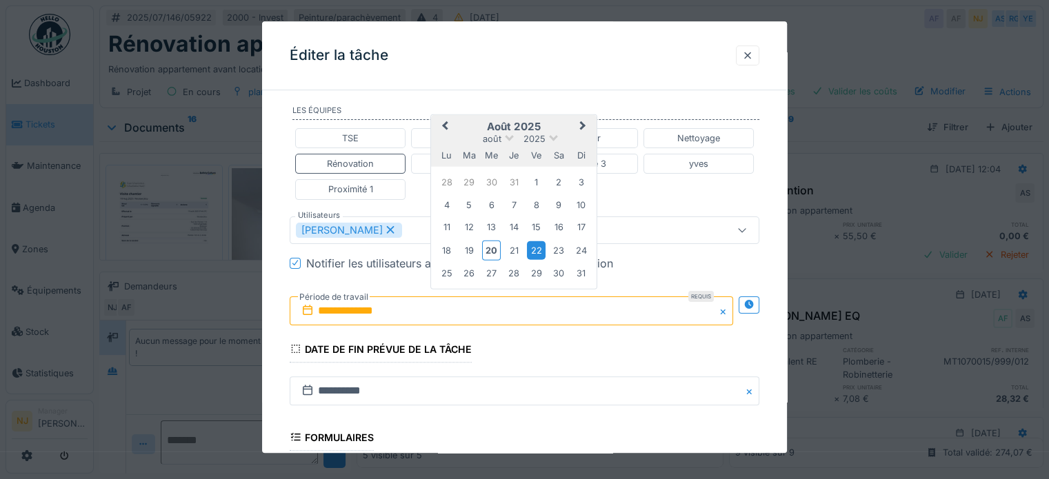
click at [535, 245] on div "22" at bounding box center [536, 250] width 19 height 19
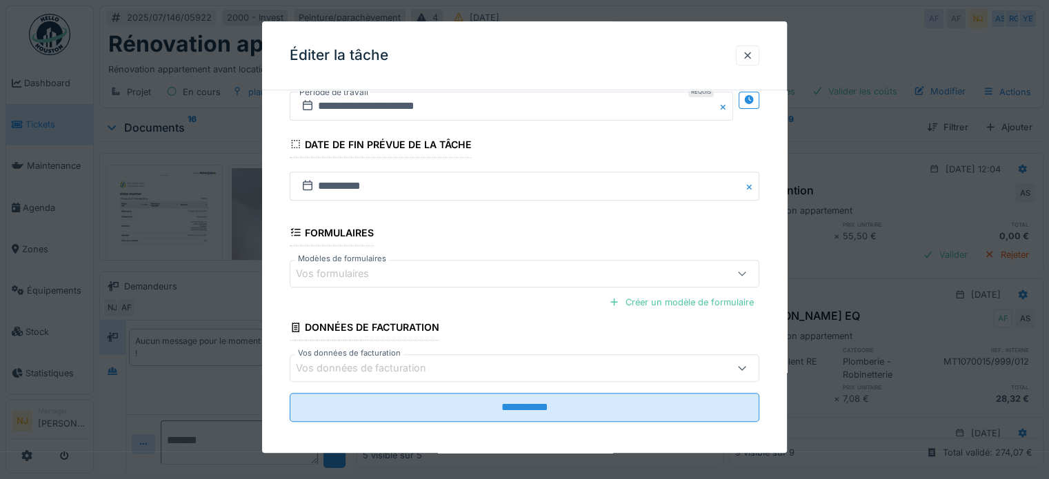
scroll to position [527, 0]
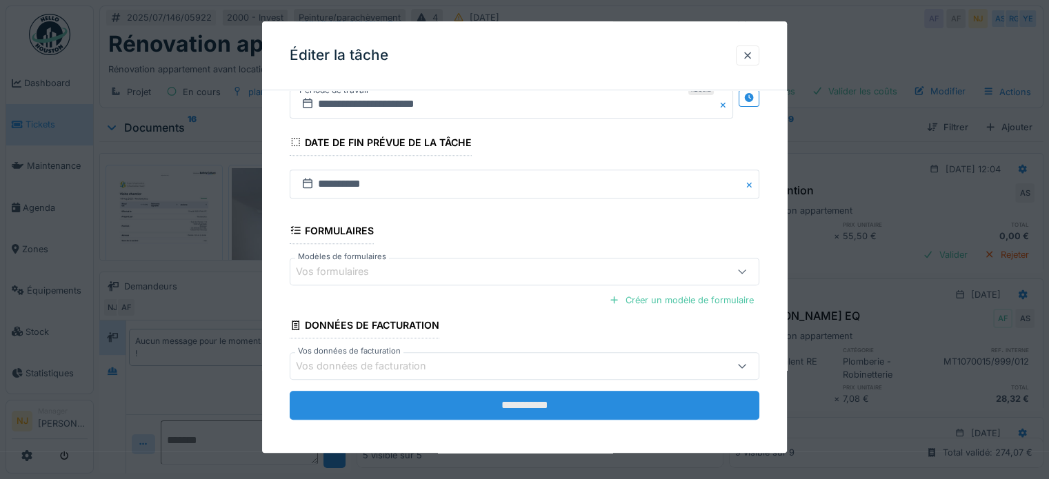
click at [520, 397] on input "**********" at bounding box center [525, 405] width 470 height 29
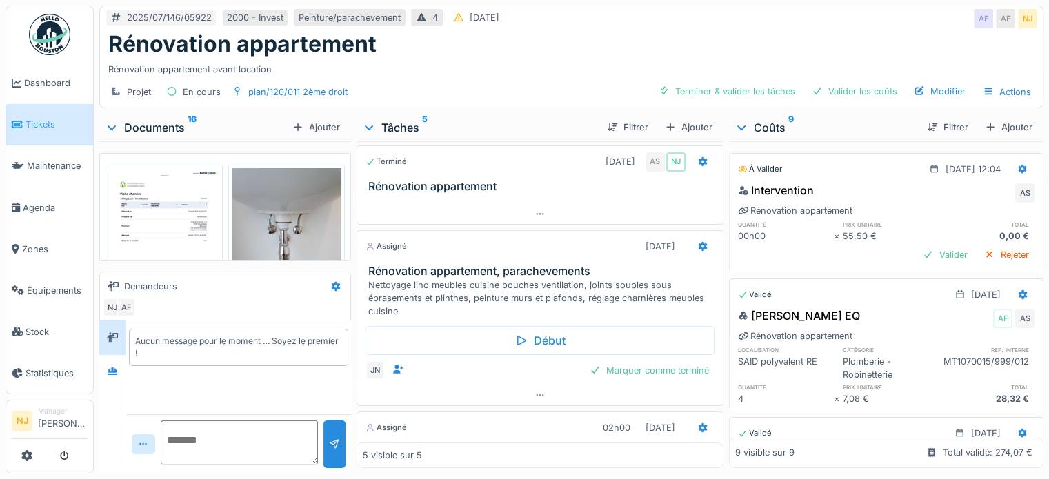
scroll to position [207, 0]
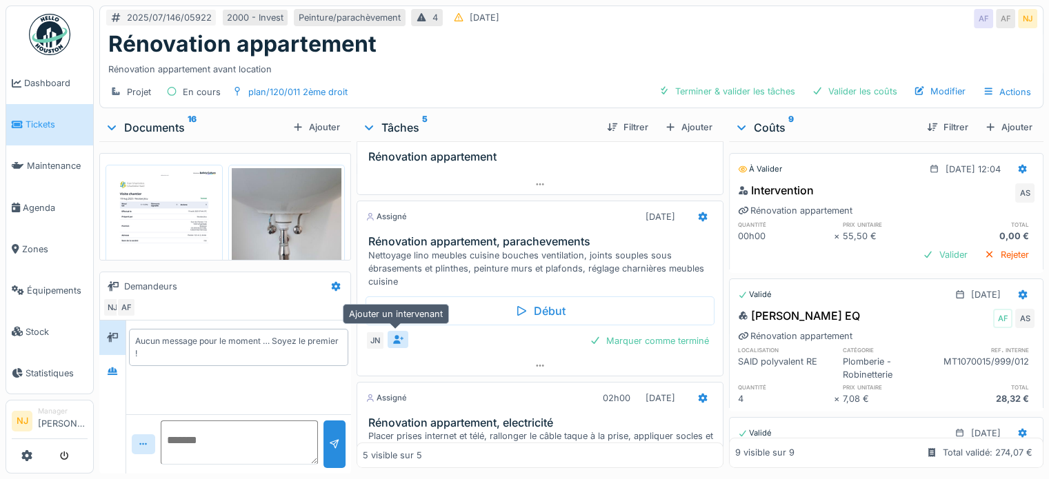
click at [396, 336] on icon at bounding box center [397, 339] width 11 height 9
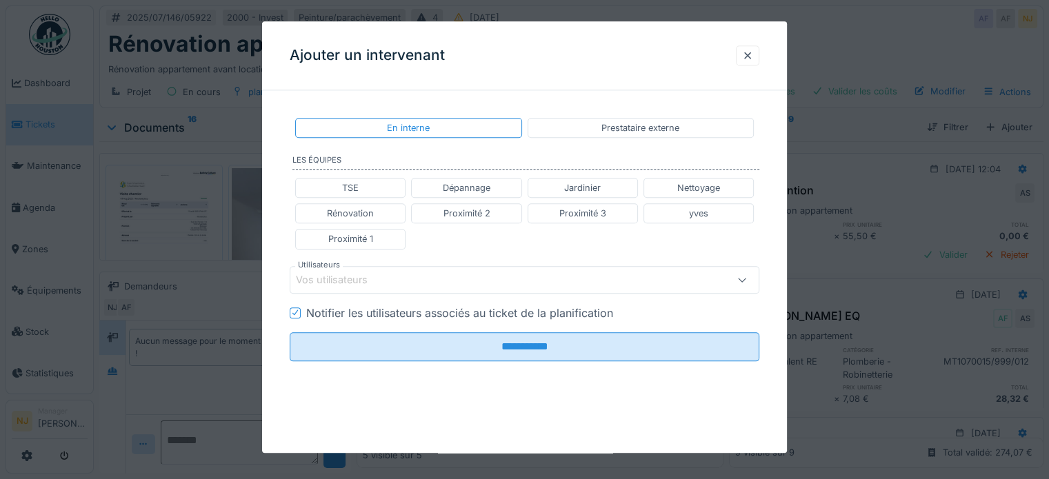
click at [371, 275] on div "Vos utilisateurs" at bounding box center [341, 279] width 91 height 15
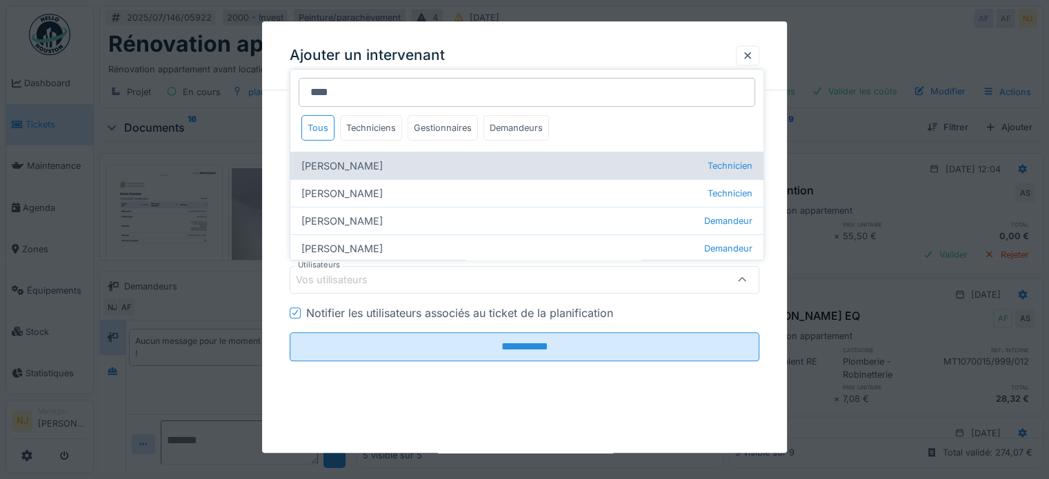
type input "****"
click at [355, 168] on div "Mohamed Camara Technicien" at bounding box center [526, 166] width 473 height 28
type input "****"
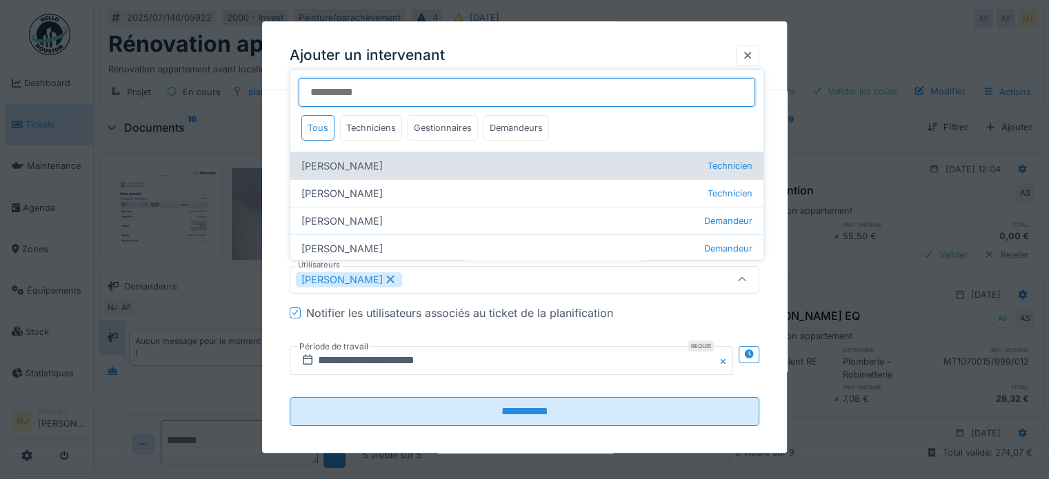
scroll to position [10, 0]
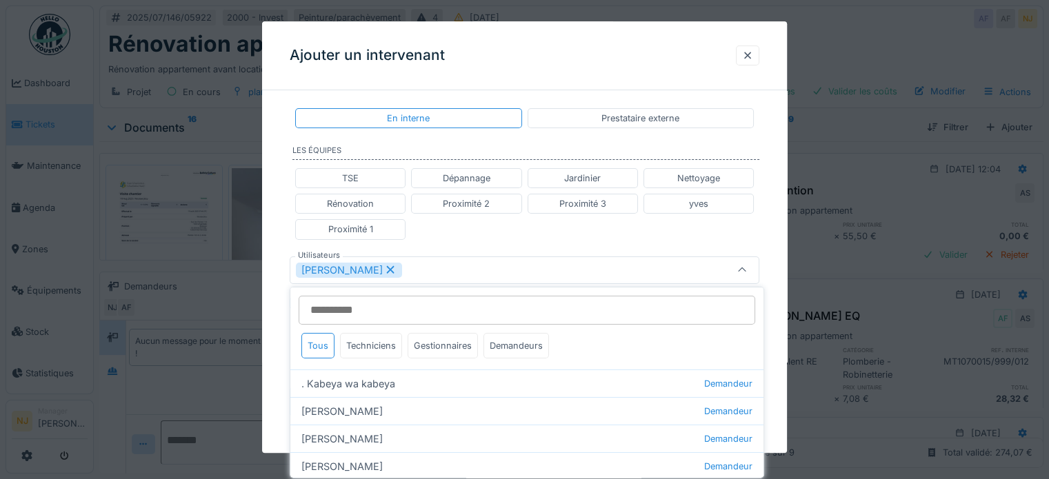
click at [273, 298] on div "**********" at bounding box center [524, 273] width 525 height 363
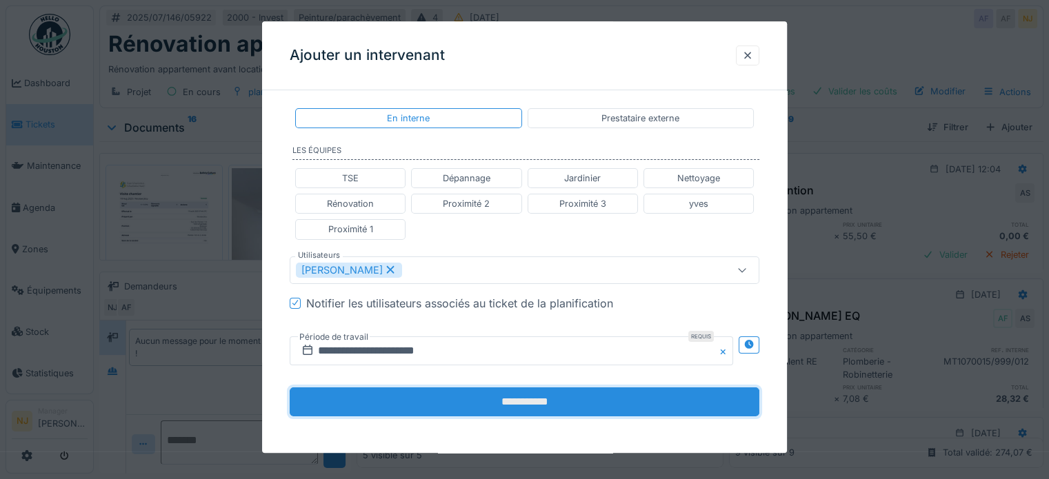
click at [509, 395] on input "**********" at bounding box center [525, 402] width 470 height 29
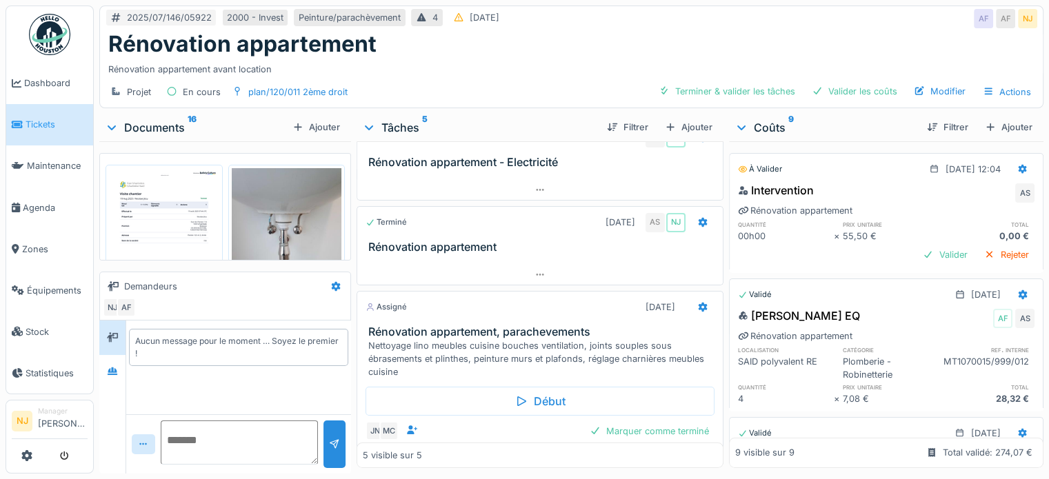
scroll to position [116, 0]
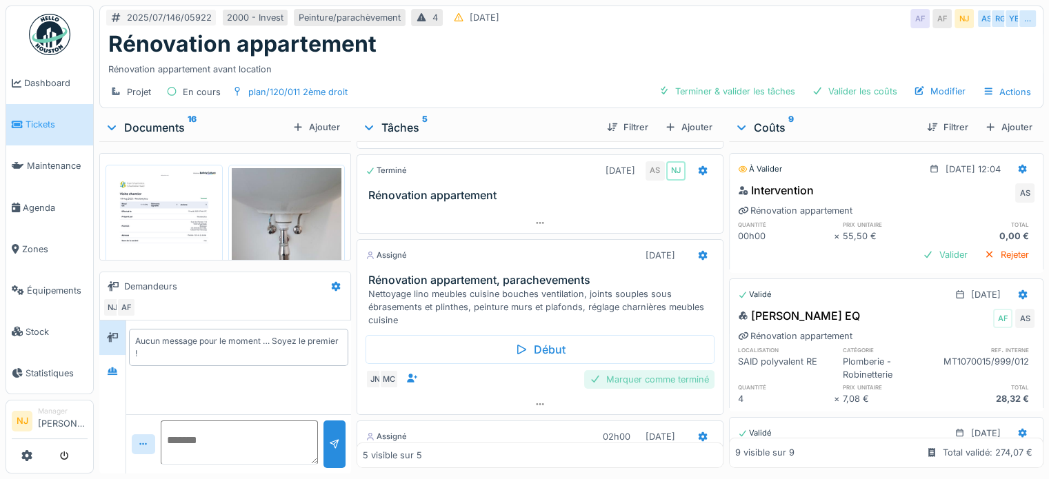
scroll to position [138, 0]
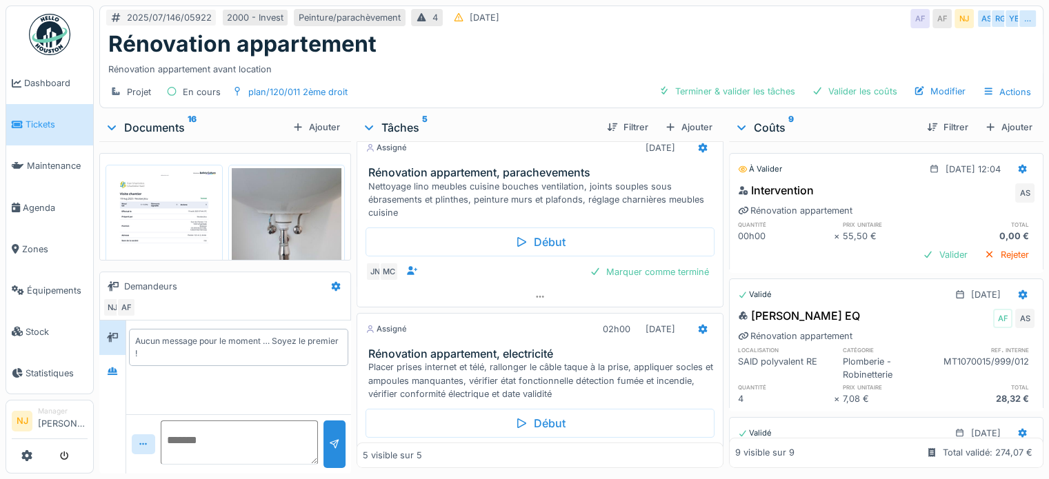
scroll to position [323, 0]
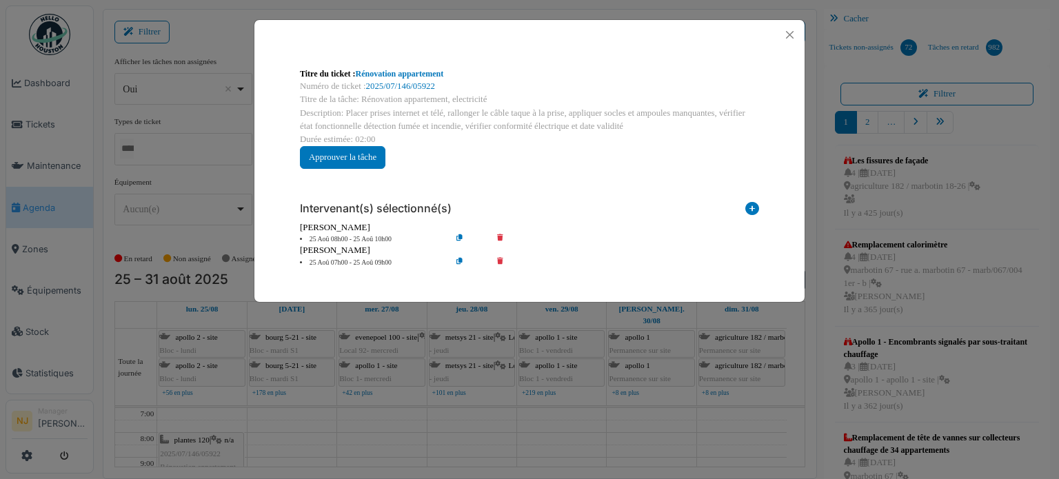
scroll to position [18, 0]
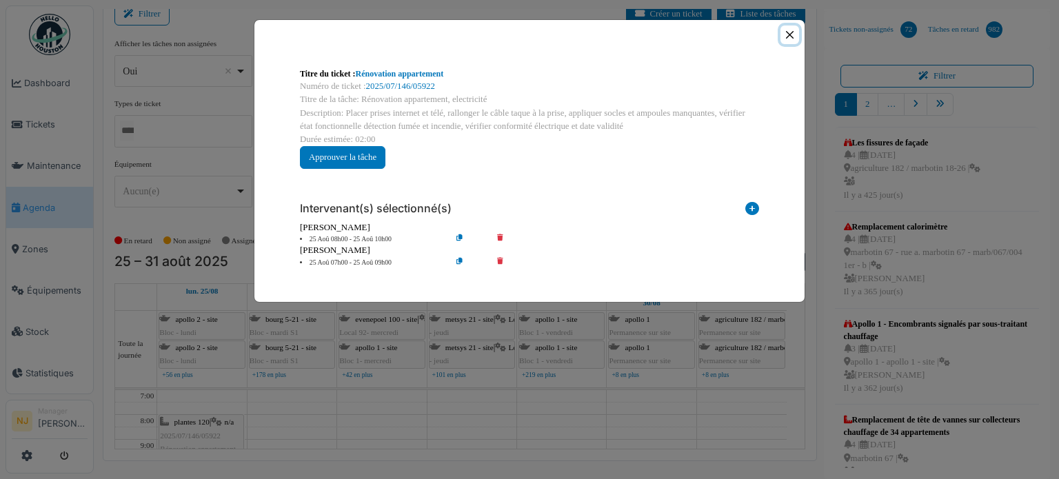
click at [793, 36] on button "Close" at bounding box center [790, 35] width 19 height 19
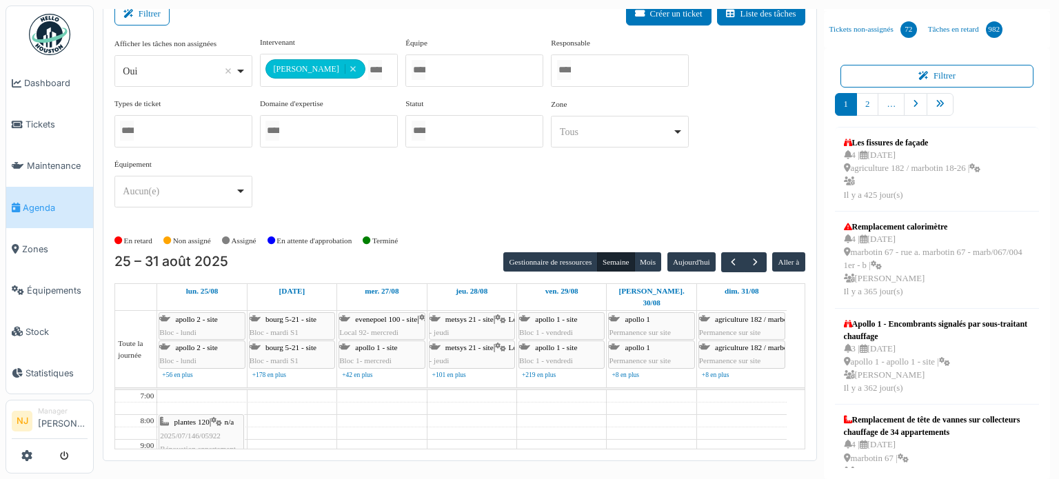
click at [200, 432] on span "2025/07/146/05922" at bounding box center [190, 436] width 61 height 8
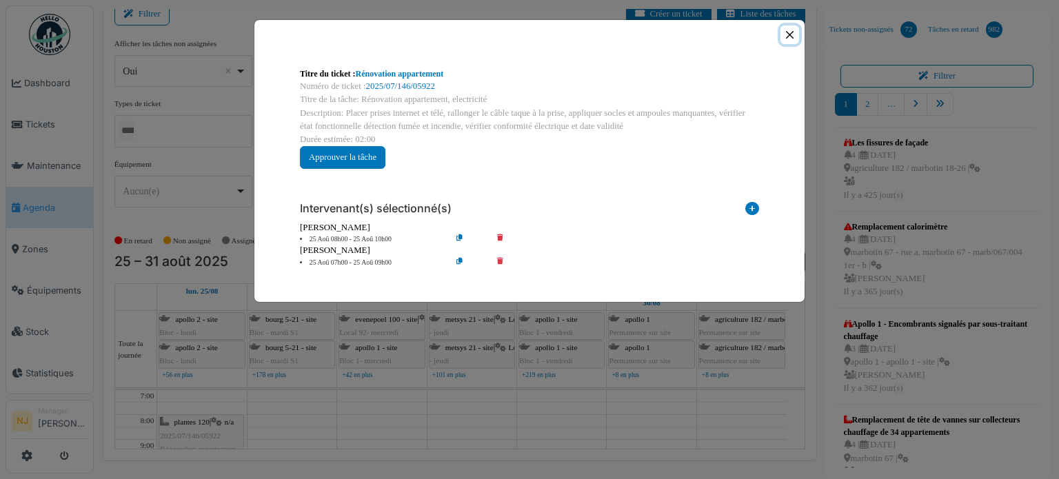
click at [786, 33] on button "Close" at bounding box center [790, 35] width 19 height 19
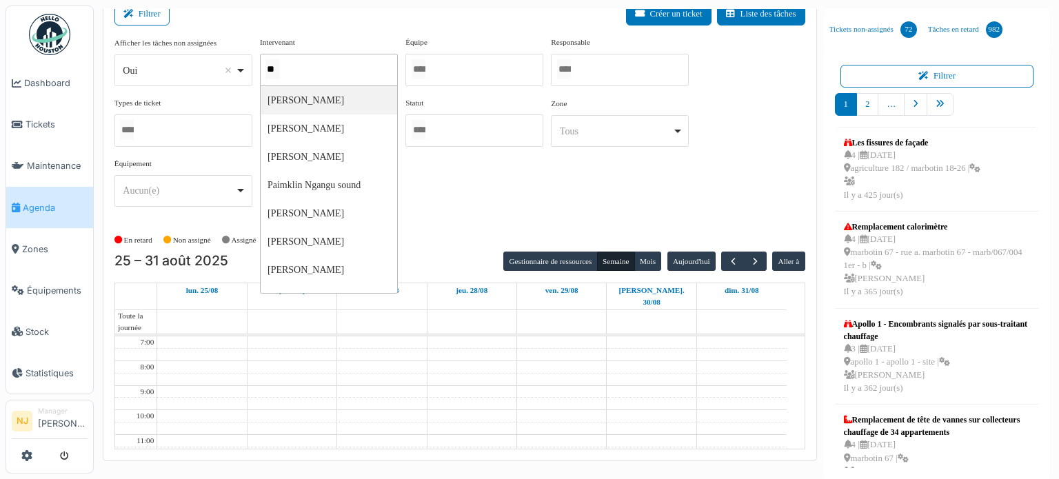
type input "***"
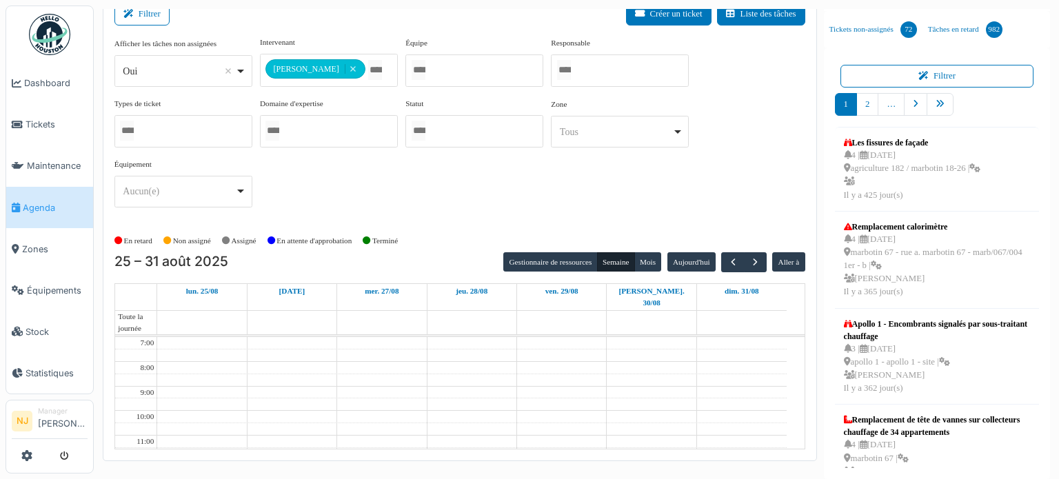
click at [354, 34] on div "Filtrer Créer un ticket Liste des tâches" at bounding box center [459, 20] width 691 height 34
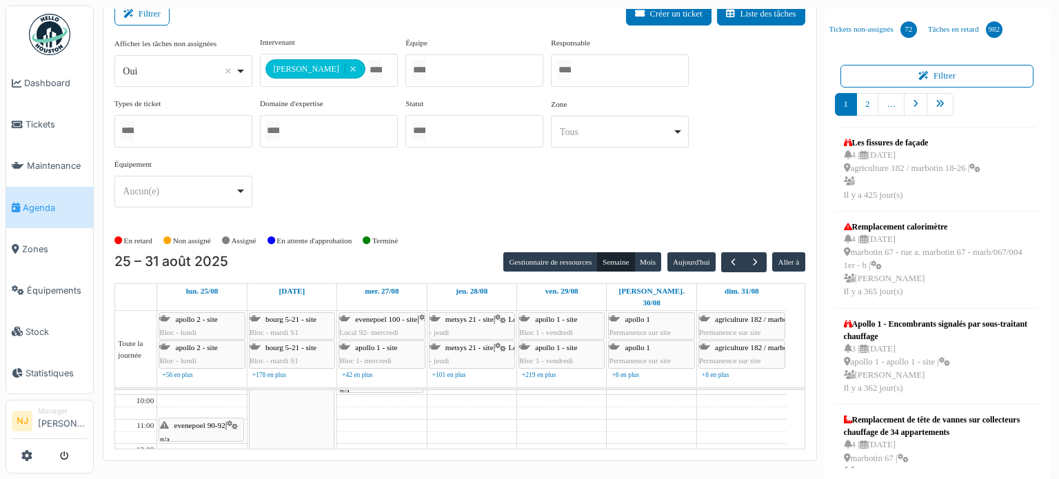
scroll to position [0, 0]
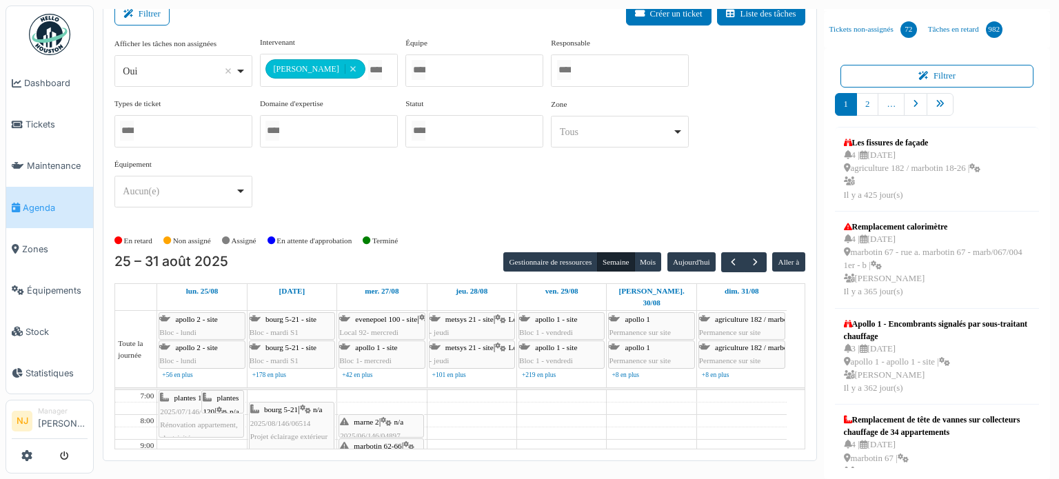
click at [190, 408] on span "2025/07/146/05922" at bounding box center [190, 412] width 61 height 8
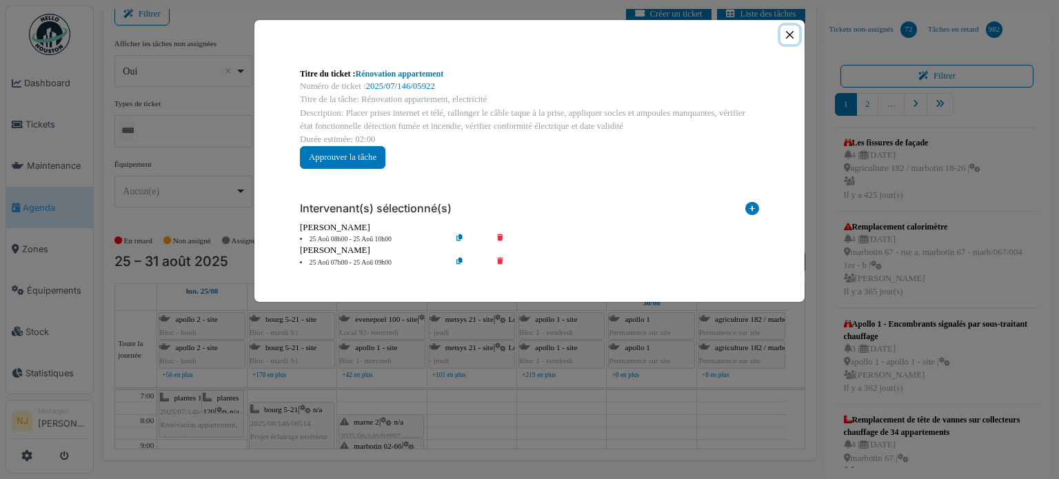
click at [788, 30] on button "Close" at bounding box center [790, 35] width 19 height 19
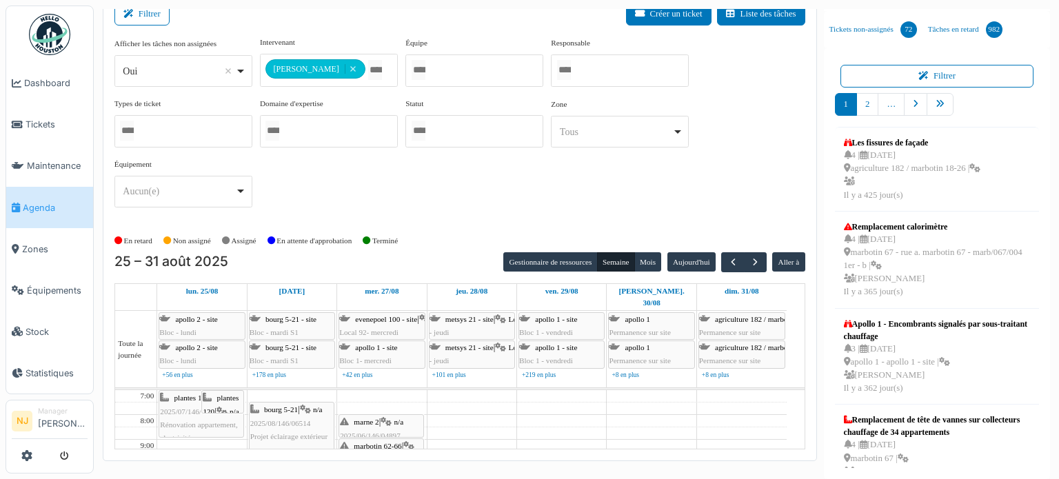
click at [174, 394] on span "plantes 120" at bounding box center [191, 398] width 35 height 8
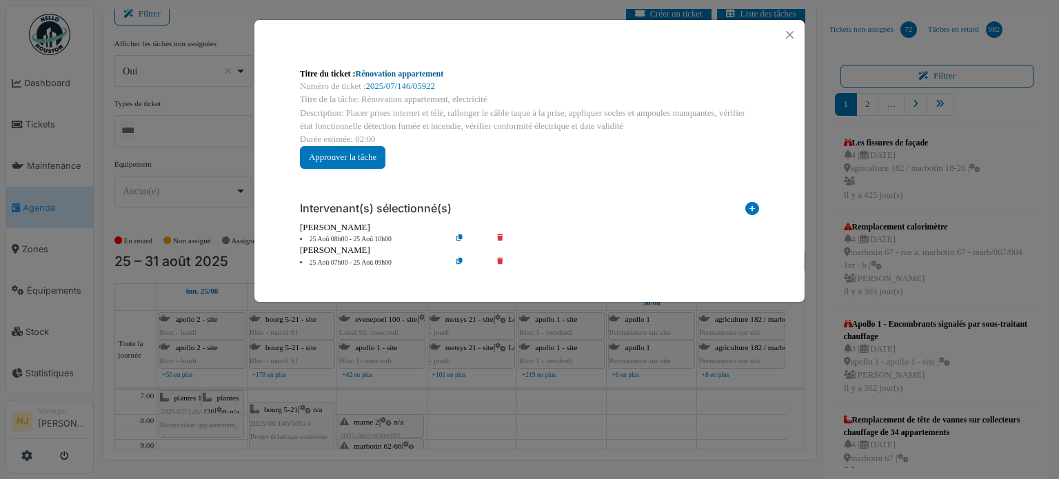
click at [381, 71] on link "Rénovation appartement" at bounding box center [400, 74] width 88 height 10
click at [789, 32] on button "Close" at bounding box center [790, 35] width 19 height 19
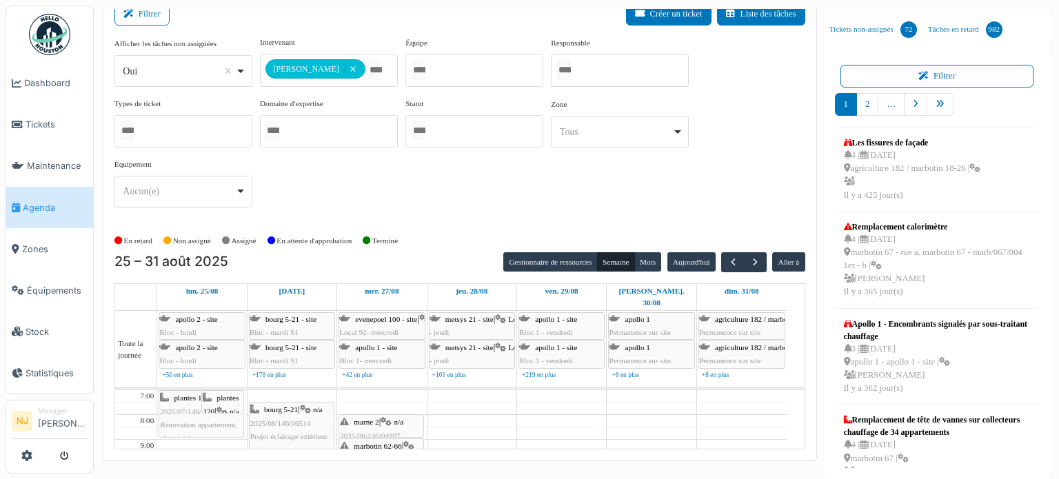
click at [228, 394] on span "plantes 120" at bounding box center [221, 404] width 36 height 21
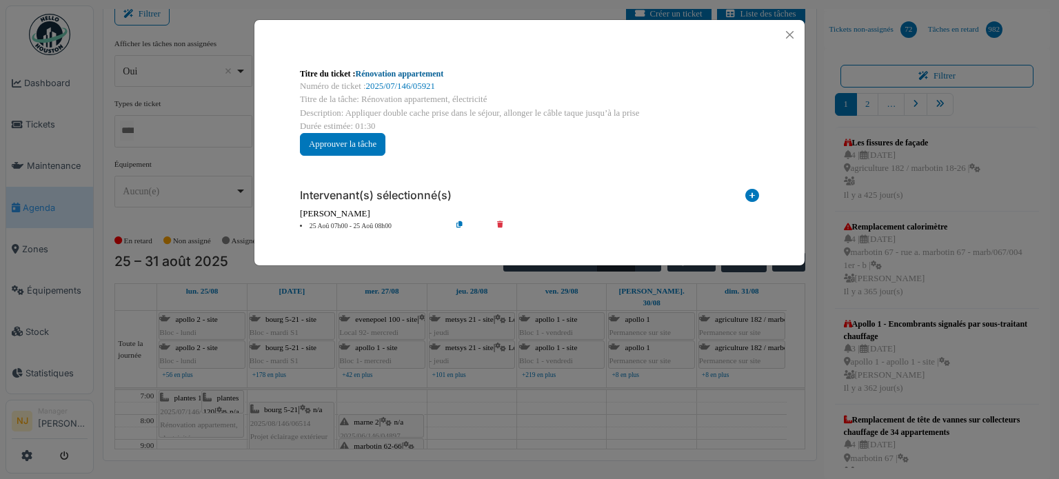
click at [401, 74] on link "Rénovation appartement" at bounding box center [400, 74] width 88 height 10
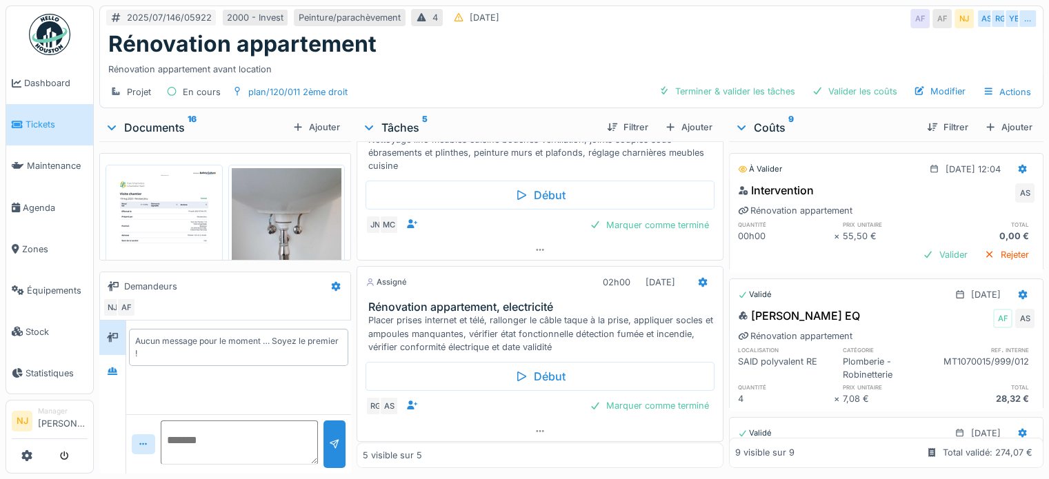
scroll to position [323, 0]
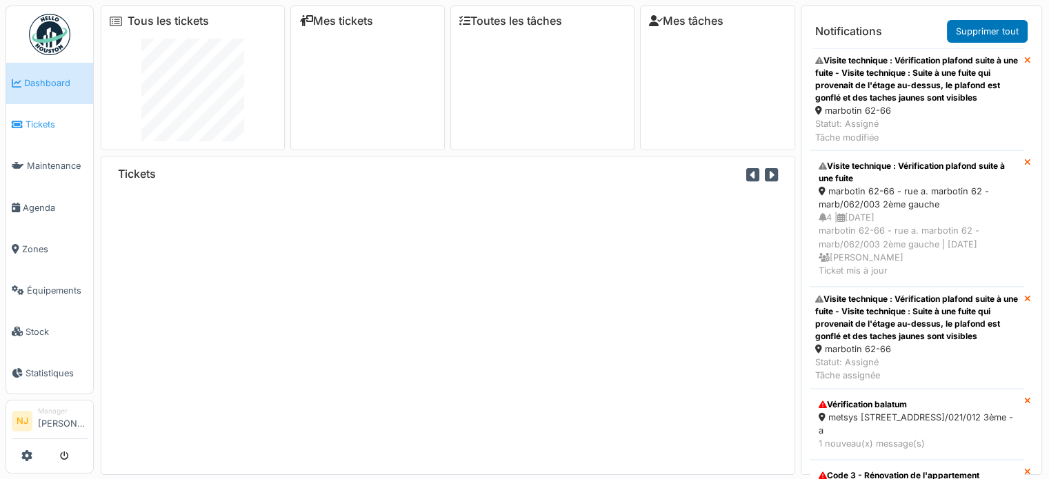
click at [29, 118] on span "Tickets" at bounding box center [57, 124] width 62 height 13
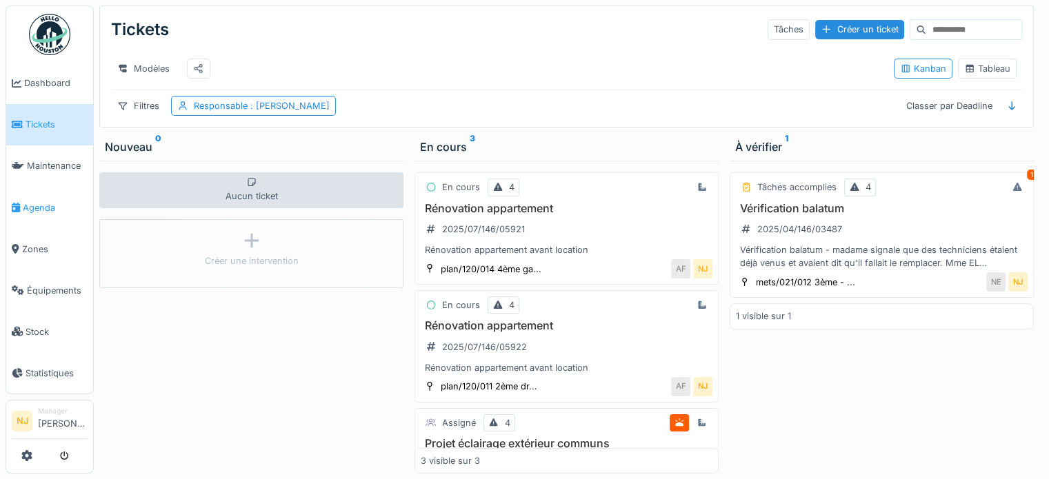
click at [34, 203] on span "Agenda" at bounding box center [55, 207] width 65 height 13
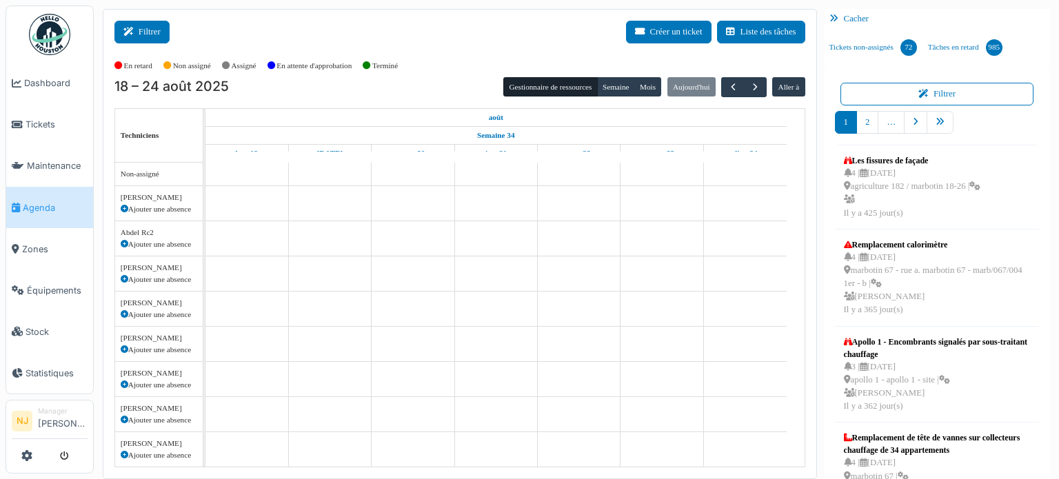
click at [141, 31] on button "Filtrer" at bounding box center [141, 32] width 55 height 23
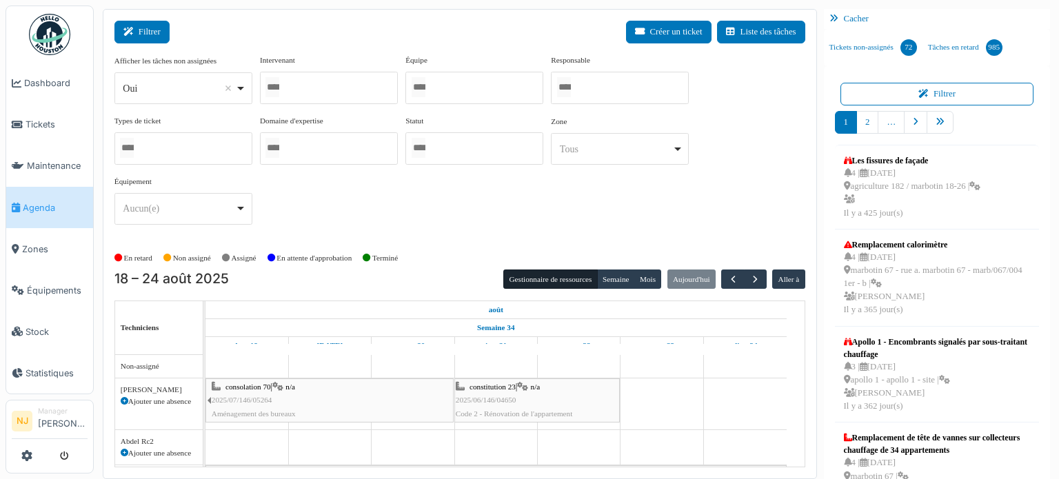
click at [143, 35] on button "Filtrer" at bounding box center [141, 32] width 55 height 23
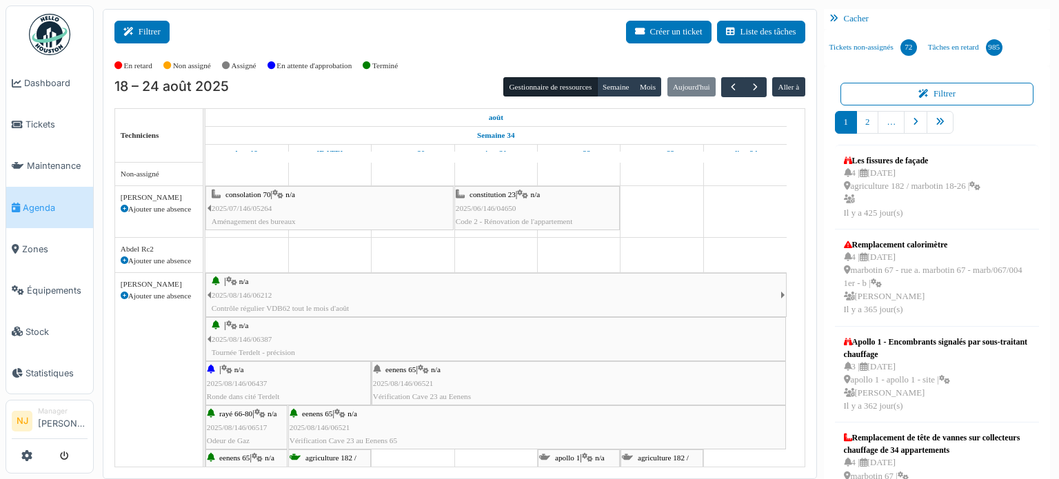
click at [148, 30] on button "Filtrer" at bounding box center [141, 32] width 55 height 23
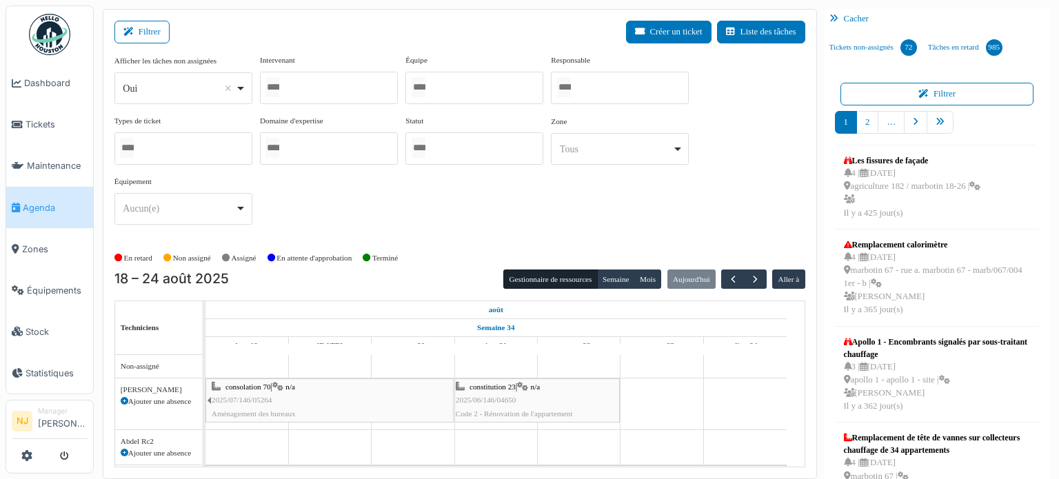
click at [299, 82] on div at bounding box center [329, 88] width 138 height 32
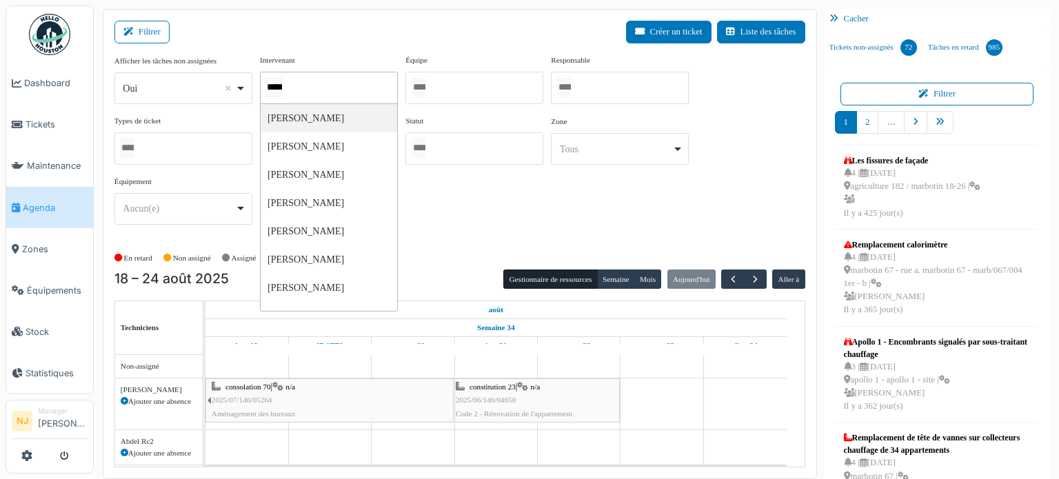
type input "******"
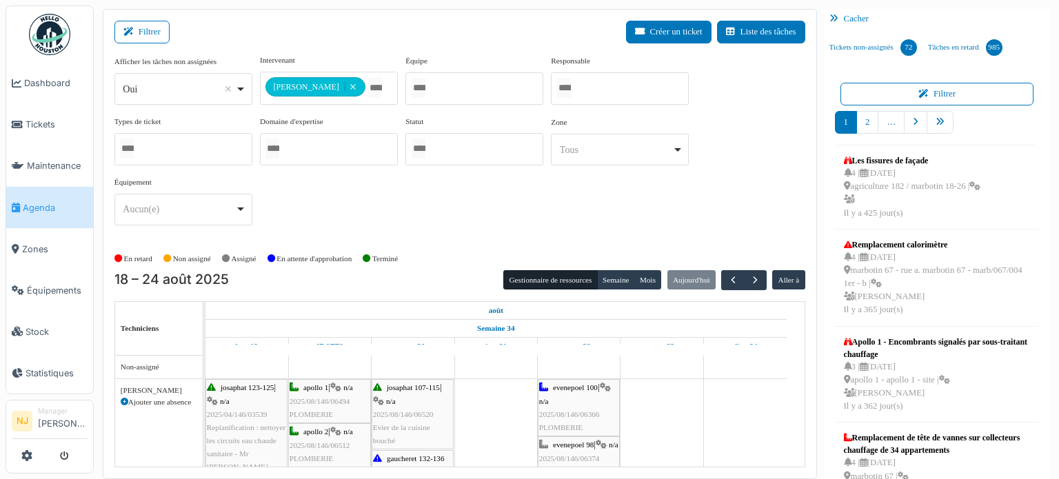
click at [474, 23] on div "Filtrer Créer un ticket Liste des tâches" at bounding box center [459, 38] width 691 height 34
click at [461, 24] on div "Filtrer Créer un ticket Liste des tâches" at bounding box center [459, 38] width 691 height 34
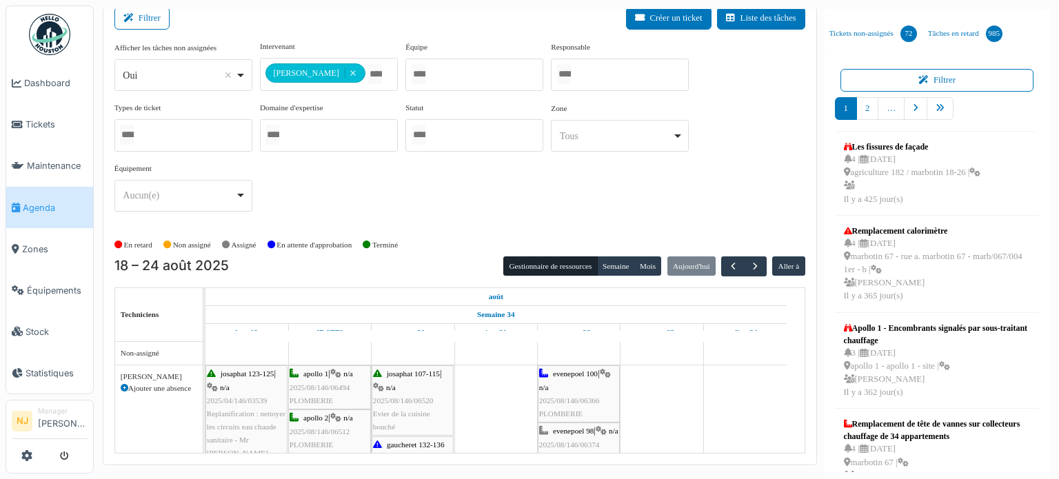
scroll to position [18, 0]
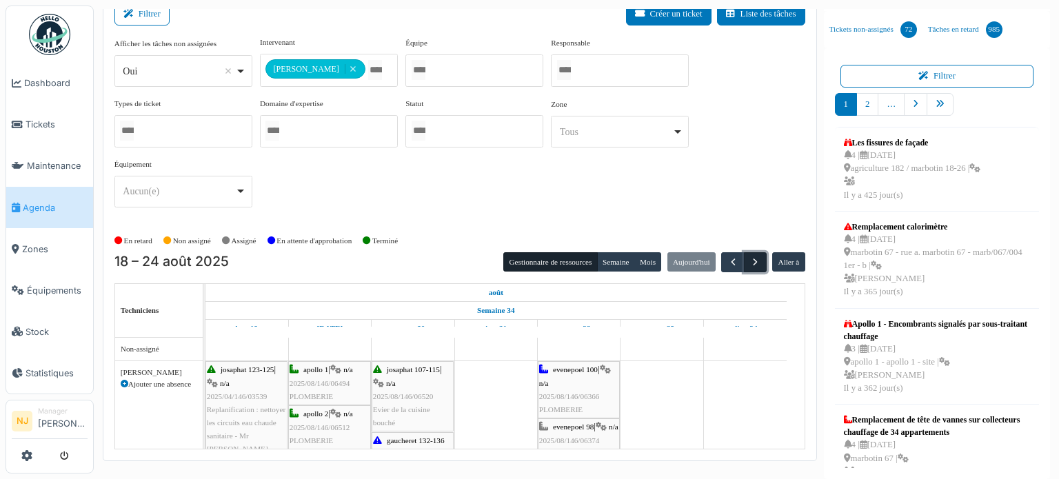
click at [750, 261] on span "button" at bounding box center [756, 263] width 12 height 12
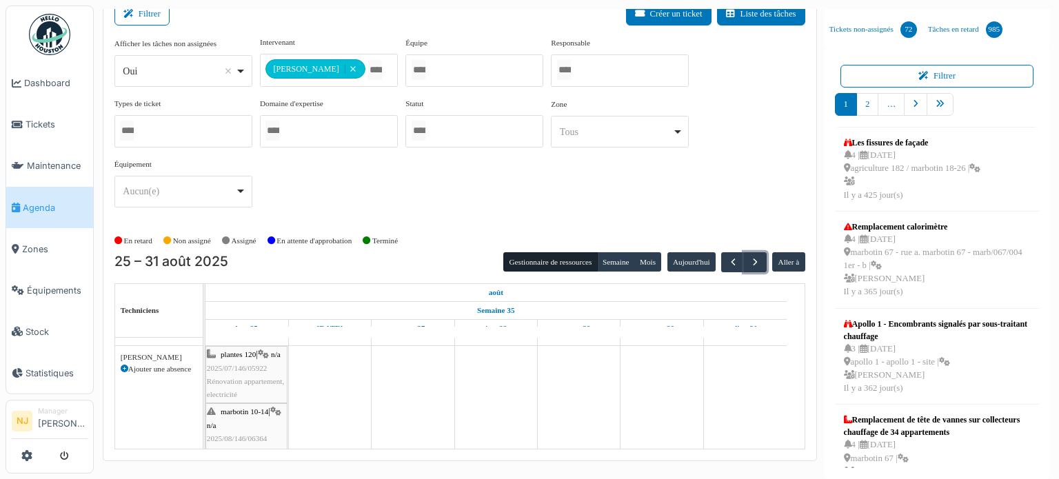
scroll to position [0, 0]
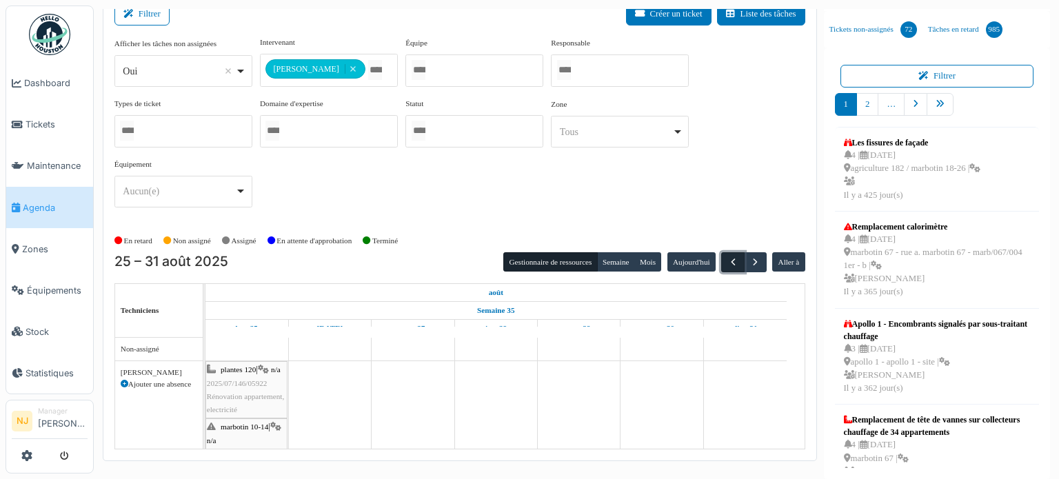
click at [728, 261] on span "button" at bounding box center [734, 263] width 12 height 12
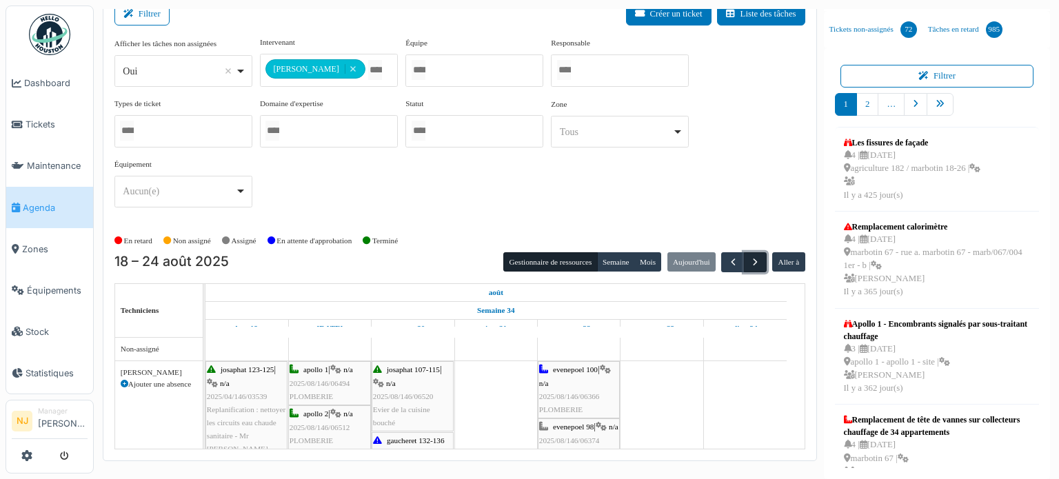
click at [750, 257] on span "button" at bounding box center [756, 263] width 12 height 12
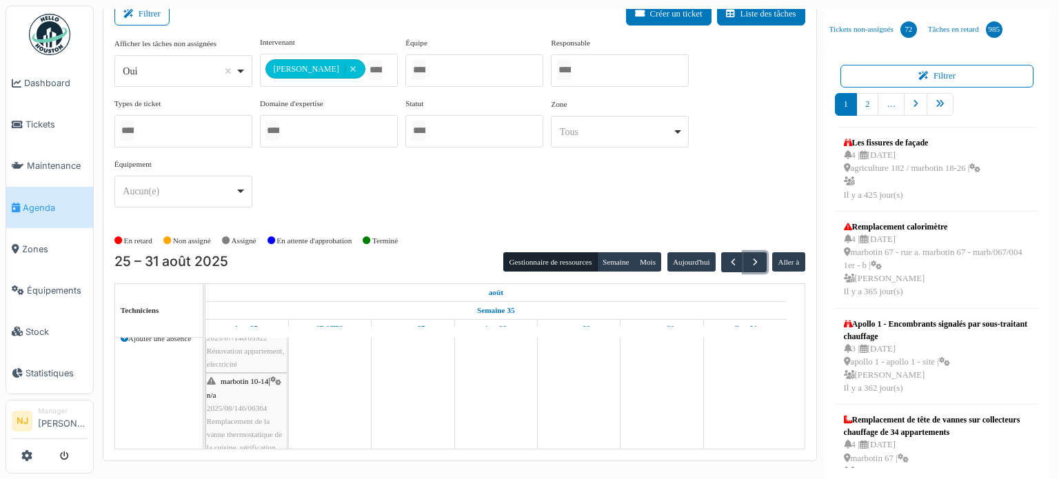
scroll to position [15, 0]
click at [241, 352] on span "plantes 120" at bounding box center [238, 354] width 35 height 8
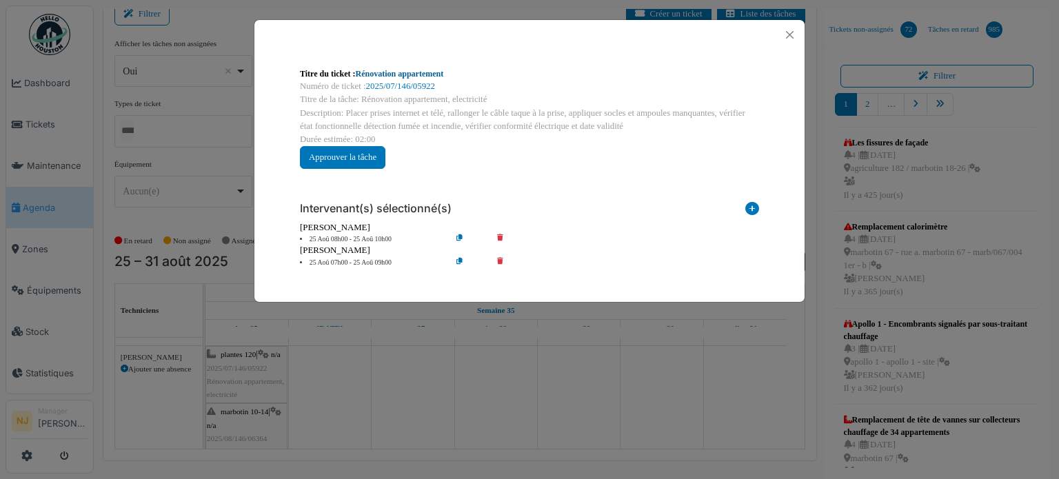
click at [419, 71] on link "Rénovation appartement" at bounding box center [400, 74] width 88 height 10
click at [792, 34] on button "Close" at bounding box center [790, 35] width 19 height 19
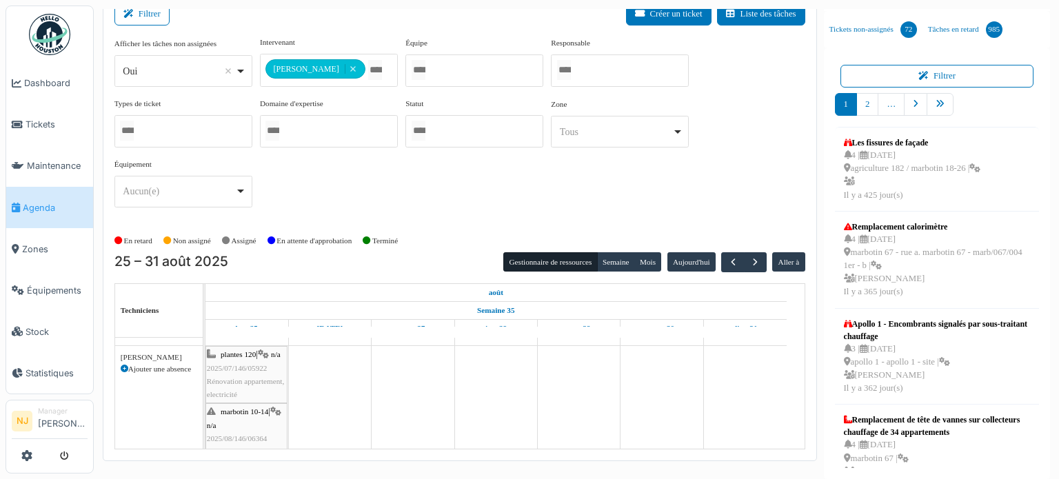
click at [240, 368] on span "2025/07/146/05922" at bounding box center [237, 368] width 61 height 8
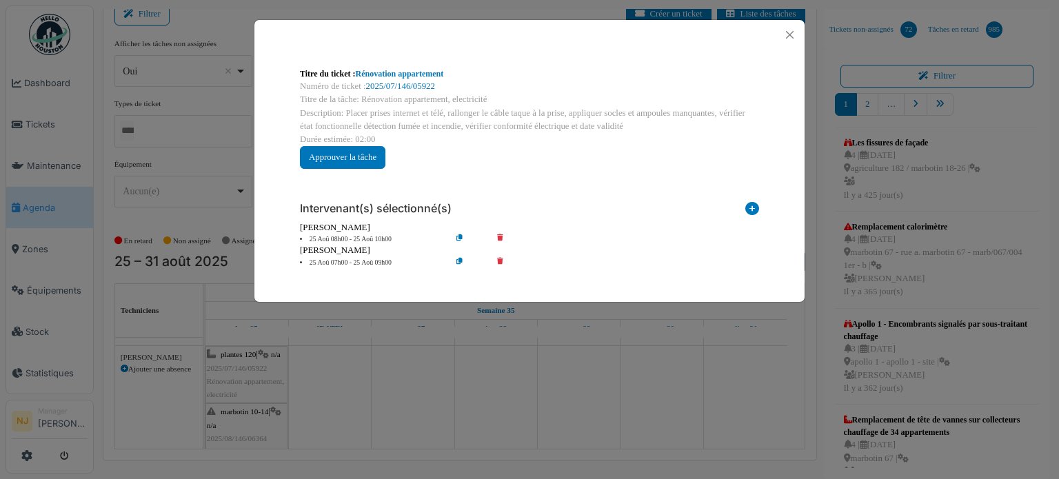
click at [501, 258] on icon at bounding box center [509, 263] width 39 height 10
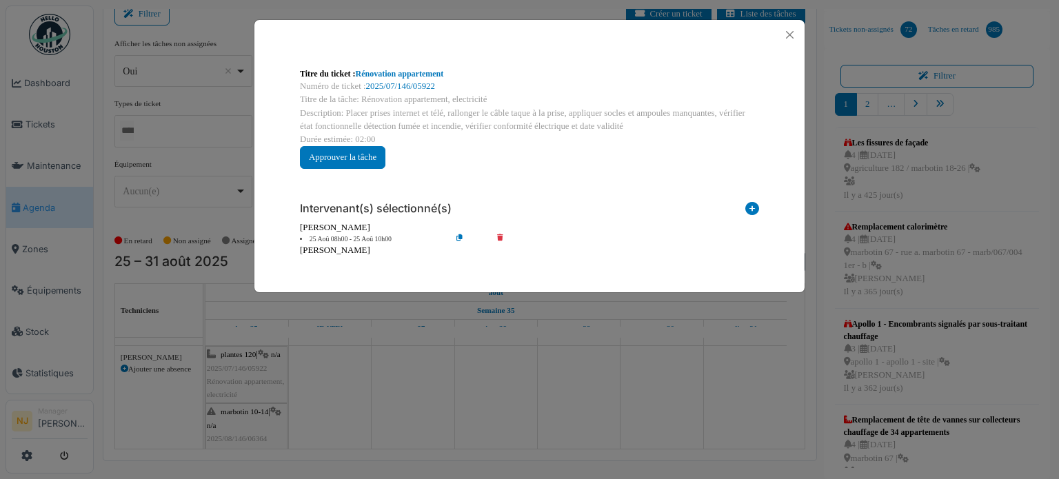
click at [499, 237] on icon at bounding box center [509, 240] width 39 height 10
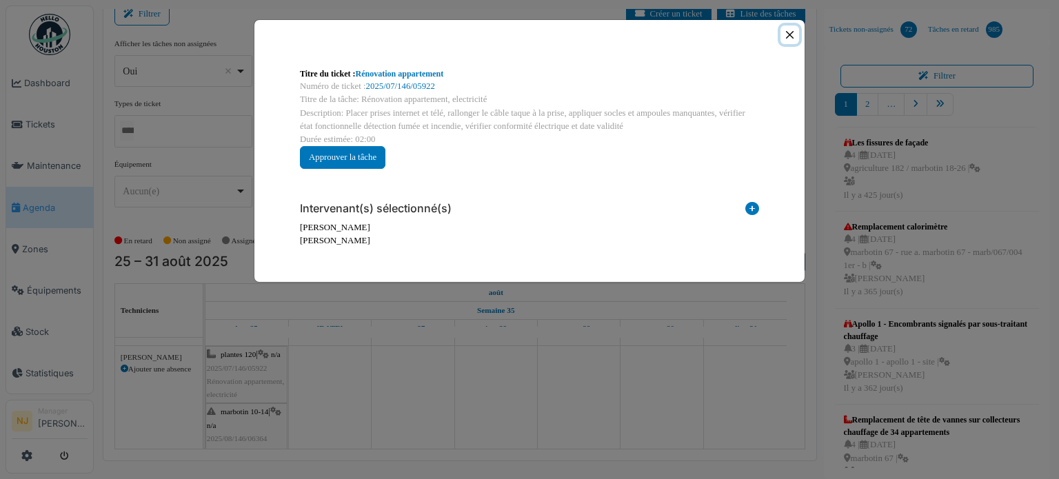
click at [788, 33] on button "Close" at bounding box center [790, 35] width 19 height 19
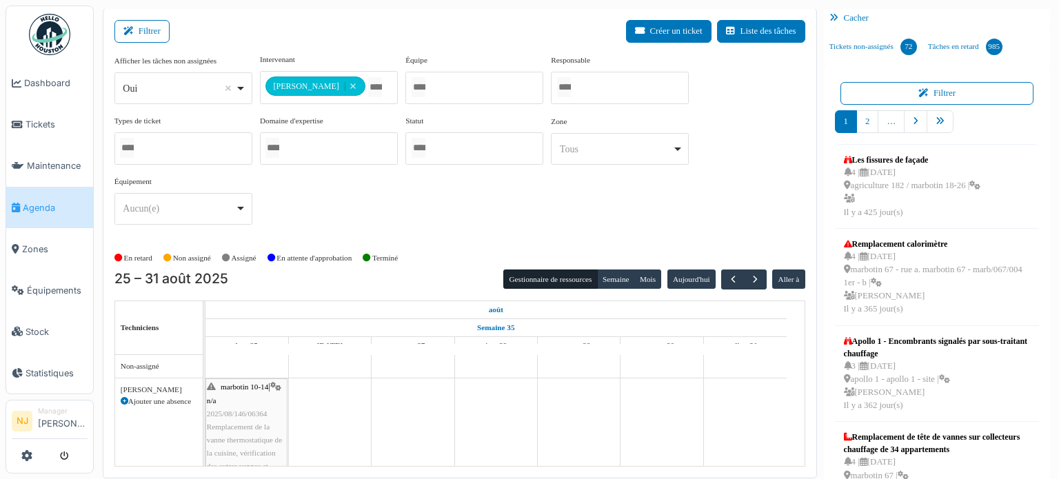
scroll to position [0, 0]
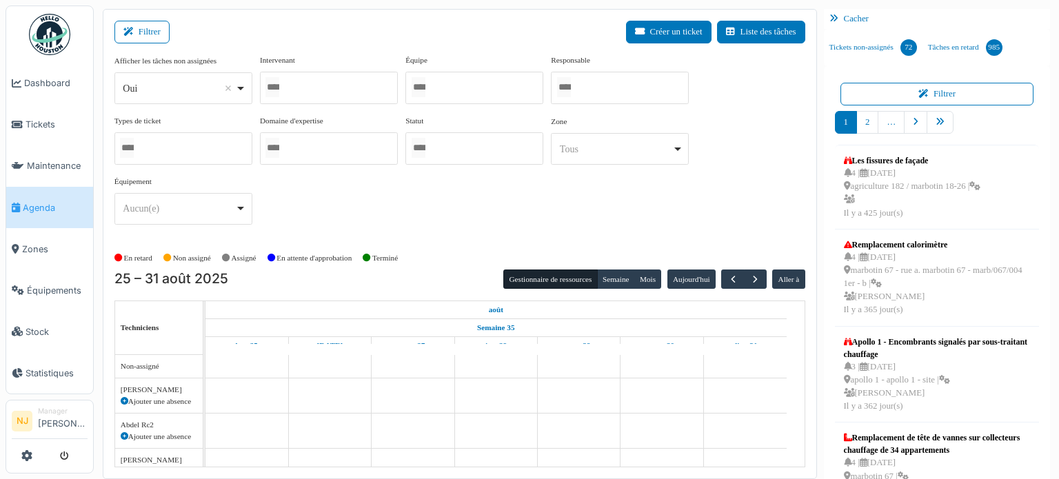
click at [319, 86] on div at bounding box center [329, 88] width 138 height 32
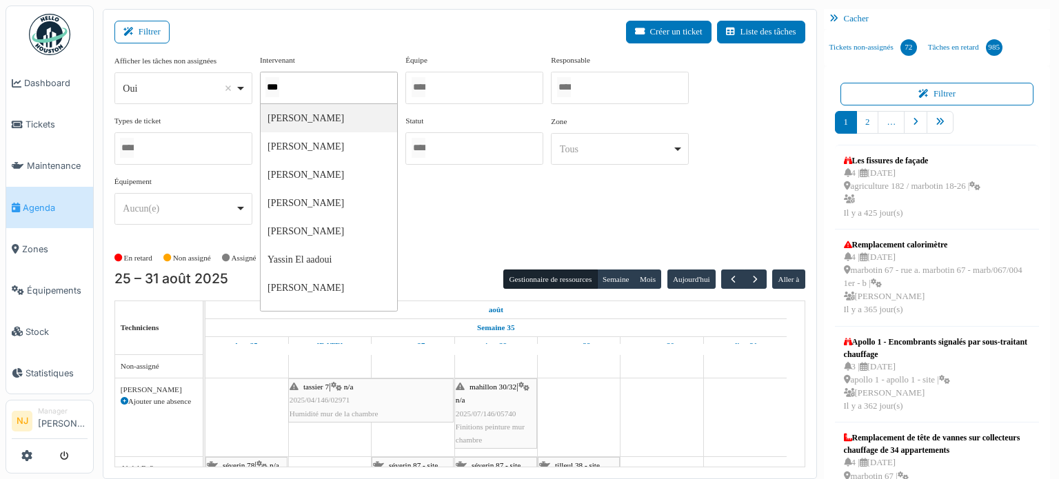
type input "****"
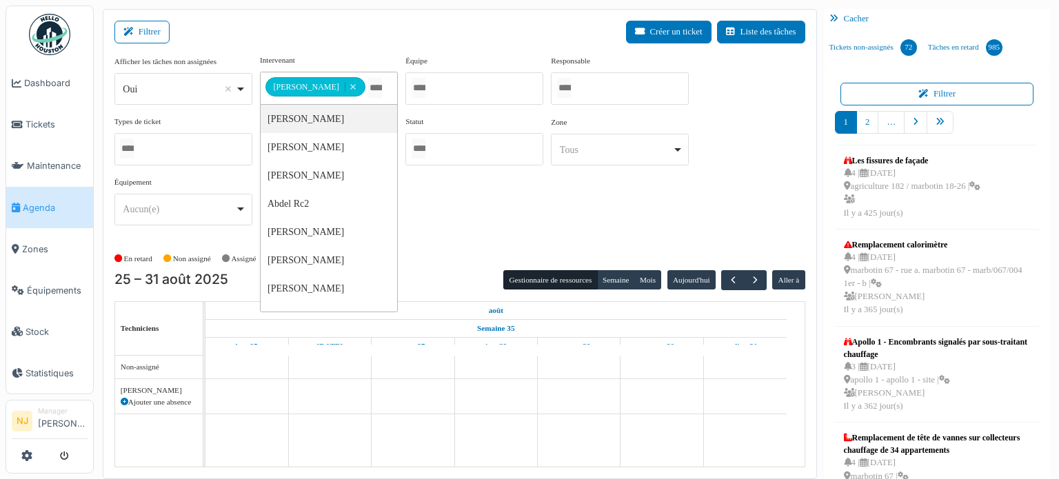
click at [357, 37] on div "Filtrer Créer un ticket Liste des tâches" at bounding box center [459, 38] width 691 height 34
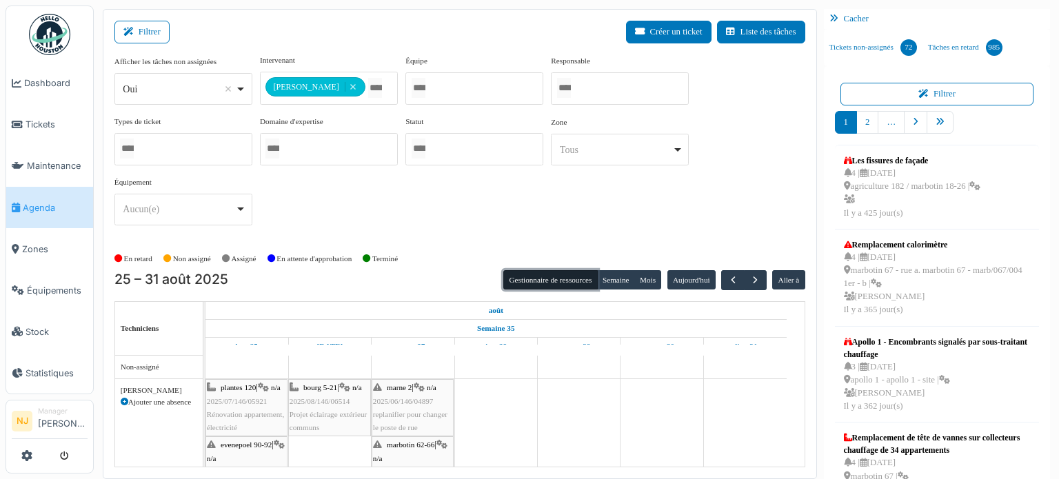
click at [548, 277] on button "Gestionnaire de ressources" at bounding box center [550, 279] width 94 height 19
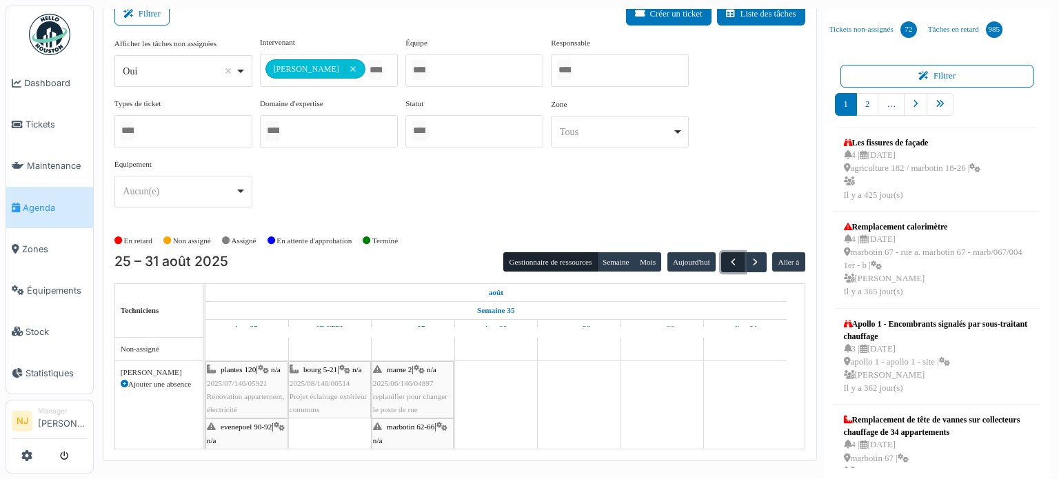
click at [728, 259] on span "button" at bounding box center [734, 263] width 12 height 12
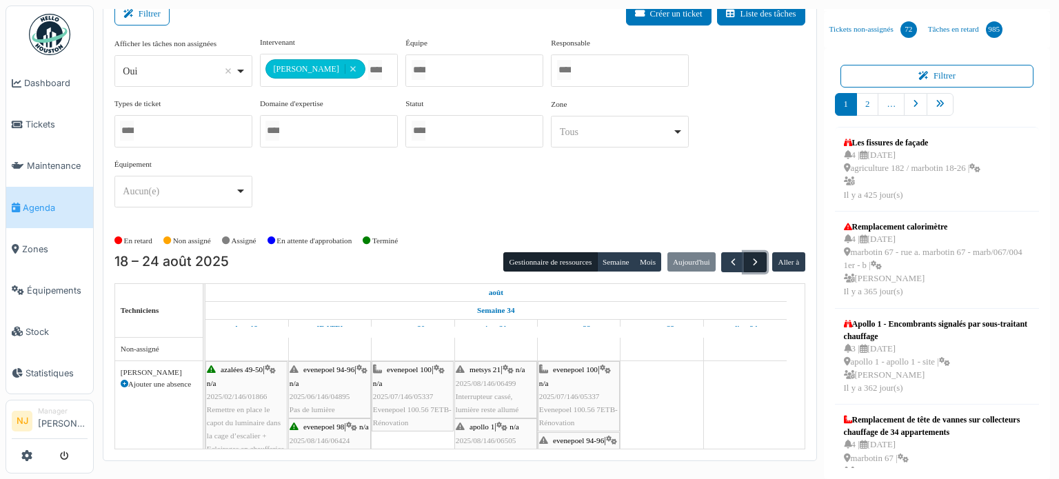
click at [750, 257] on span "button" at bounding box center [756, 263] width 12 height 12
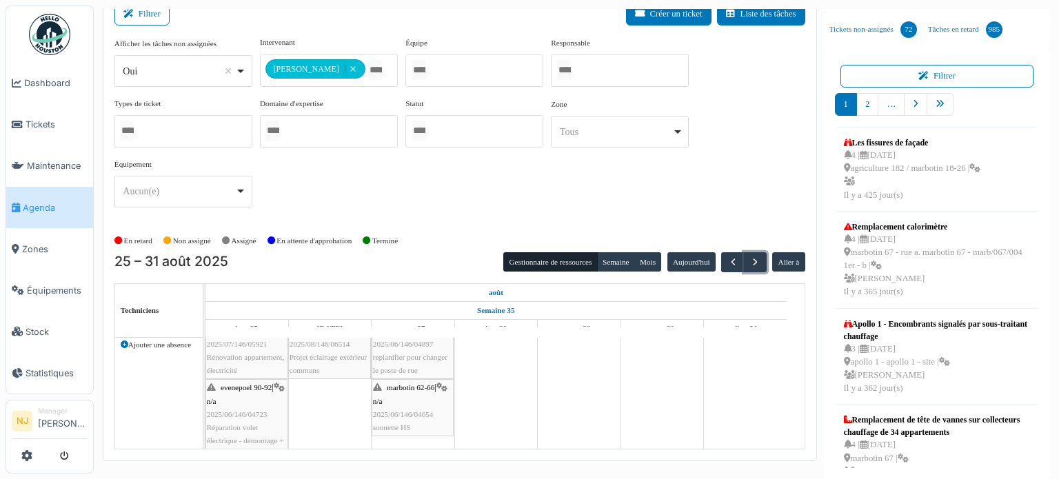
scroll to position [0, 0]
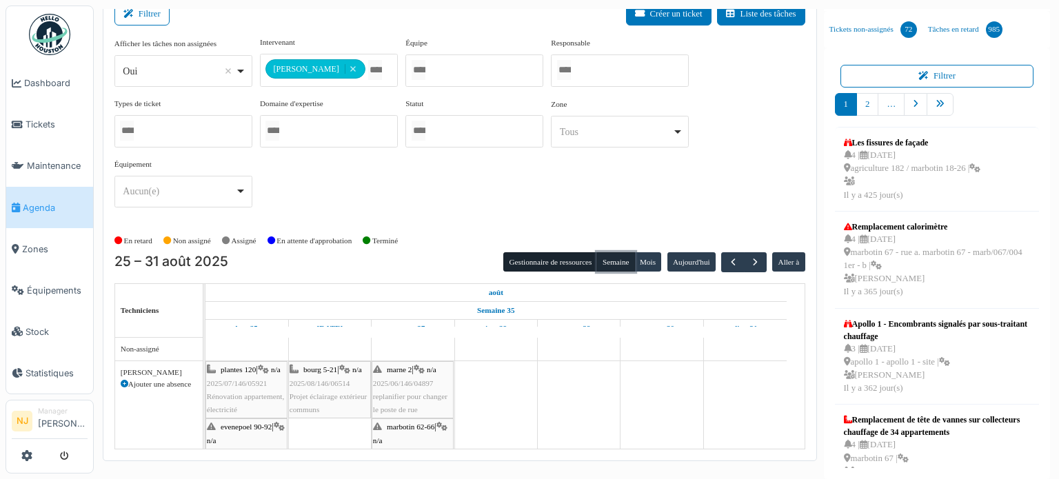
click at [608, 260] on button "Semaine" at bounding box center [616, 261] width 38 height 19
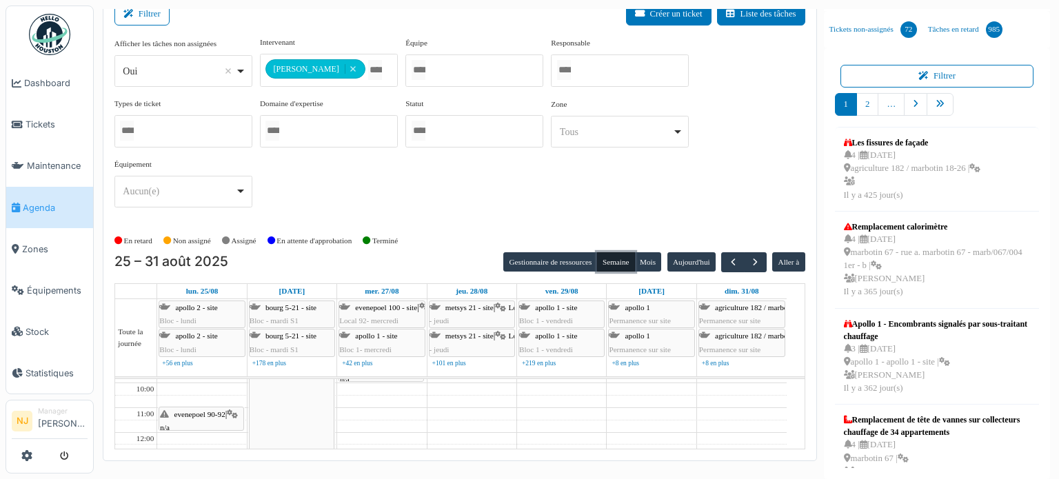
scroll to position [23, 0]
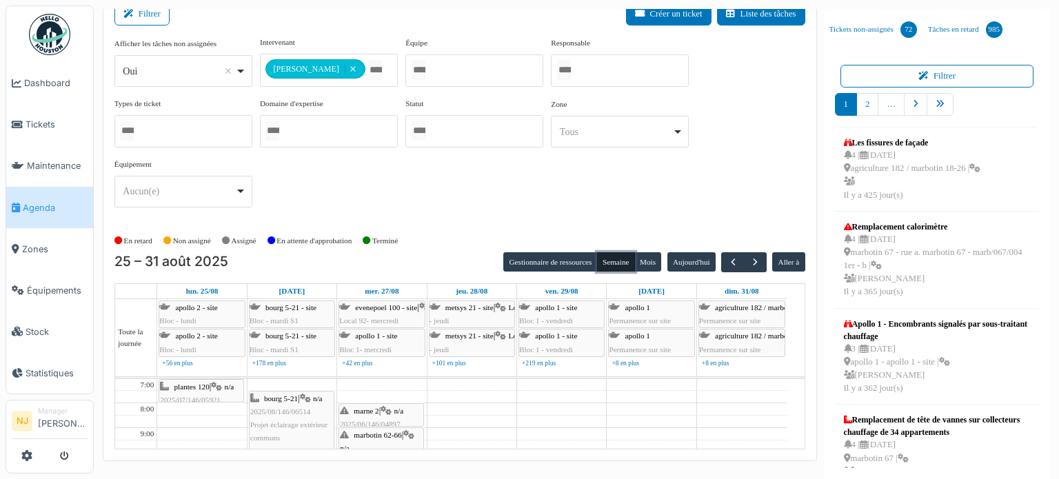
click at [199, 383] on span "plantes 120" at bounding box center [191, 387] width 35 height 8
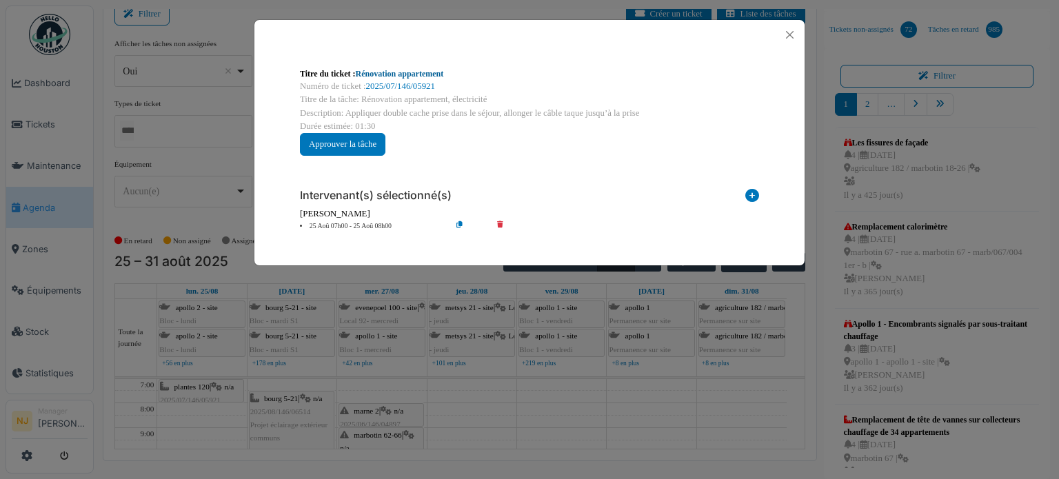
click at [426, 73] on link "Rénovation appartement" at bounding box center [400, 74] width 88 height 10
click at [792, 32] on button "Close" at bounding box center [790, 35] width 19 height 19
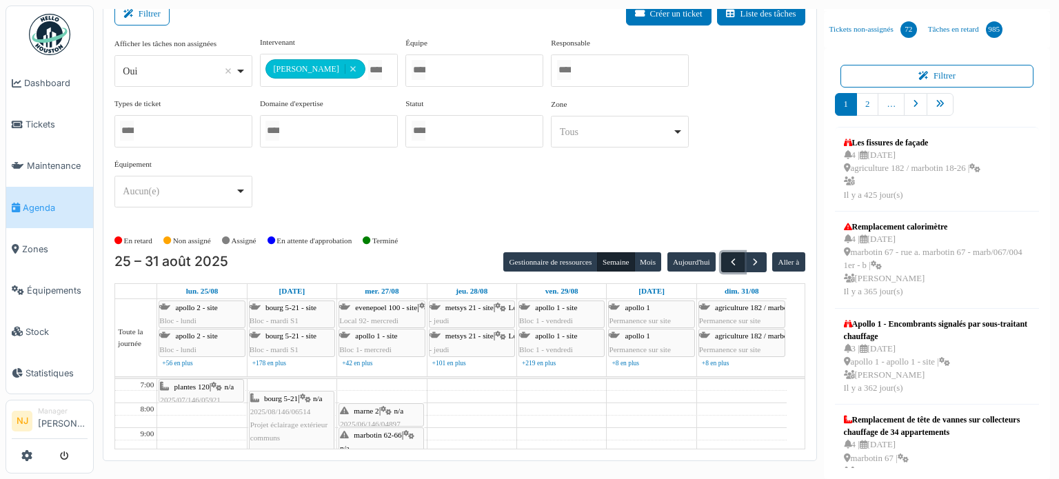
click at [728, 259] on span "button" at bounding box center [734, 263] width 12 height 12
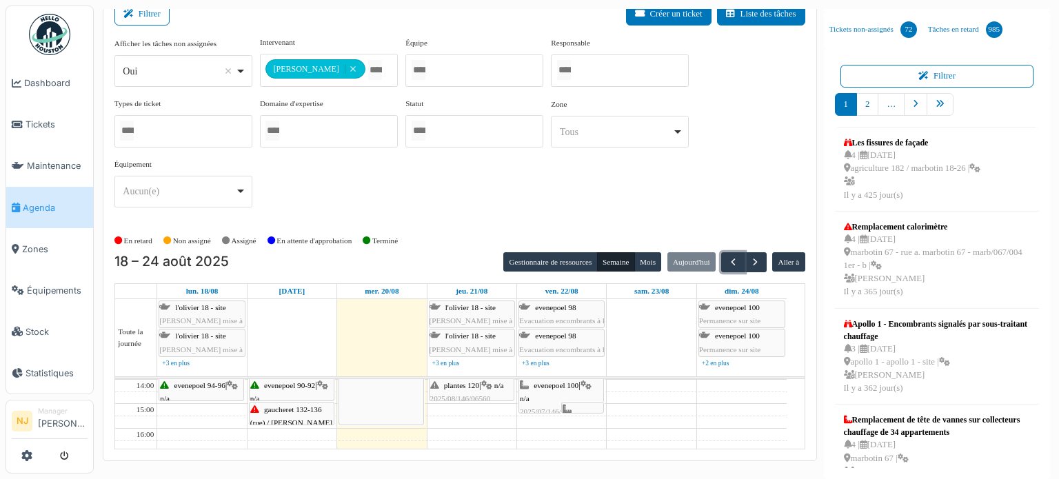
scroll to position [138, 0]
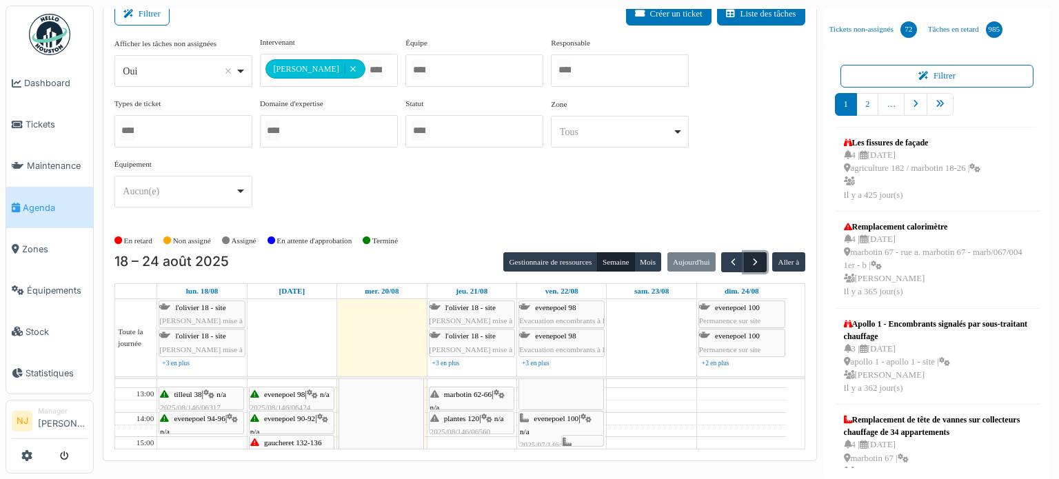
click at [750, 259] on span "button" at bounding box center [756, 263] width 12 height 12
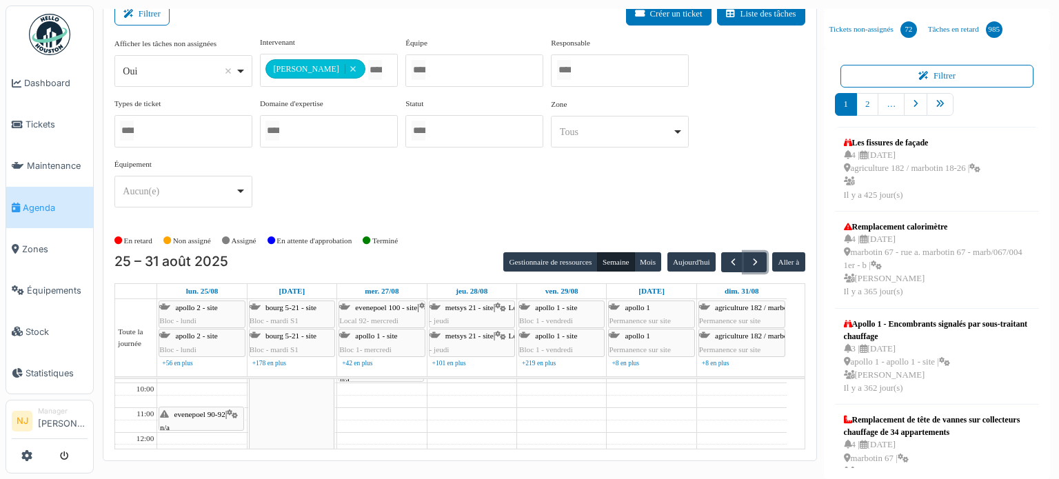
scroll to position [0, 0]
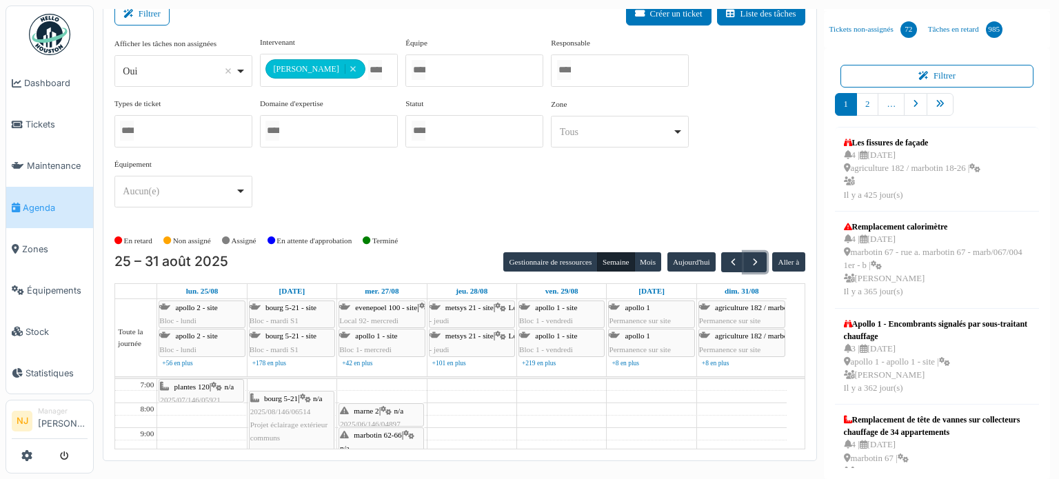
click at [188, 383] on span "plantes 120" at bounding box center [191, 387] width 35 height 8
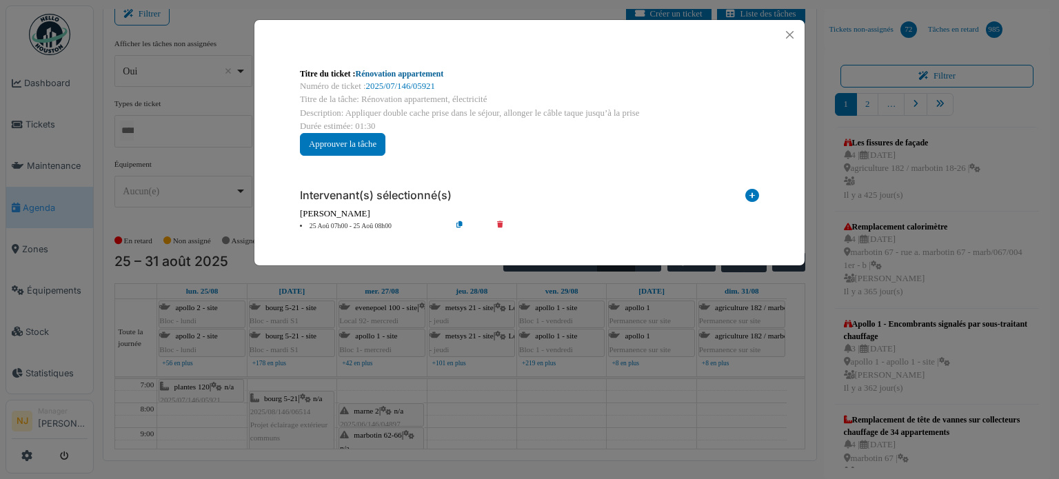
click at [412, 74] on link "Rénovation appartement" at bounding box center [400, 74] width 88 height 10
click at [499, 224] on icon at bounding box center [509, 226] width 39 height 10
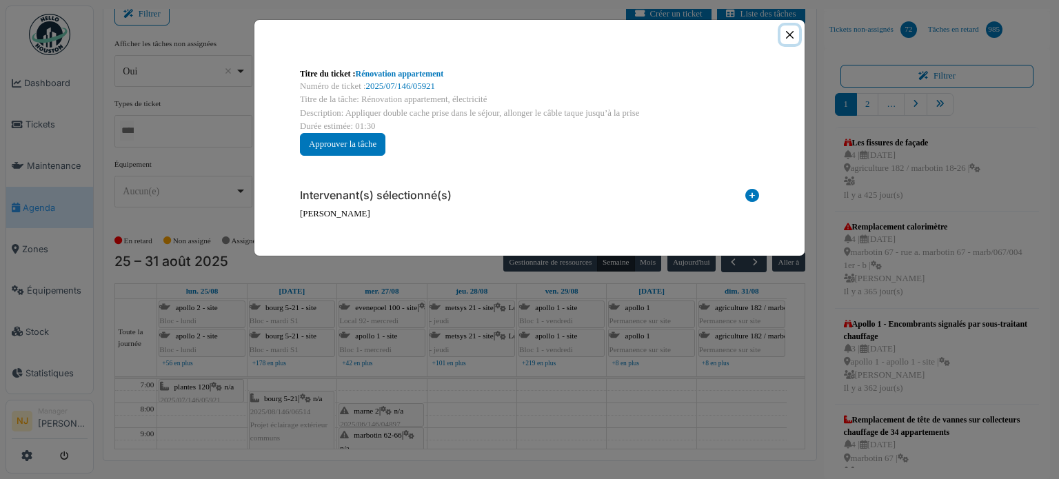
click at [786, 31] on button "Close" at bounding box center [790, 35] width 19 height 19
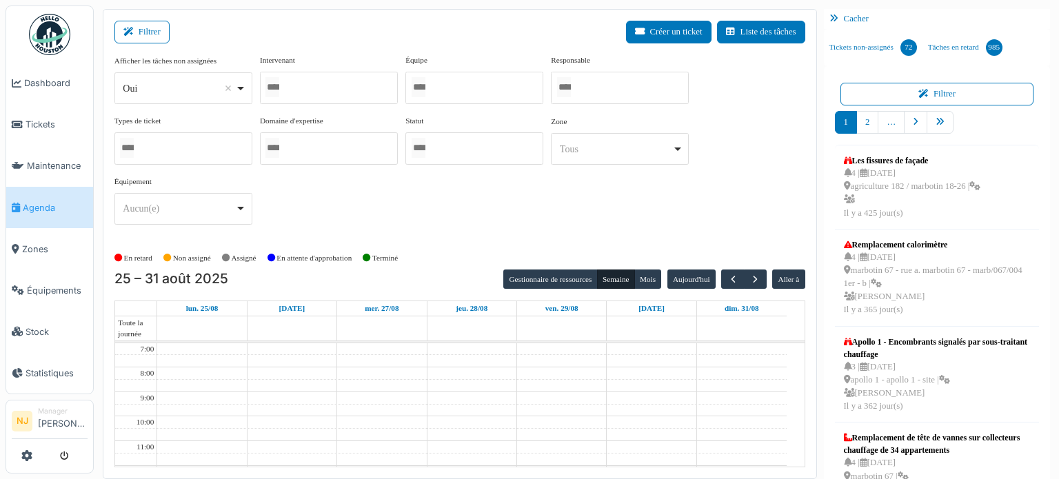
click at [301, 85] on div at bounding box center [329, 88] width 138 height 32
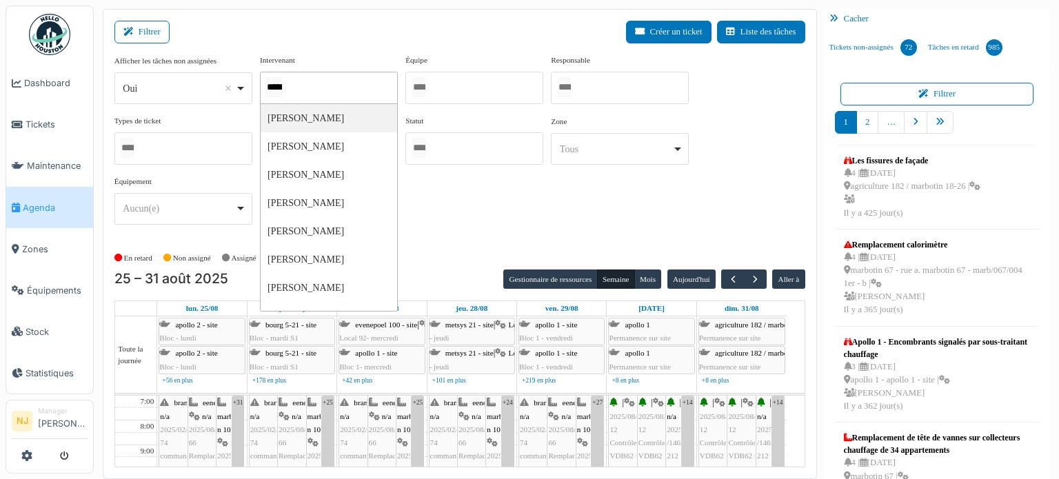
type input "******"
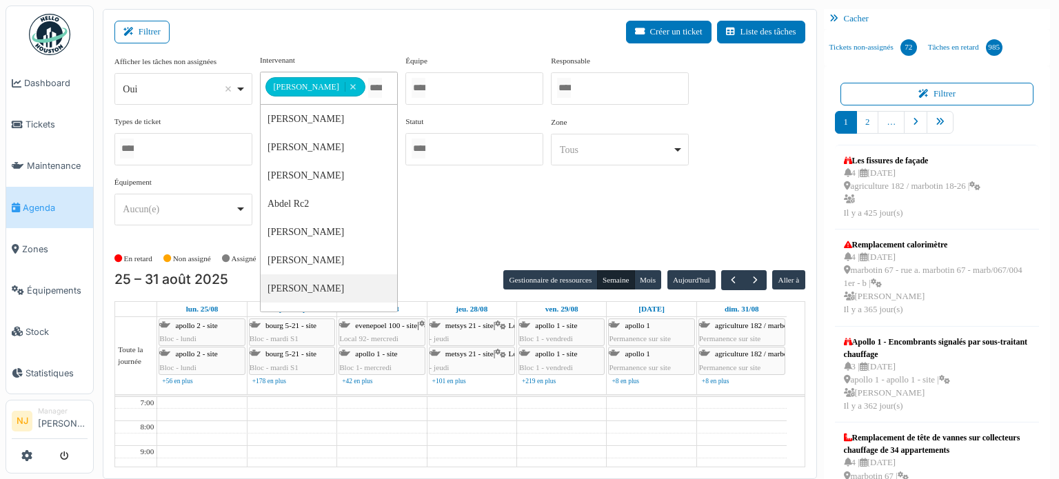
scroll to position [18, 0]
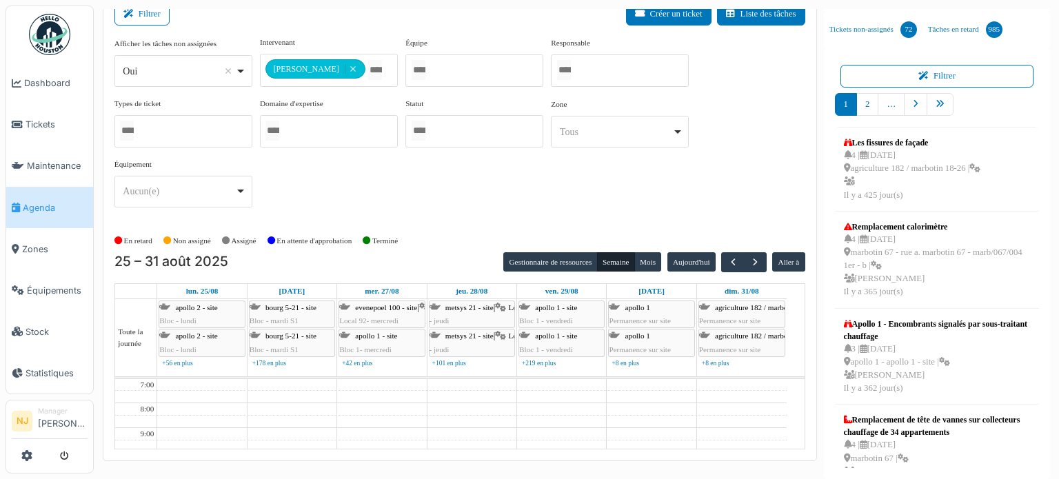
click at [368, 12] on div "Filtrer Créer un ticket Liste des tâches" at bounding box center [459, 20] width 691 height 34
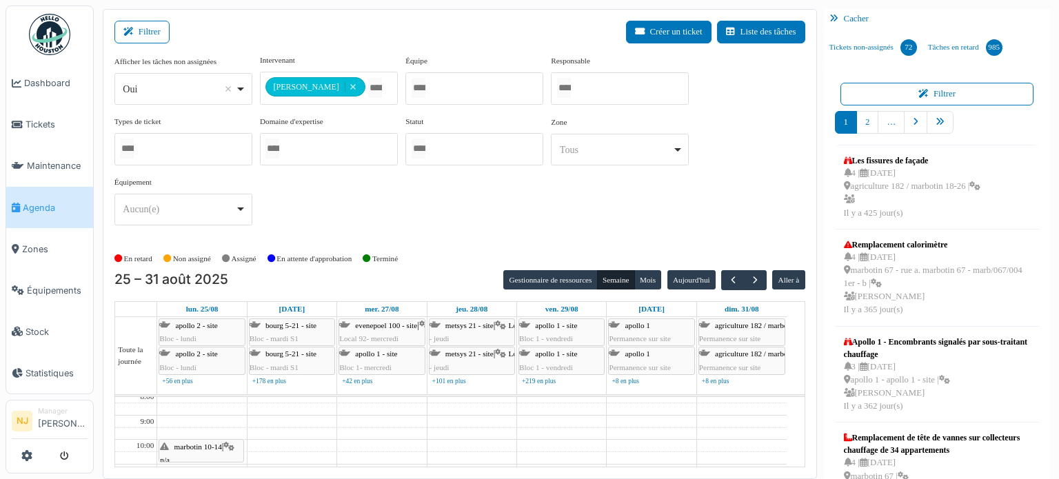
scroll to position [0, 0]
click at [750, 275] on span "button" at bounding box center [756, 281] width 12 height 12
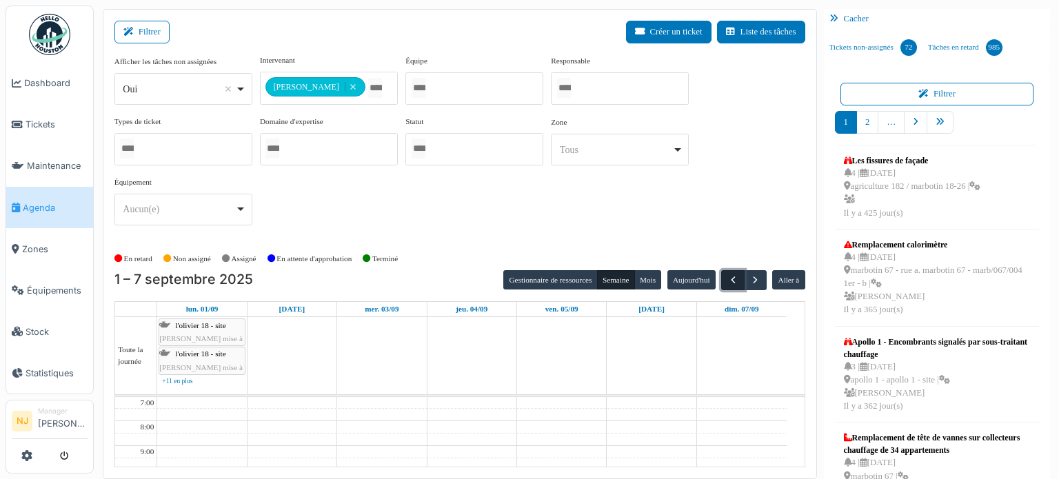
click at [728, 275] on span "button" at bounding box center [734, 281] width 12 height 12
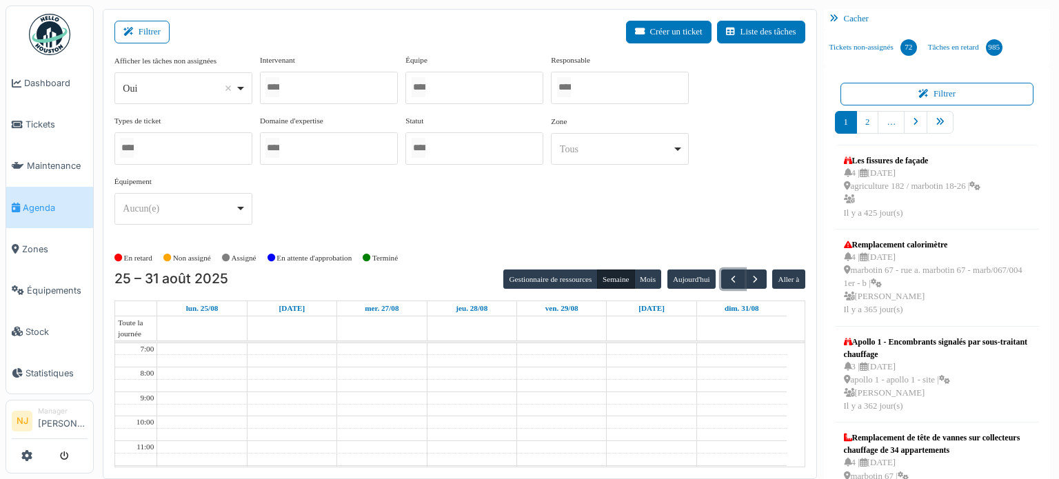
click at [331, 88] on div at bounding box center [329, 88] width 138 height 32
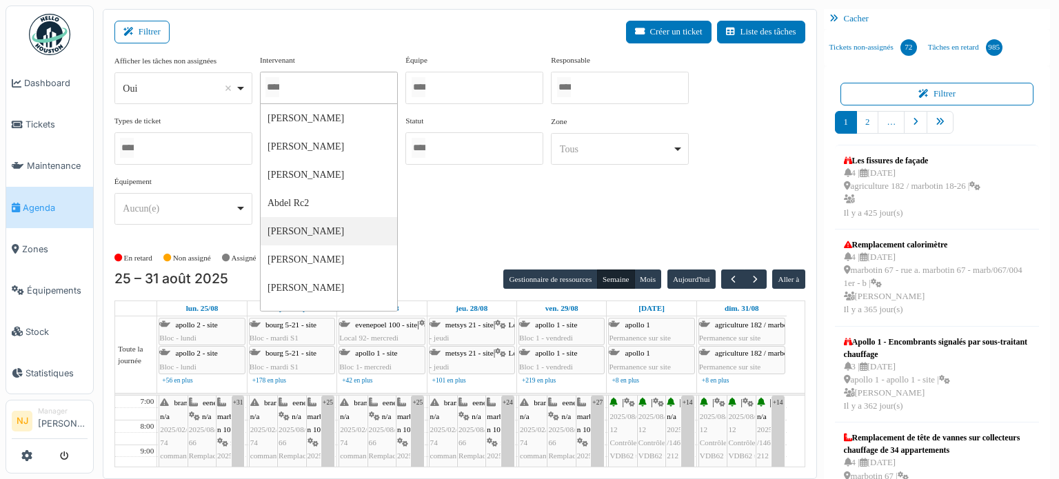
click at [305, 22] on div "Filtrer Créer un ticket Liste des tâches" at bounding box center [459, 38] width 691 height 34
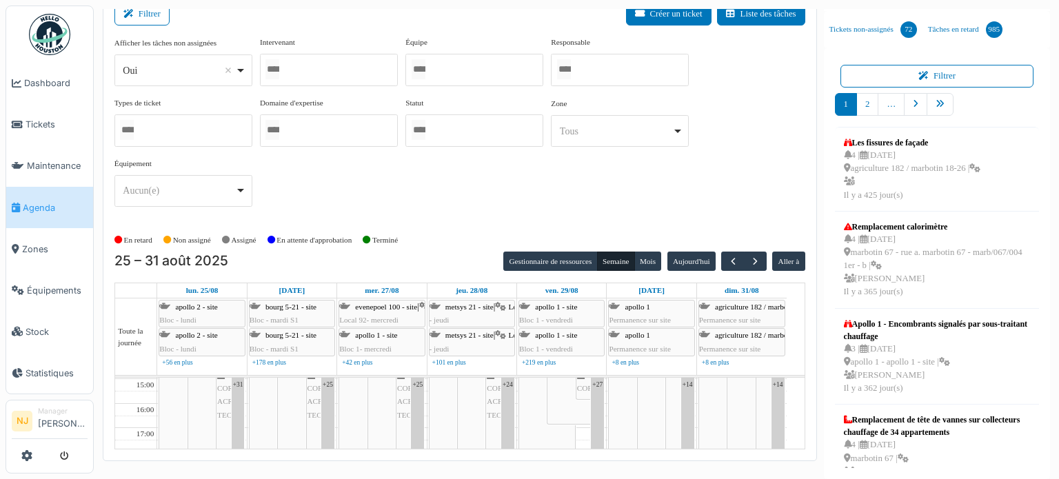
scroll to position [132, 0]
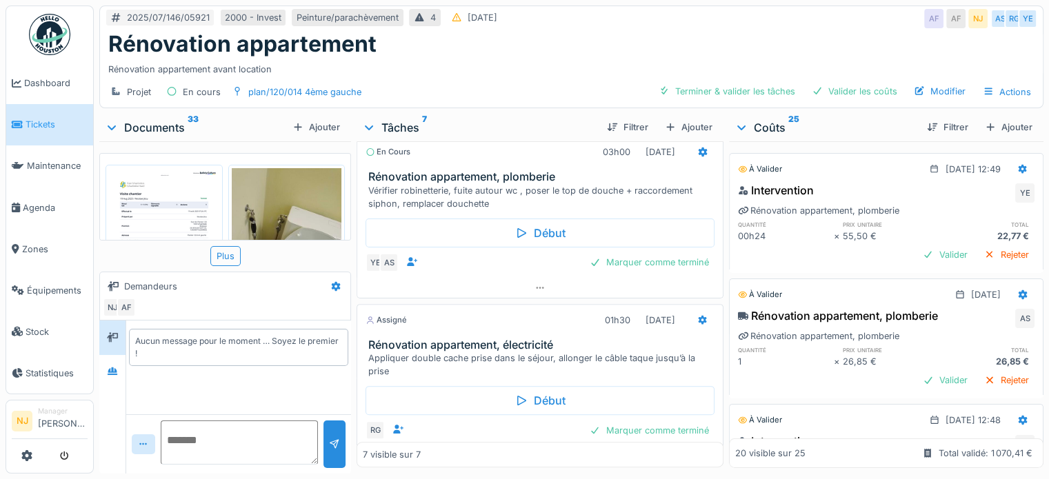
scroll to position [548, 0]
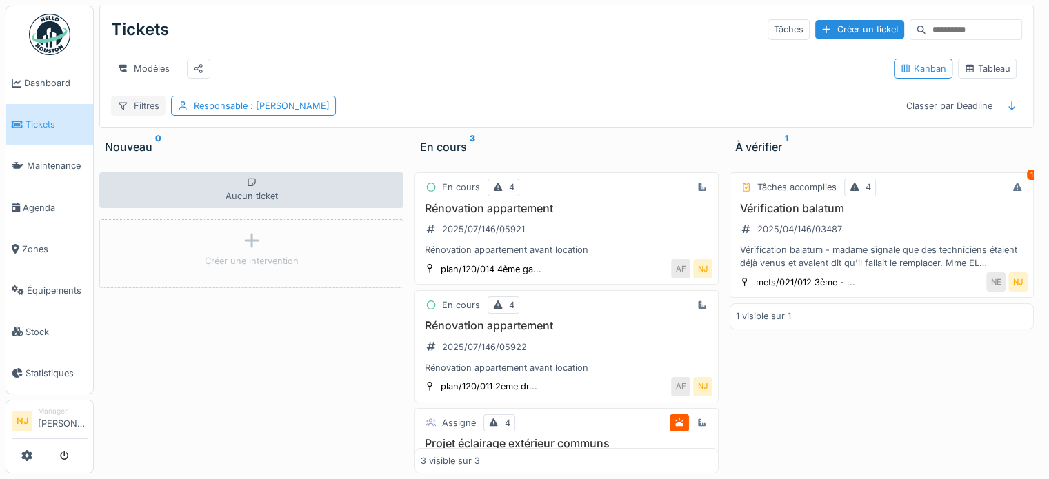
click at [132, 114] on div "Filtres" at bounding box center [138, 106] width 54 height 20
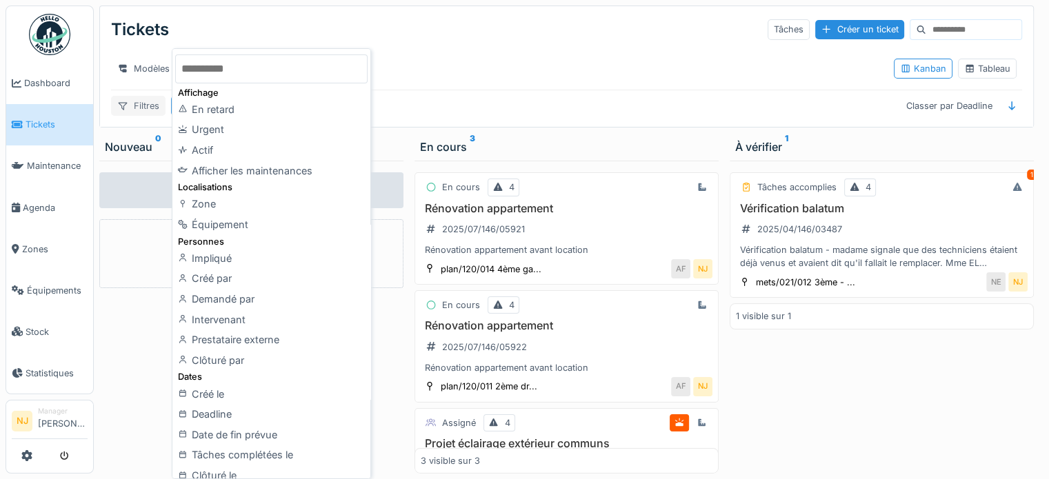
click at [132, 114] on div "Filtres" at bounding box center [138, 106] width 54 height 20
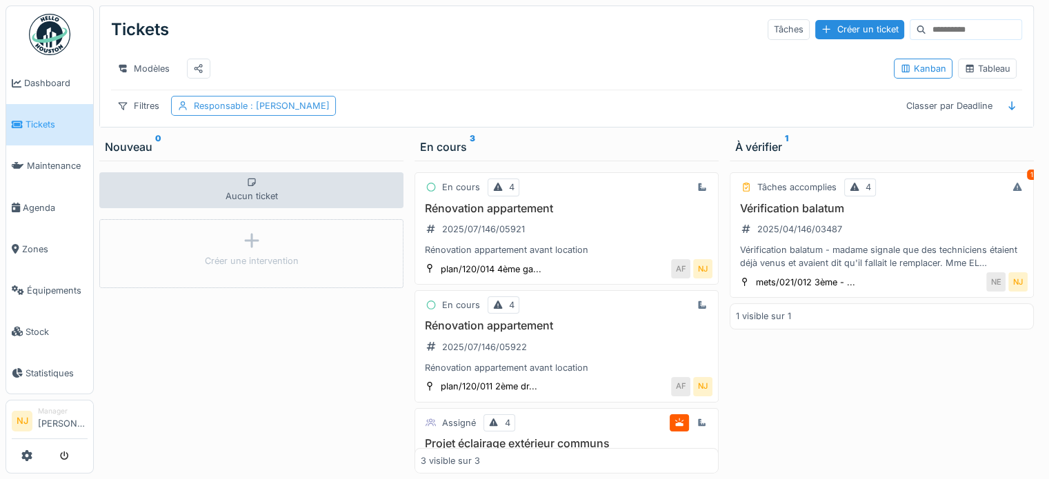
click at [226, 110] on div "Responsable : [PERSON_NAME]" at bounding box center [262, 105] width 136 height 13
click at [493, 205] on h3 "Rénovation appartement" at bounding box center [567, 208] width 292 height 13
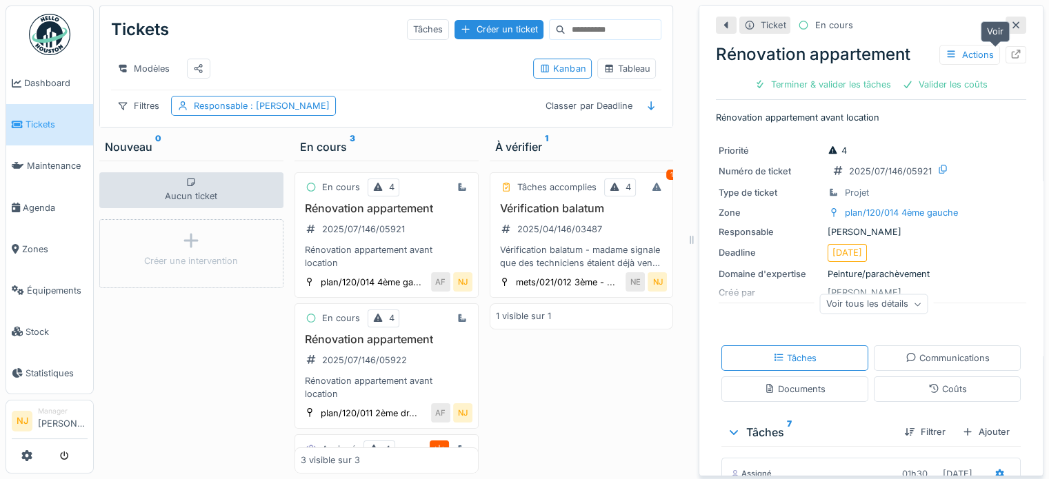
click at [1010, 50] on icon at bounding box center [1015, 54] width 11 height 9
click at [348, 346] on h3 "Rénovation appartement" at bounding box center [387, 339] width 172 height 13
click at [339, 346] on h3 "Rénovation appartement" at bounding box center [387, 339] width 172 height 13
click at [1012, 50] on icon at bounding box center [1016, 54] width 9 height 9
click at [1010, 50] on icon at bounding box center [1015, 54] width 11 height 9
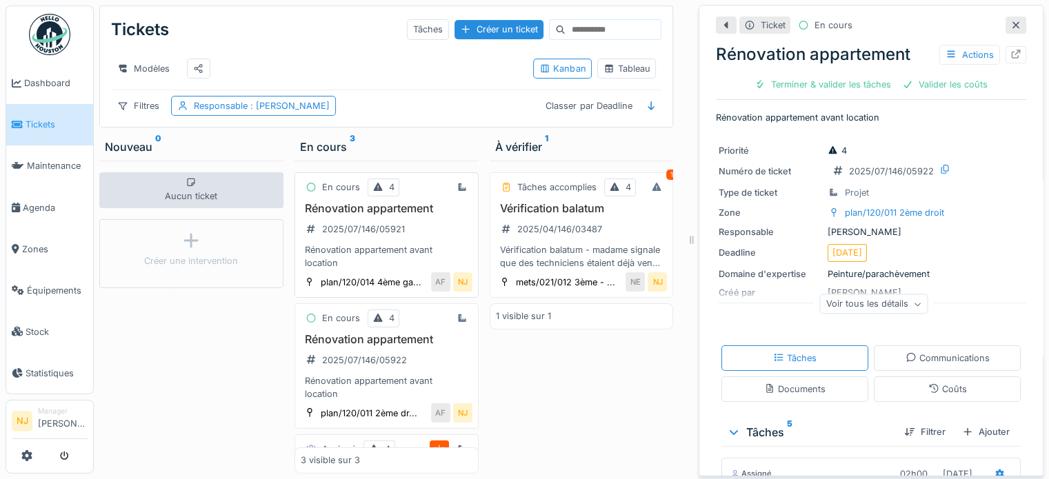
click at [342, 200] on div "En cours 4 Rénovation appartement 2025/07/146/05921 Rénovation appartement avan…" at bounding box center [387, 235] width 184 height 126
click at [346, 205] on h3 "Rénovation appartement" at bounding box center [387, 208] width 172 height 13
click at [1010, 50] on icon at bounding box center [1015, 54] width 11 height 9
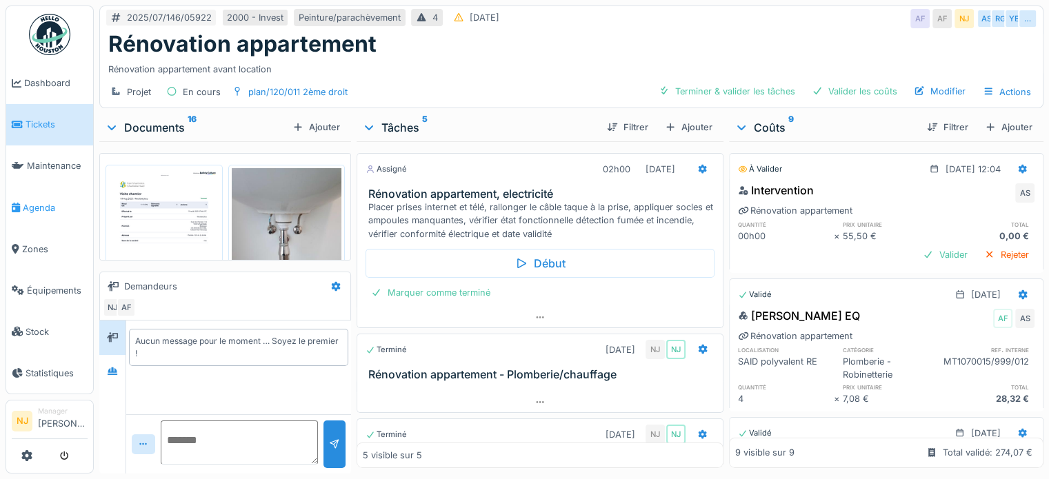
click at [38, 202] on span "Agenda" at bounding box center [55, 207] width 65 height 13
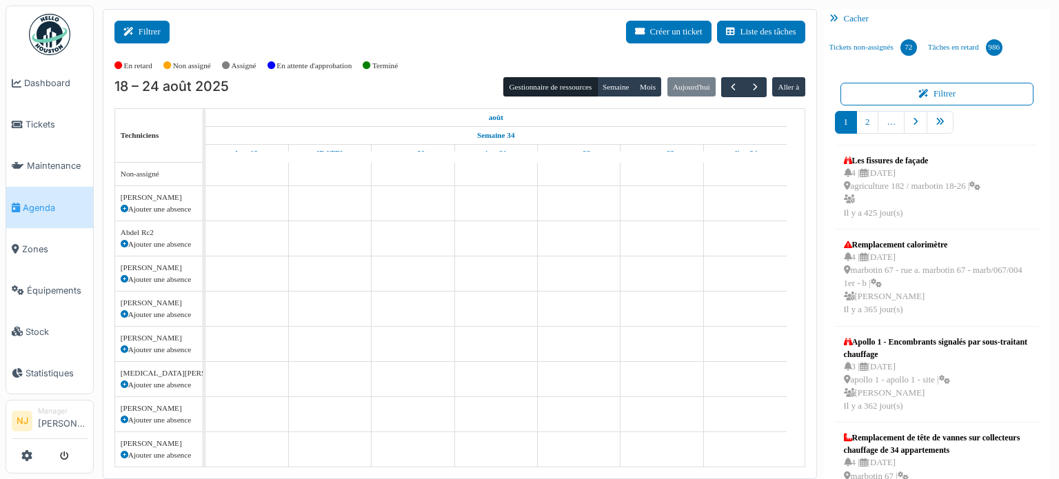
click at [151, 33] on button "Filtrer" at bounding box center [141, 32] width 55 height 23
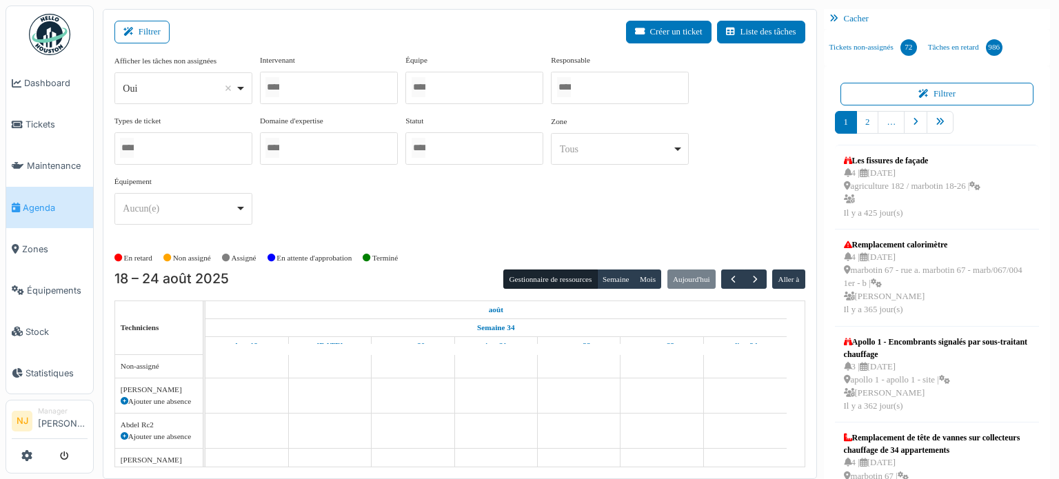
click at [299, 86] on div at bounding box center [329, 88] width 138 height 32
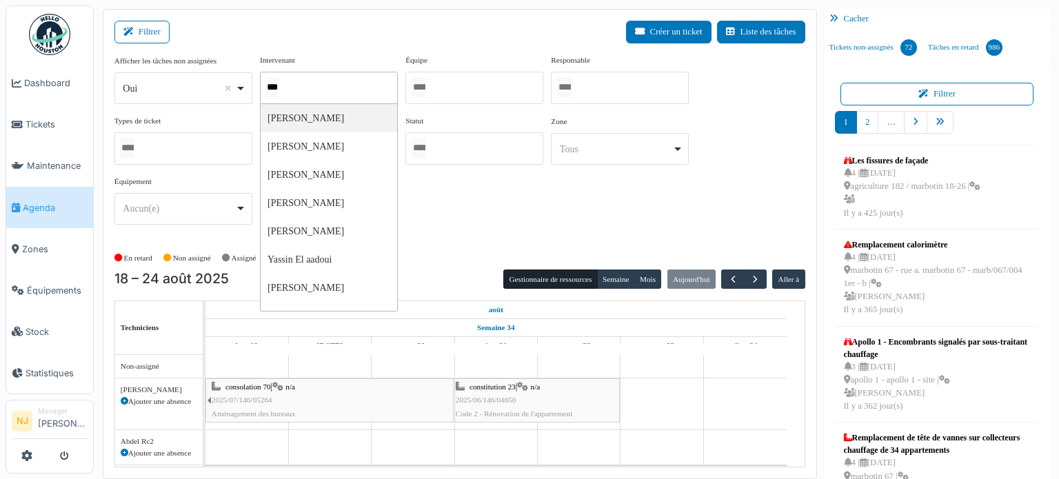
type input "****"
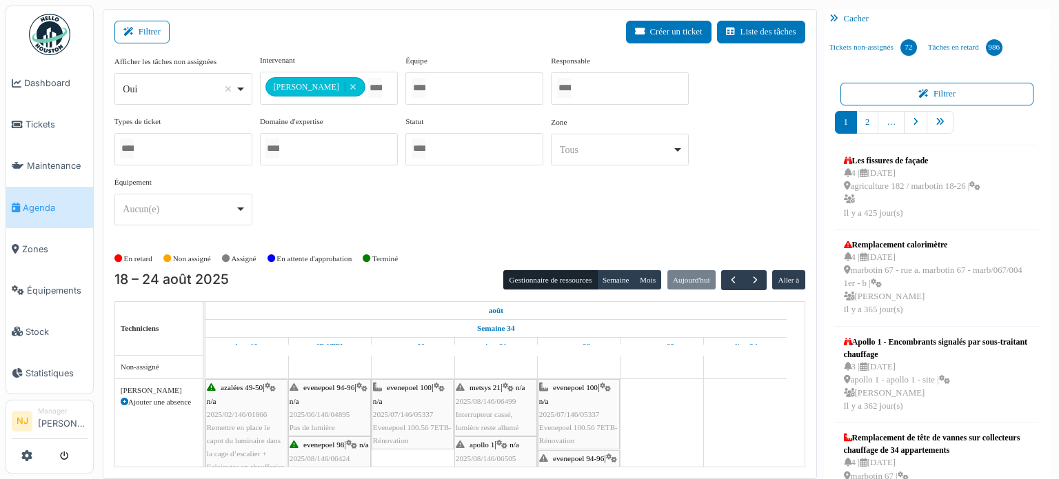
click at [350, 54] on div "**********" at bounding box center [329, 79] width 138 height 50
click at [750, 279] on span "button" at bounding box center [756, 281] width 12 height 12
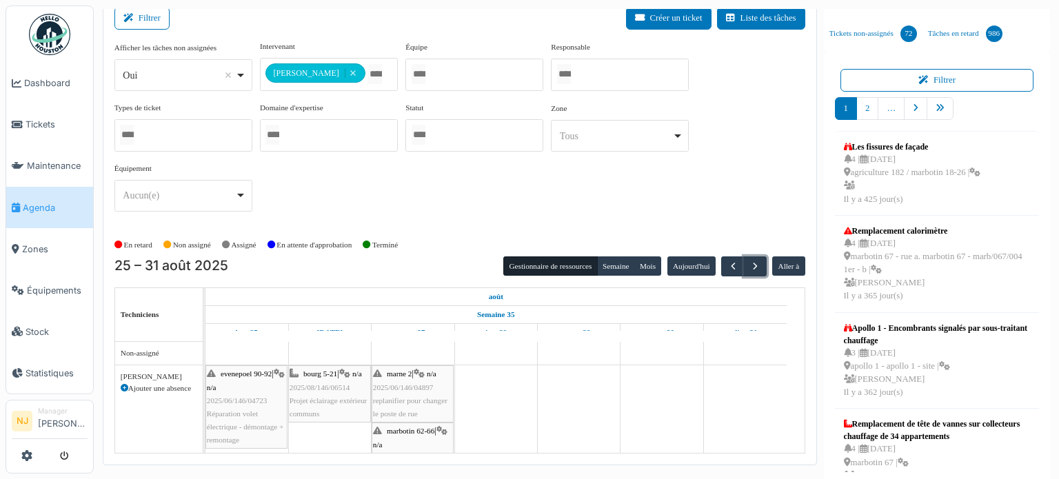
scroll to position [18, 0]
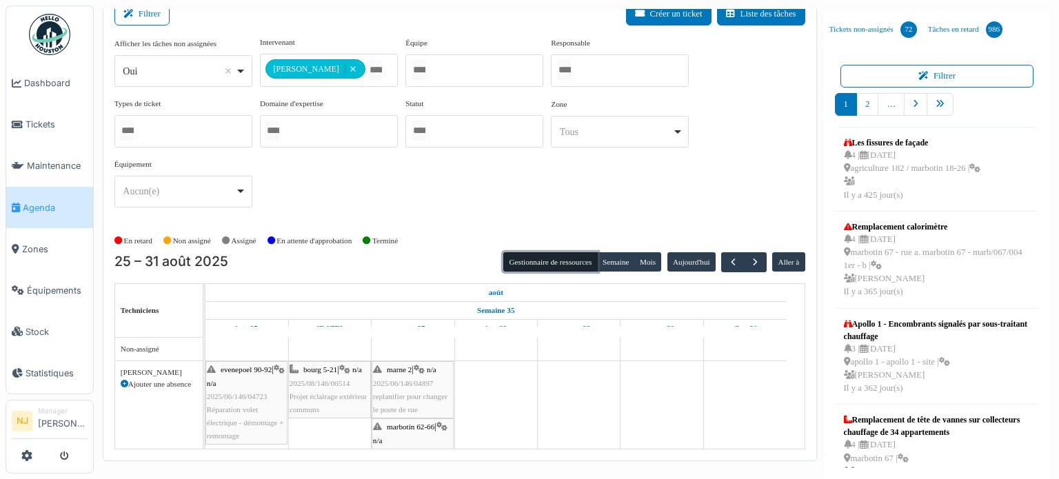
click at [549, 261] on button "Gestionnaire de ressources" at bounding box center [550, 261] width 94 height 19
click at [613, 255] on button "Semaine" at bounding box center [616, 261] width 38 height 19
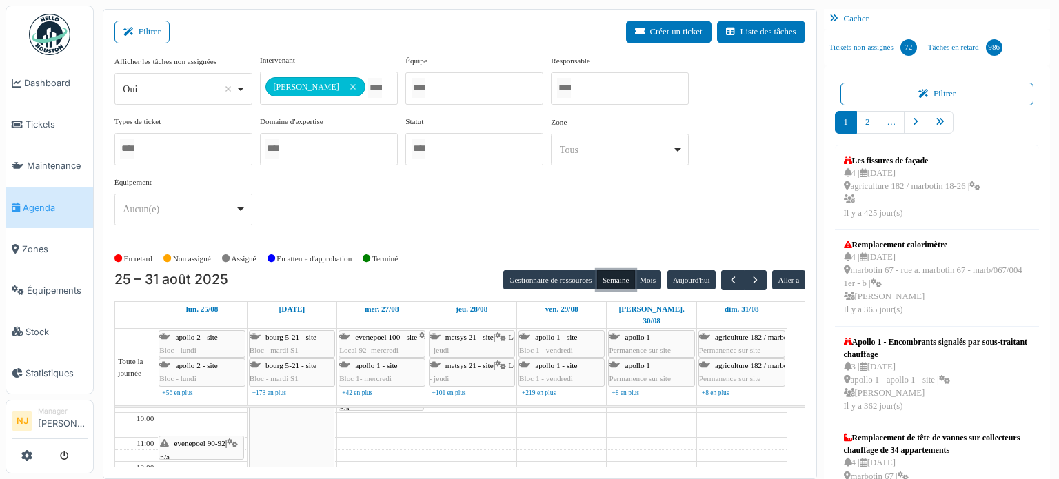
scroll to position [0, 0]
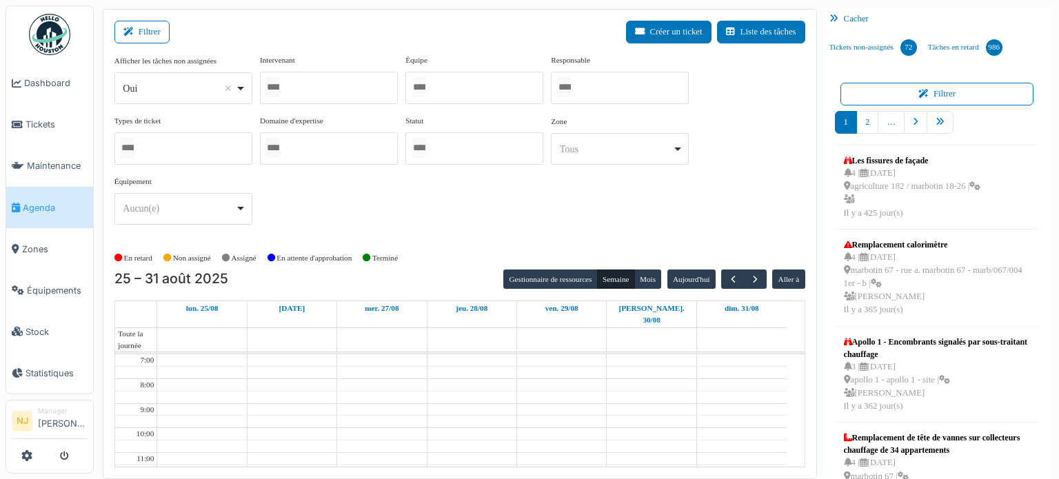
click at [317, 37] on div "Filtrer Créer un ticket Liste des tâches" at bounding box center [459, 38] width 691 height 34
click at [279, 84] on input "Tous" at bounding box center [273, 87] width 14 height 20
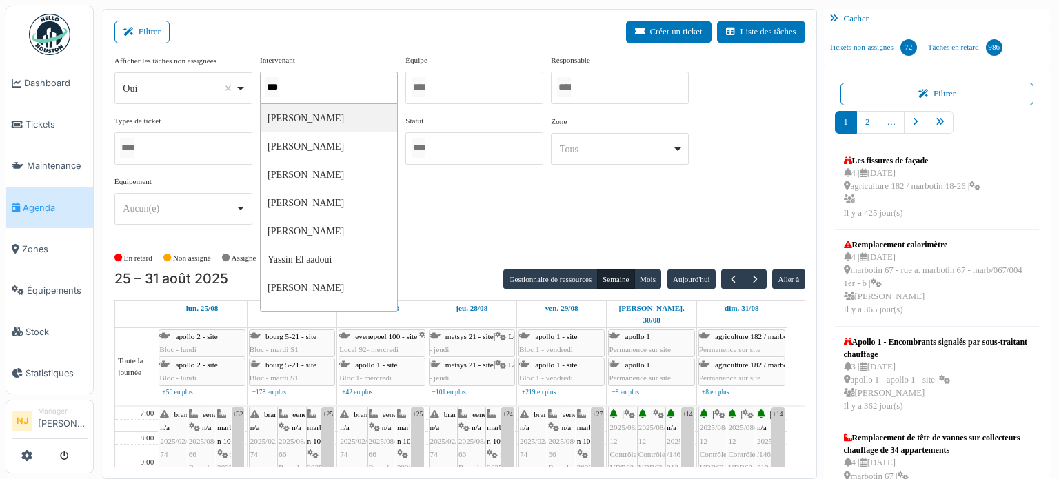
type input "****"
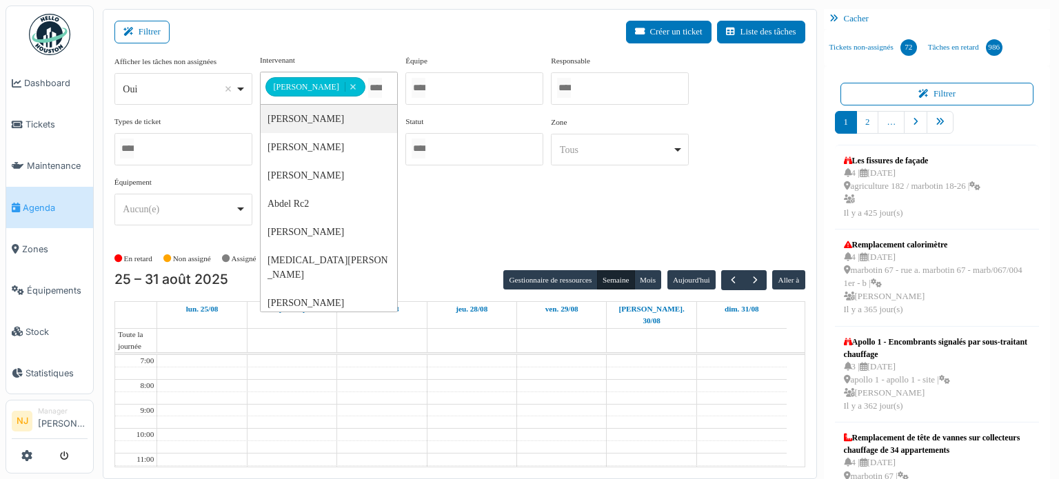
click at [338, 43] on div "Filtrer Créer un ticket Liste des tâches" at bounding box center [459, 38] width 691 height 34
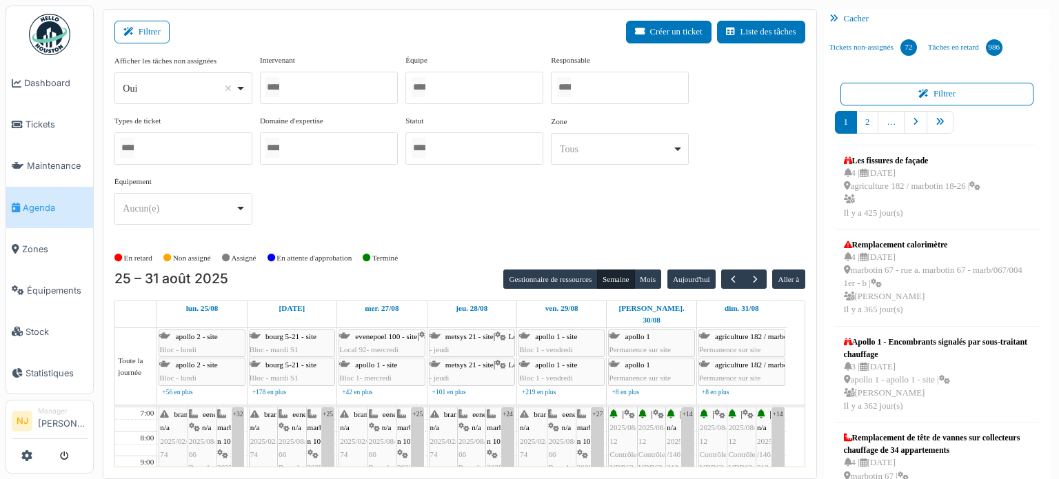
click at [295, 85] on div at bounding box center [329, 88] width 138 height 32
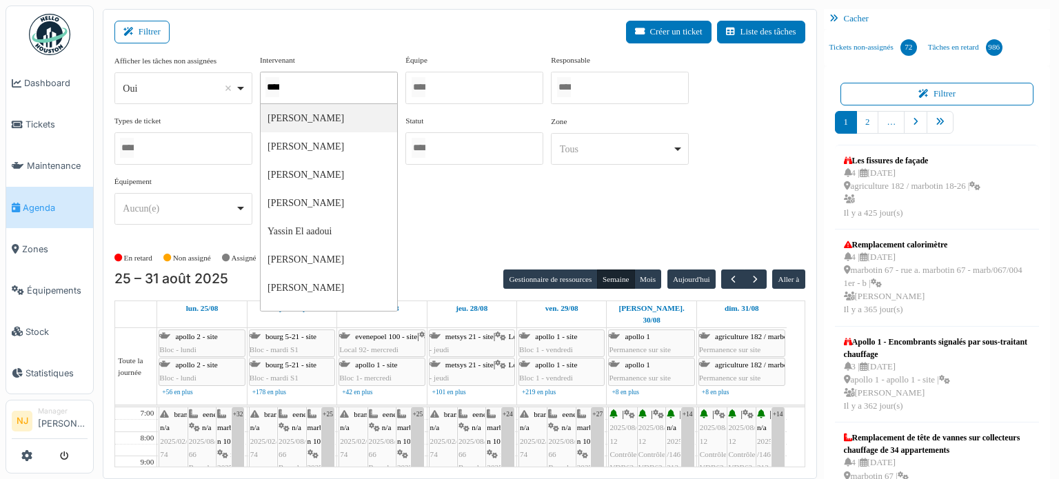
type input "*****"
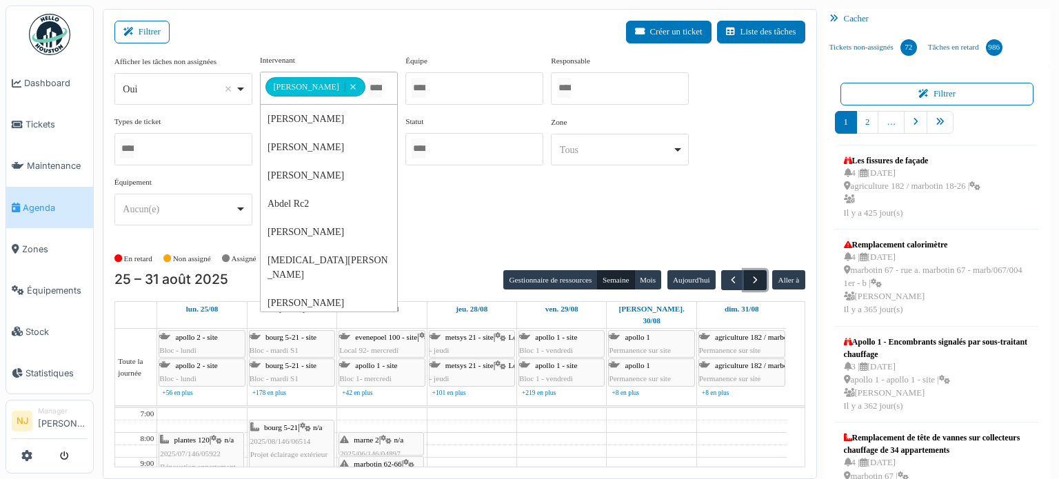
click at [750, 278] on span "button" at bounding box center [756, 281] width 12 height 12
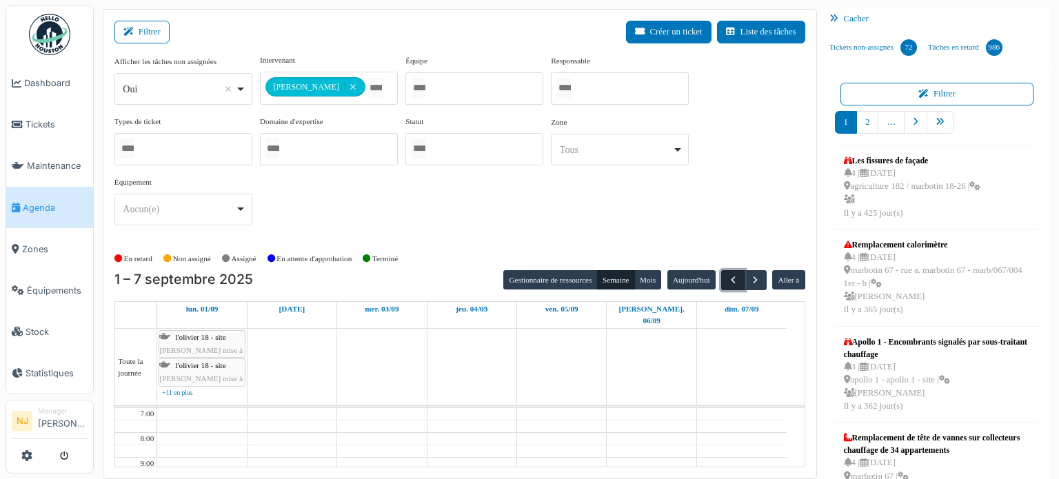
click at [728, 277] on span "button" at bounding box center [734, 281] width 12 height 12
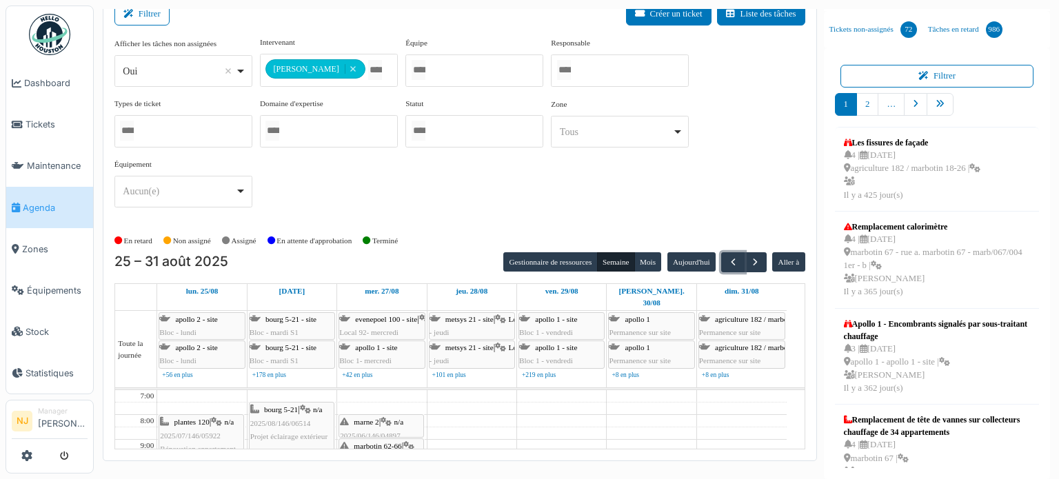
click at [197, 418] on span "plantes 120" at bounding box center [191, 422] width 35 height 8
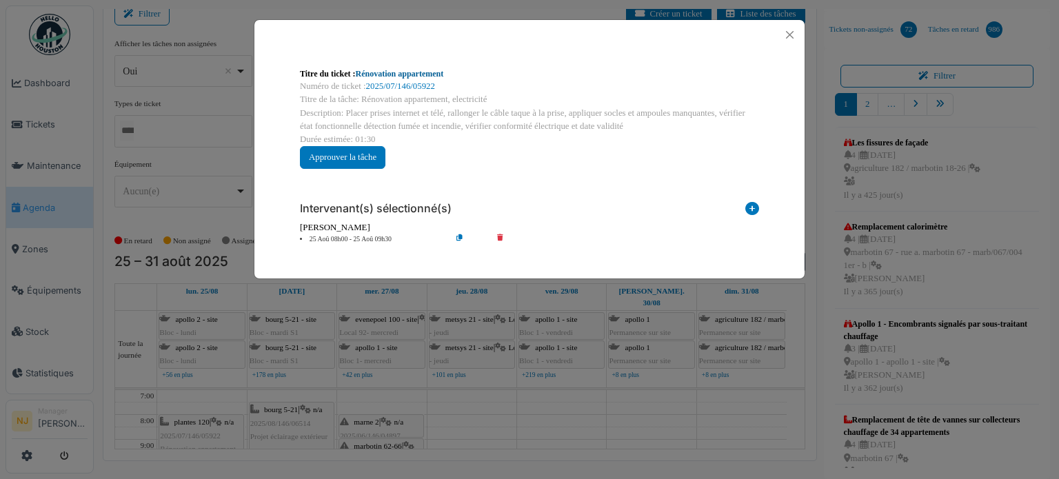
click at [415, 77] on link "Rénovation appartement" at bounding box center [400, 74] width 88 height 10
click at [795, 32] on button "Close" at bounding box center [790, 35] width 19 height 19
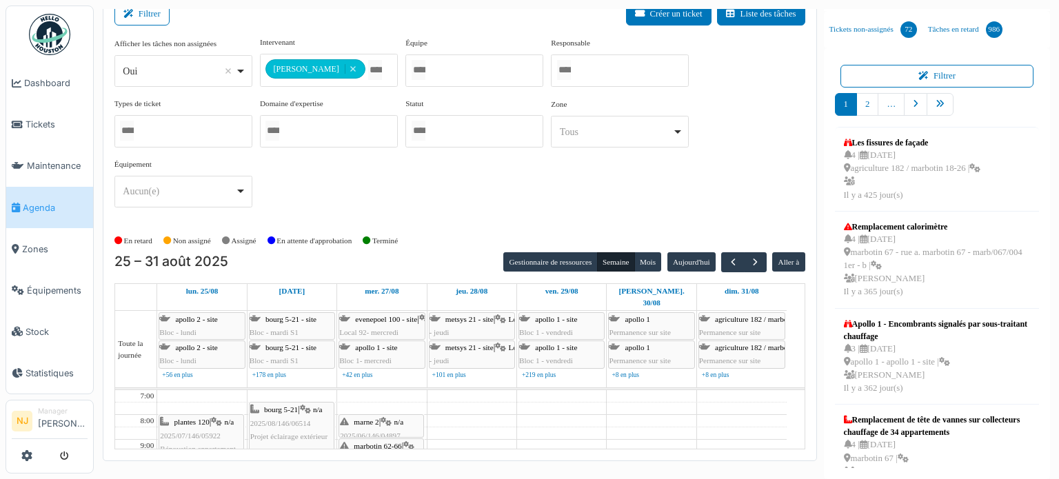
click at [193, 455] on span "plantes 120" at bounding box center [191, 459] width 35 height 8
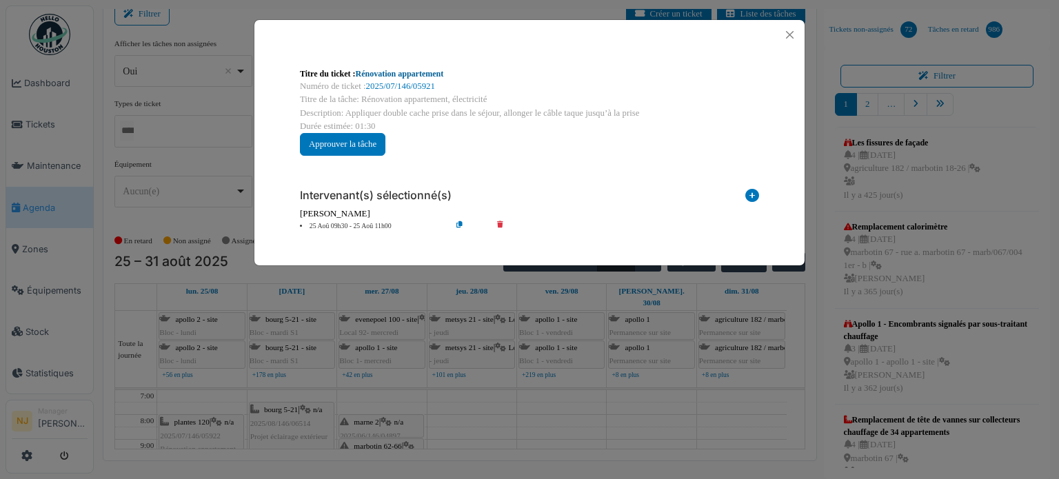
click at [370, 74] on link "Rénovation appartement" at bounding box center [400, 74] width 88 height 10
click at [790, 33] on button "Close" at bounding box center [790, 35] width 19 height 19
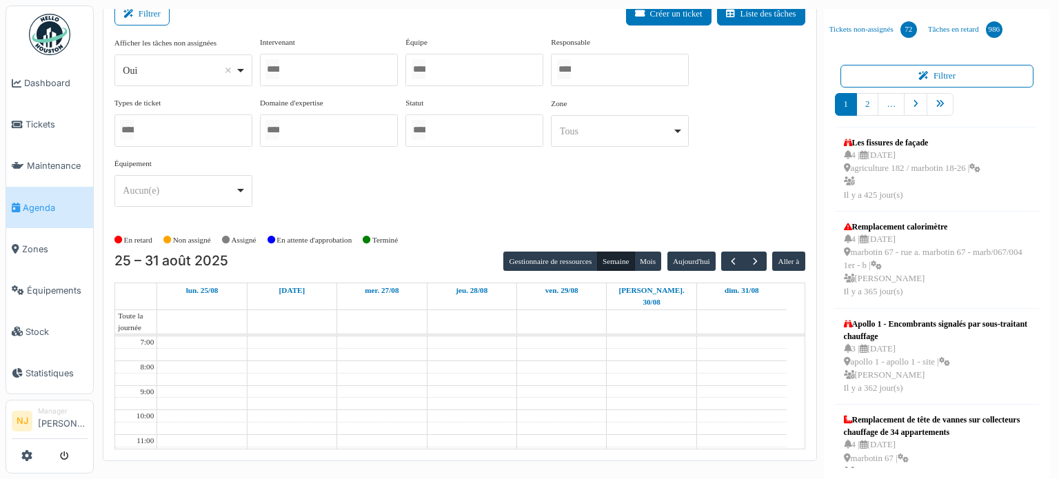
click at [314, 67] on div at bounding box center [329, 70] width 138 height 32
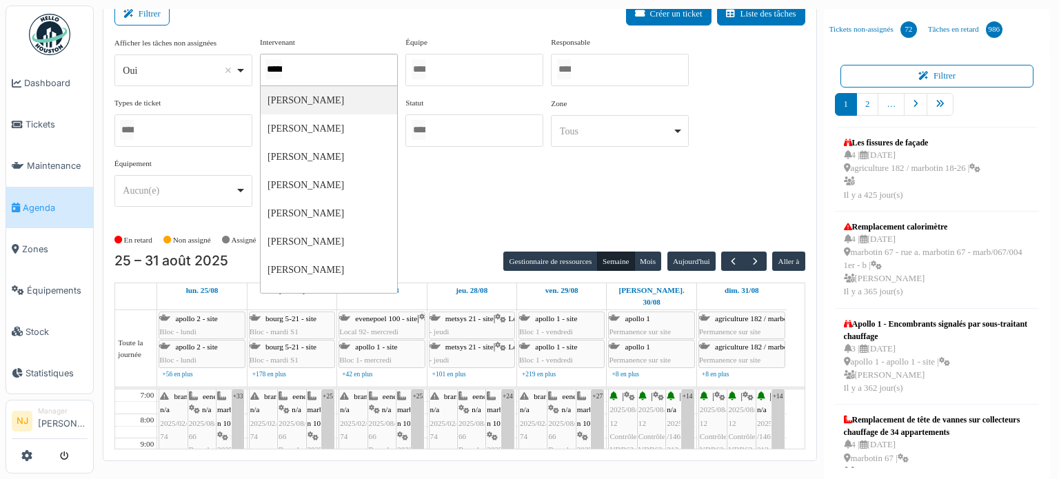
type input "******"
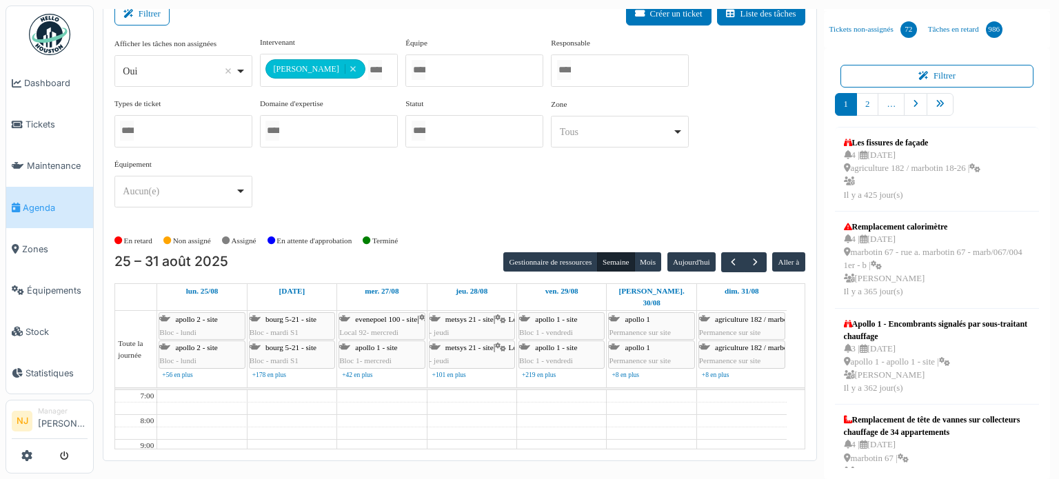
click at [370, 27] on div "Filtrer Créer un ticket Liste des tâches" at bounding box center [459, 20] width 691 height 34
click at [728, 260] on span "button" at bounding box center [734, 263] width 12 height 12
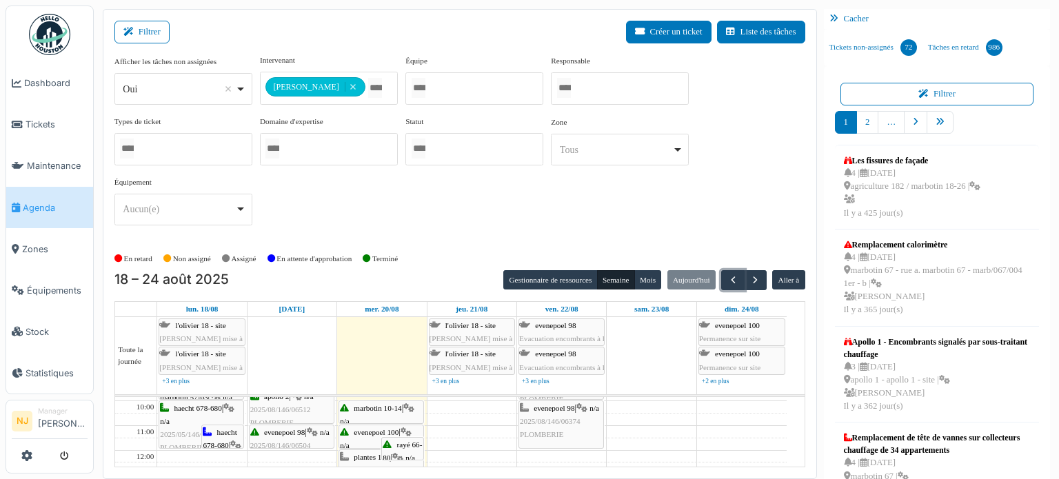
scroll to position [69, 0]
click at [366, 453] on span "plantes 120" at bounding box center [371, 457] width 35 height 8
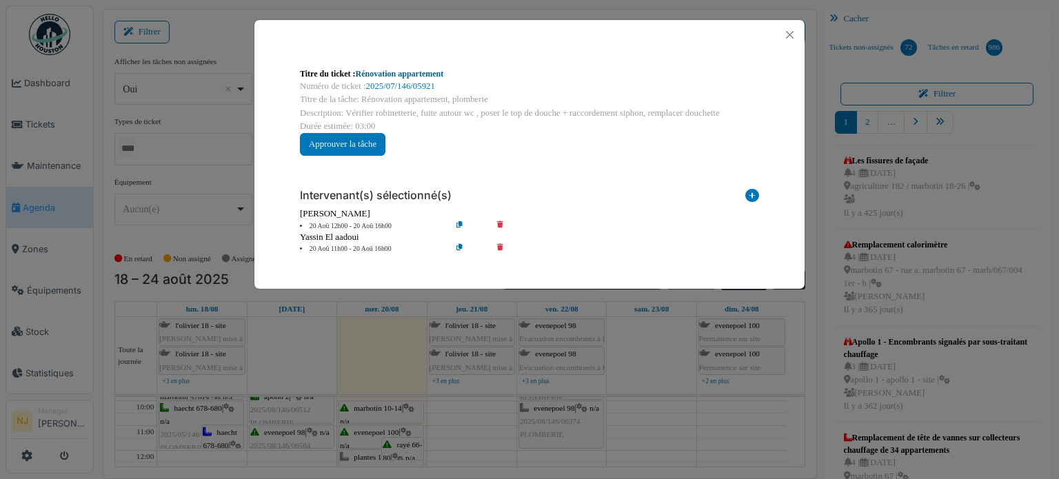
click at [427, 73] on link "Rénovation appartement" at bounding box center [400, 74] width 88 height 10
click at [788, 35] on button "Close" at bounding box center [790, 35] width 19 height 19
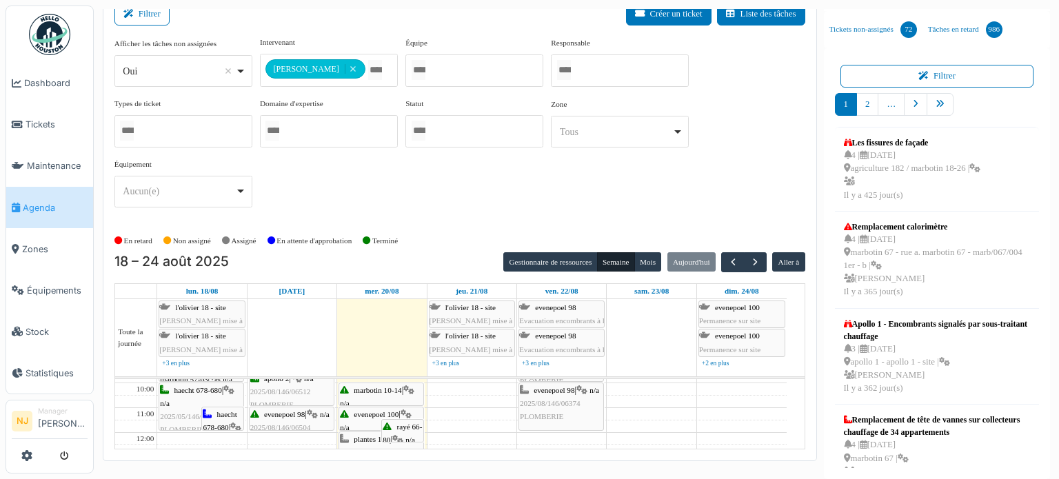
click at [375, 435] on span "plantes 120" at bounding box center [371, 439] width 35 height 8
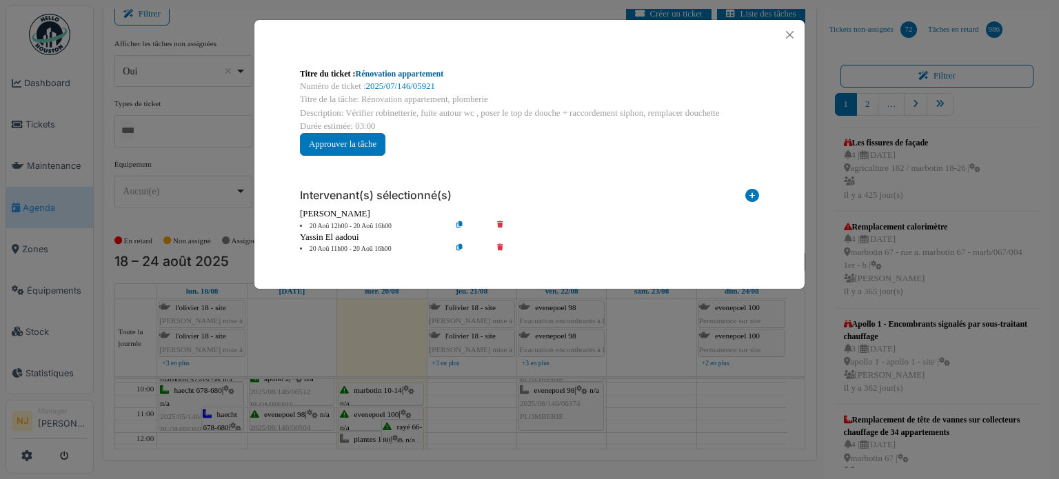
click at [419, 76] on link "Rénovation appartement" at bounding box center [400, 74] width 88 height 10
click at [790, 33] on button "Close" at bounding box center [790, 35] width 19 height 19
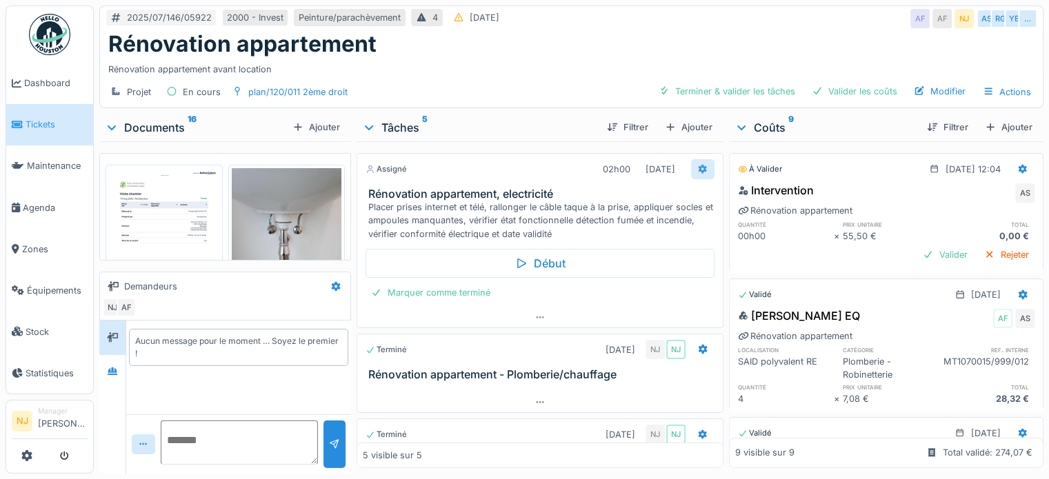
click at [697, 168] on icon at bounding box center [702, 169] width 11 height 9
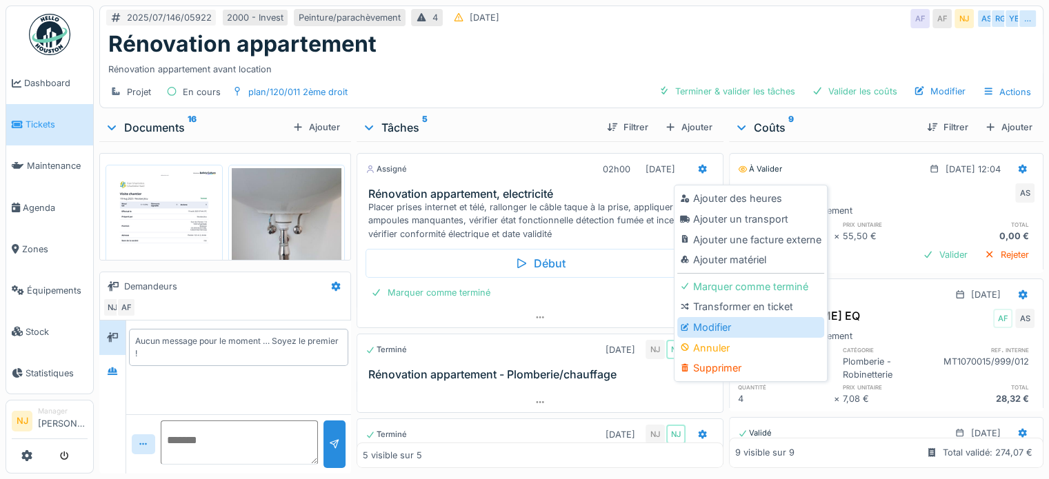
click at [726, 330] on div "Modifier" at bounding box center [750, 327] width 147 height 21
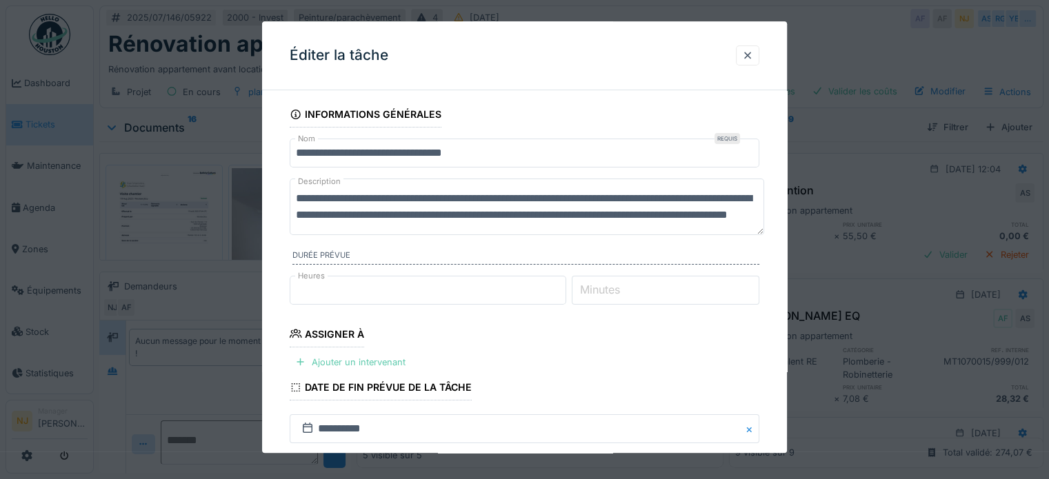
click at [332, 359] on div "Ajouter un intervenant" at bounding box center [350, 362] width 121 height 19
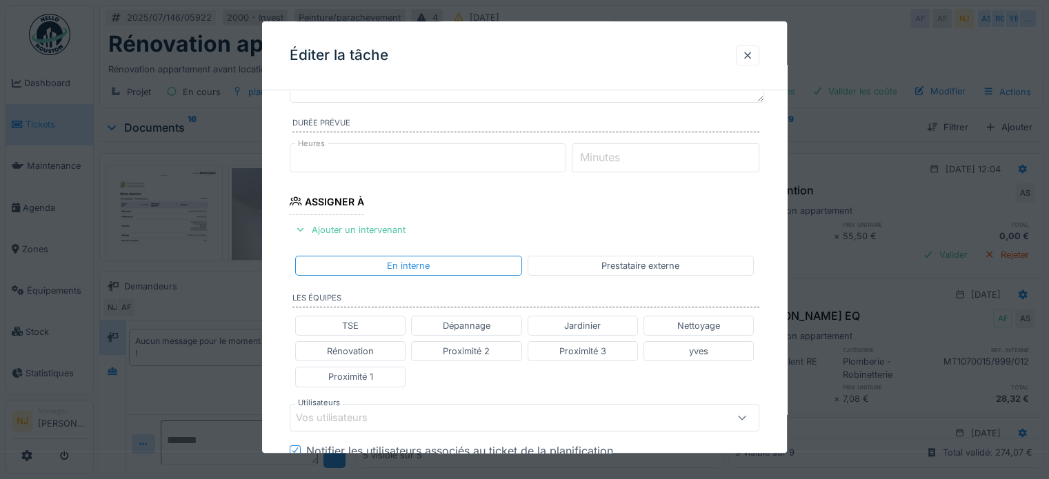
scroll to position [138, 0]
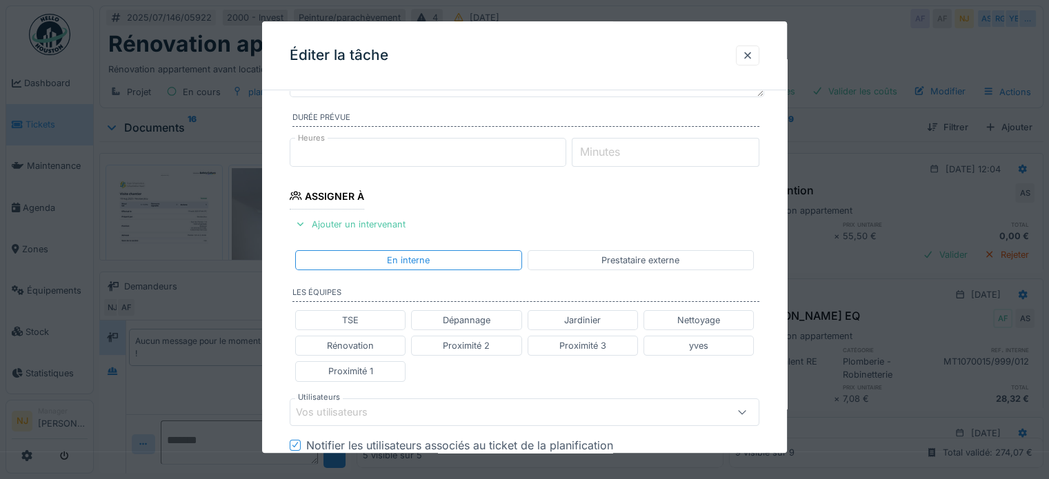
click at [343, 410] on div "Vos utilisateurs" at bounding box center [341, 412] width 91 height 15
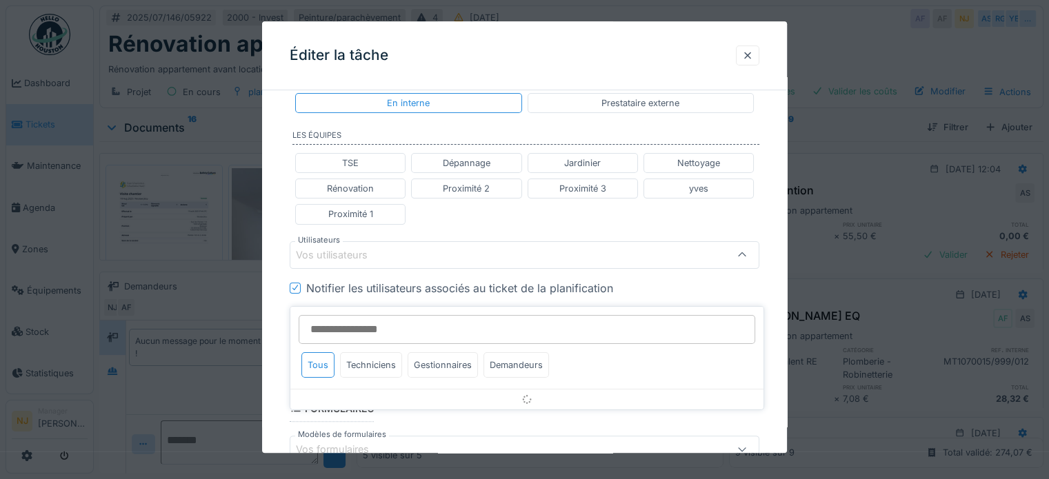
scroll to position [310, 0]
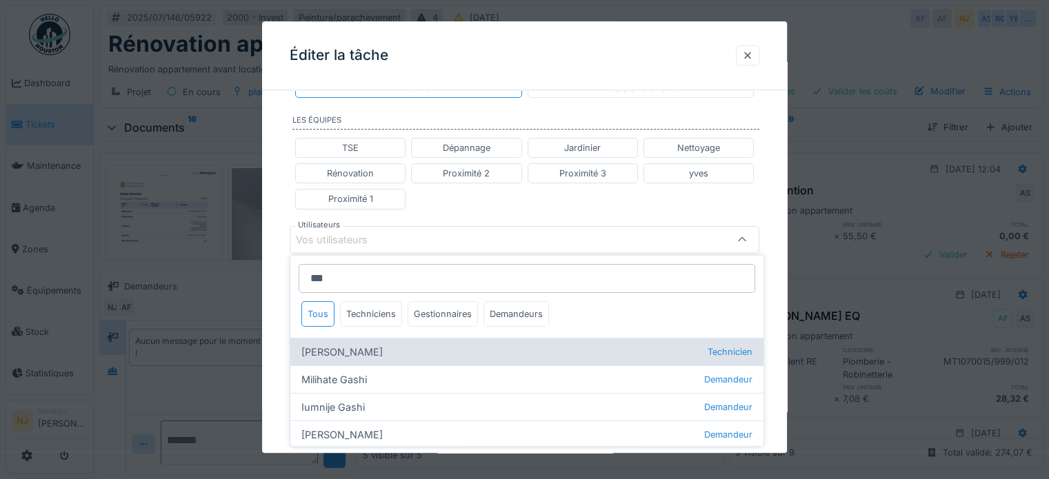
type input "***"
click at [342, 349] on div "[PERSON_NAME] Technicien" at bounding box center [526, 352] width 473 height 28
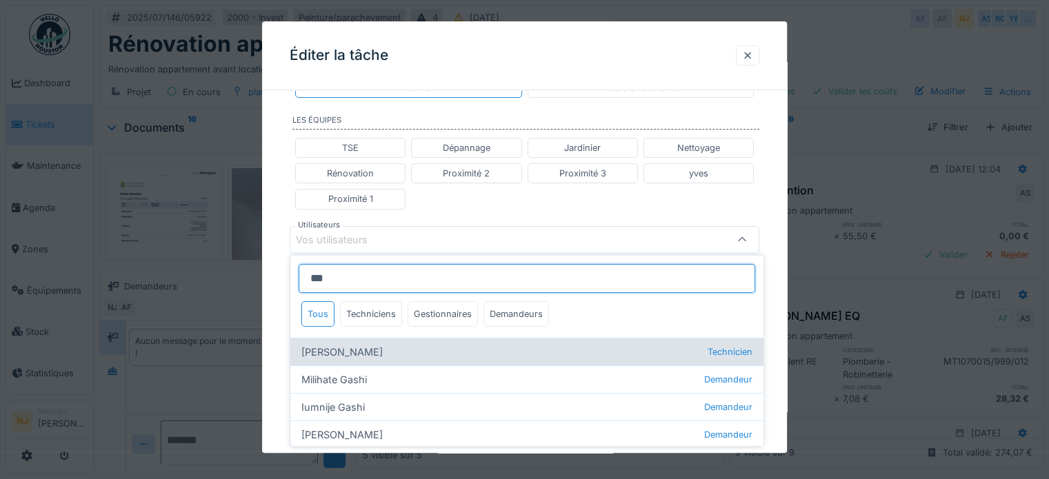
type input "****"
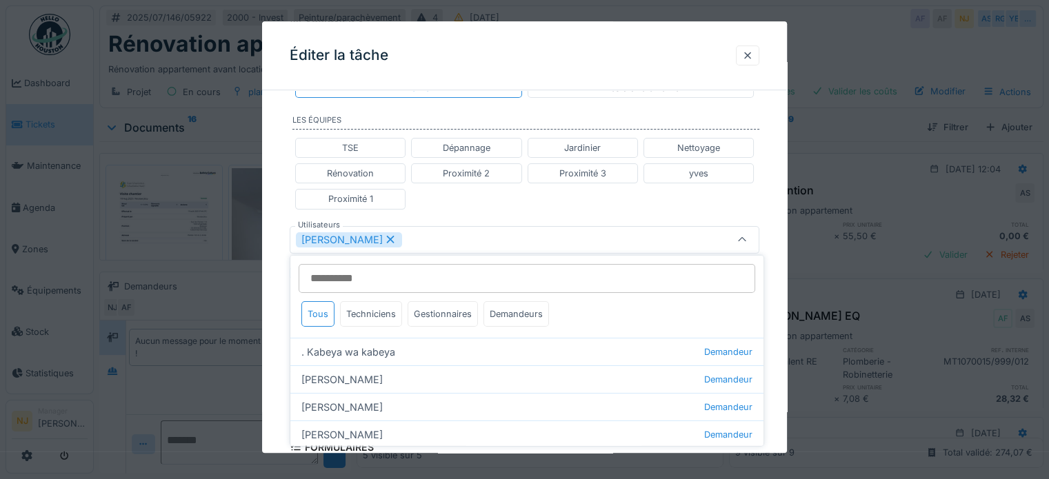
click at [279, 281] on div "**********" at bounding box center [524, 233] width 525 height 884
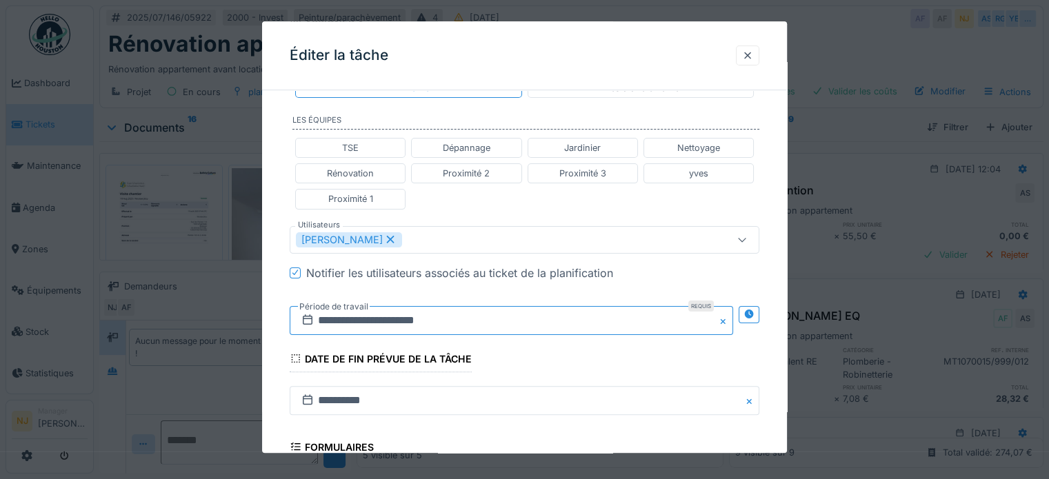
click at [403, 321] on input "**********" at bounding box center [511, 320] width 443 height 29
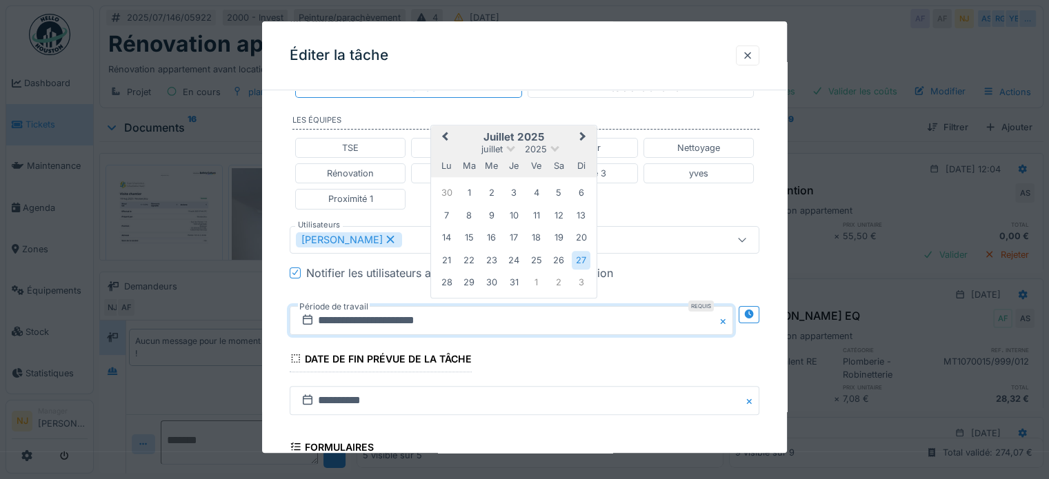
click at [583, 130] on span "Next Month" at bounding box center [583, 137] width 0 height 17
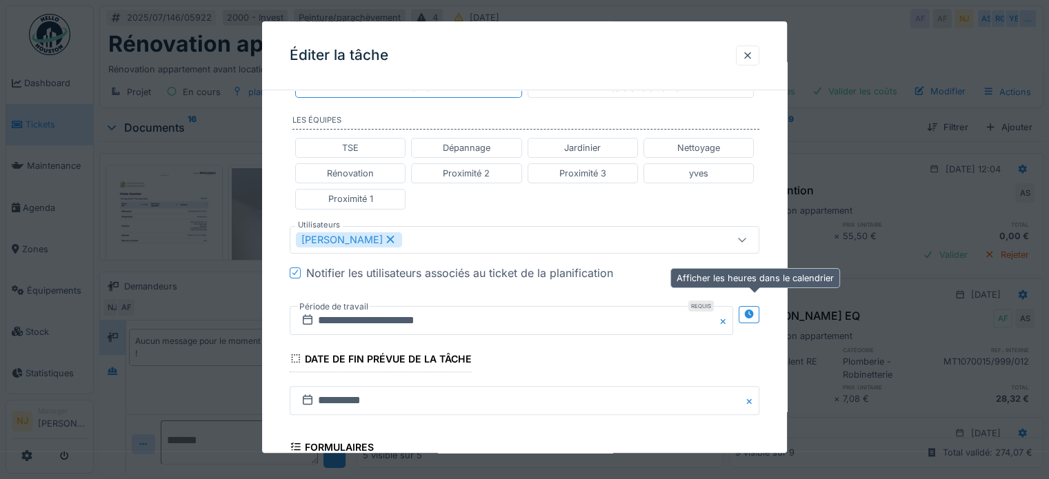
click at [753, 310] on icon at bounding box center [748, 314] width 9 height 9
click at [754, 308] on div at bounding box center [749, 314] width 11 height 13
click at [752, 311] on icon at bounding box center [748, 314] width 9 height 9
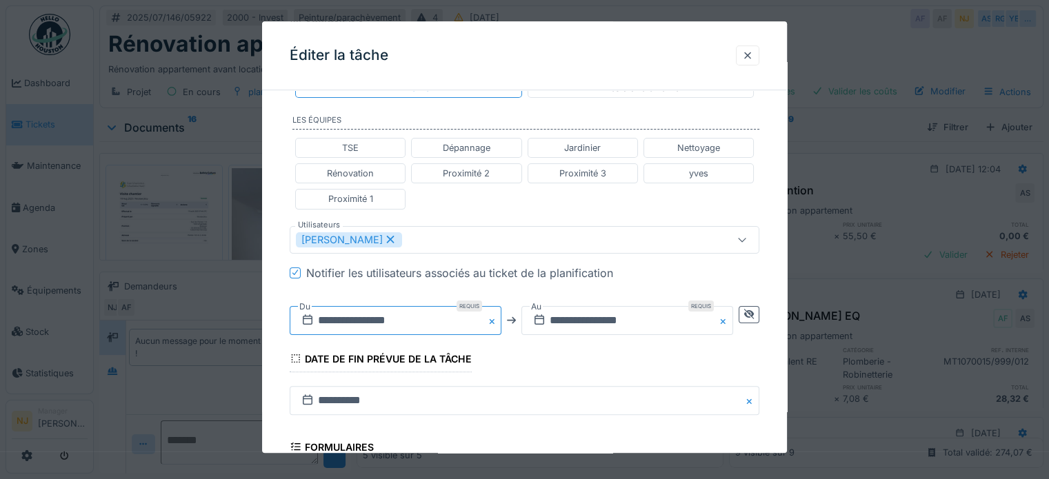
click at [384, 318] on input "**********" at bounding box center [396, 320] width 212 height 29
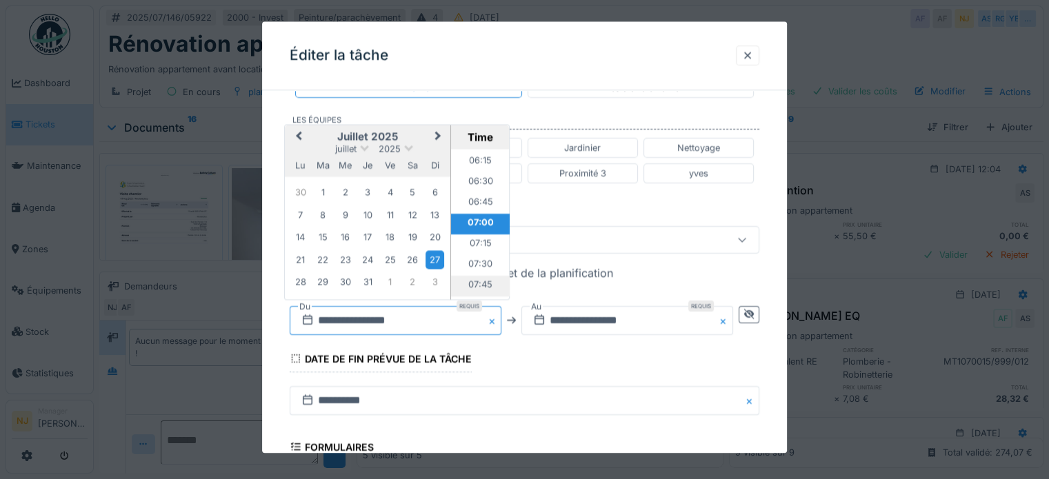
scroll to position [584, 0]
click at [438, 130] on span "Next Month" at bounding box center [438, 136] width 0 height 17
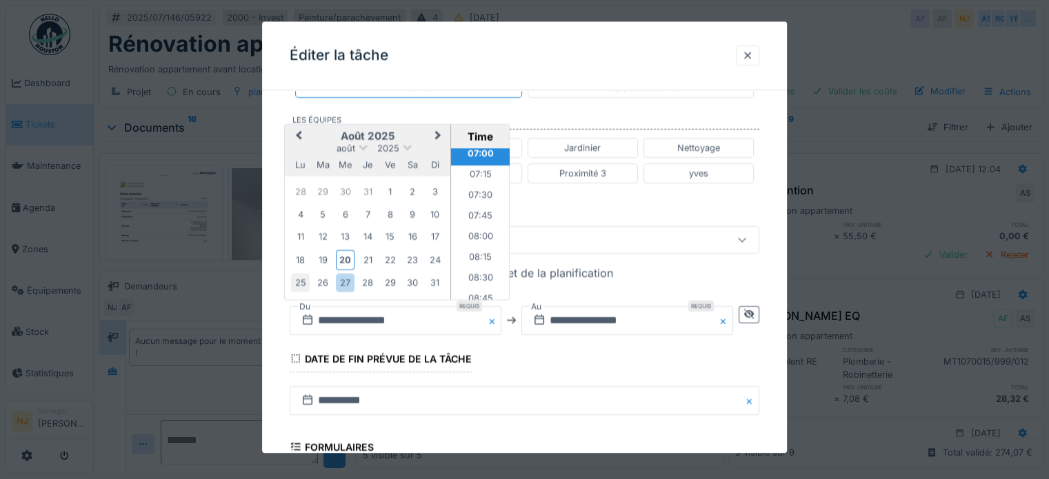
click at [301, 281] on div "25" at bounding box center [300, 283] width 19 height 19
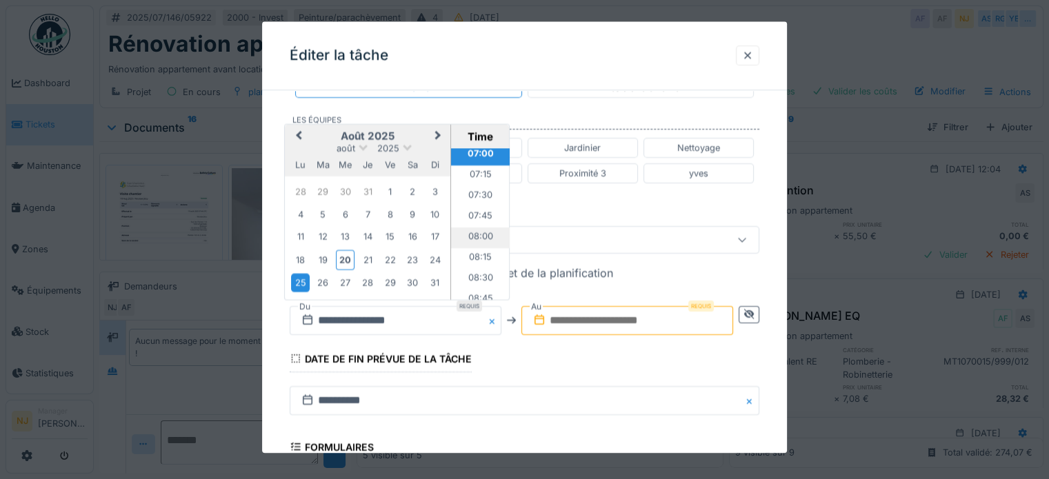
click at [478, 232] on li "08:00" at bounding box center [480, 237] width 59 height 21
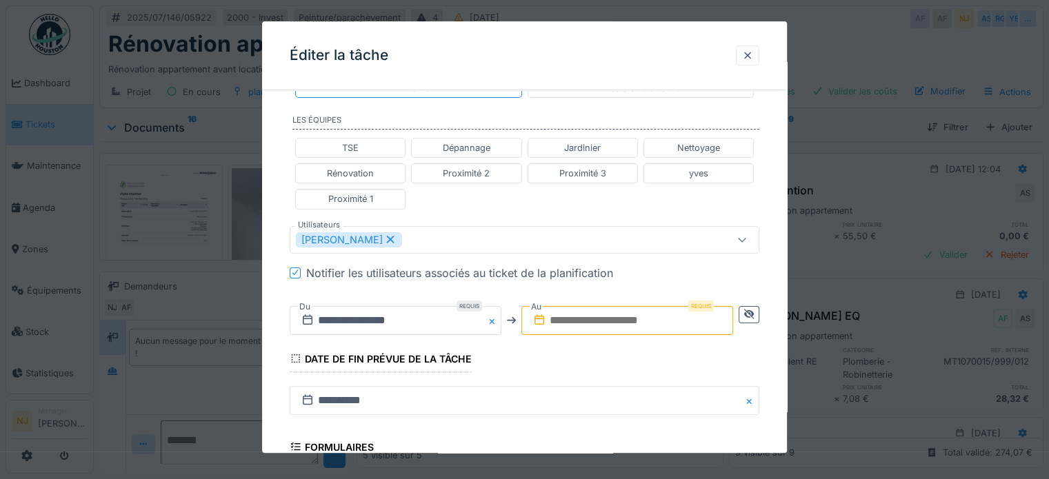
click at [612, 317] on input "text" at bounding box center [627, 320] width 212 height 29
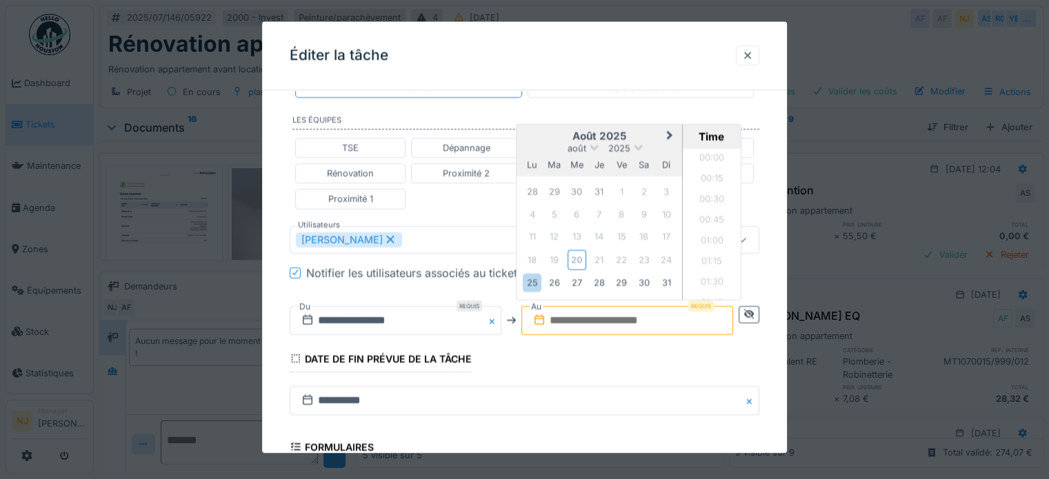
scroll to position [1835, 0]
click at [535, 281] on div "25" at bounding box center [532, 283] width 19 height 19
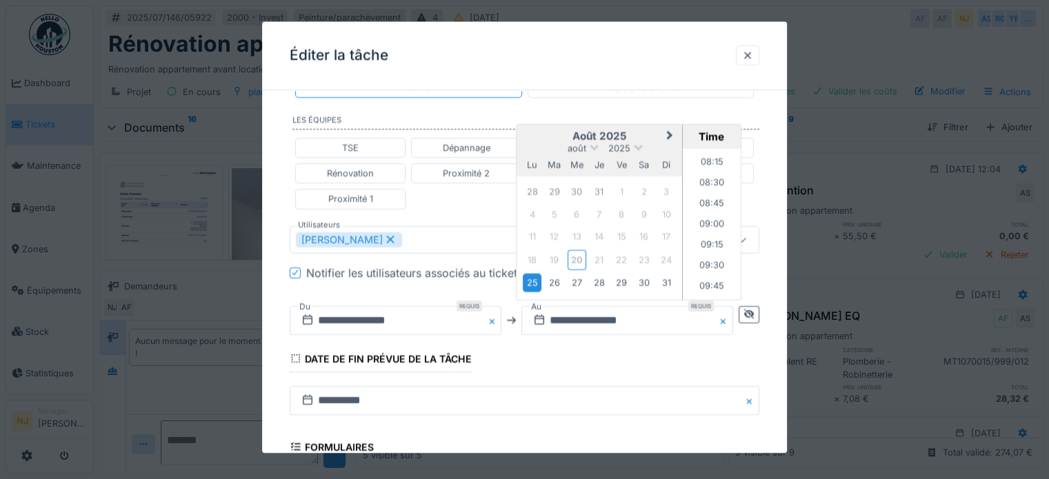
scroll to position [662, 0]
click at [711, 278] on li "09:30" at bounding box center [712, 282] width 59 height 21
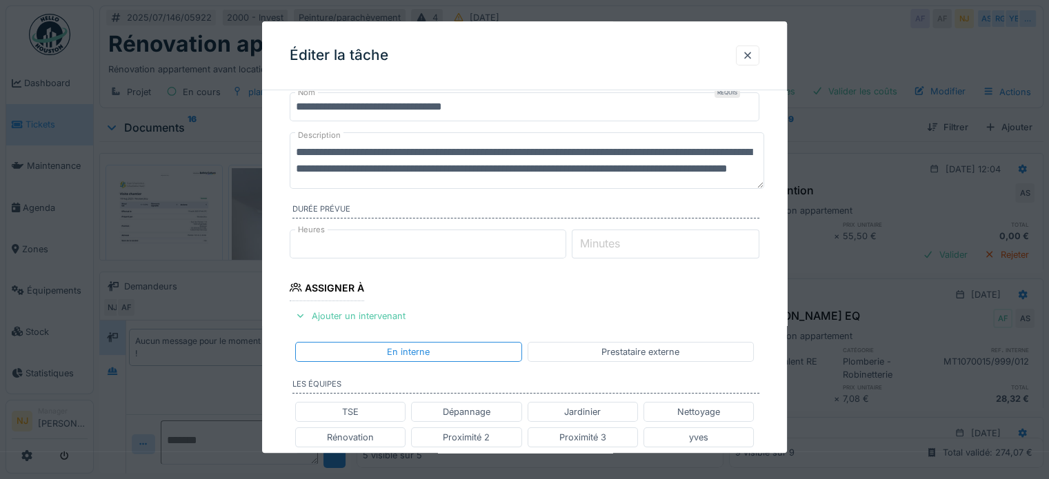
scroll to position [0, 0]
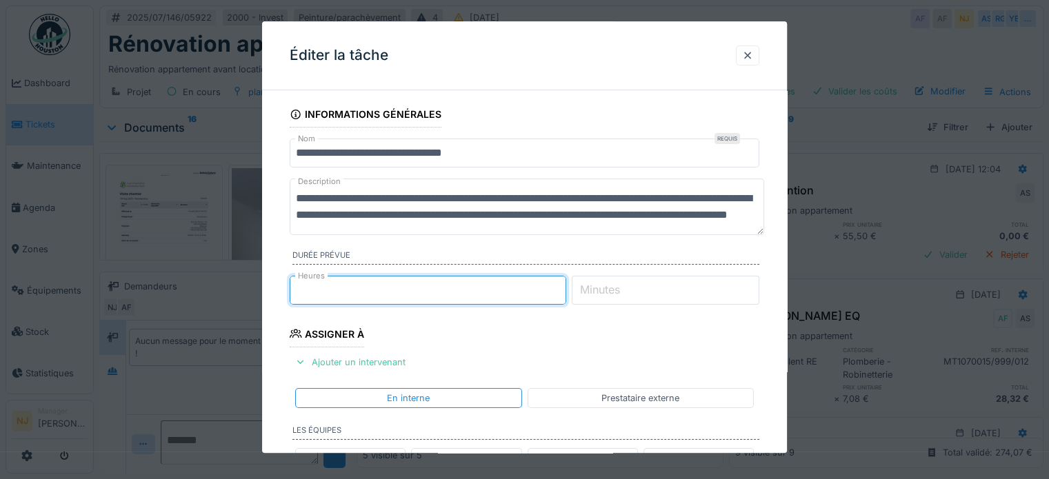
click at [561, 285] on input "*" at bounding box center [428, 290] width 277 height 29
click at [561, 292] on input "*" at bounding box center [428, 290] width 277 height 29
type input "*"
click at [561, 284] on input "*" at bounding box center [428, 290] width 277 height 29
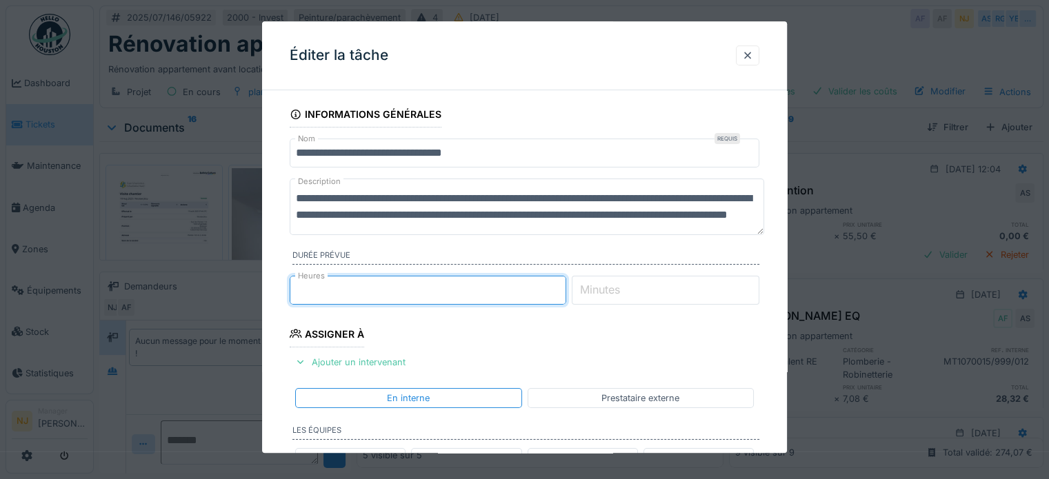
click at [753, 286] on input "*" at bounding box center [666, 290] width 188 height 29
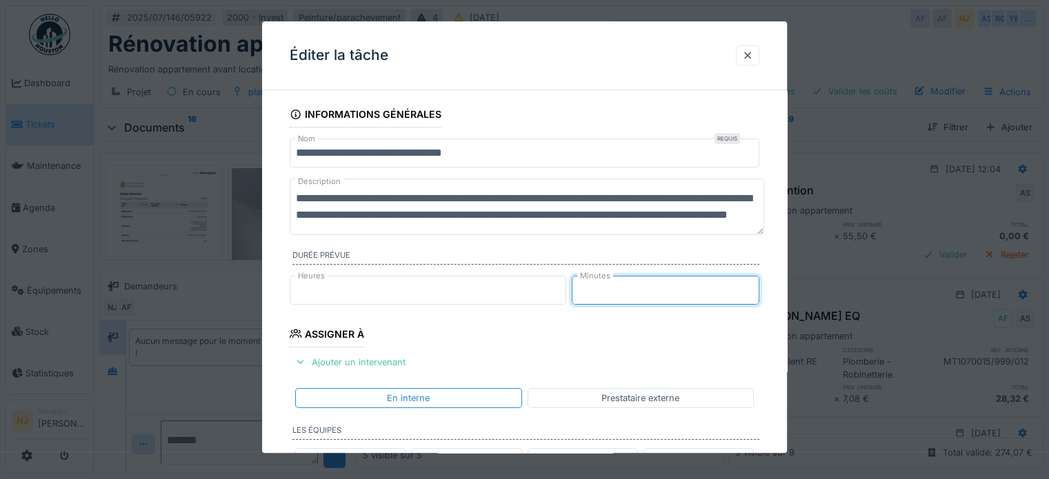
click at [753, 286] on input "**" at bounding box center [666, 290] width 188 height 29
type input "**"
click at [753, 286] on input "**" at bounding box center [666, 290] width 188 height 29
click at [563, 285] on input "*" at bounding box center [428, 290] width 277 height 29
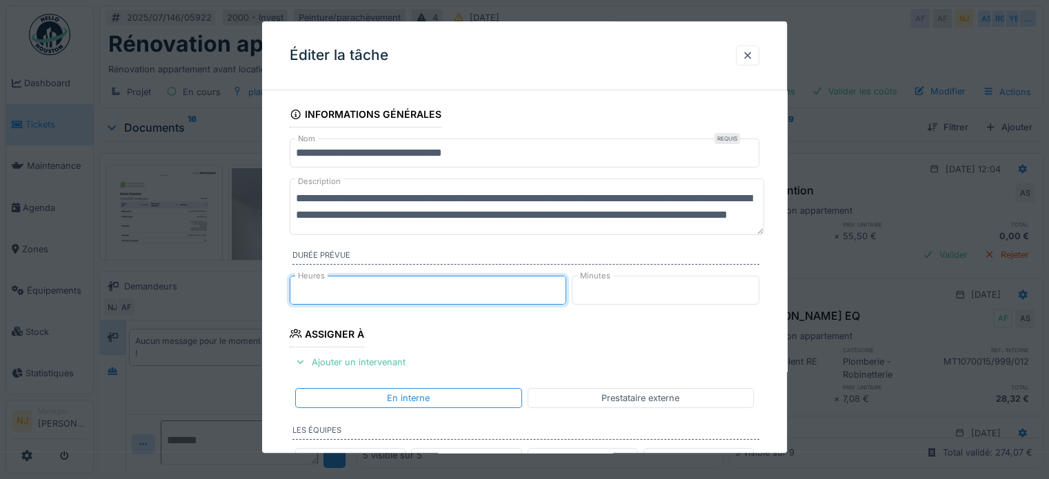
click at [559, 295] on input "*" at bounding box center [428, 290] width 277 height 29
type input "*"
click at [559, 295] on input "*" at bounding box center [428, 290] width 277 height 29
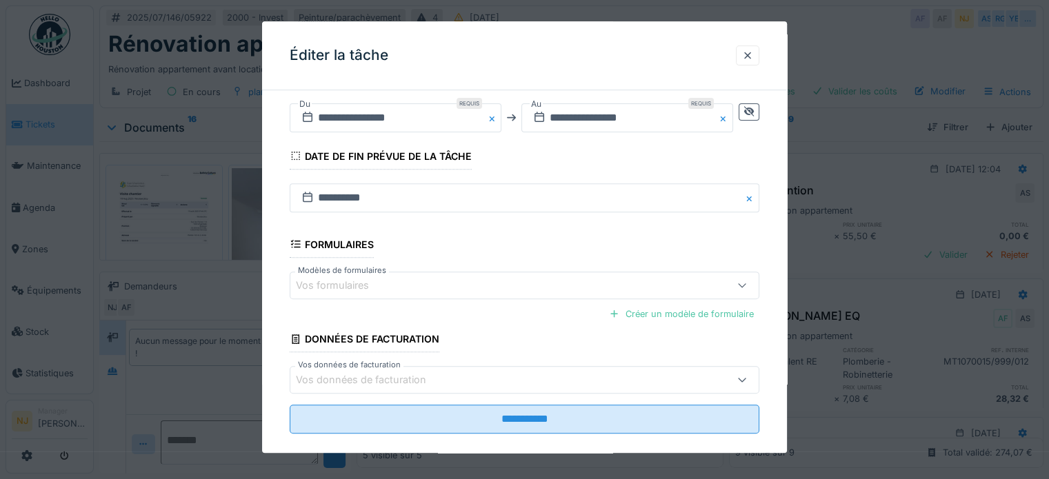
scroll to position [529, 0]
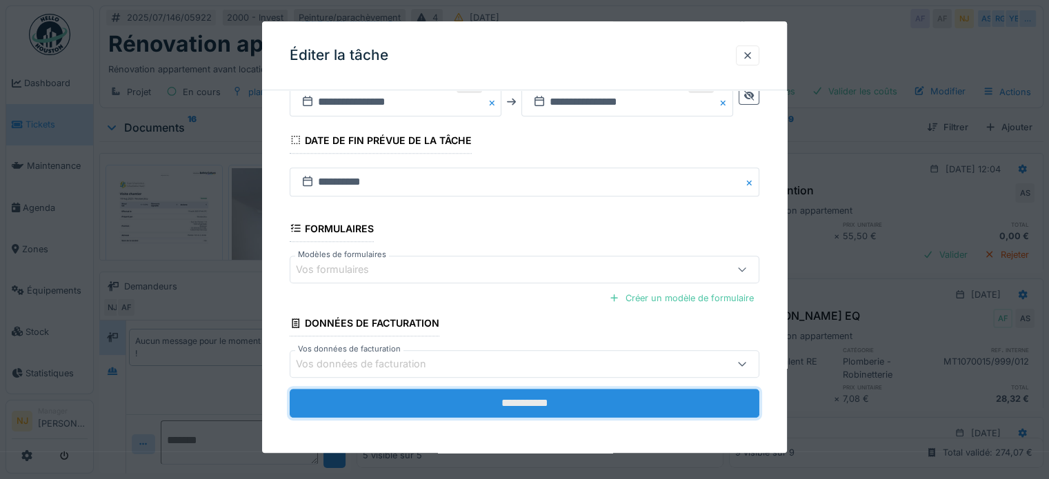
click at [523, 401] on input "**********" at bounding box center [525, 403] width 470 height 29
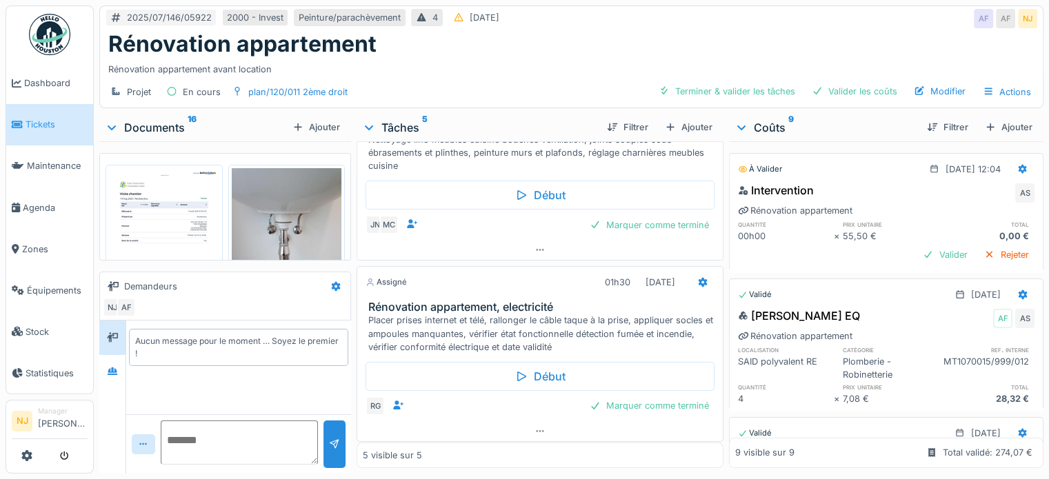
scroll to position [10, 0]
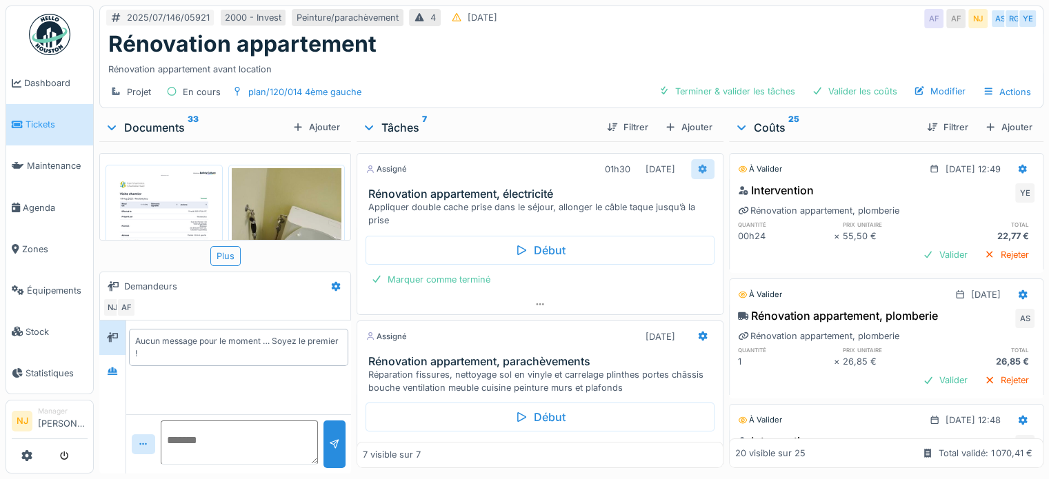
click at [698, 166] on icon at bounding box center [702, 169] width 9 height 10
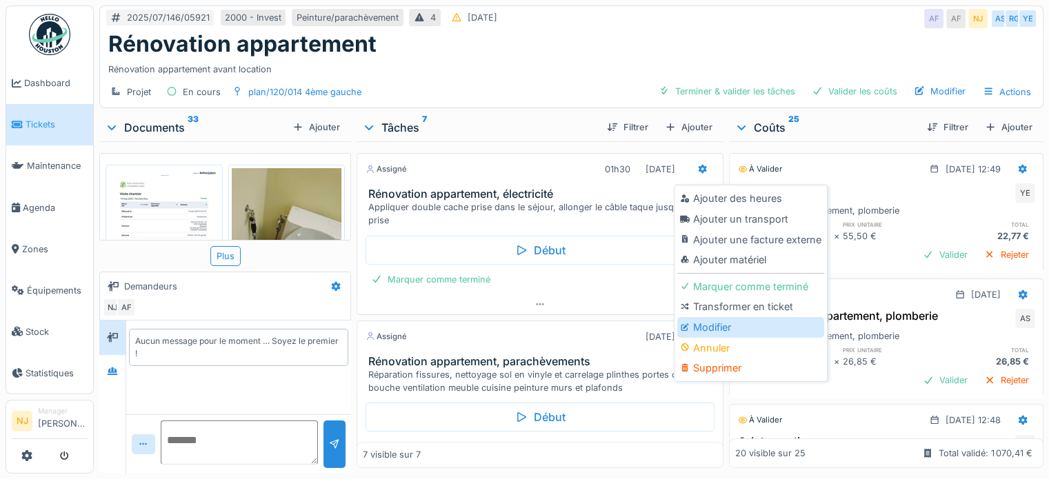
click at [710, 328] on div "Modifier" at bounding box center [750, 327] width 147 height 21
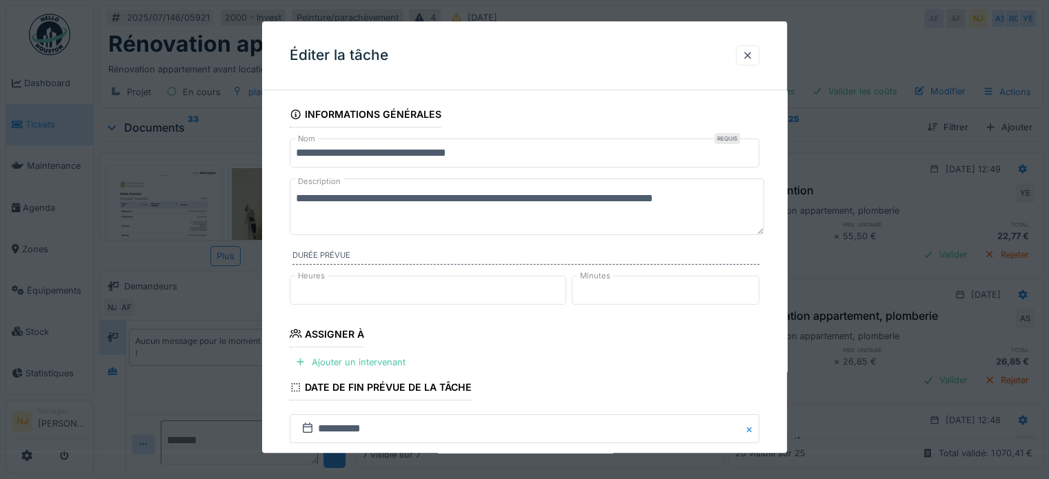
scroll to position [69, 0]
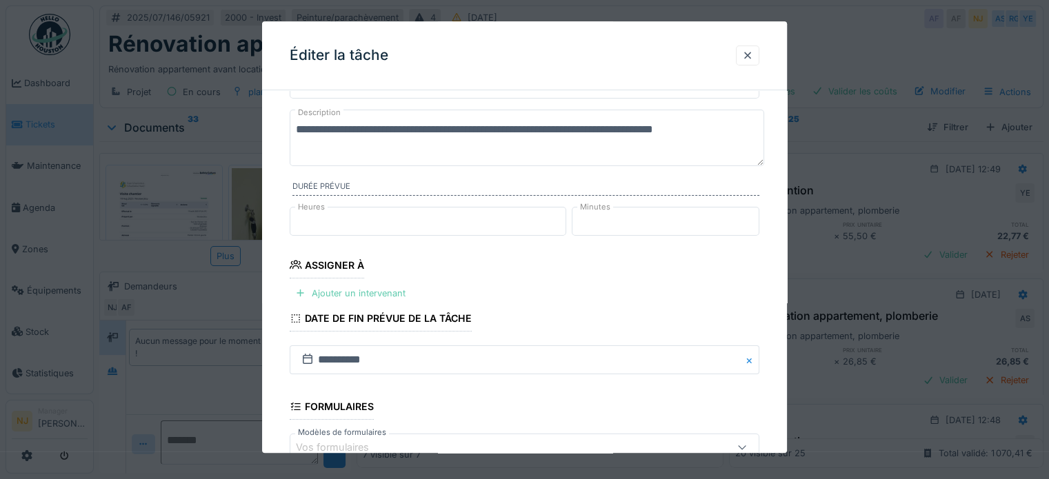
click at [343, 294] on div "Ajouter un intervenant" at bounding box center [350, 293] width 121 height 19
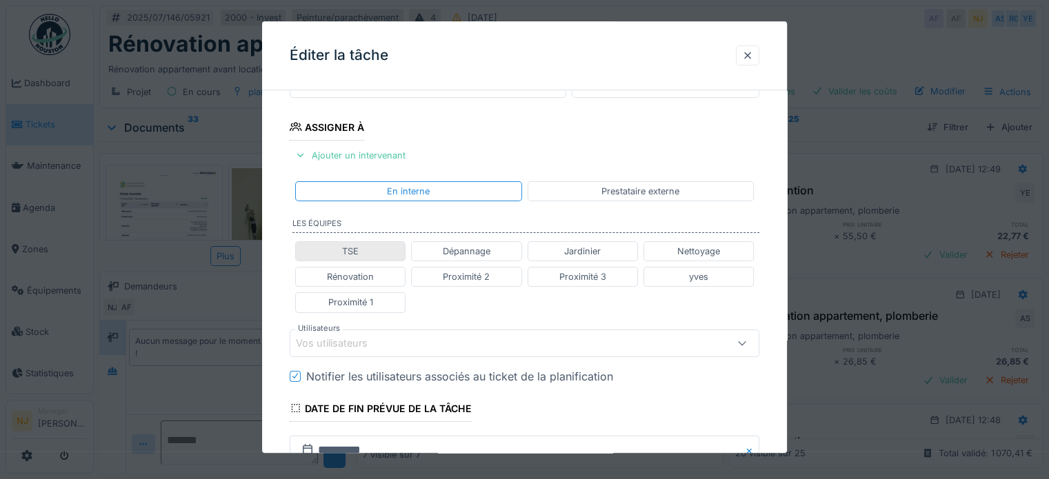
scroll to position [276, 0]
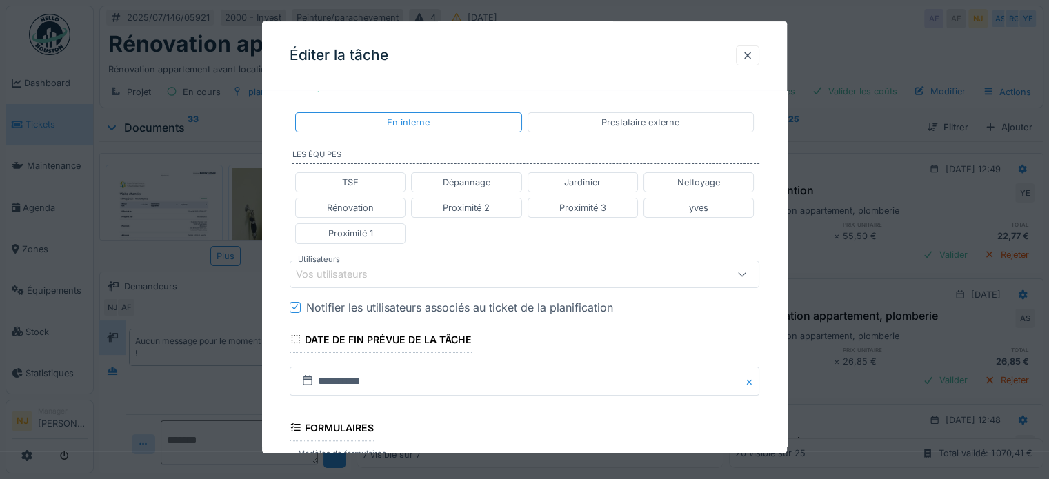
click at [320, 271] on div "Vos utilisateurs" at bounding box center [341, 274] width 91 height 15
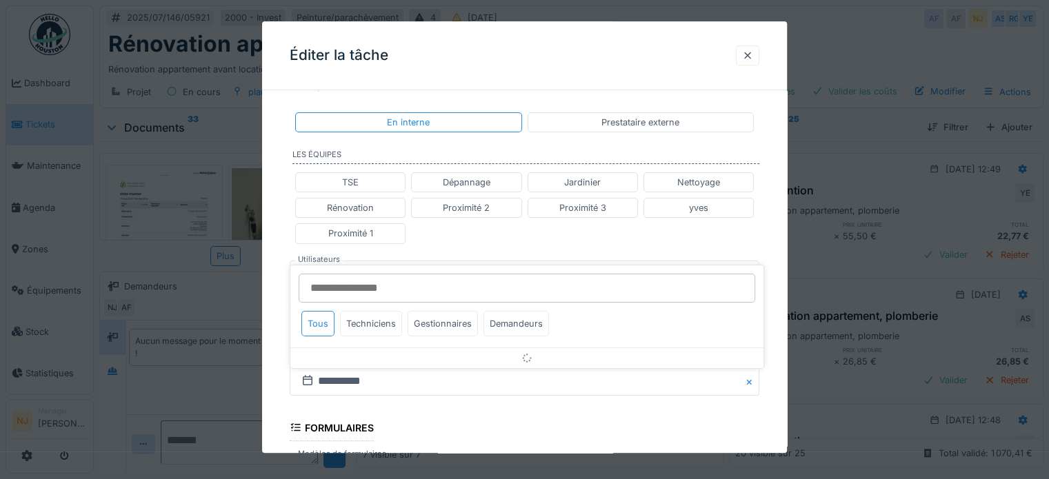
scroll to position [310, 0]
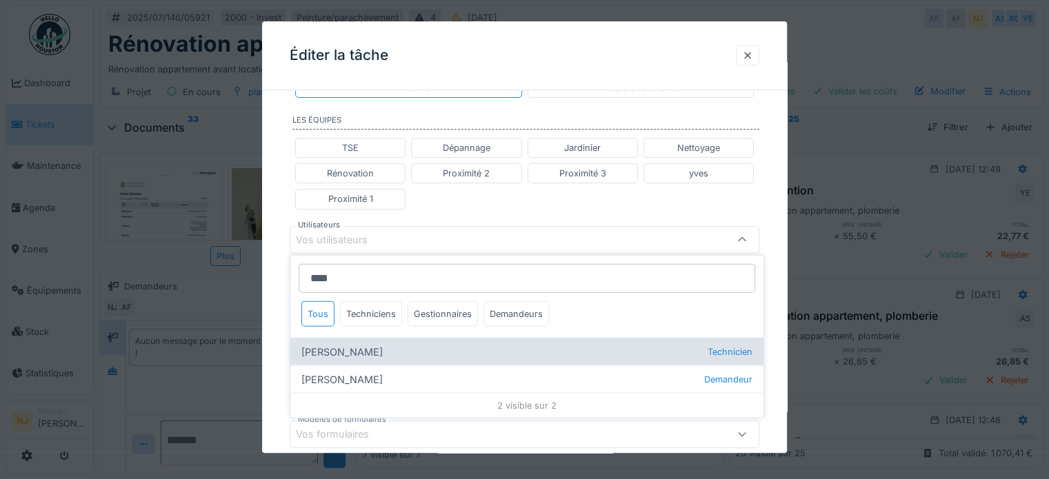
type input "****"
click at [339, 346] on div "[PERSON_NAME] Technicien" at bounding box center [526, 352] width 473 height 28
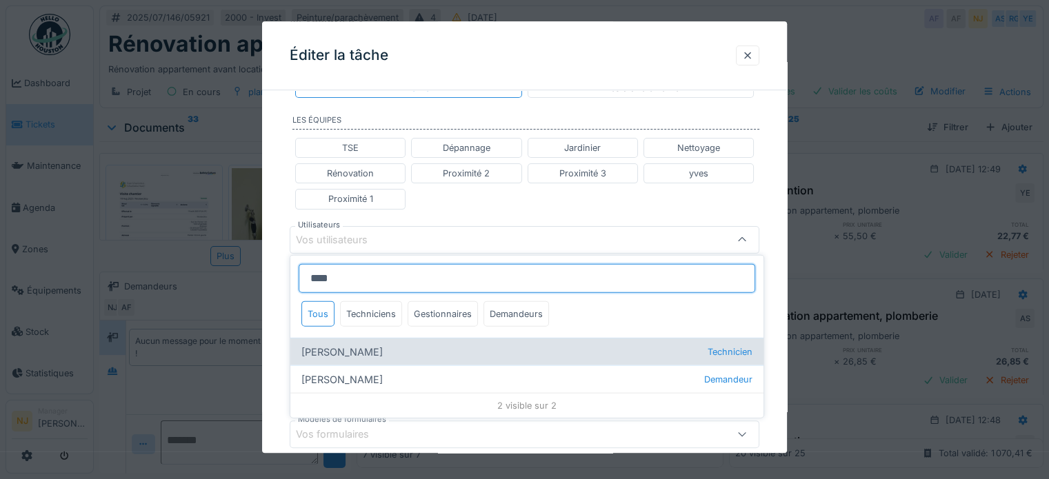
type input "****"
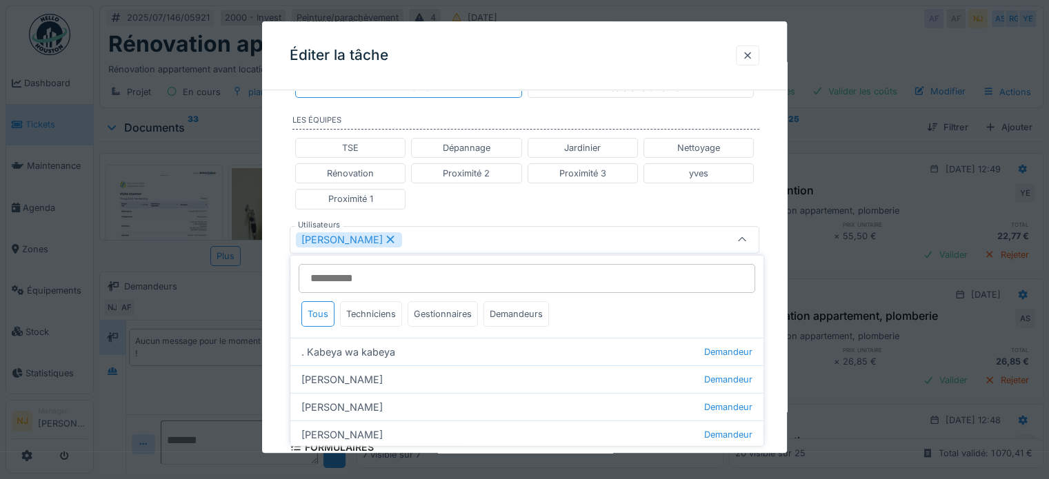
click at [278, 270] on div "**********" at bounding box center [524, 233] width 525 height 884
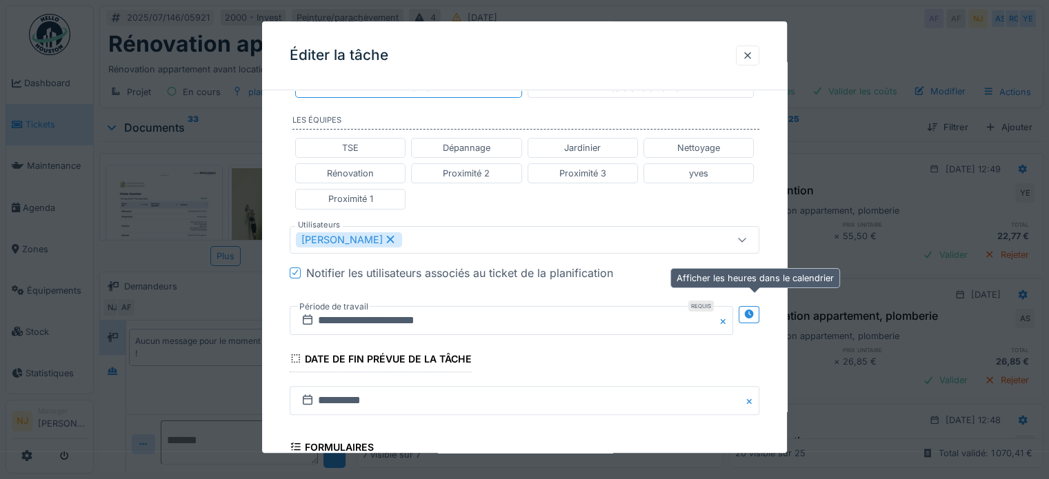
click at [754, 312] on icon at bounding box center [749, 314] width 11 height 9
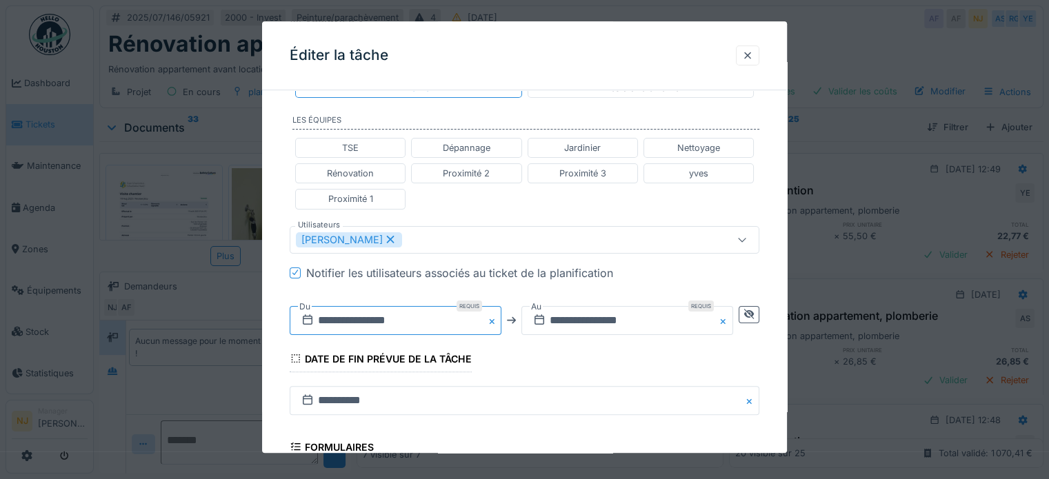
click at [405, 318] on input "**********" at bounding box center [396, 320] width 212 height 29
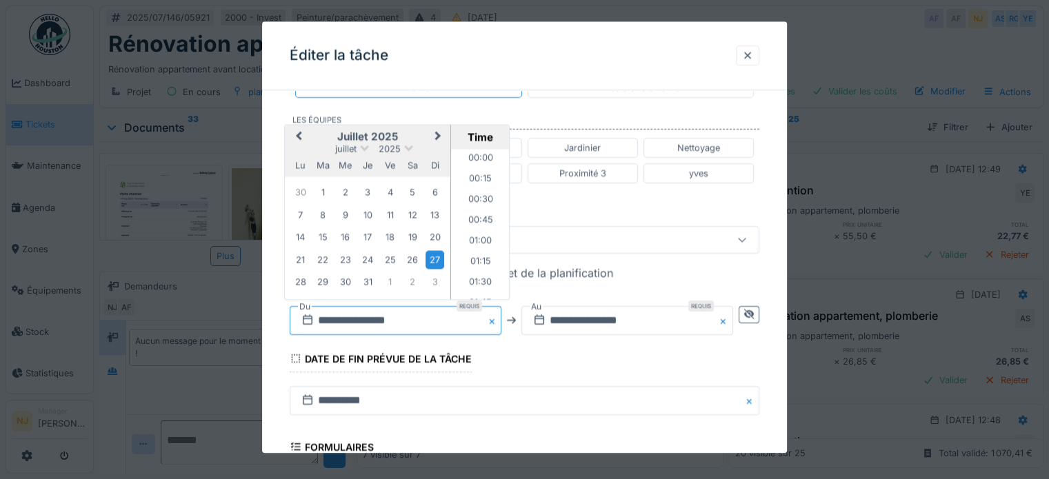
scroll to position [515, 0]
click at [439, 130] on button "Next Month" at bounding box center [439, 137] width 22 height 22
click at [301, 279] on div "25" at bounding box center [300, 283] width 19 height 19
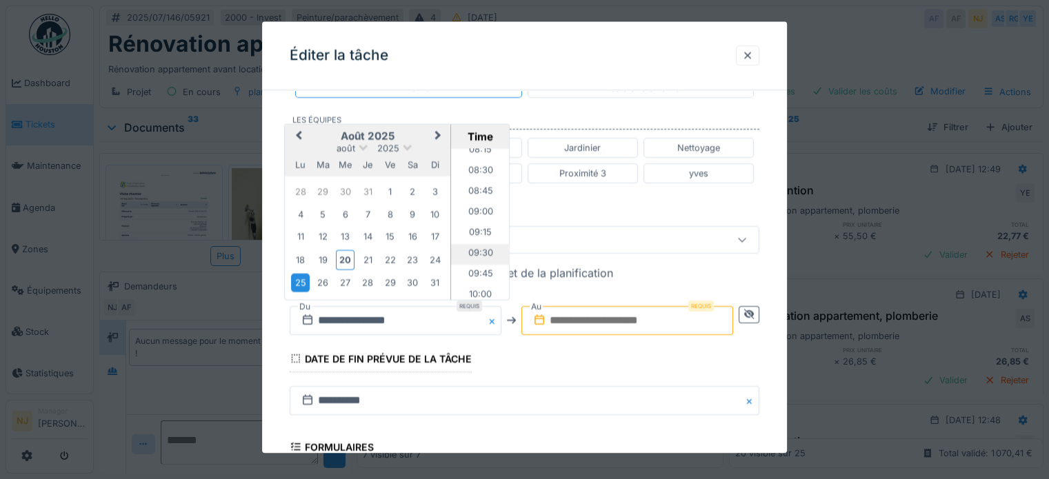
scroll to position [721, 0]
click at [478, 217] on li "09:30" at bounding box center [480, 223] width 59 height 21
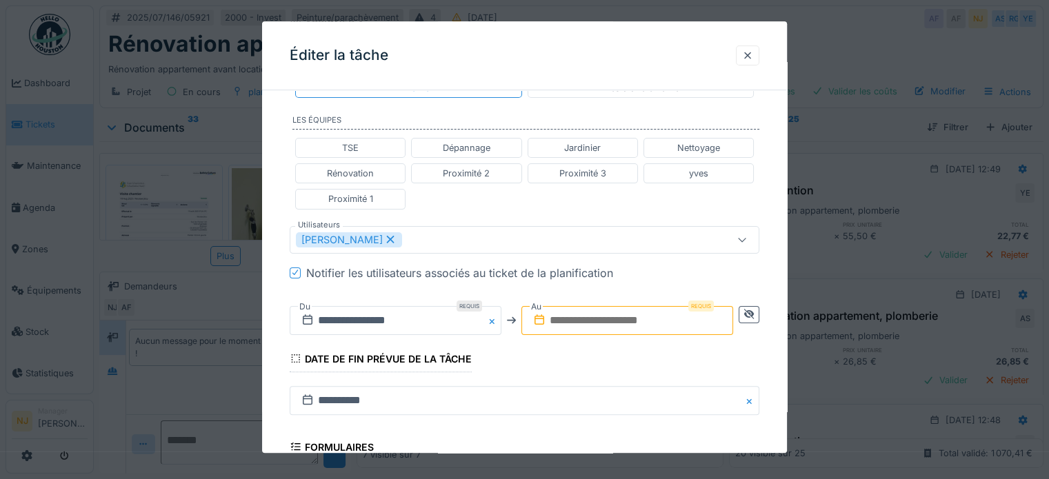
click at [642, 315] on input "text" at bounding box center [627, 320] width 212 height 29
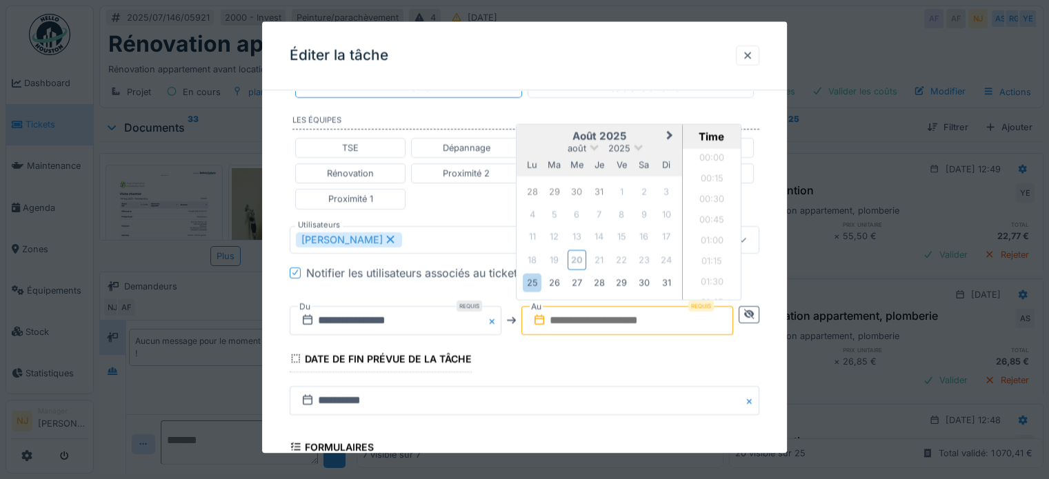
scroll to position [1835, 0]
click at [536, 279] on div "25" at bounding box center [532, 283] width 19 height 19
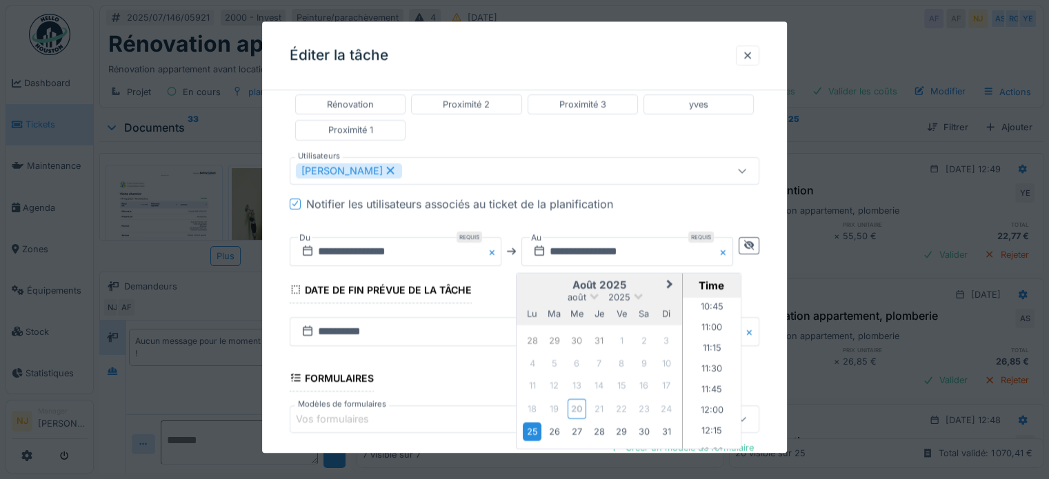
scroll to position [869, 0]
click at [706, 344] on li "11:00" at bounding box center [712, 349] width 59 height 21
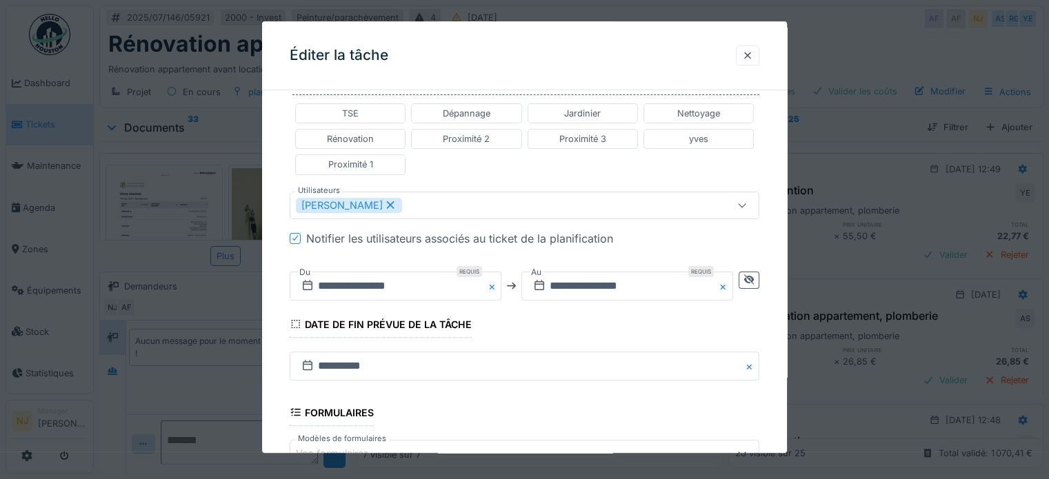
scroll to position [529, 0]
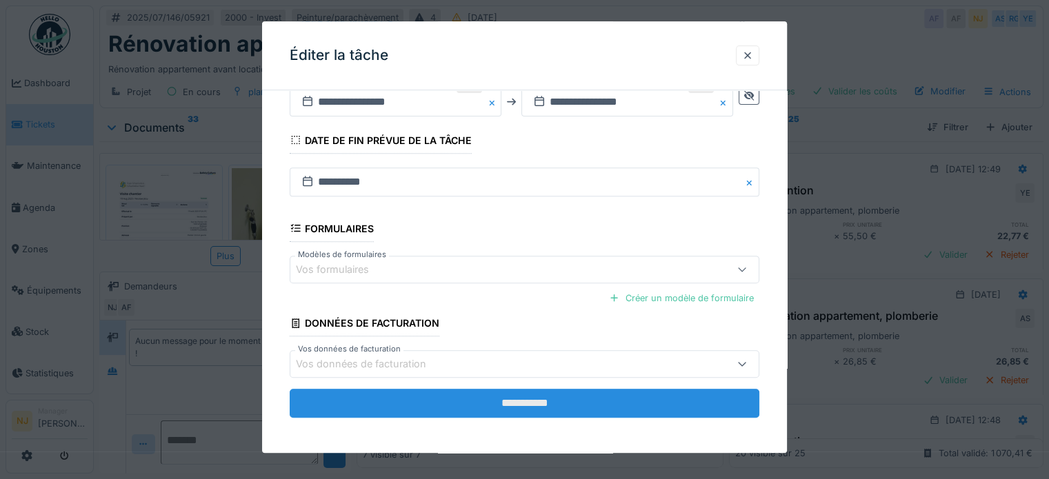
click at [527, 401] on input "**********" at bounding box center [525, 403] width 470 height 29
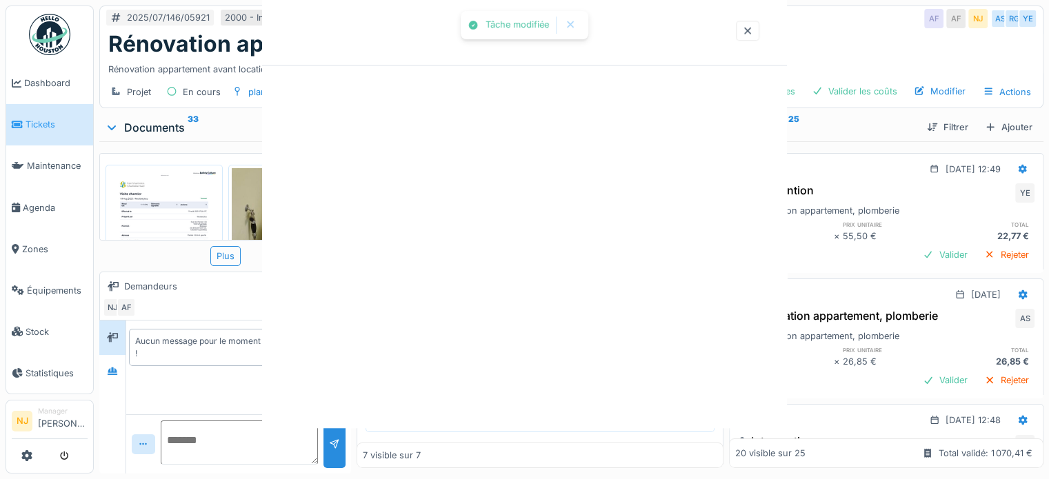
scroll to position [0, 0]
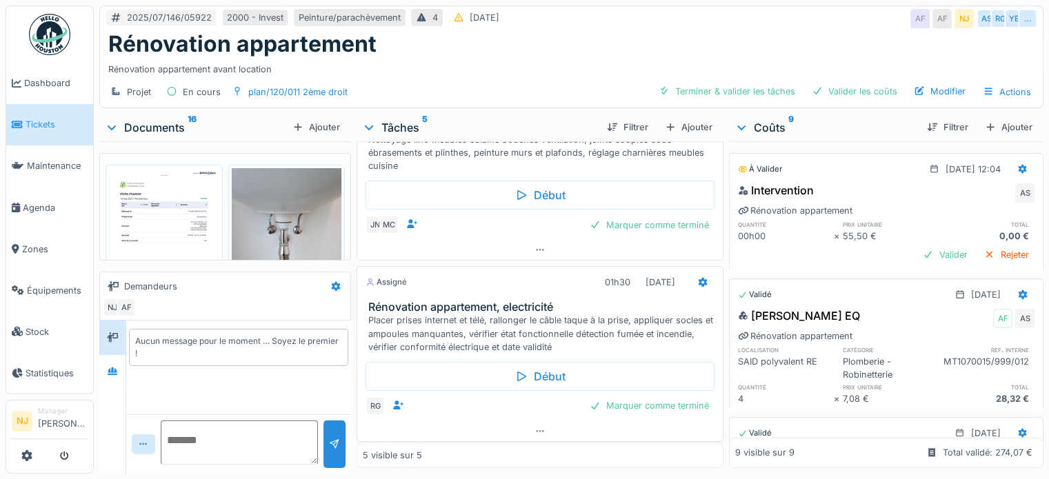
scroll to position [254, 0]
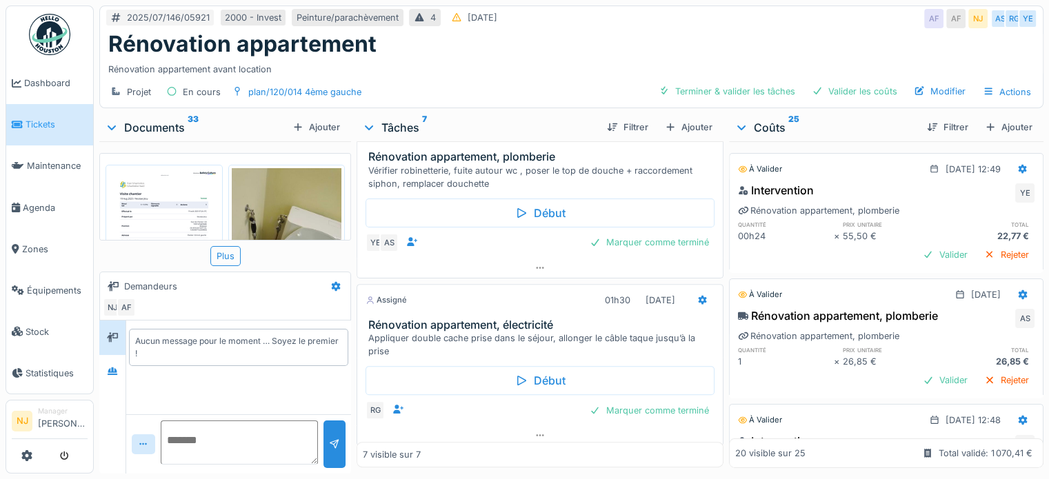
scroll to position [548, 0]
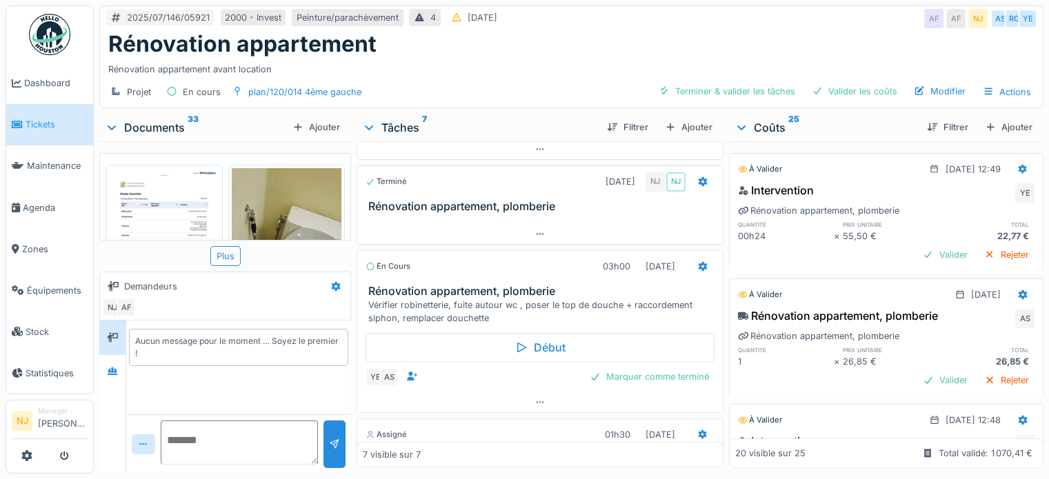
scroll to position [341, 0]
